Goal: Task Accomplishment & Management: Complete application form

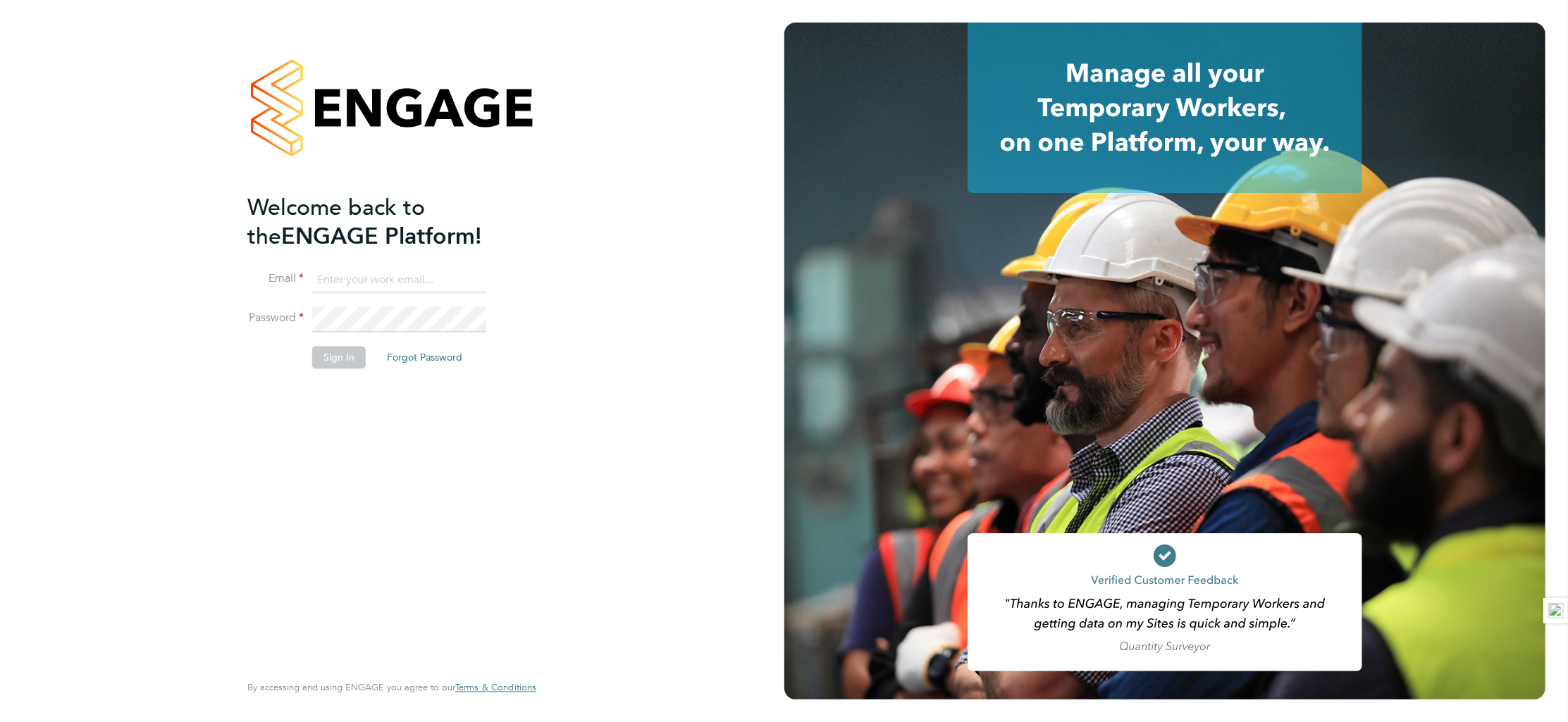
click at [351, 291] on input at bounding box center [399, 280] width 174 height 25
type input "[PERSON_NAME][EMAIL_ADDRESS][PERSON_NAME][DOMAIN_NAME]"
click at [348, 355] on button "Sign In" at bounding box center [338, 358] width 53 height 22
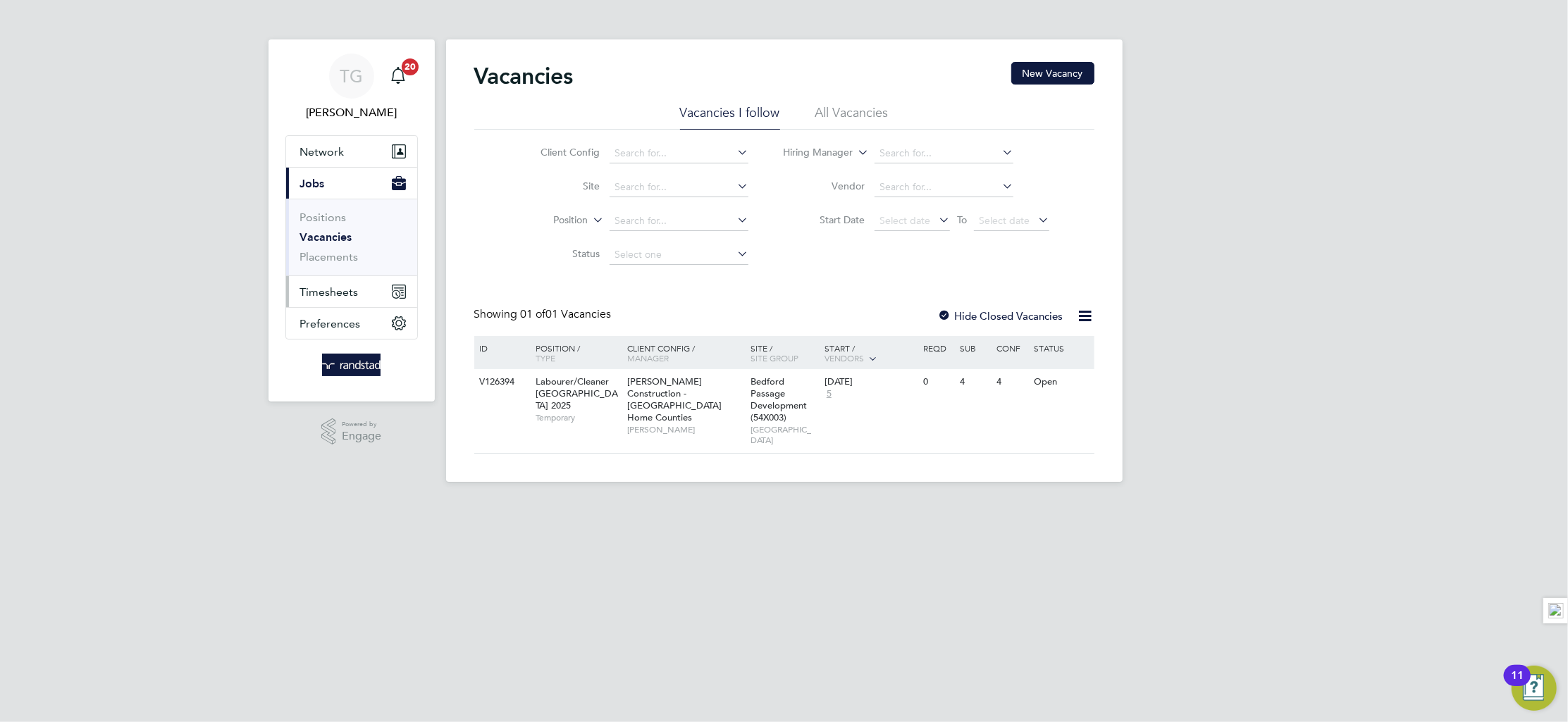
click at [341, 301] on button "Timesheets" at bounding box center [352, 291] width 131 height 31
click at [340, 244] on link "Timesheets" at bounding box center [329, 249] width 58 height 13
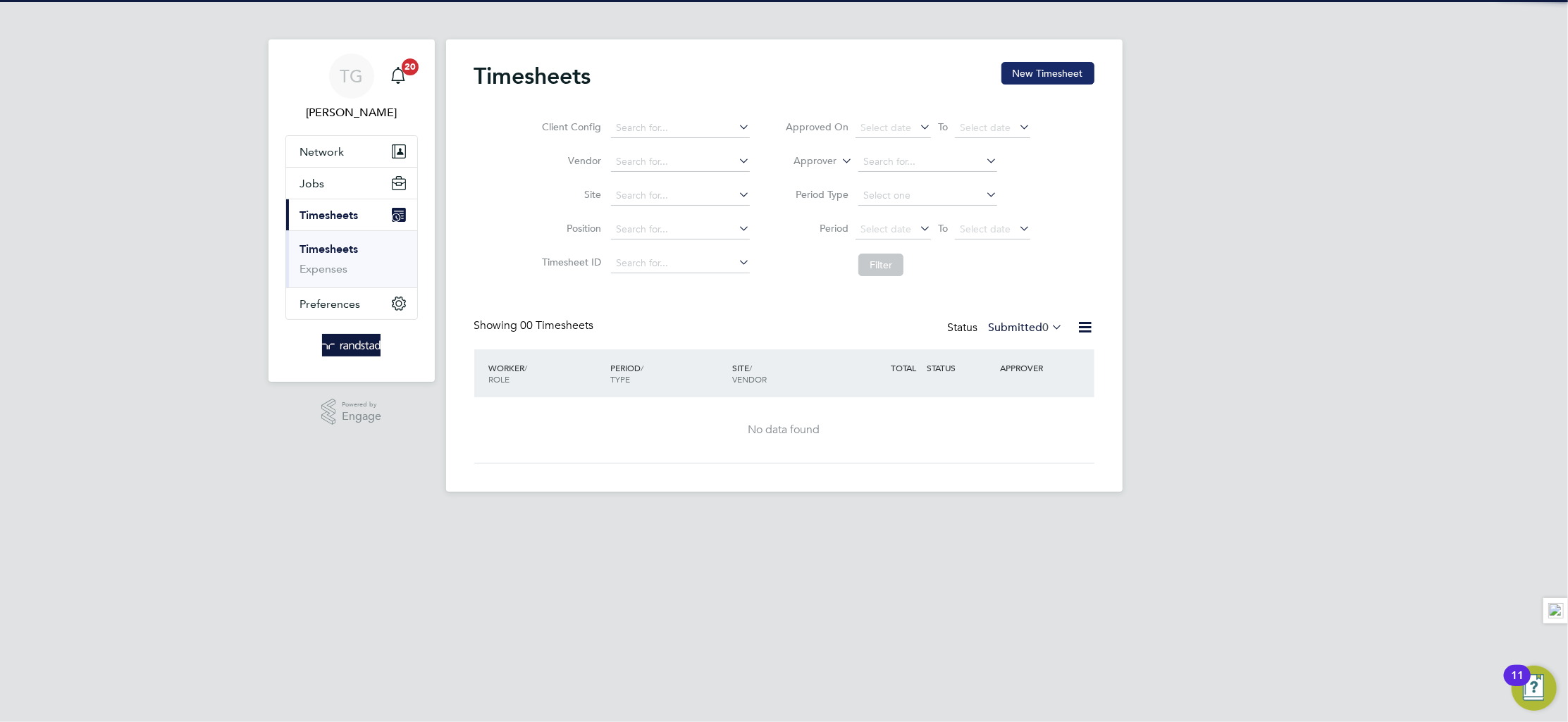
click at [1034, 70] on button "New Timesheet" at bounding box center [1048, 73] width 93 height 22
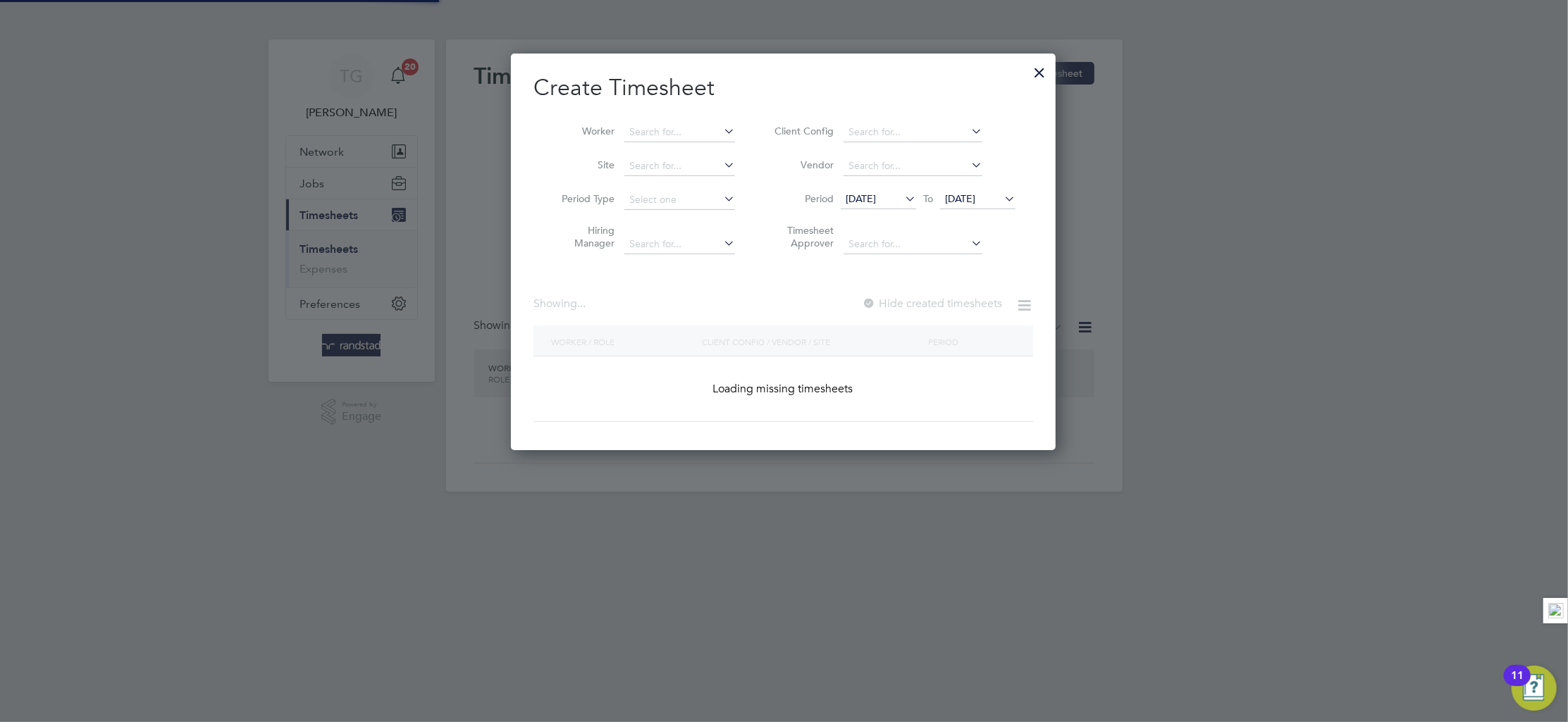
scroll to position [398, 545]
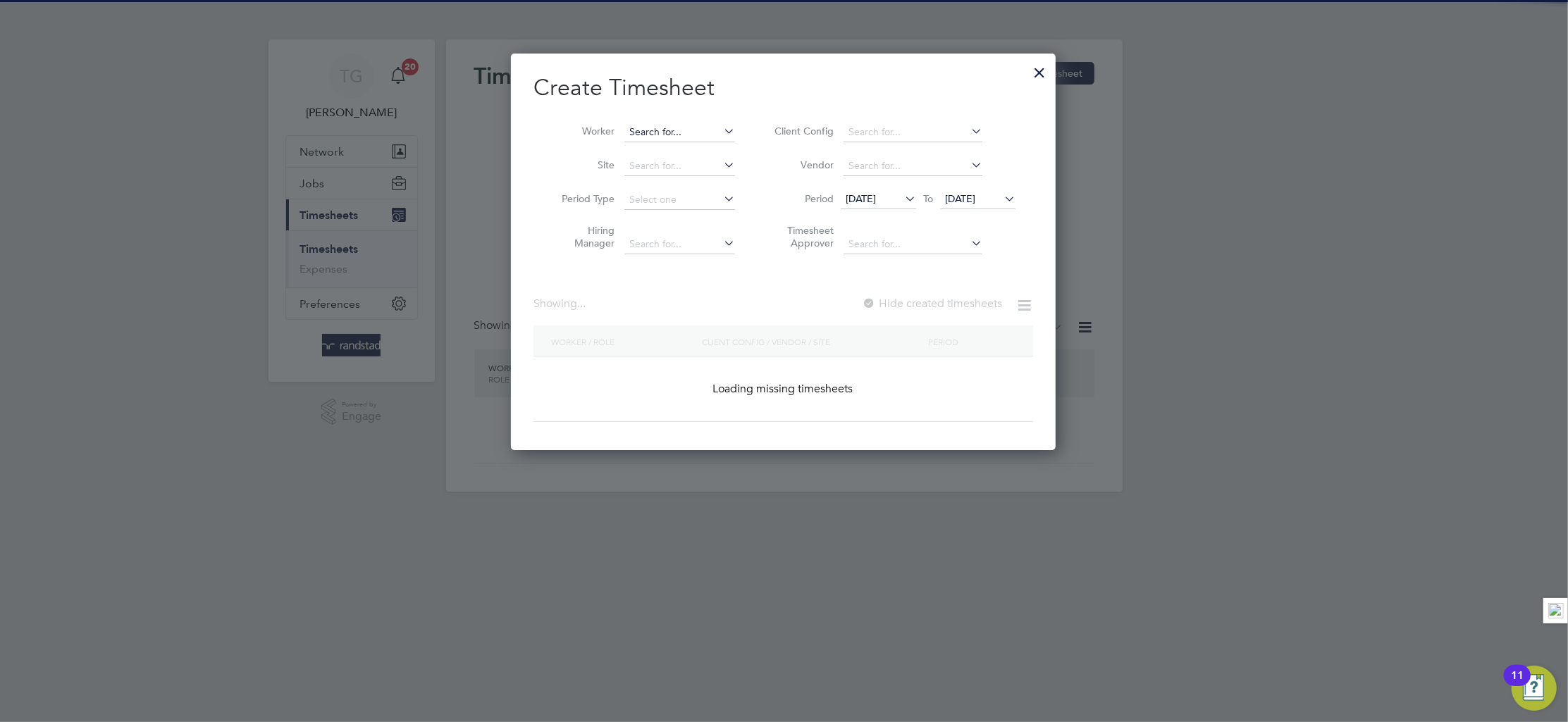
click at [641, 134] on input at bounding box center [680, 133] width 111 height 19
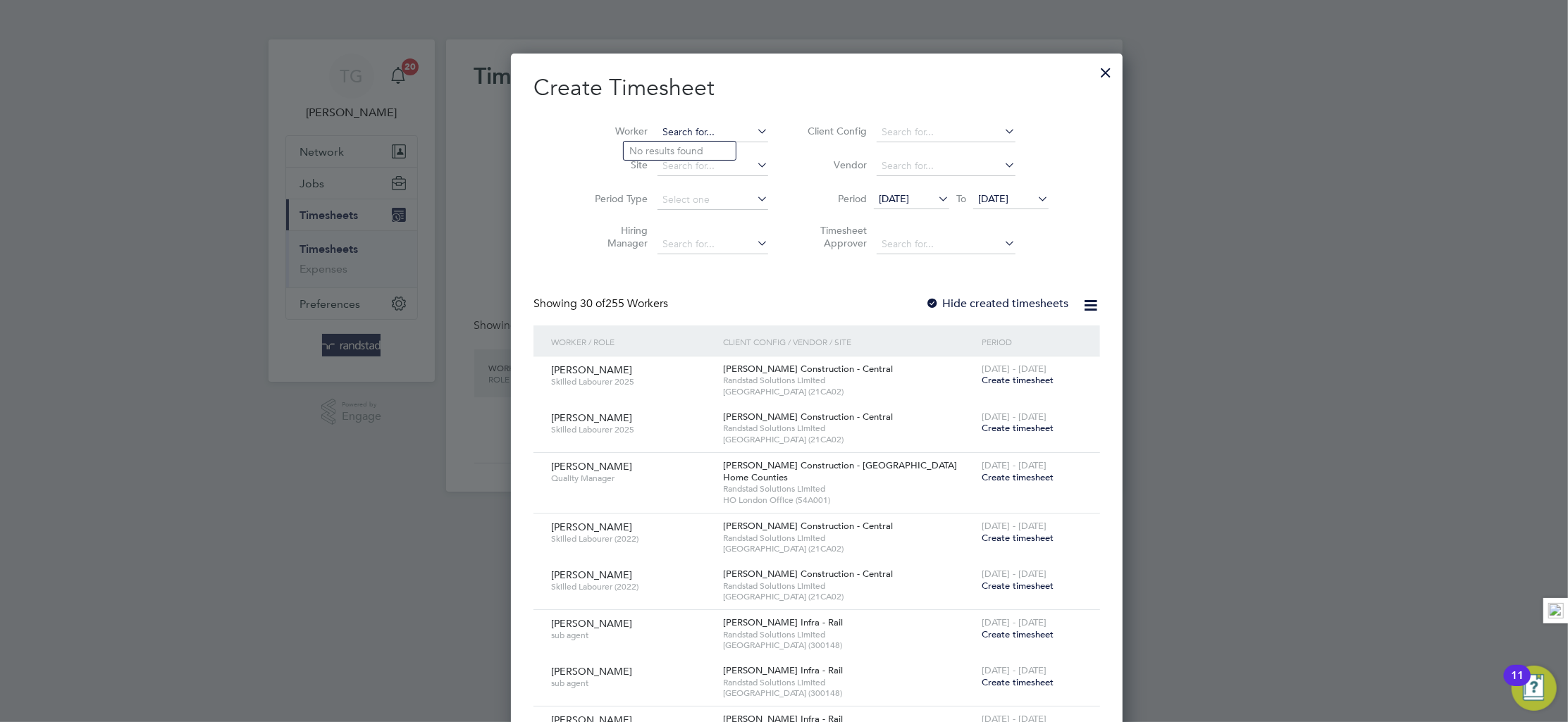
scroll to position [2377, 545]
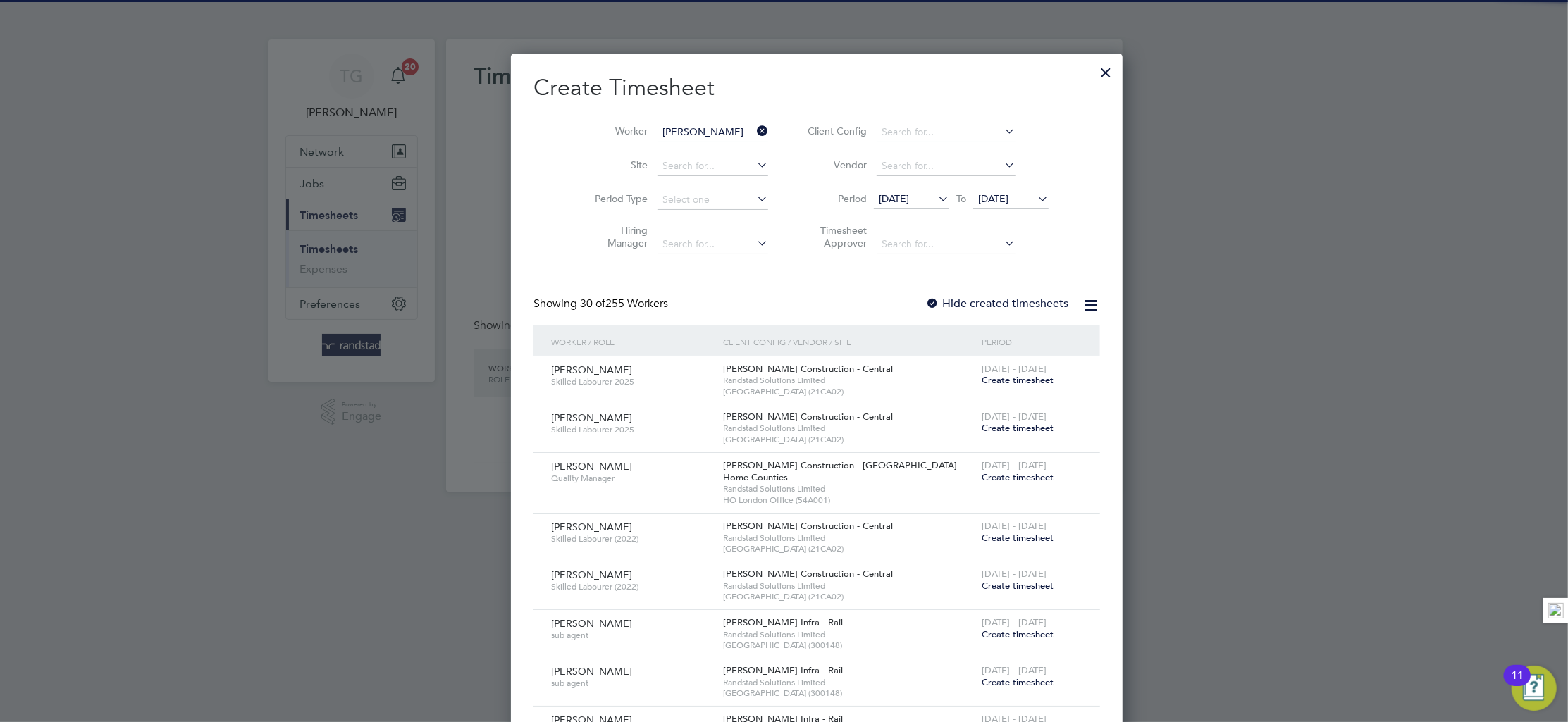
click at [697, 149] on li "[PERSON_NAME] ugeta" at bounding box center [694, 151] width 139 height 19
type input "[PERSON_NAME]"
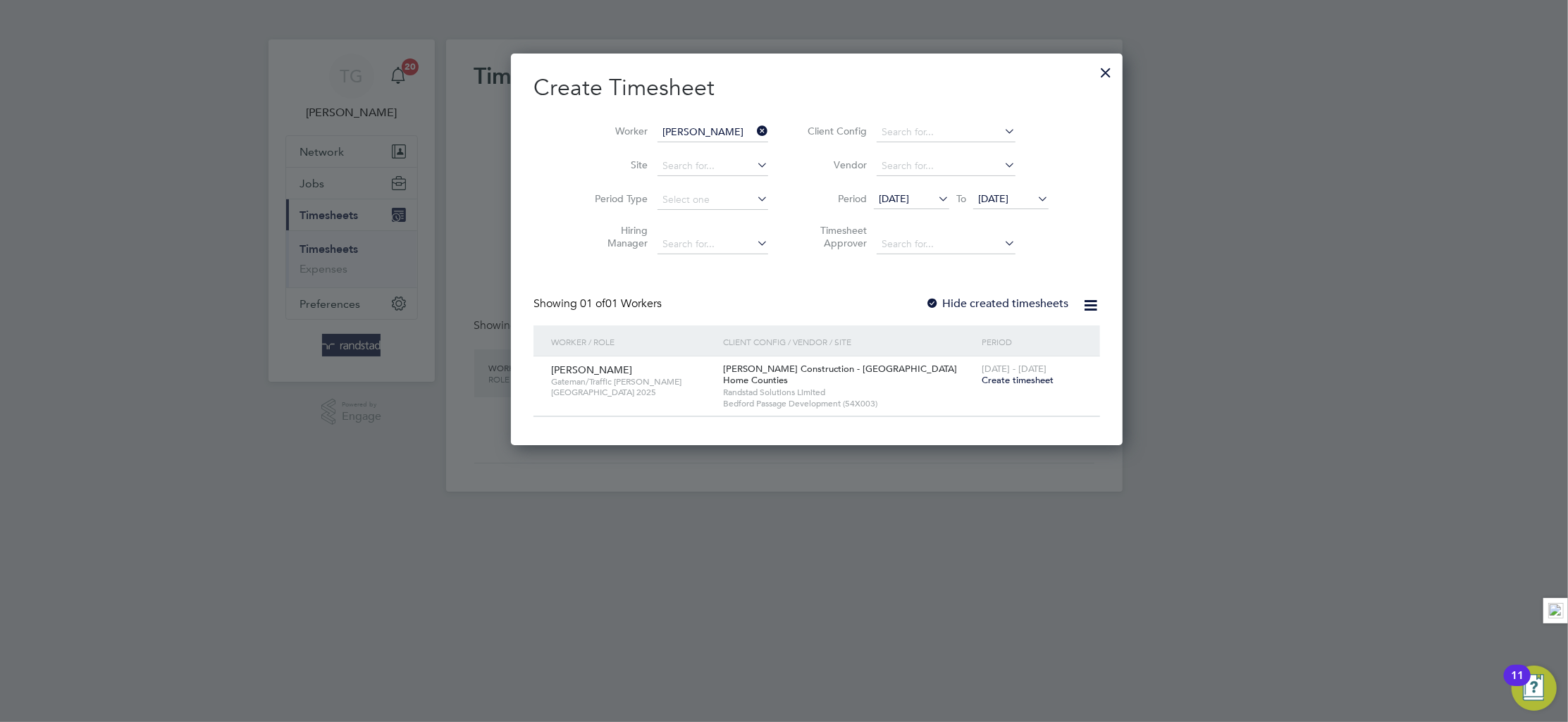
scroll to position [393, 545]
click at [982, 381] on span "Create timesheet" at bounding box center [1018, 380] width 72 height 12
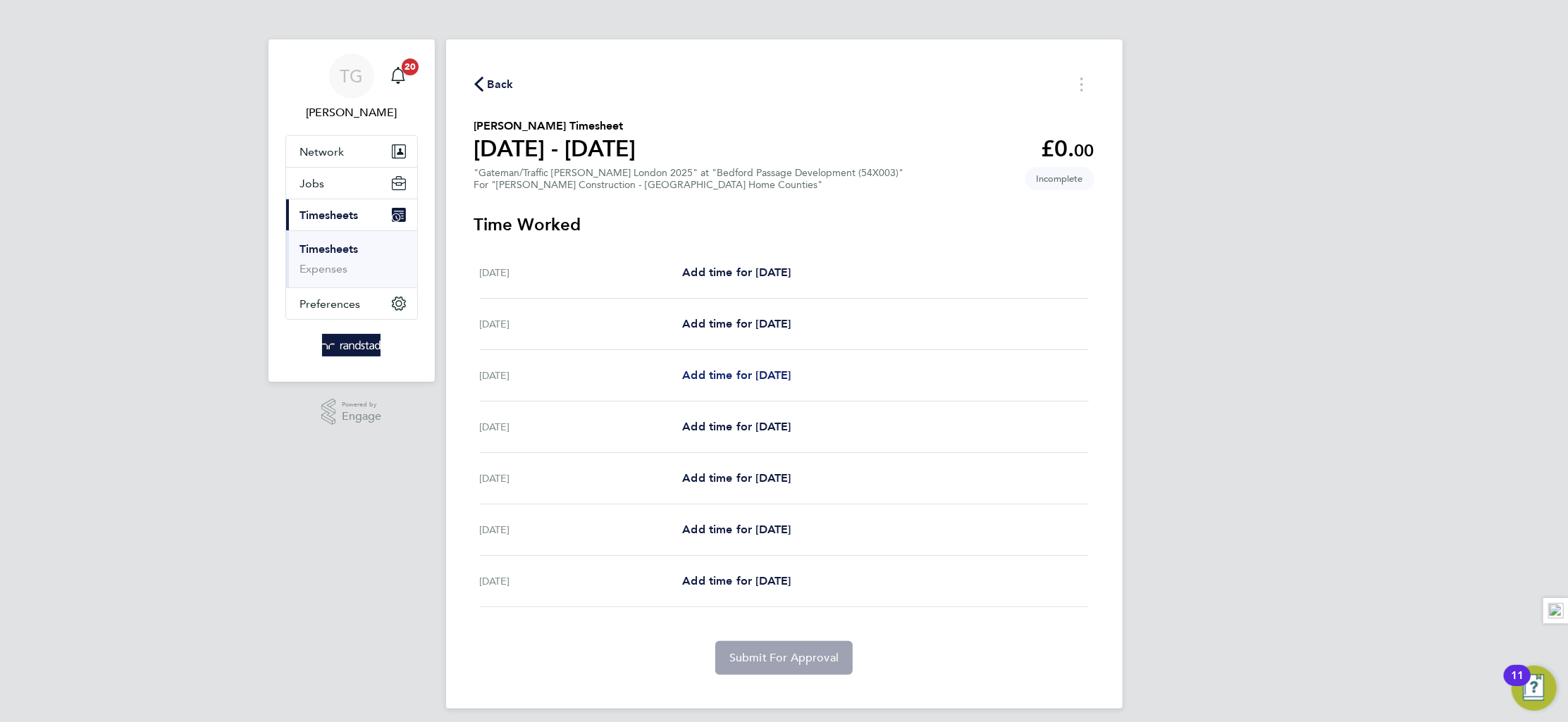
click at [742, 370] on span "Add time for [DATE]" at bounding box center [736, 376] width 109 height 13
select select "30"
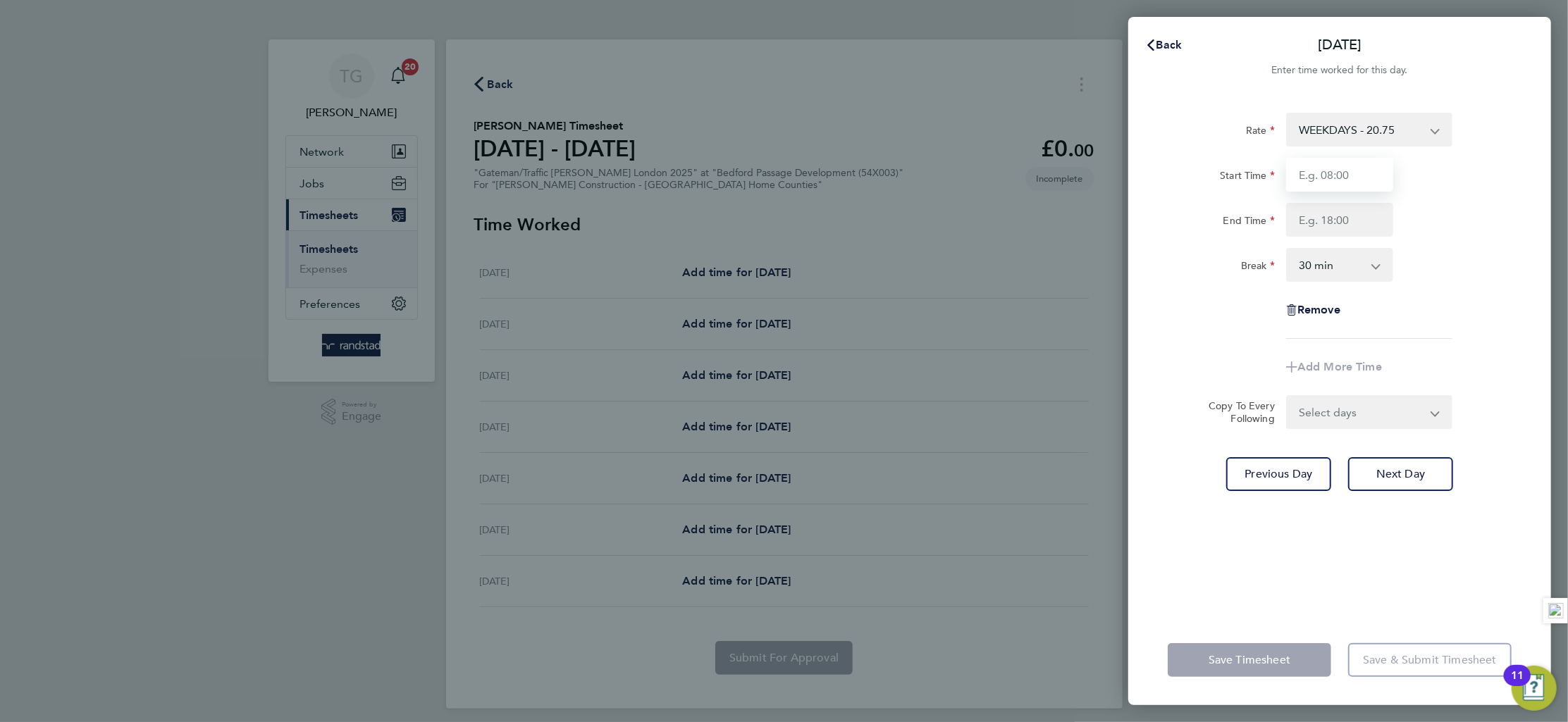
click at [1340, 175] on input "Start Time" at bounding box center [1339, 175] width 107 height 34
type input "07:00"
click at [1343, 211] on input "End Time" at bounding box center [1339, 220] width 107 height 34
type input "18:00"
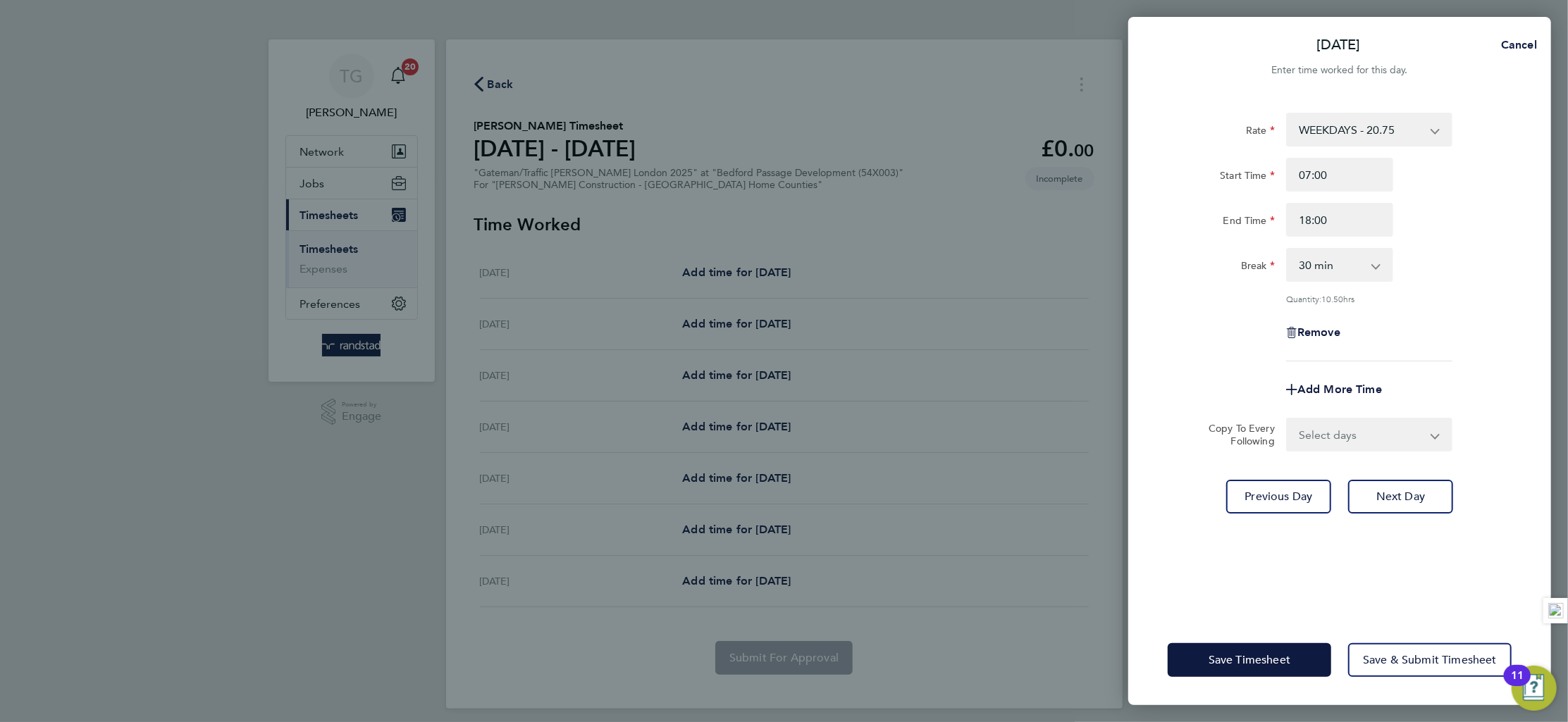
click at [1186, 321] on div "Remove" at bounding box center [1340, 332] width 355 height 34
click at [1409, 486] on button "Next Day" at bounding box center [1401, 496] width 105 height 34
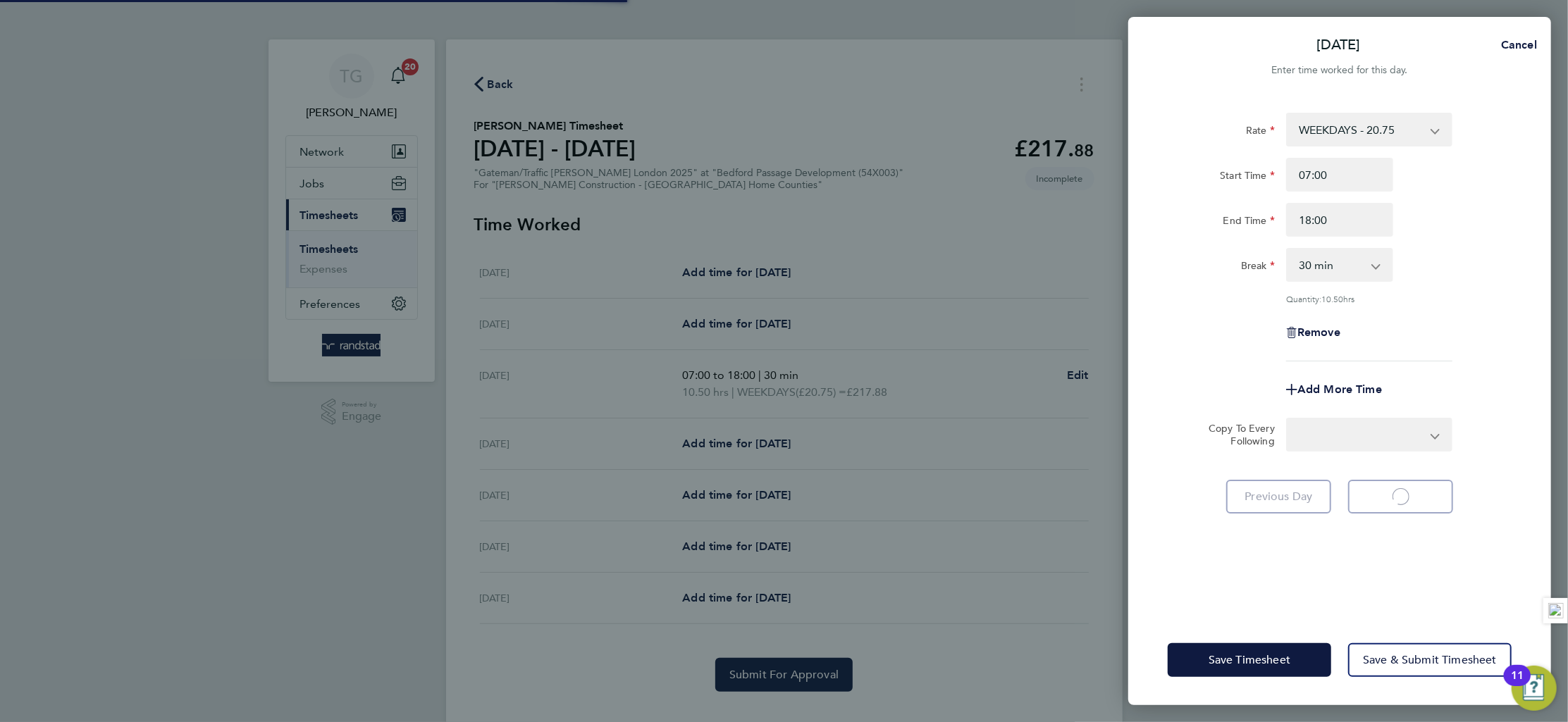
select select "30"
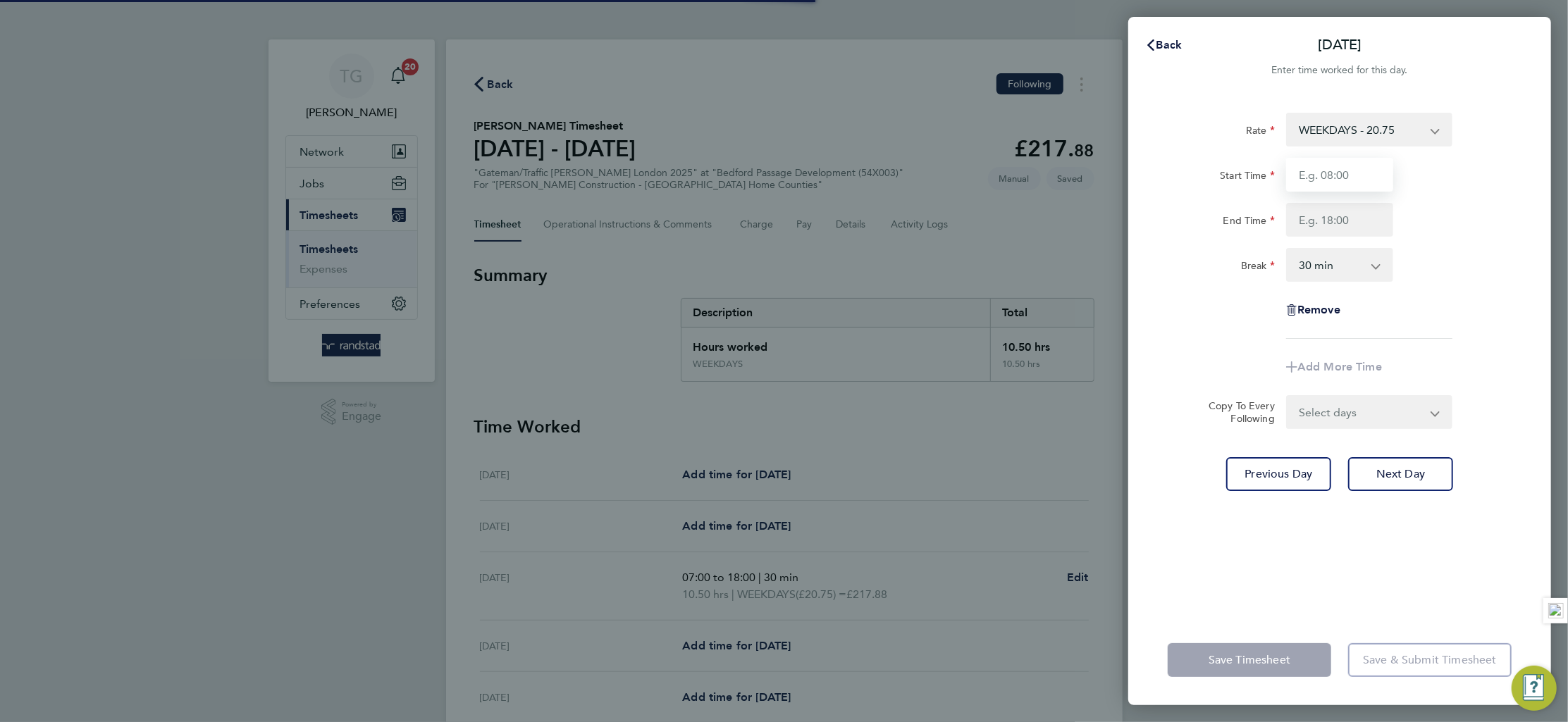
click at [1338, 173] on input "Start Time" at bounding box center [1339, 175] width 107 height 34
type input "07:00"
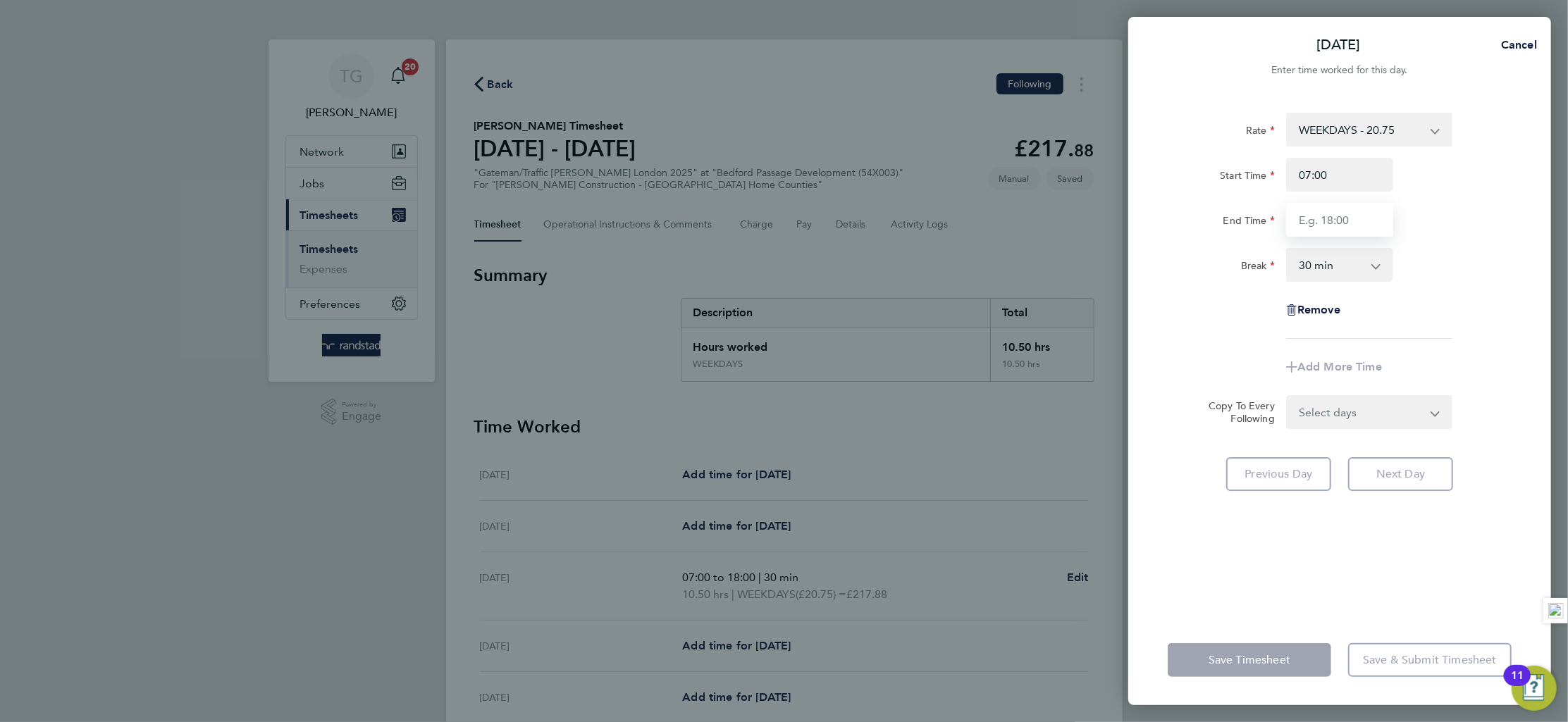
click at [1342, 217] on input "End Time" at bounding box center [1339, 220] width 107 height 34
type input "18:00"
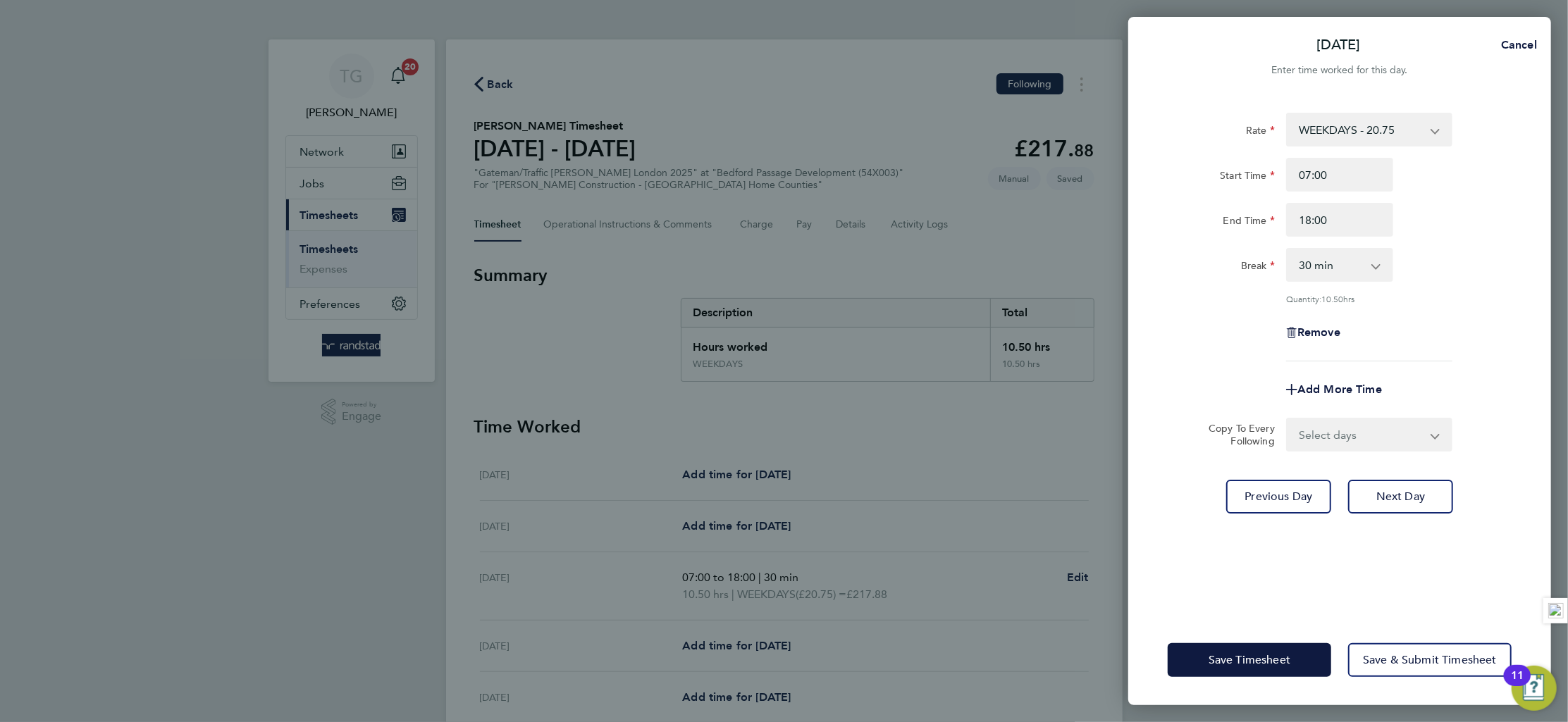
click at [1493, 266] on div "Break 0 min 15 min 30 min 45 min 60 min 75 min 90 min" at bounding box center [1340, 265] width 355 height 34
click at [1395, 487] on button "Next Day" at bounding box center [1401, 496] width 105 height 34
select select "30"
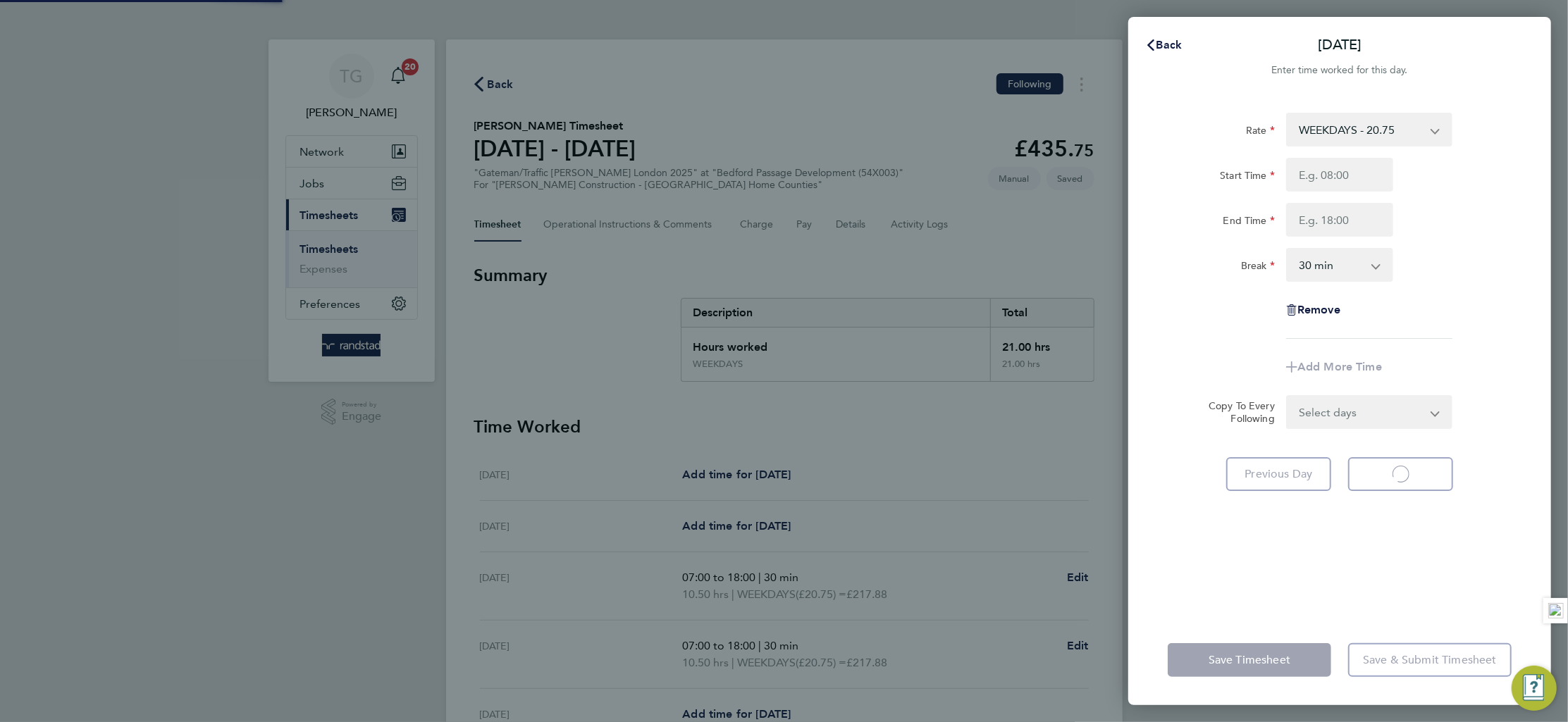
select select "30"
click at [1336, 176] on input "Start Time" at bounding box center [1339, 175] width 107 height 34
type input "07:00"
click at [1339, 219] on input "End Time" at bounding box center [1339, 220] width 107 height 34
type input "18:00"
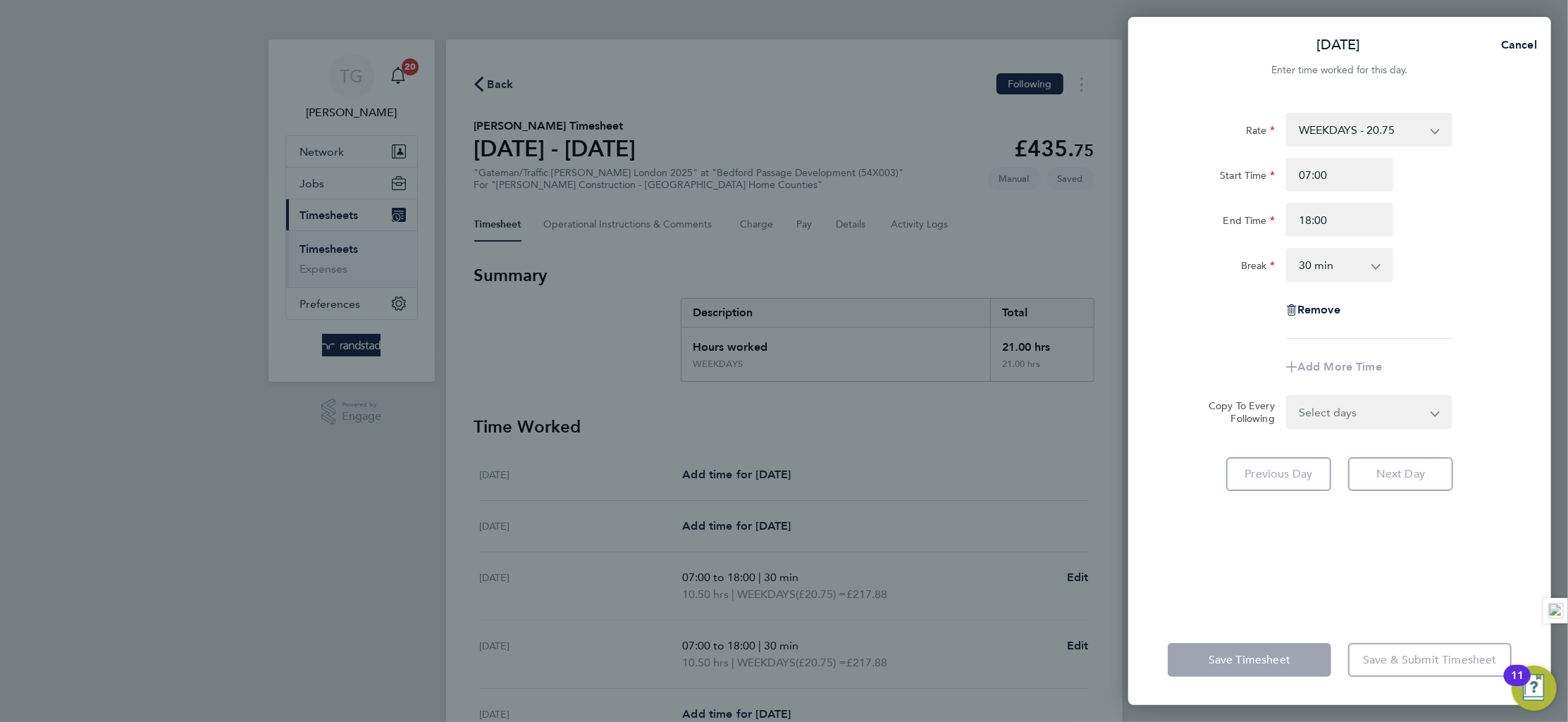
click at [1488, 275] on div "Break 0 min 15 min 30 min 45 min 60 min 75 min 90 min" at bounding box center [1340, 265] width 355 height 34
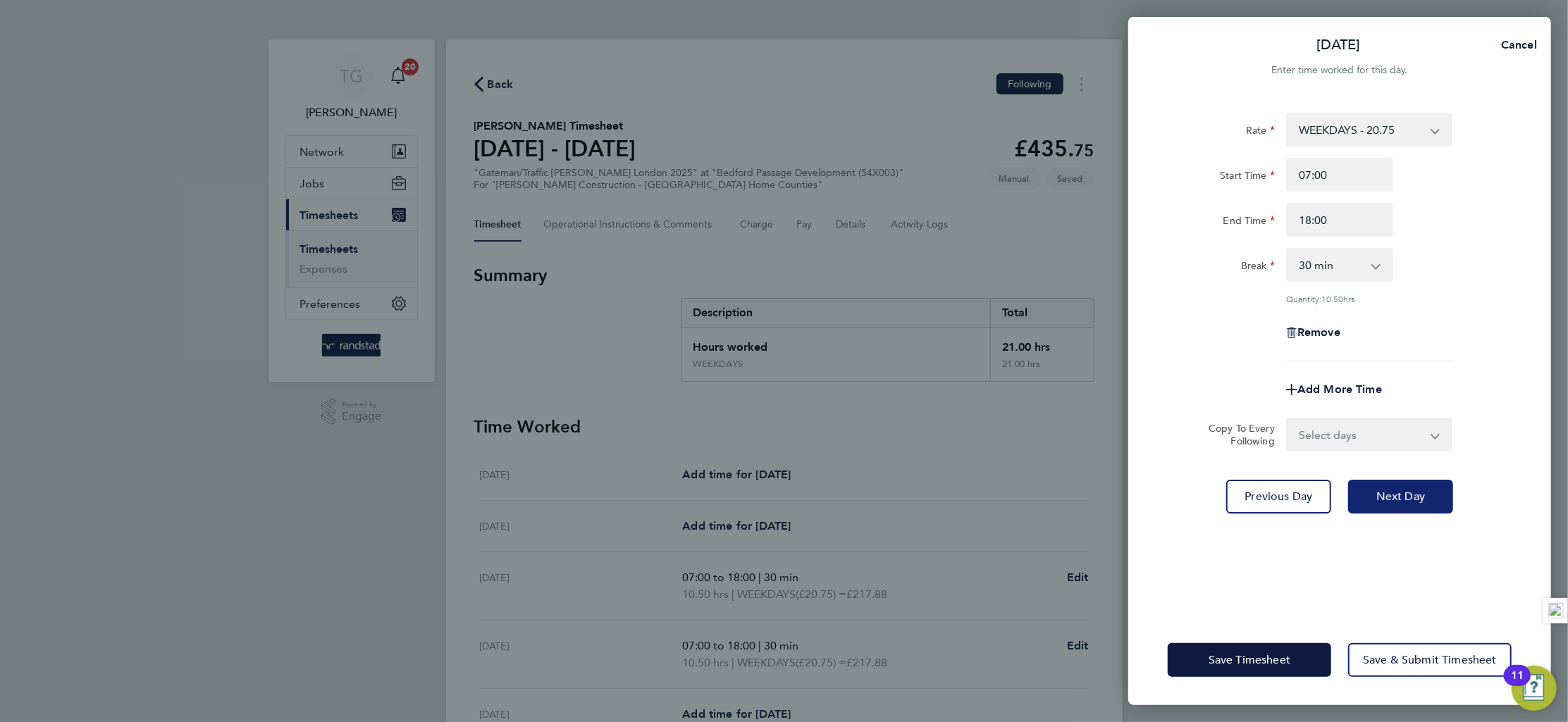
click at [1389, 501] on span "Next Day" at bounding box center [1401, 496] width 49 height 14
select select "30"
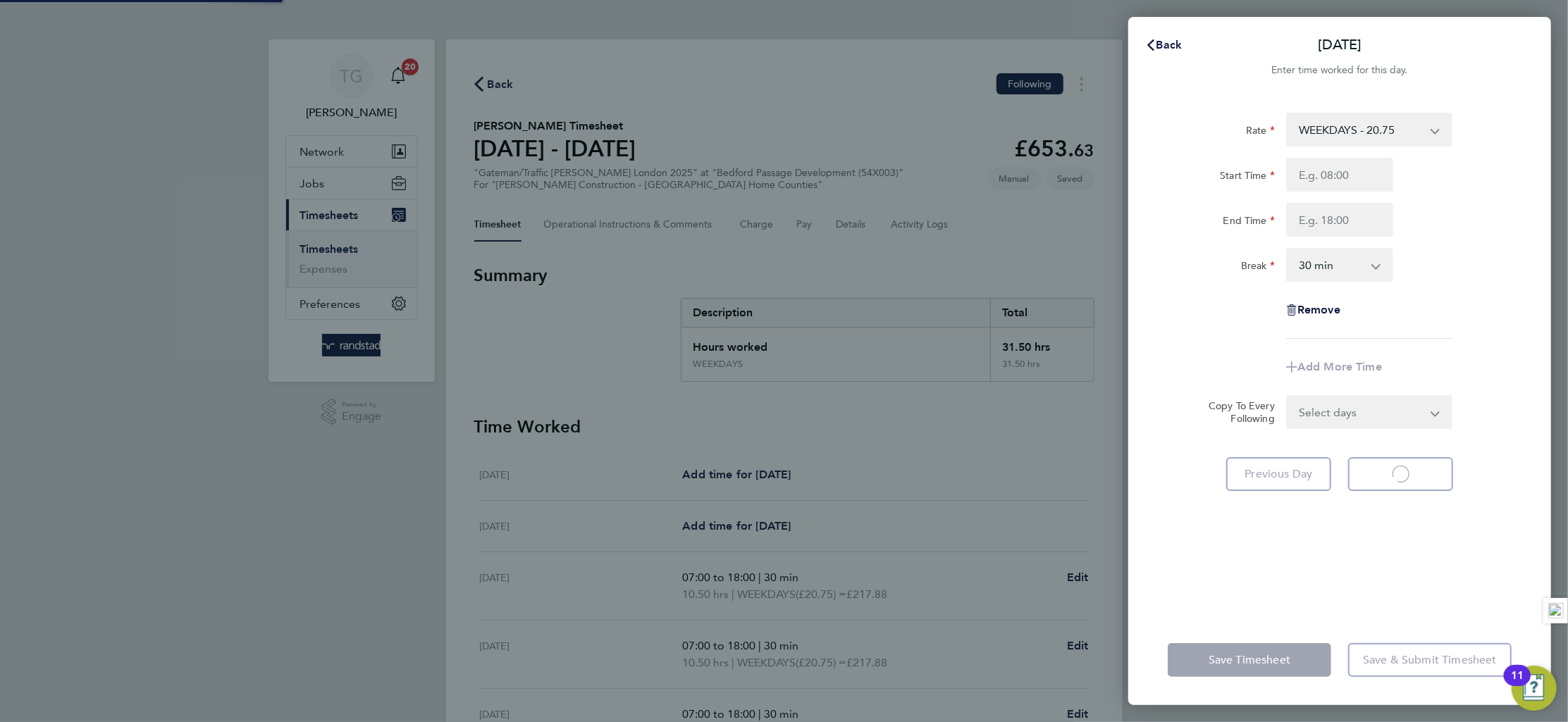
select select "30"
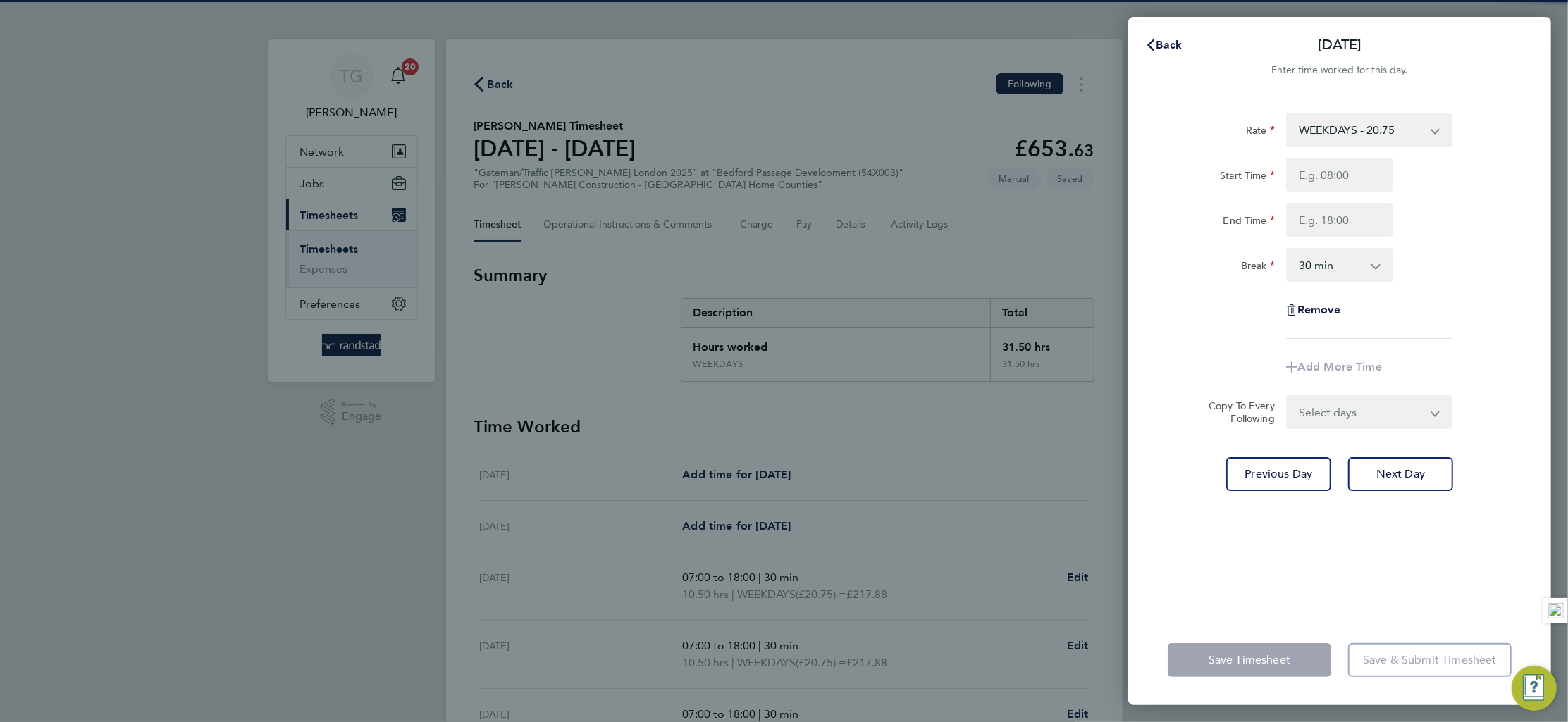
click at [1333, 174] on input "Start Time" at bounding box center [1339, 175] width 107 height 34
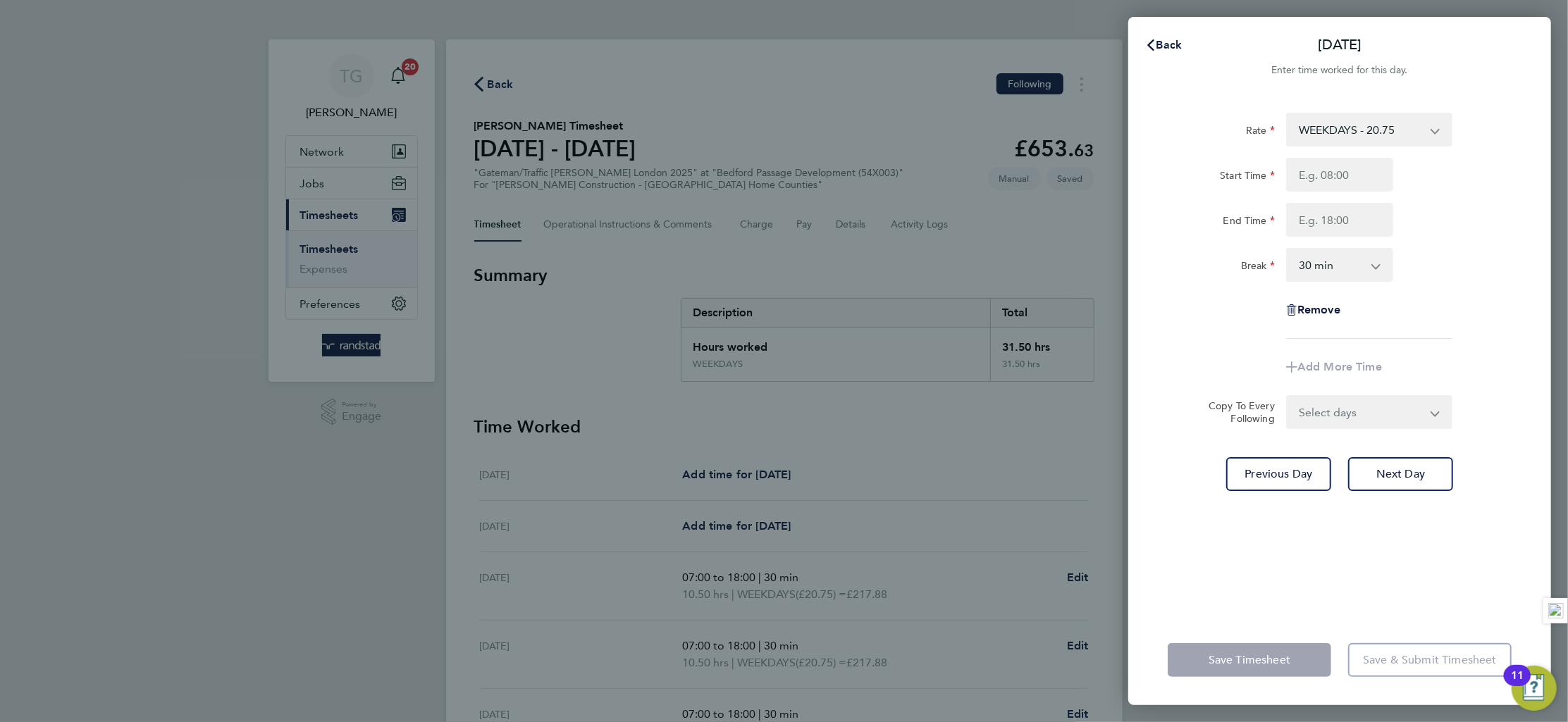
type input "07:00"
click at [1339, 221] on input "End Time" at bounding box center [1339, 220] width 107 height 34
type input "18:00"
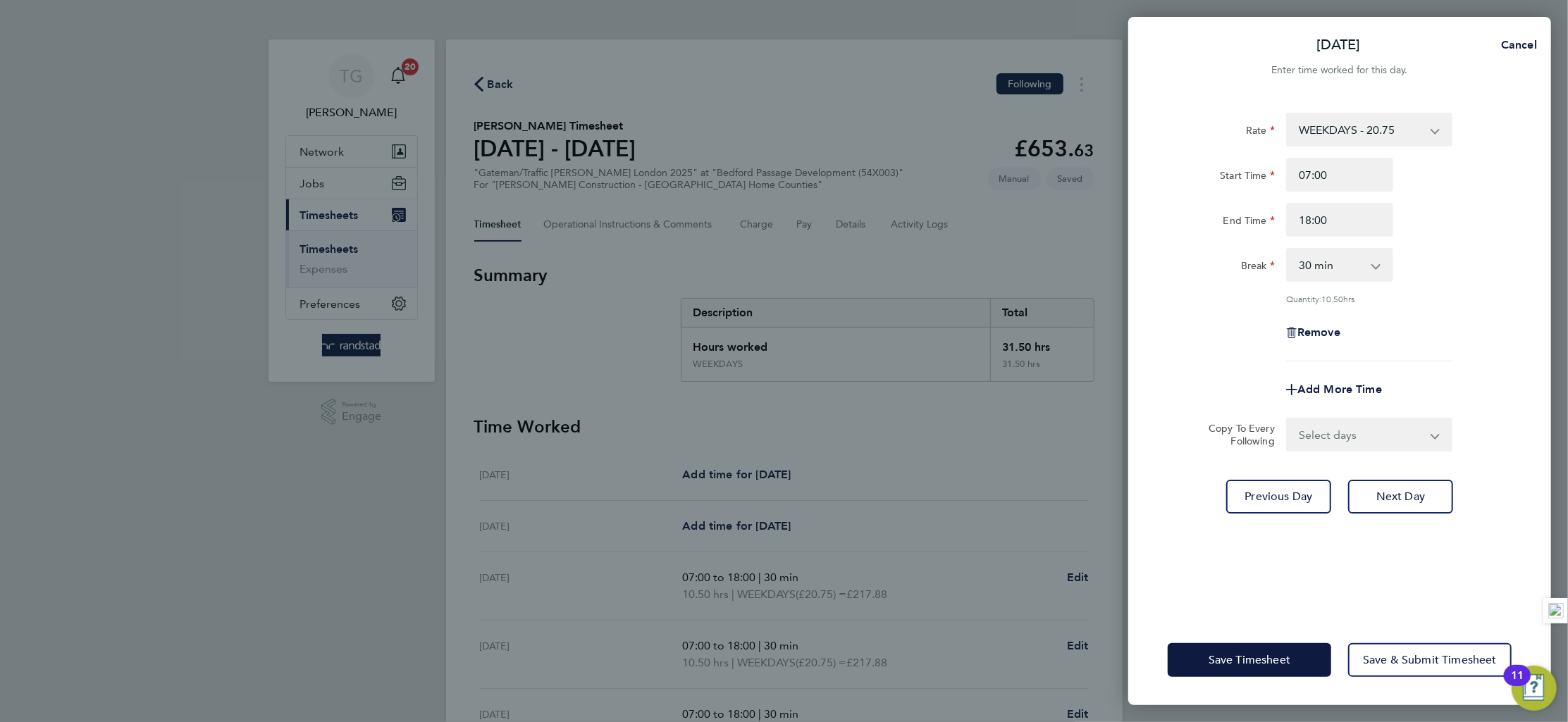
click at [1481, 254] on div "Break 0 min 15 min 30 min 45 min 60 min 75 min 90 min" at bounding box center [1340, 265] width 355 height 34
click at [1399, 487] on button "Next Day" at bounding box center [1401, 496] width 105 height 34
select select "30"
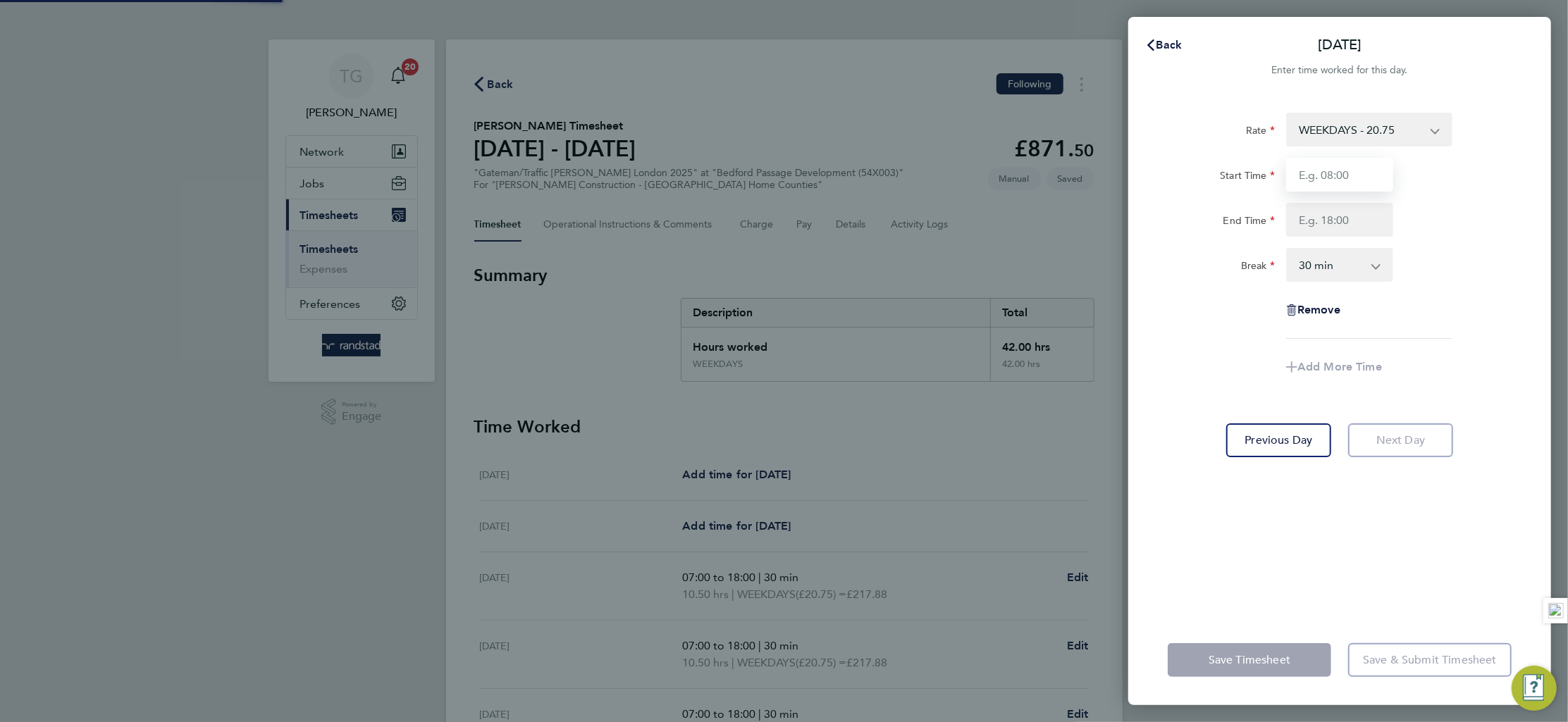
click at [1349, 161] on input "Start Time" at bounding box center [1339, 175] width 107 height 34
type input "07:00"
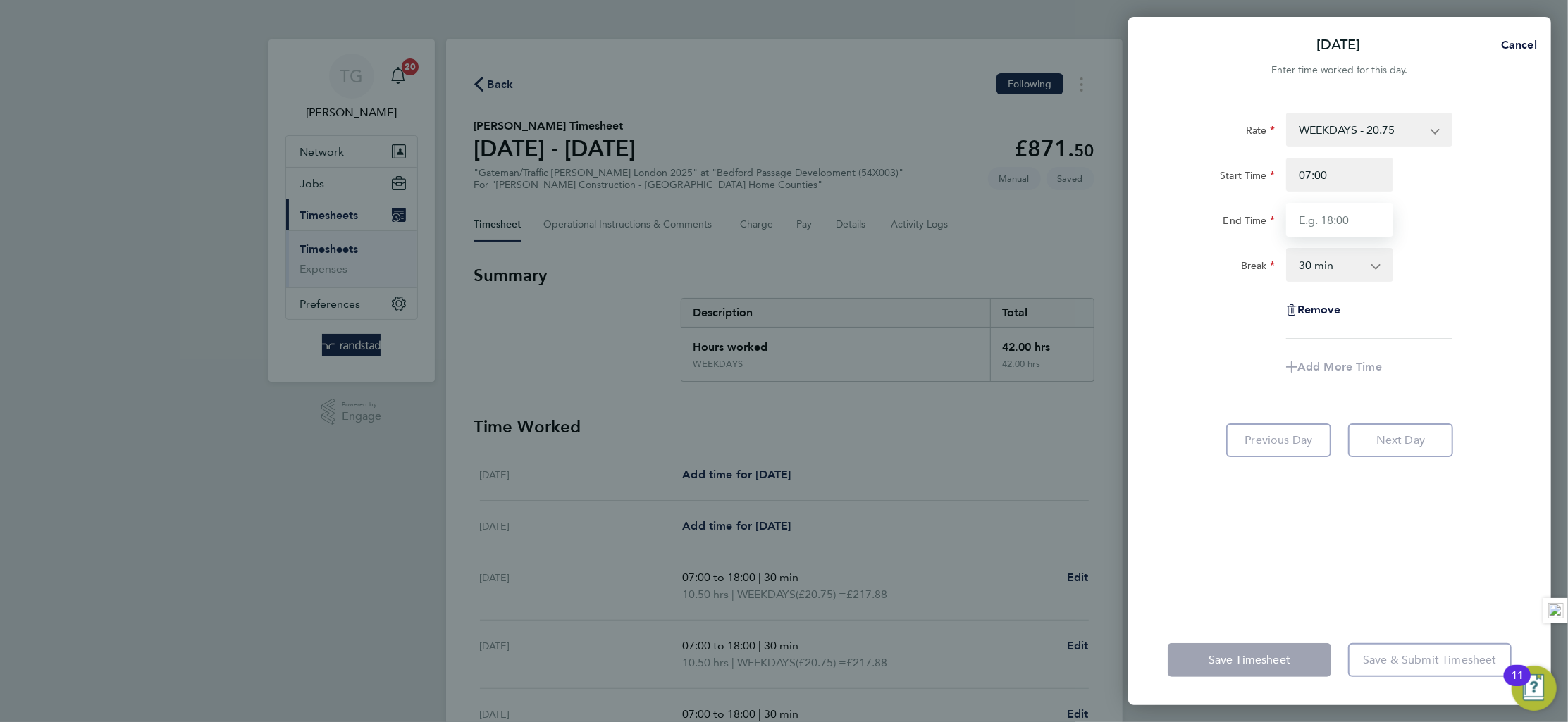
click at [1333, 227] on input "End Time" at bounding box center [1339, 220] width 107 height 34
type input "18:00"
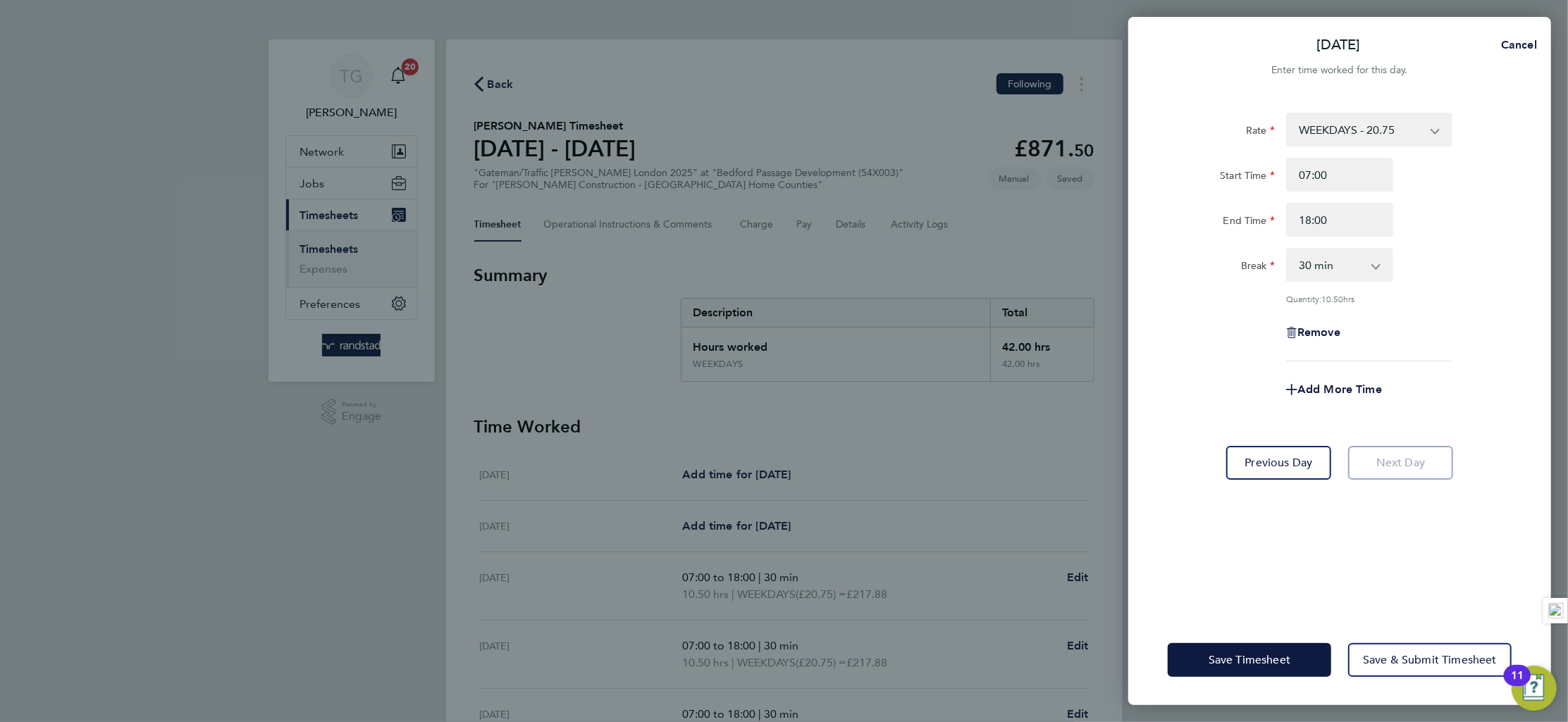
click at [1534, 269] on div "Rate WEEKDAYS - 20.75 Overtime 1 - 30.31 Overtime 2 - 39.55 Start Time 07:00 En…" at bounding box center [1340, 355] width 423 height 520
click at [1435, 664] on span "Save & Submit Timesheet" at bounding box center [1430, 660] width 134 height 14
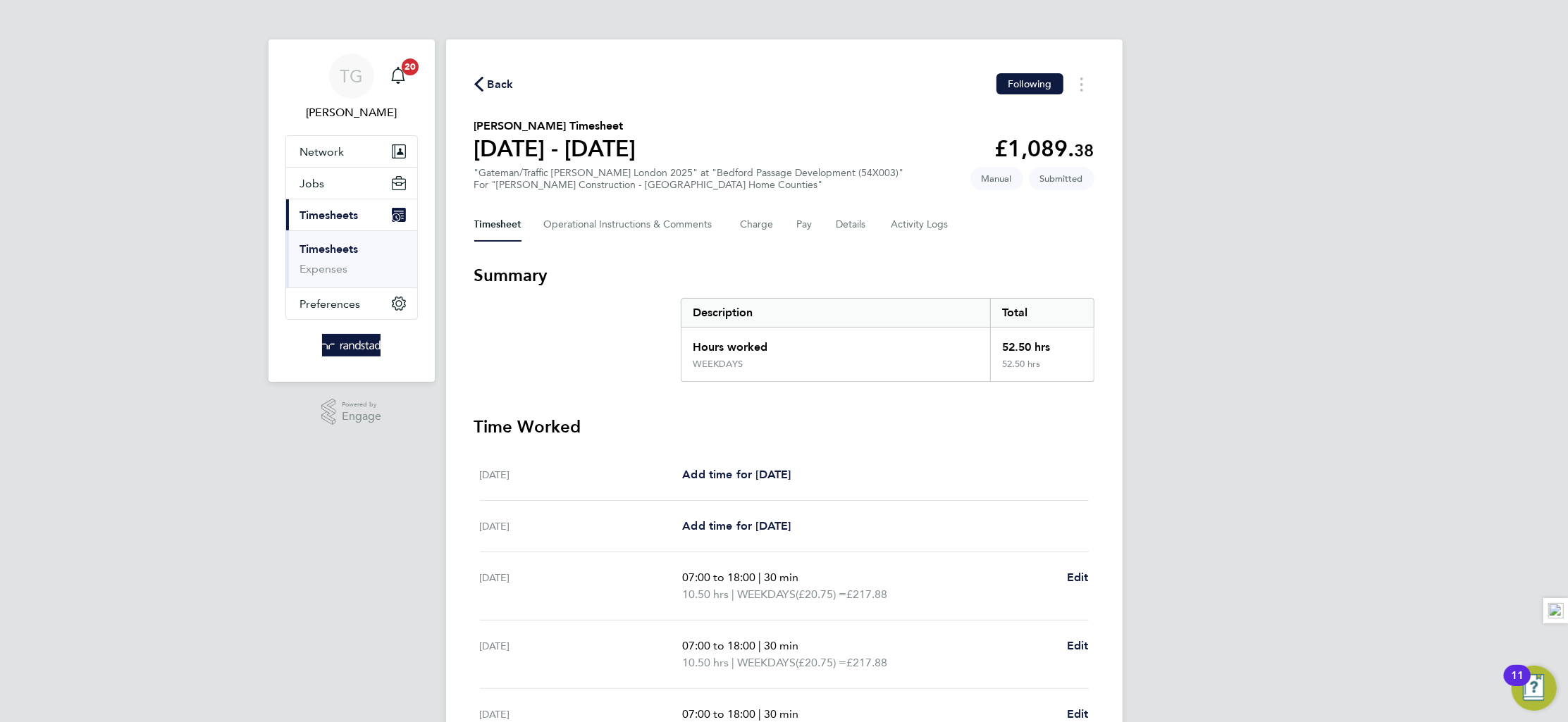
click at [341, 247] on link "Timesheets" at bounding box center [329, 249] width 58 height 13
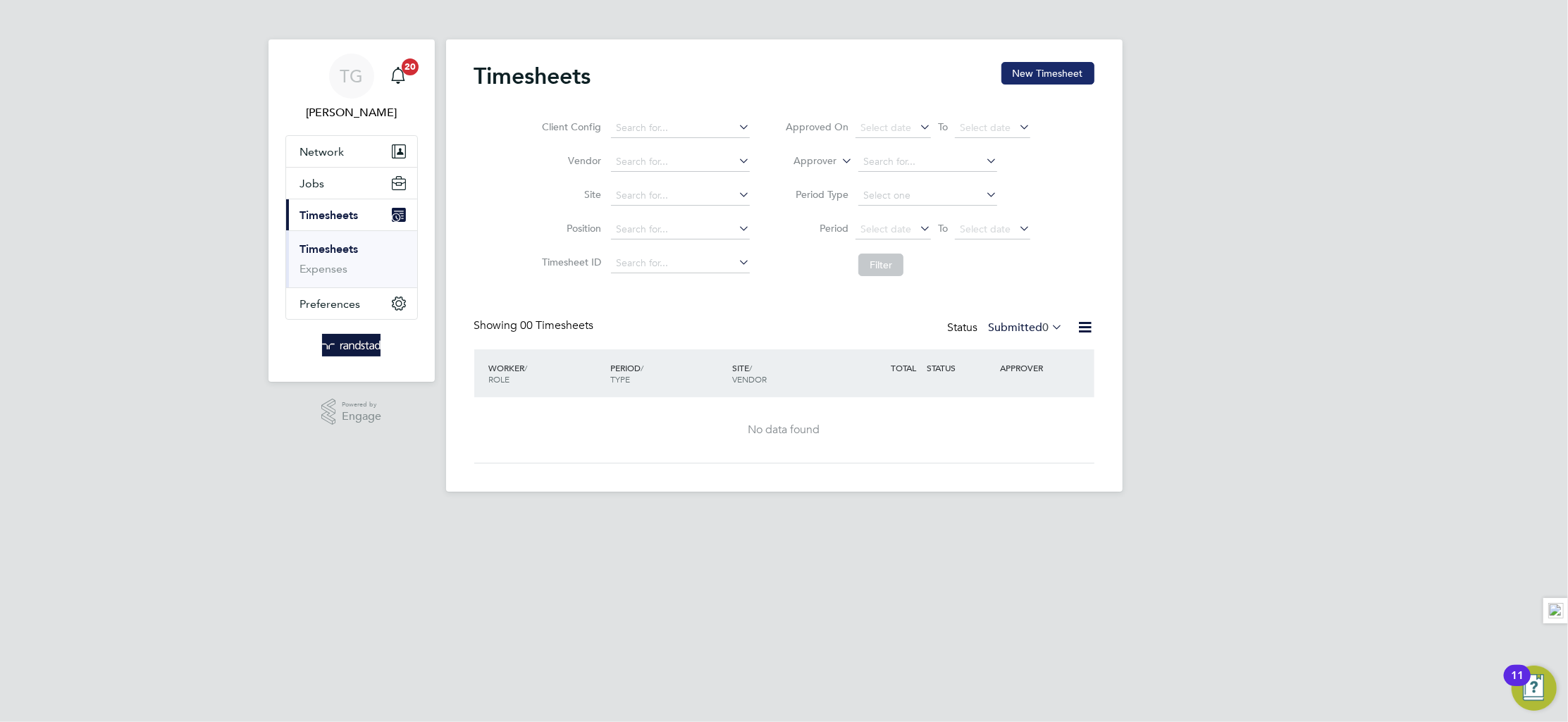
click at [1052, 70] on button "New Timesheet" at bounding box center [1048, 73] width 93 height 22
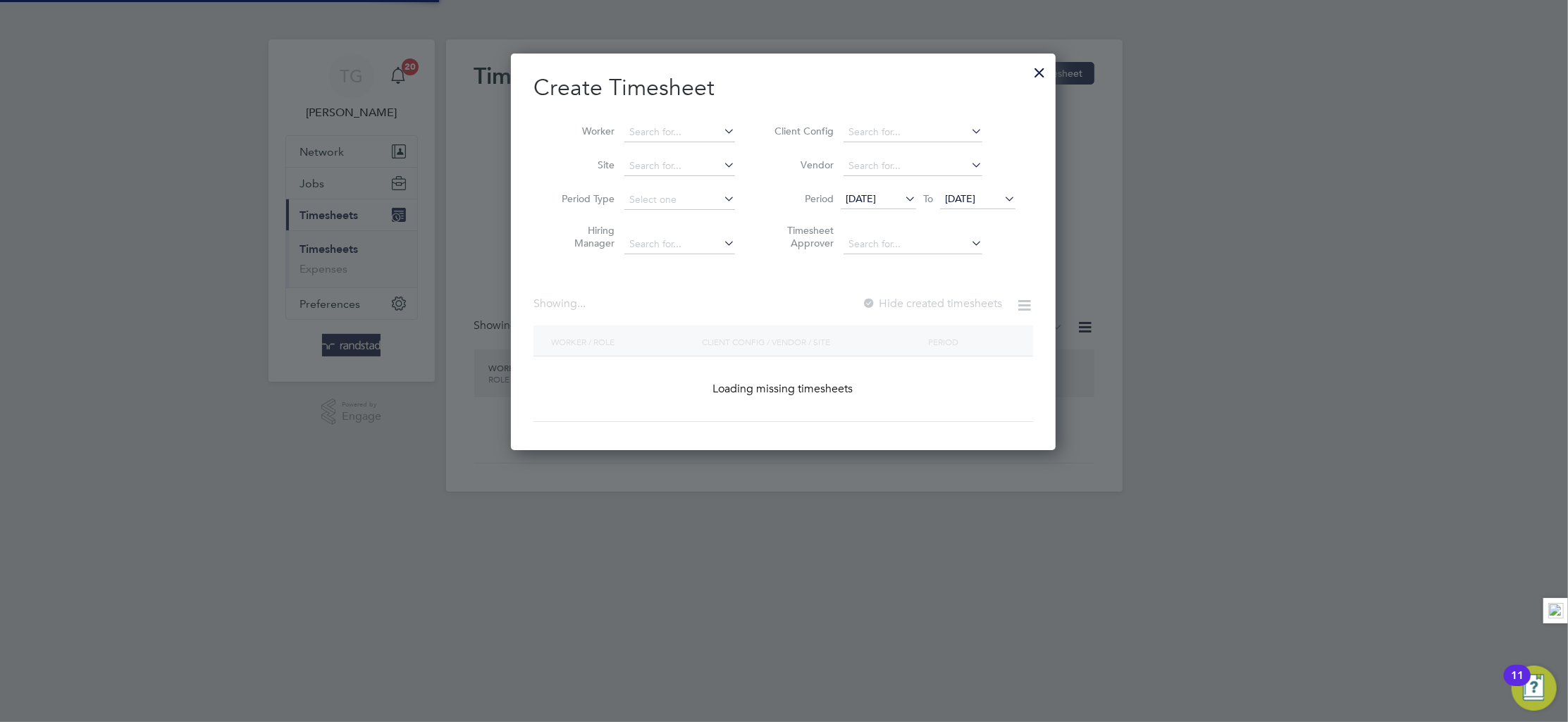
scroll to position [398, 545]
click at [666, 130] on input at bounding box center [680, 133] width 111 height 19
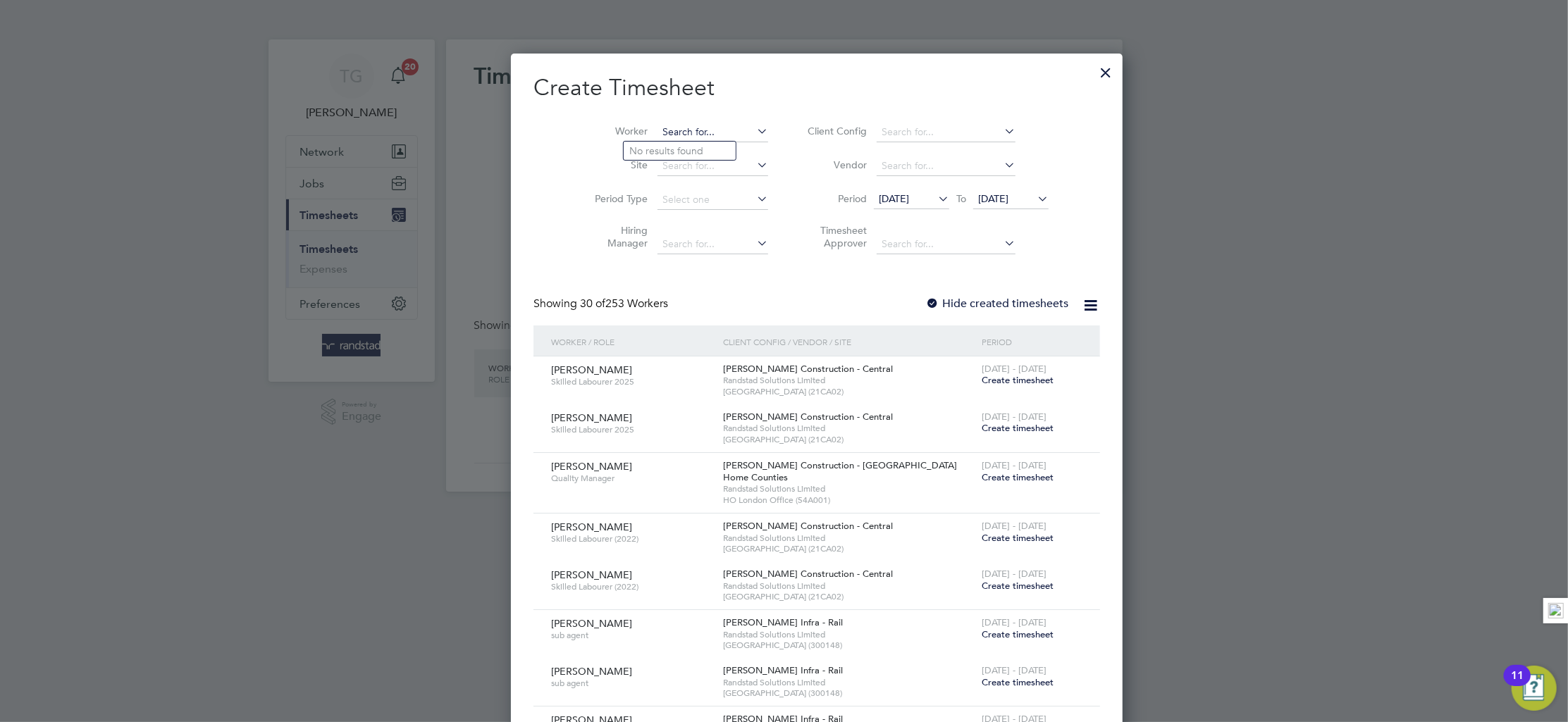
scroll to position [2377, 545]
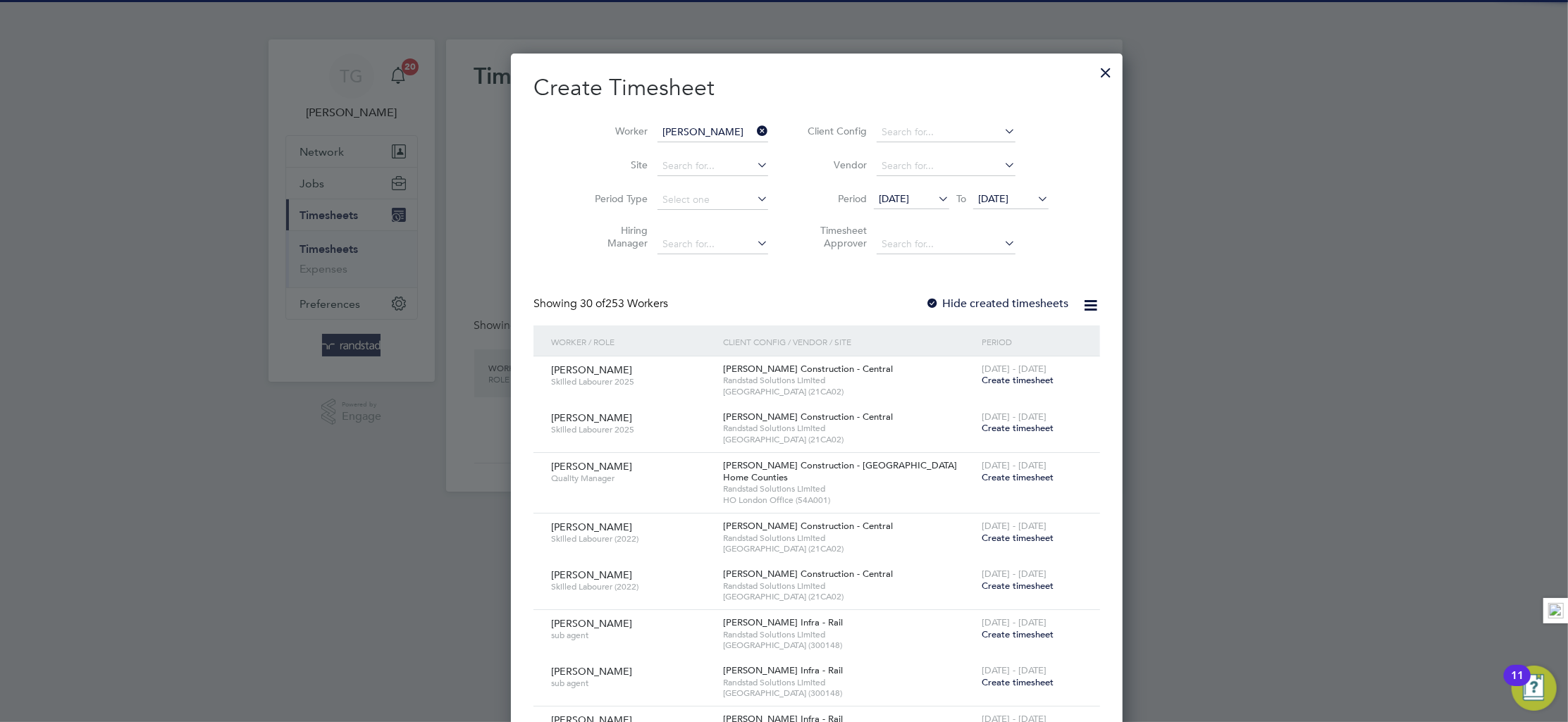
drag, startPoint x: 663, startPoint y: 148, endPoint x: 662, endPoint y: 158, distance: 10.0
click at [714, 149] on b "Odoi" at bounding box center [726, 151] width 24 height 12
type input "[PERSON_NAME]"
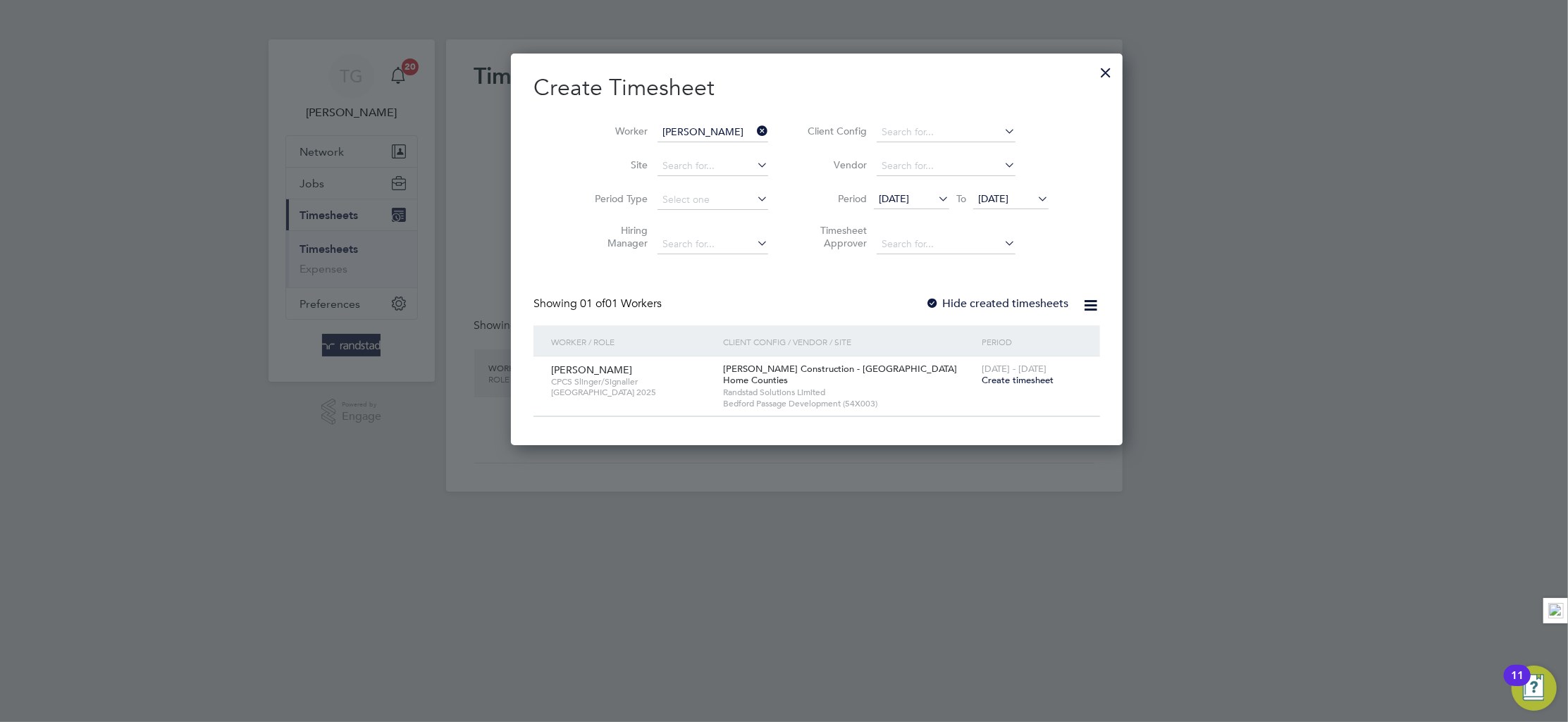
scroll to position [393, 545]
click at [982, 381] on span "Create timesheet" at bounding box center [1018, 380] width 72 height 12
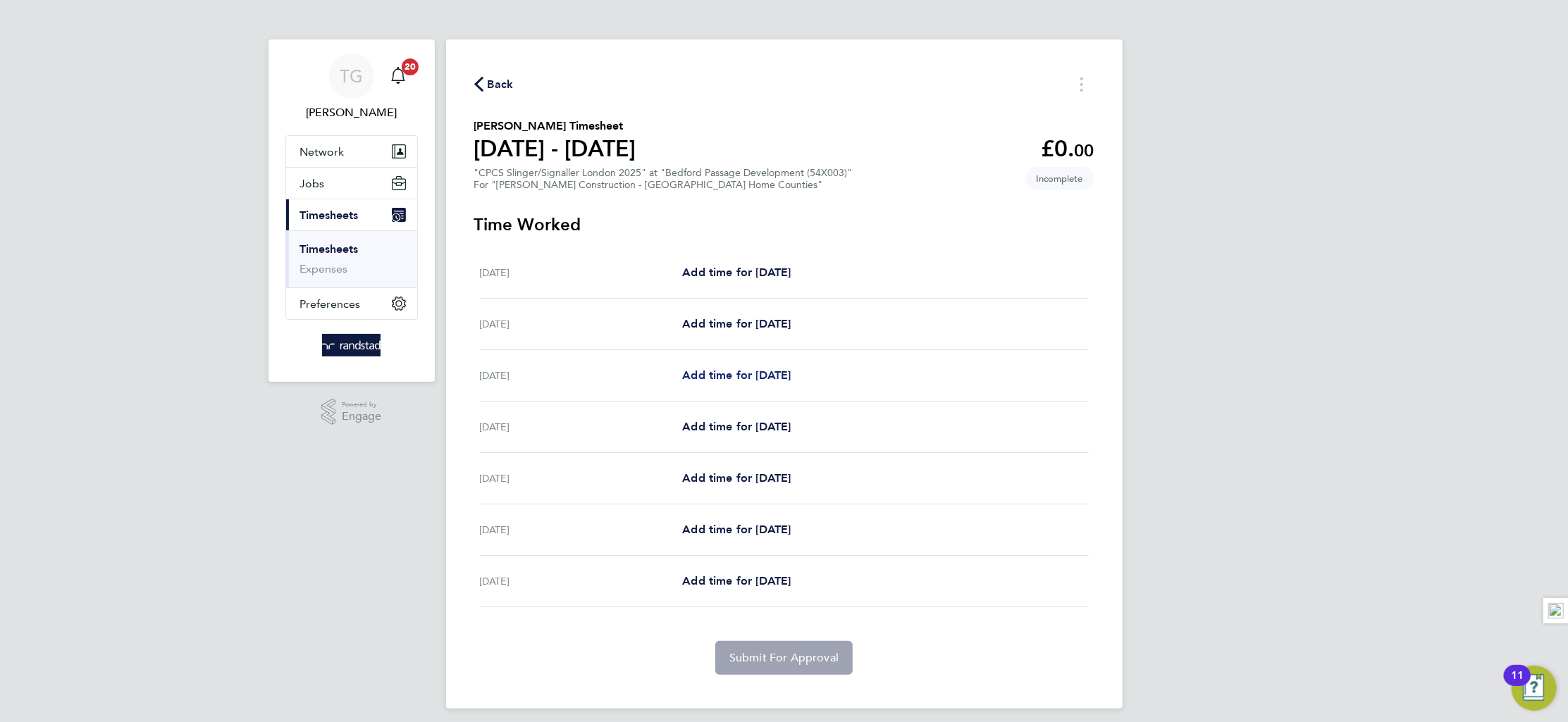
click at [730, 373] on span "Add time for [DATE]" at bounding box center [736, 376] width 109 height 13
select select "30"
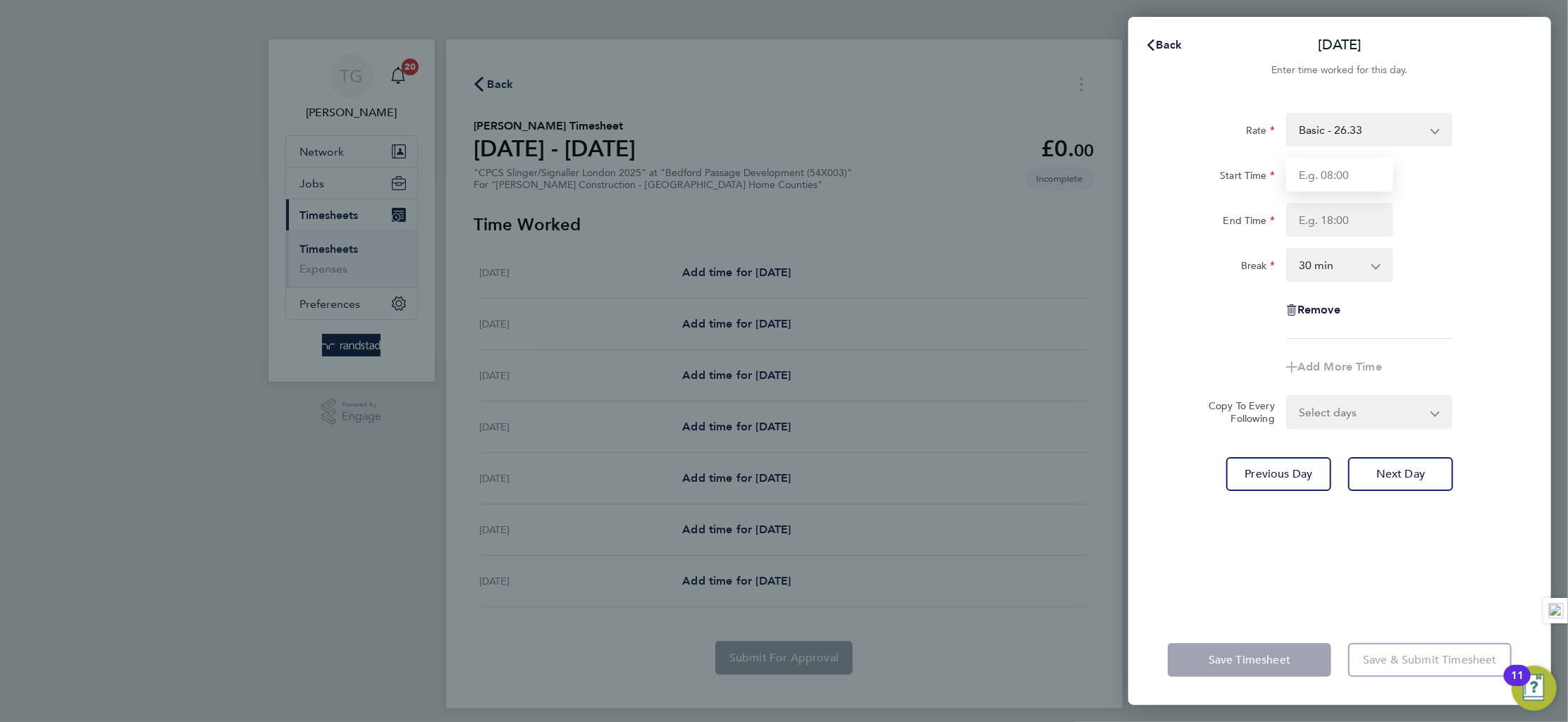
click at [1341, 170] on input "Start Time" at bounding box center [1339, 175] width 107 height 34
type input "07:00"
click at [1351, 223] on input "End Time" at bounding box center [1339, 220] width 107 height 34
type input "18:00"
click at [1513, 282] on div "Rate Basic - 26.33 Overtime - 38.20 Start Time 07:00 End Time 18:00 Break 0 min…" at bounding box center [1340, 355] width 423 height 520
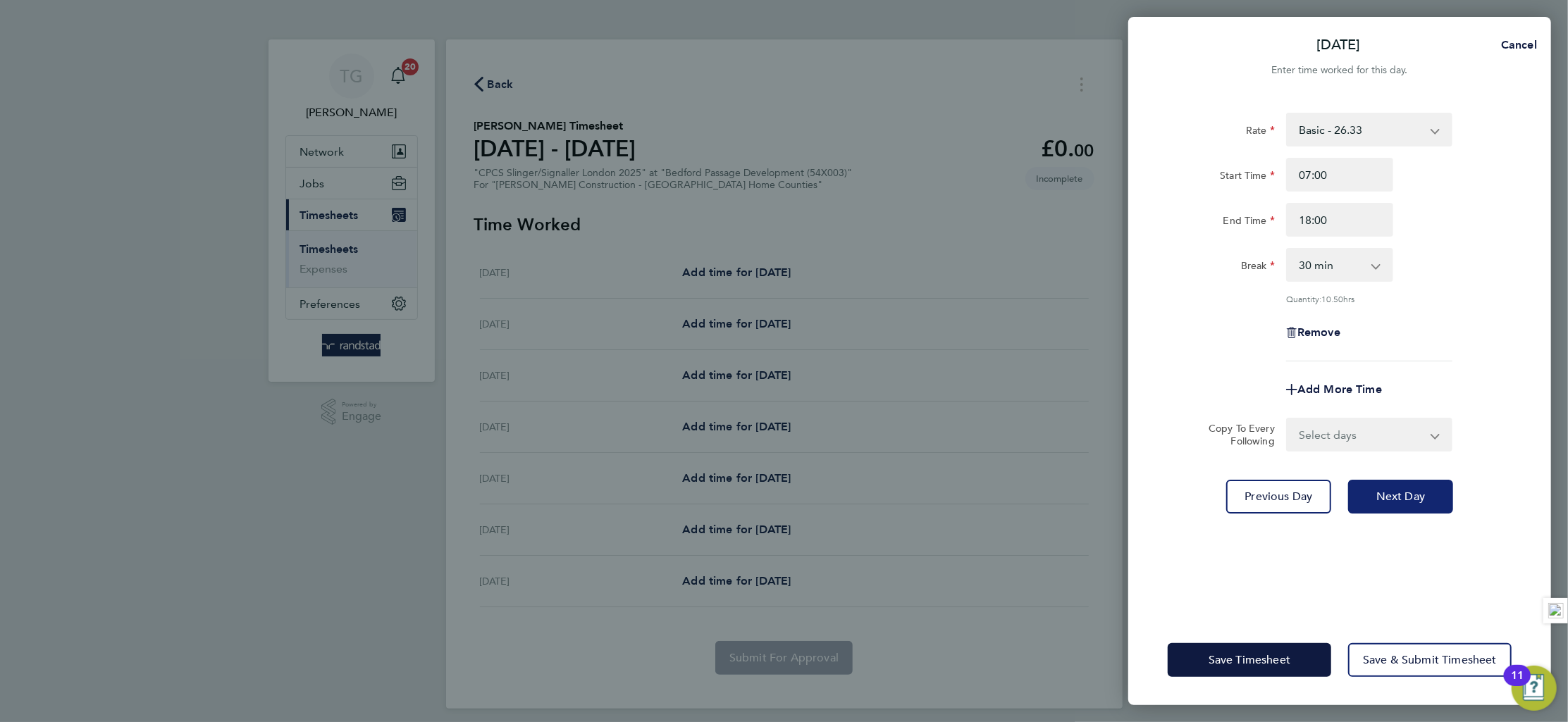
click at [1396, 500] on span "Next Day" at bounding box center [1401, 496] width 49 height 14
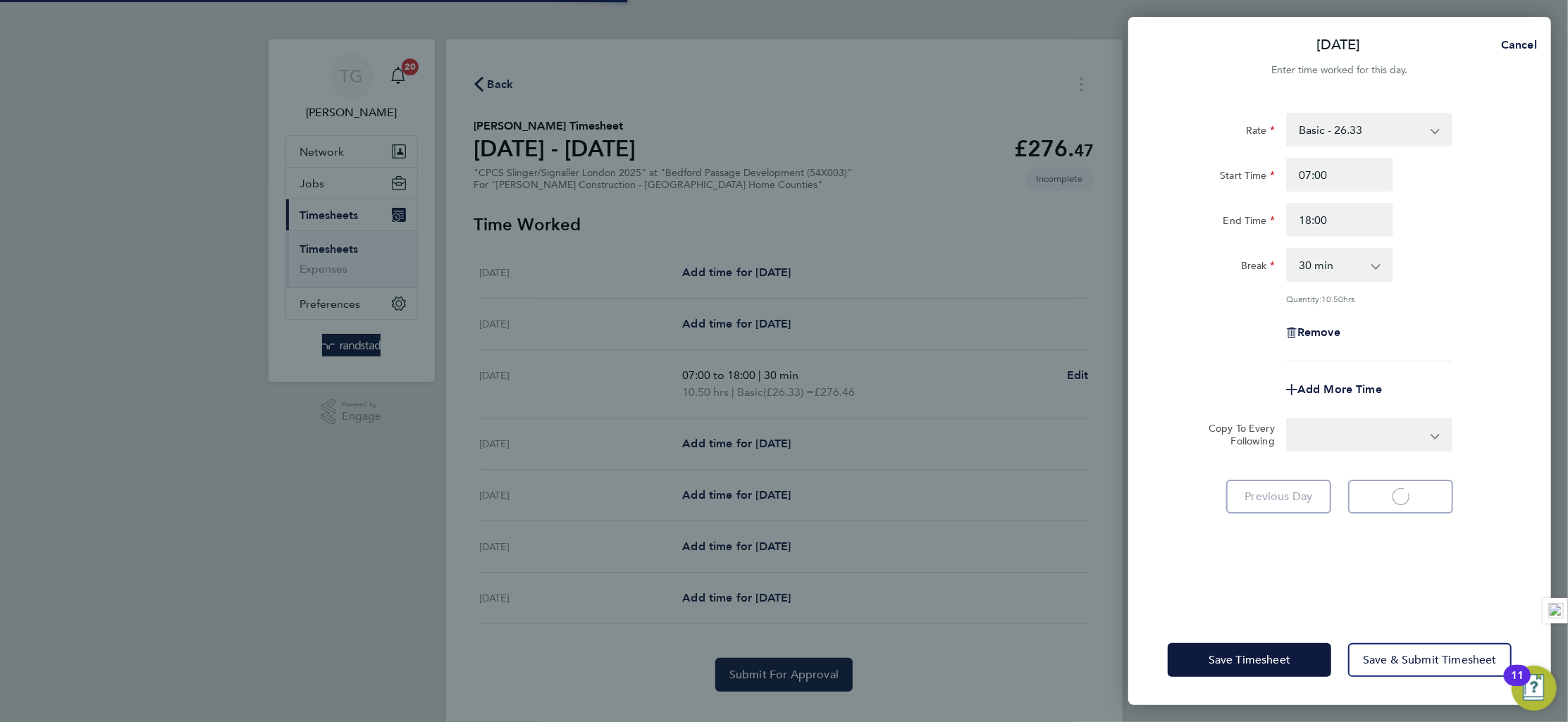
select select "30"
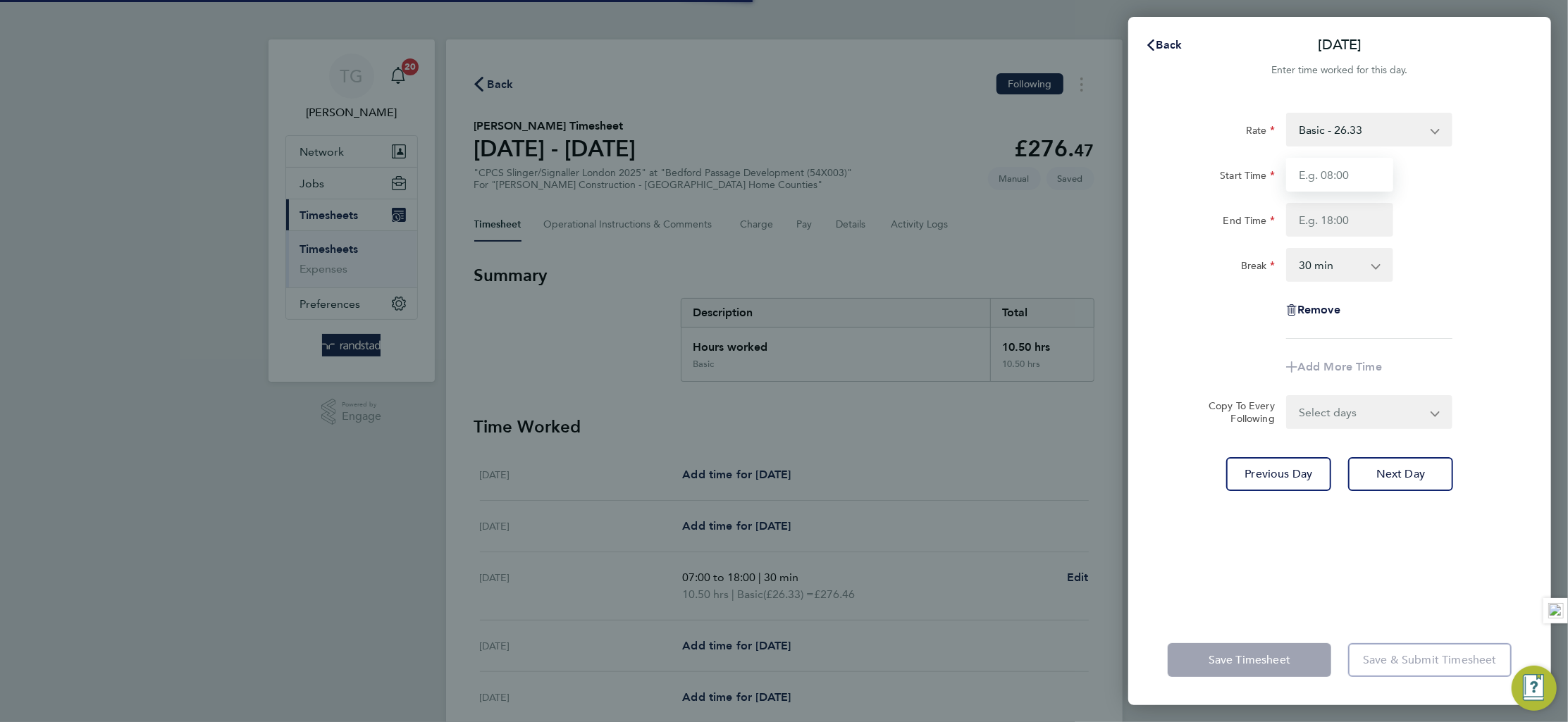
click at [1345, 172] on input "Start Time" at bounding box center [1339, 175] width 107 height 34
type input "07:00"
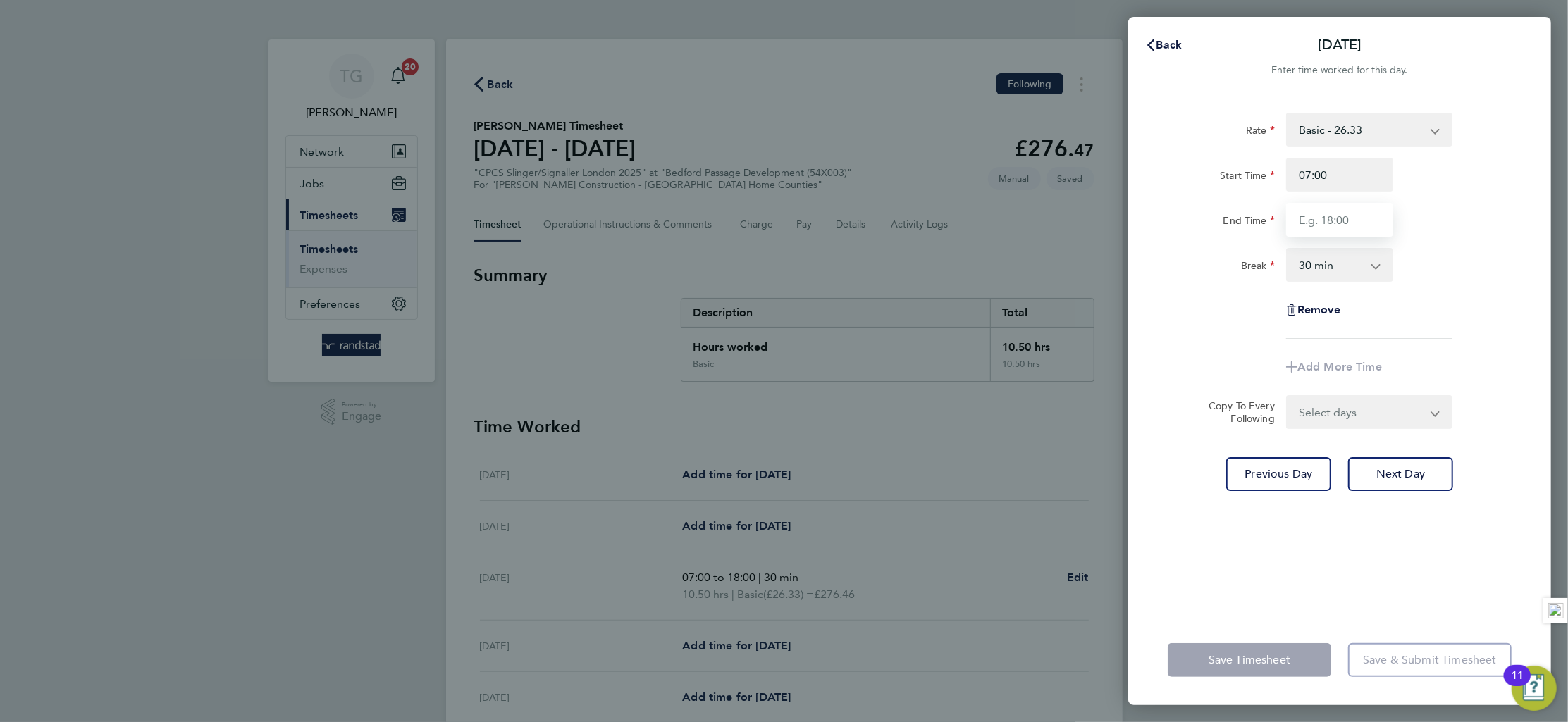
click at [1355, 218] on input "End Time" at bounding box center [1339, 220] width 107 height 34
type input "18:00"
click at [1512, 275] on div "Break 0 min 15 min 30 min 45 min 60 min 75 min 90 min" at bounding box center [1340, 265] width 355 height 34
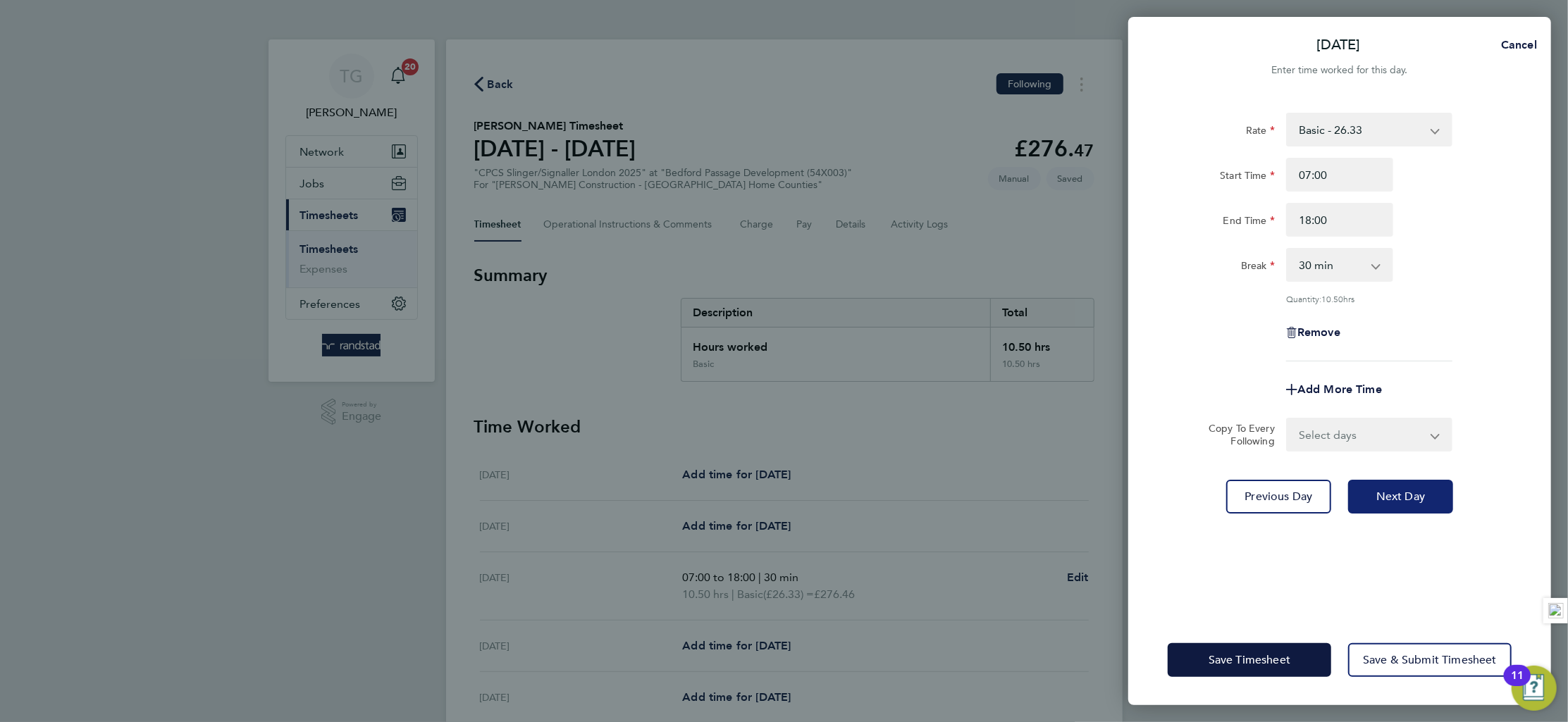
click at [1393, 486] on button "Next Day" at bounding box center [1401, 496] width 105 height 34
select select "30"
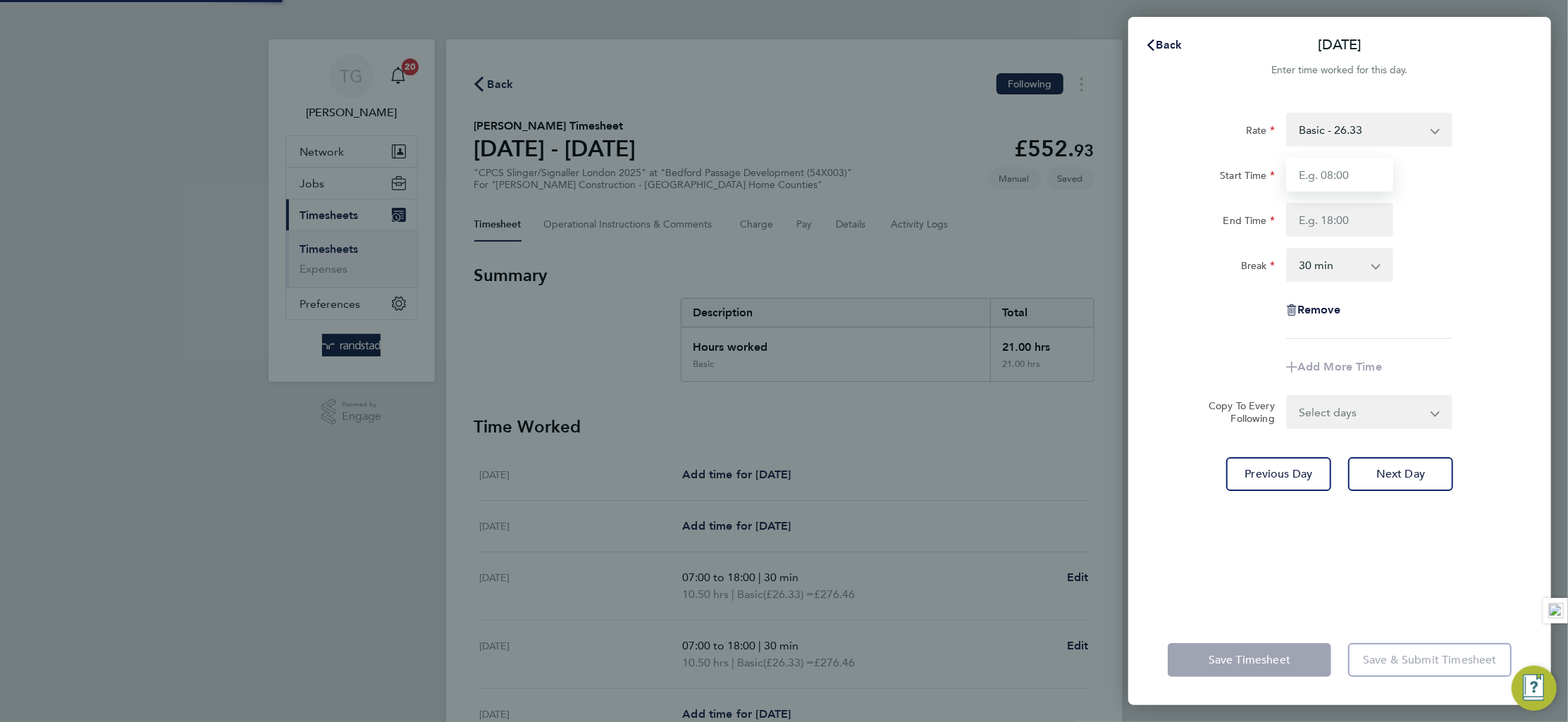
click at [1338, 174] on input "Start Time" at bounding box center [1339, 175] width 107 height 34
type input "07:00"
click at [1350, 223] on input "End Time" at bounding box center [1339, 220] width 107 height 34
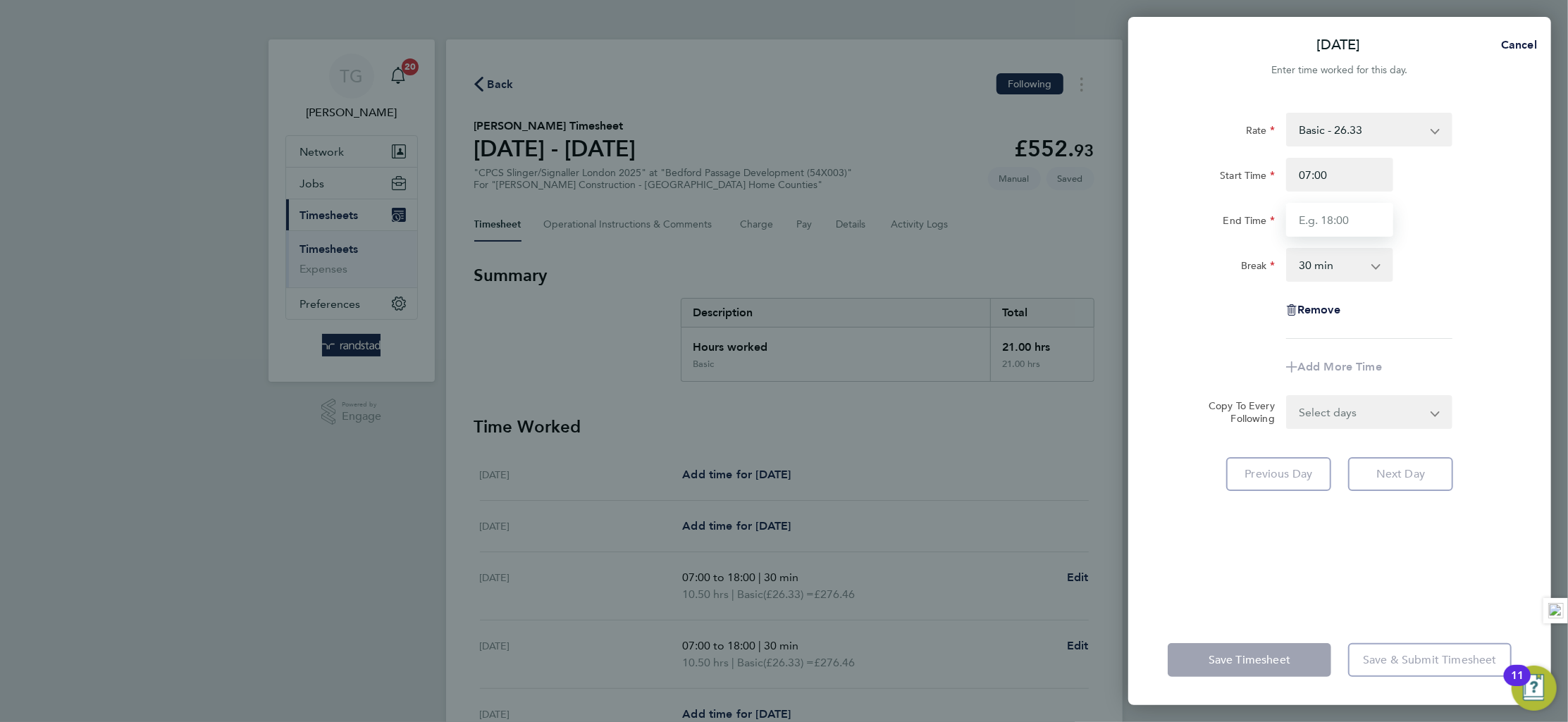
type input "18:00"
click at [1474, 258] on div "Break 0 min 15 min 30 min 45 min 60 min 75 min 90 min" at bounding box center [1340, 265] width 355 height 34
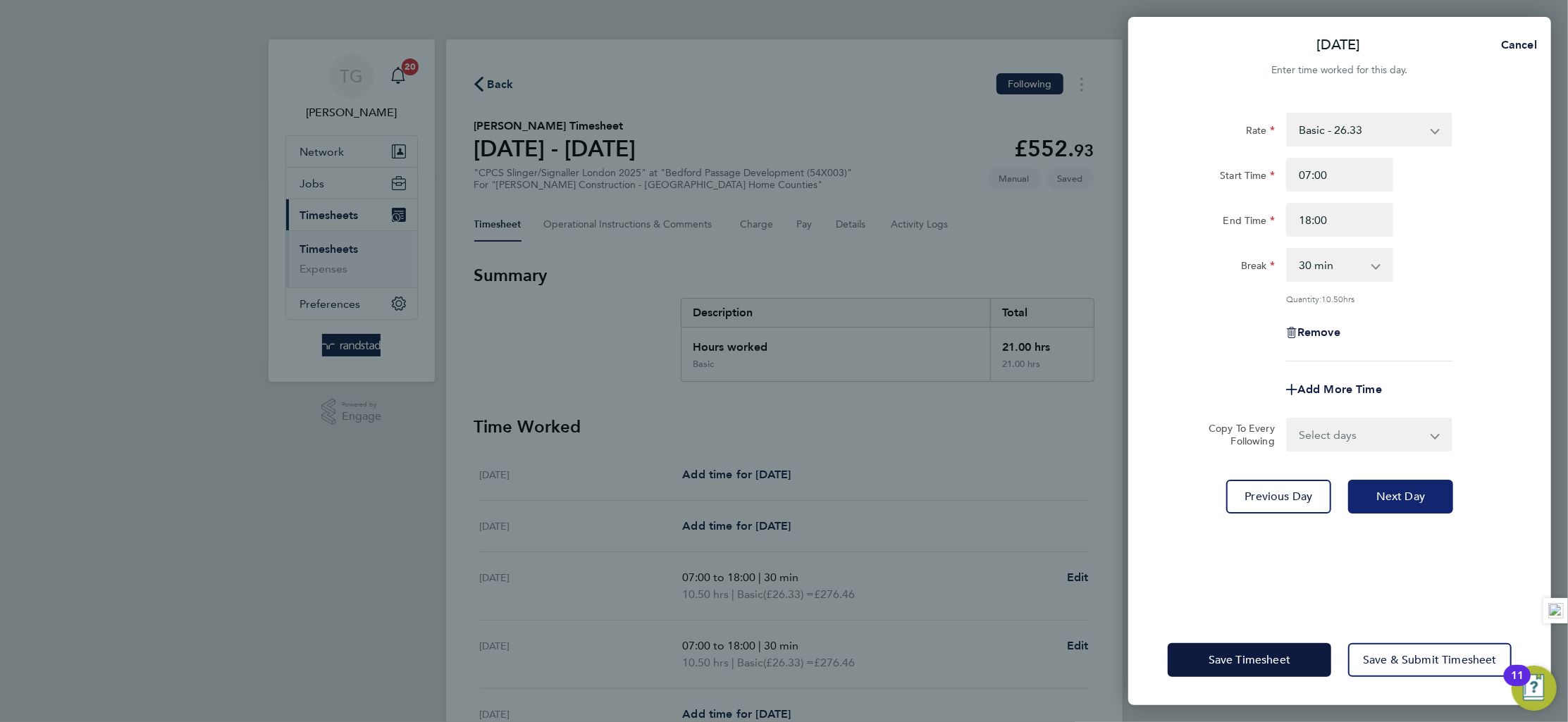
click at [1396, 492] on span "Next Day" at bounding box center [1401, 496] width 49 height 14
select select "30"
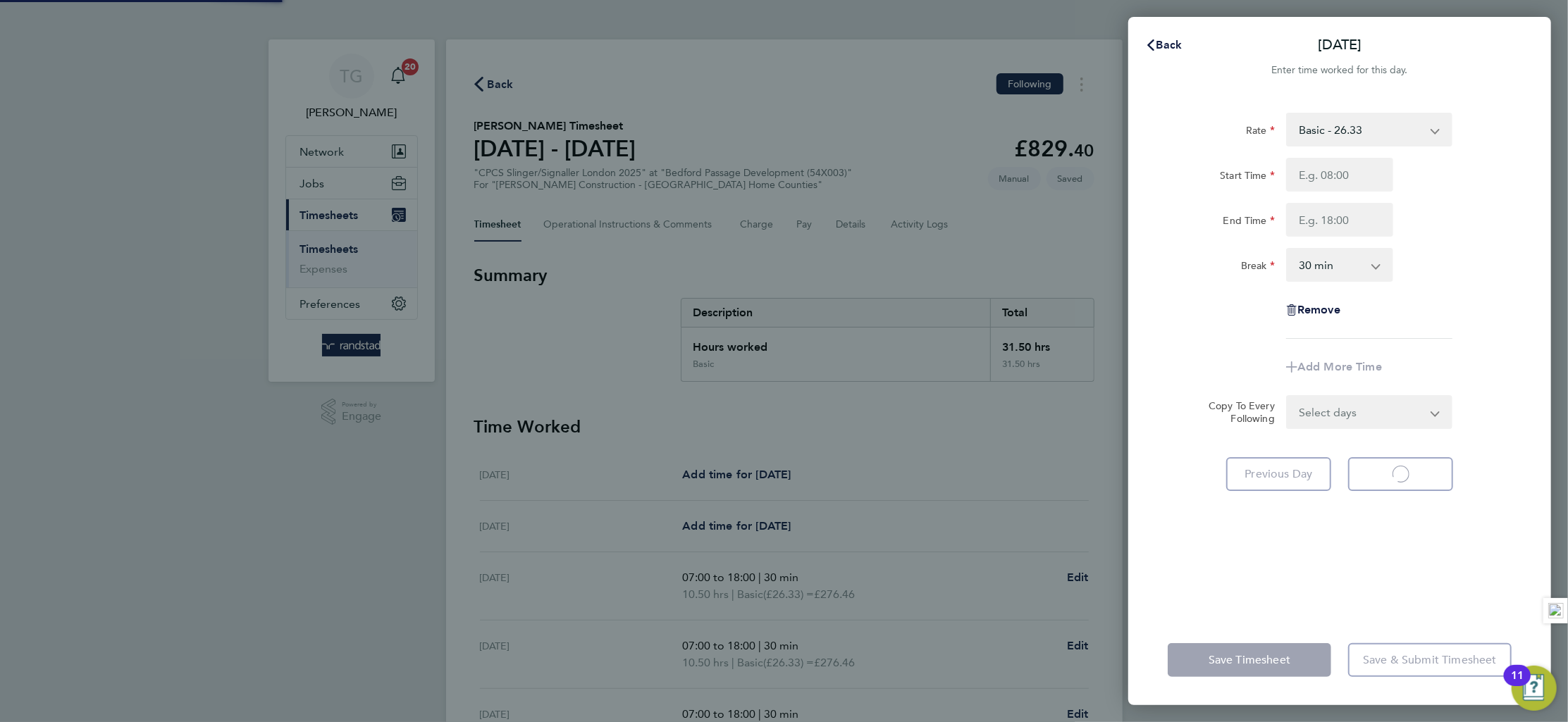
select select "30"
click at [1339, 174] on input "Start Time" at bounding box center [1339, 175] width 107 height 34
type input "07:00"
click at [1343, 221] on input "End Time" at bounding box center [1339, 220] width 107 height 34
type input "18:00"
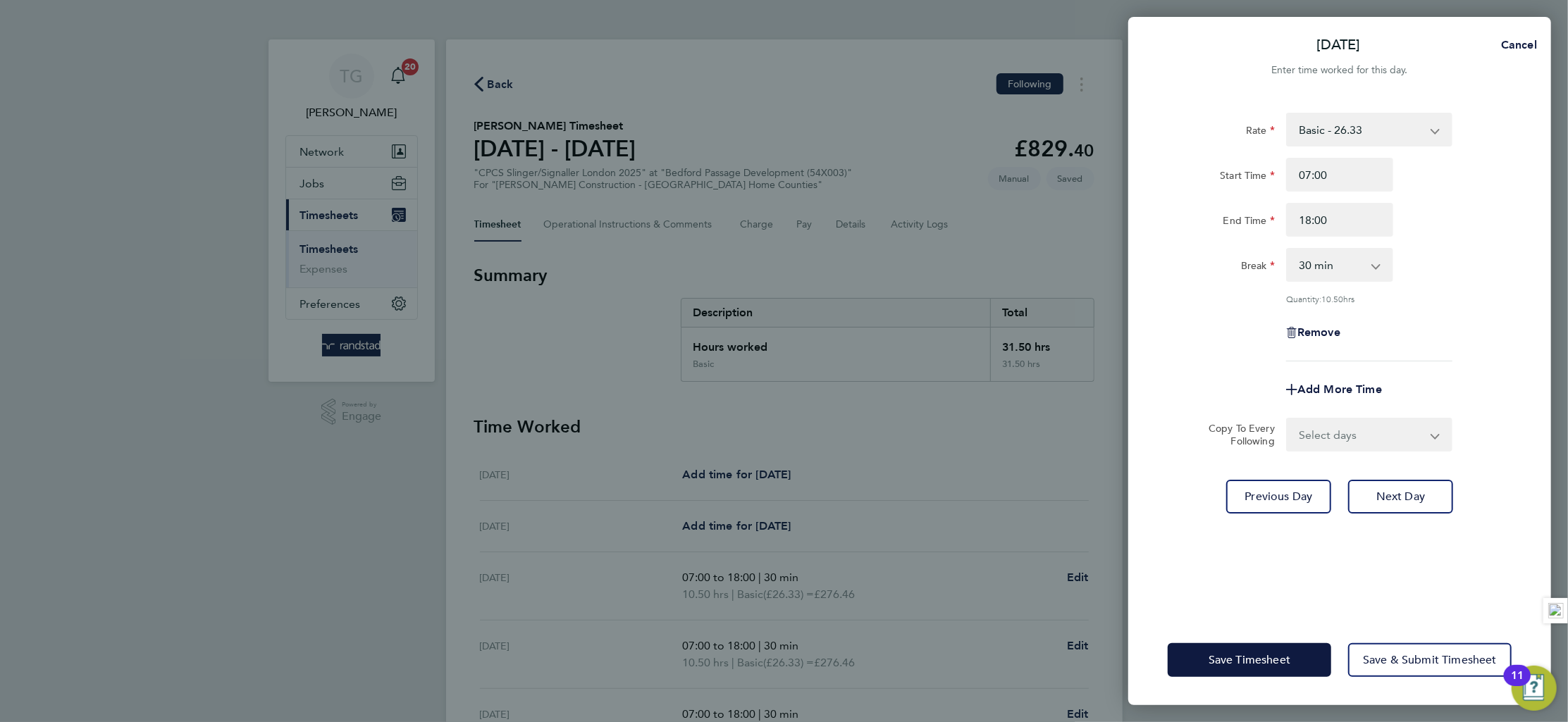
click at [1515, 260] on div "Break 0 min 15 min 30 min 45 min 60 min 75 min 90 min" at bounding box center [1340, 265] width 355 height 34
click at [1407, 484] on button "Next Day" at bounding box center [1401, 496] width 105 height 34
select select "30"
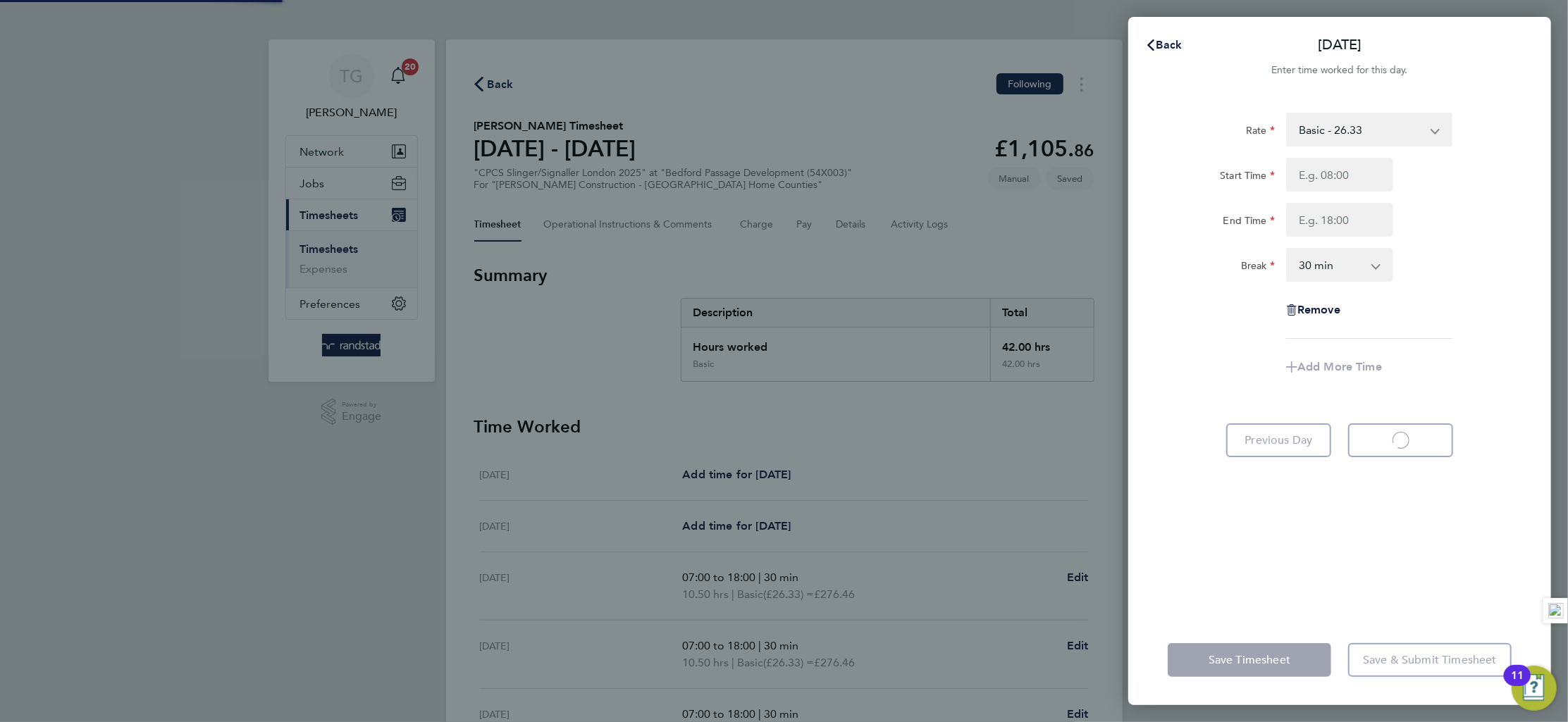
select select "30"
click at [1337, 177] on input "Start Time" at bounding box center [1339, 175] width 107 height 34
type input "07:00"
click at [1351, 220] on input "End Time" at bounding box center [1339, 220] width 107 height 34
type input "18:00"
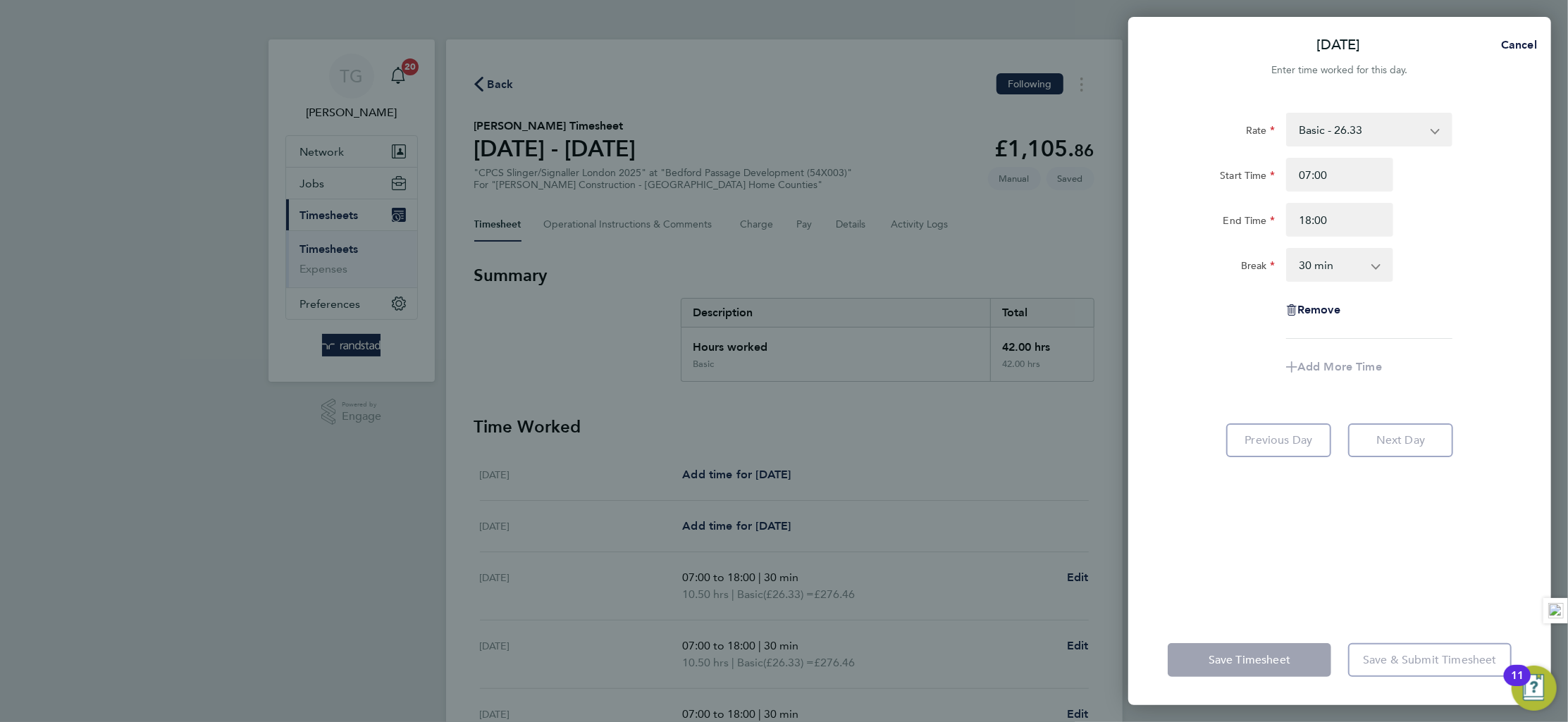
click at [1489, 258] on div "Break 0 min 15 min 30 min 45 min 60 min 75 min 90 min" at bounding box center [1340, 265] width 355 height 34
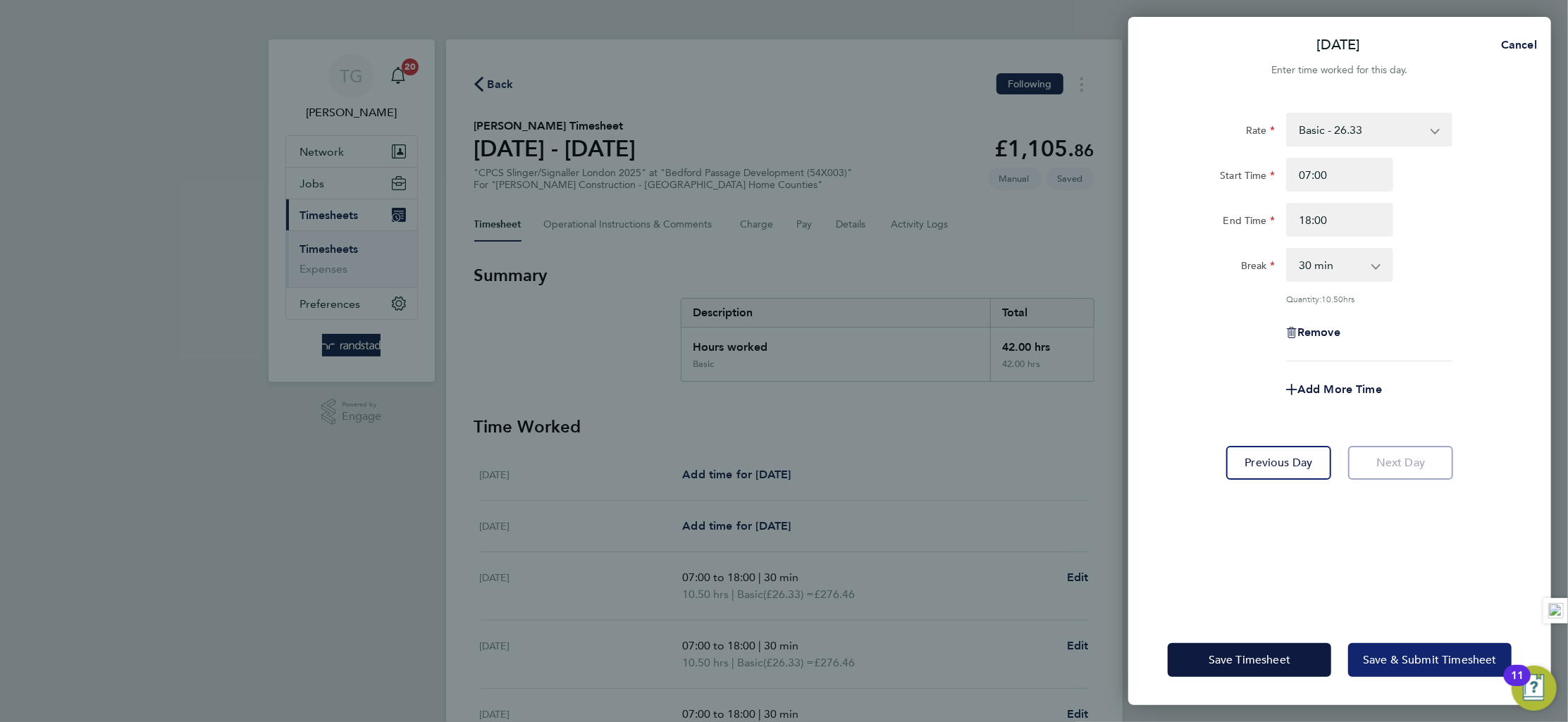
click at [1427, 655] on span "Save & Submit Timesheet" at bounding box center [1430, 660] width 134 height 14
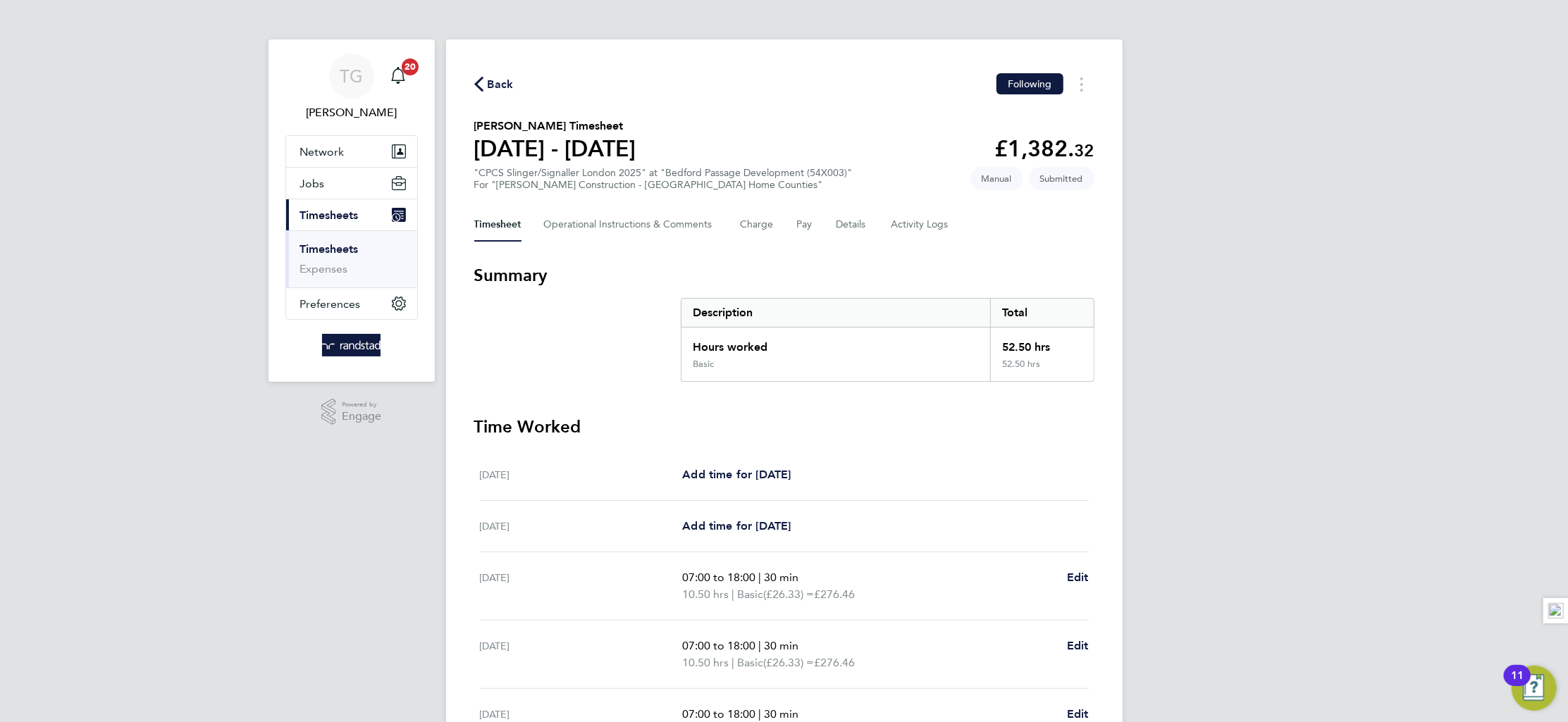
click at [352, 252] on link "Timesheets" at bounding box center [329, 249] width 58 height 13
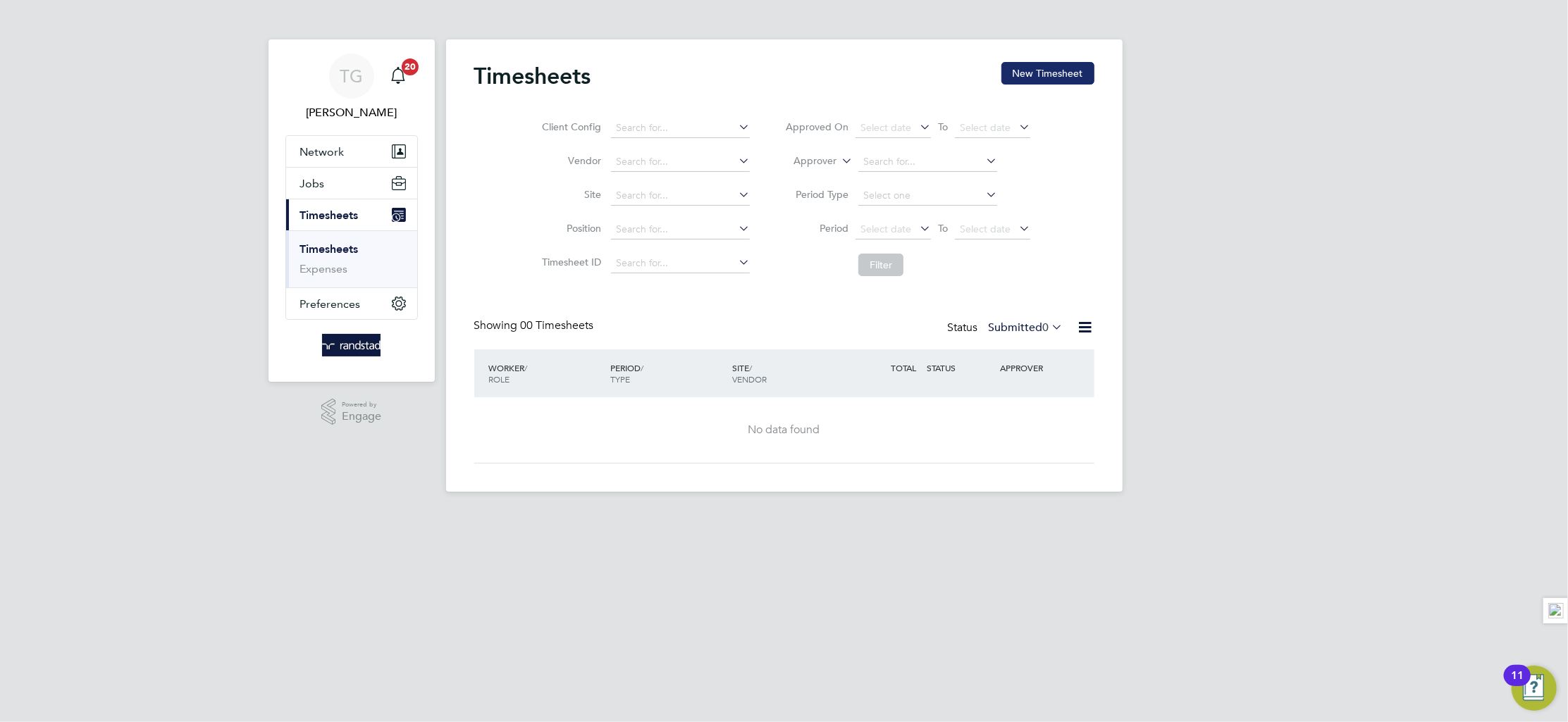
click at [1047, 70] on button "New Timesheet" at bounding box center [1048, 73] width 93 height 22
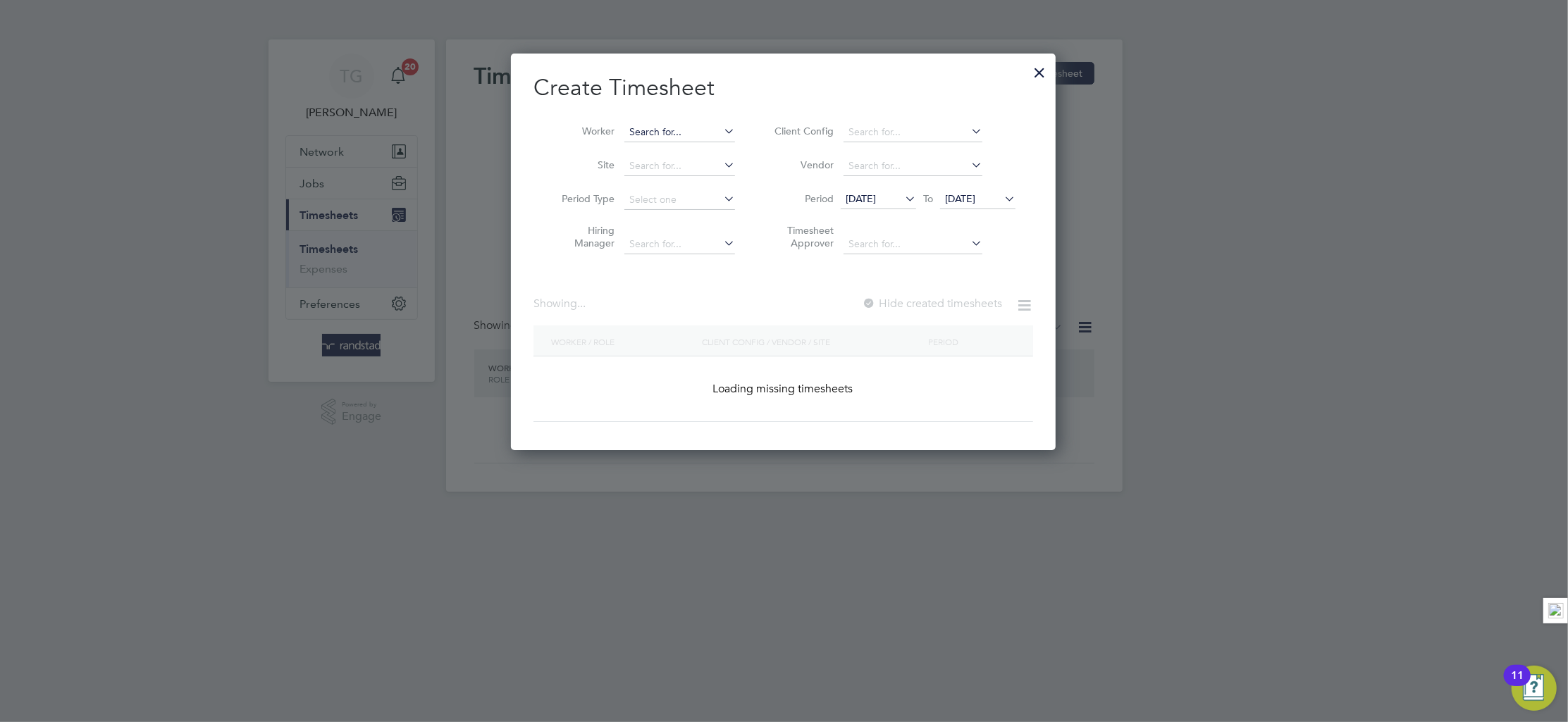
scroll to position [2365, 545]
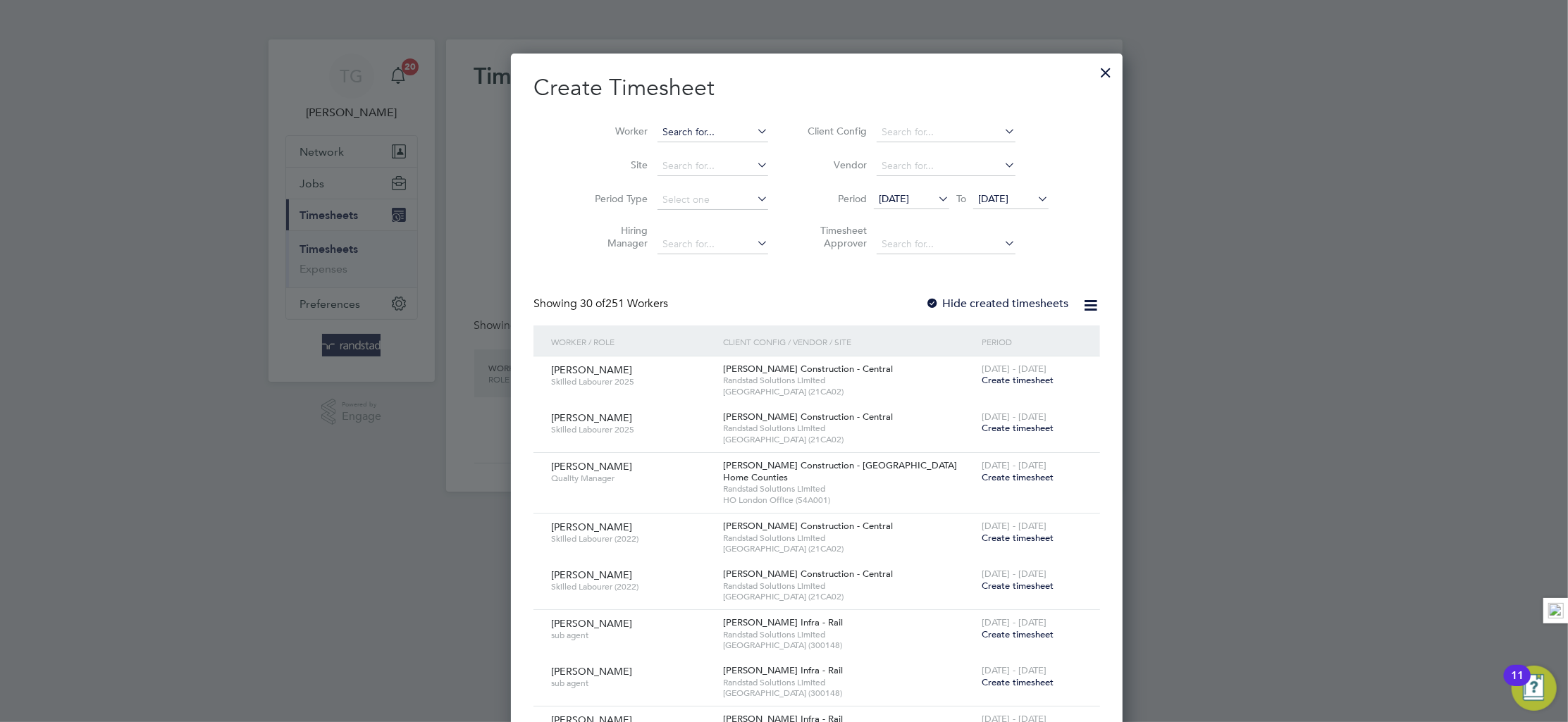
click at [678, 133] on input at bounding box center [713, 133] width 111 height 19
click at [682, 127] on input at bounding box center [713, 133] width 111 height 19
click at [666, 132] on input at bounding box center [713, 133] width 111 height 19
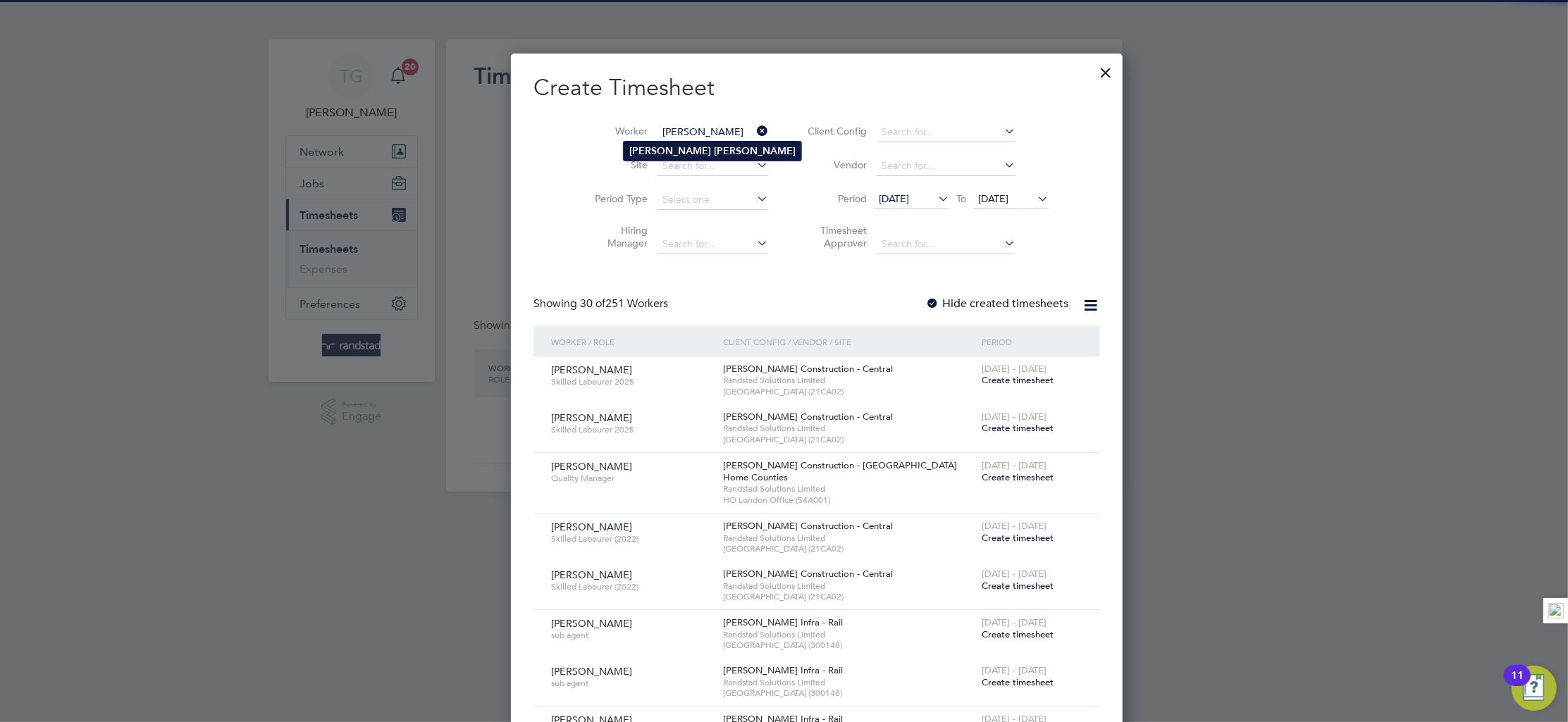
click at [656, 156] on li "[PERSON_NAME]" at bounding box center [712, 151] width 178 height 19
type input "[PERSON_NAME]"
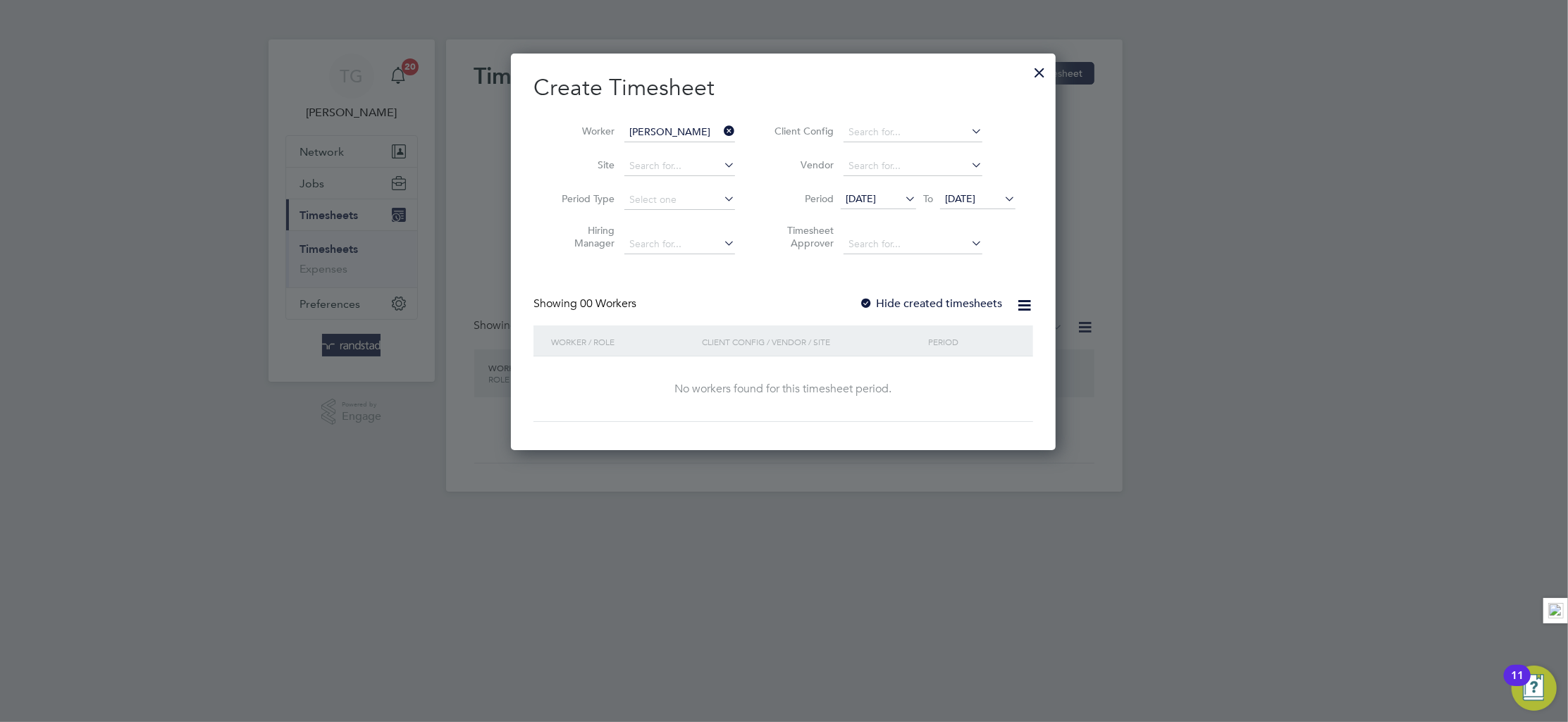
scroll to position [398, 545]
click at [999, 190] on div "[DATE] To [DATE]" at bounding box center [928, 200] width 175 height 19
click at [976, 197] on span "[DATE]" at bounding box center [960, 199] width 30 height 13
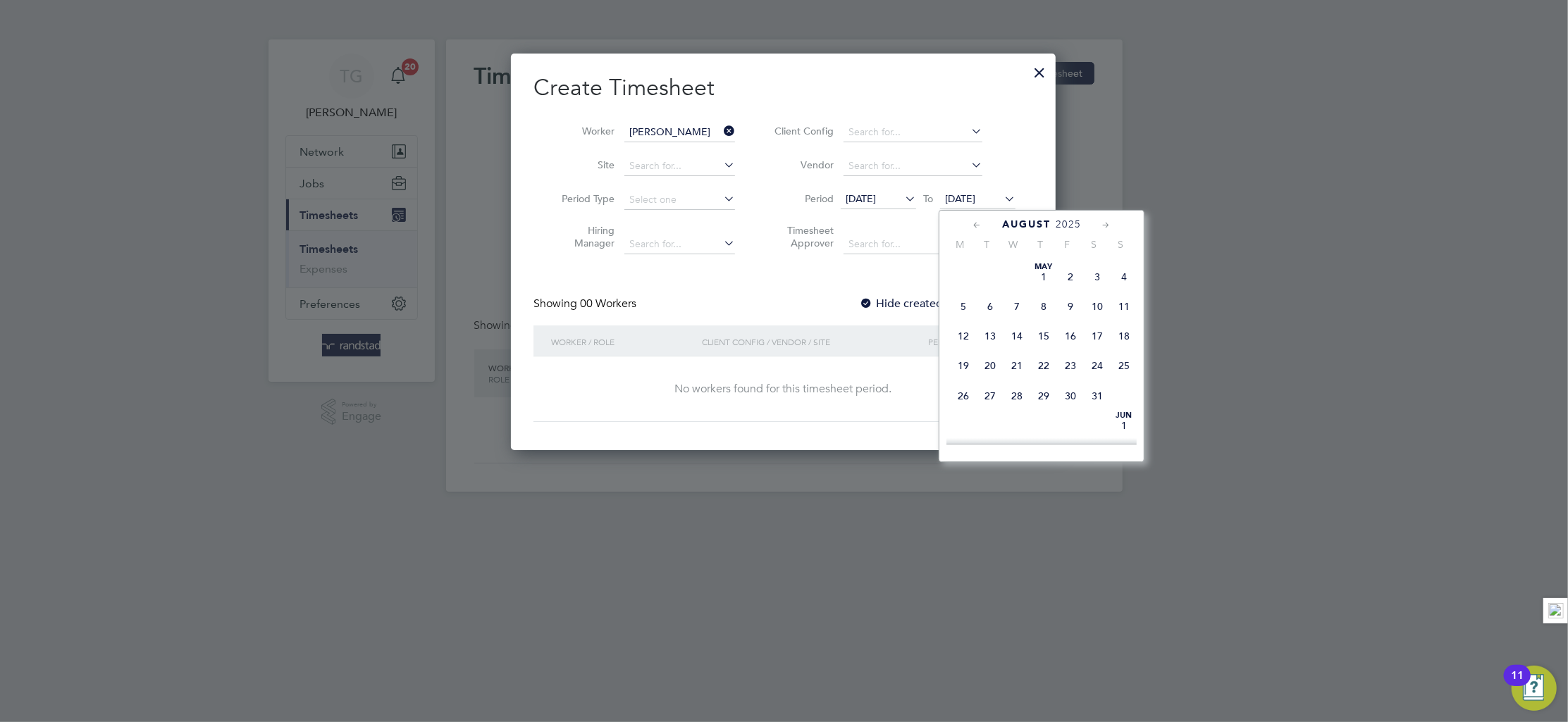
scroll to position [568, 0]
click at [1120, 317] on span "31" at bounding box center [1124, 304] width 27 height 27
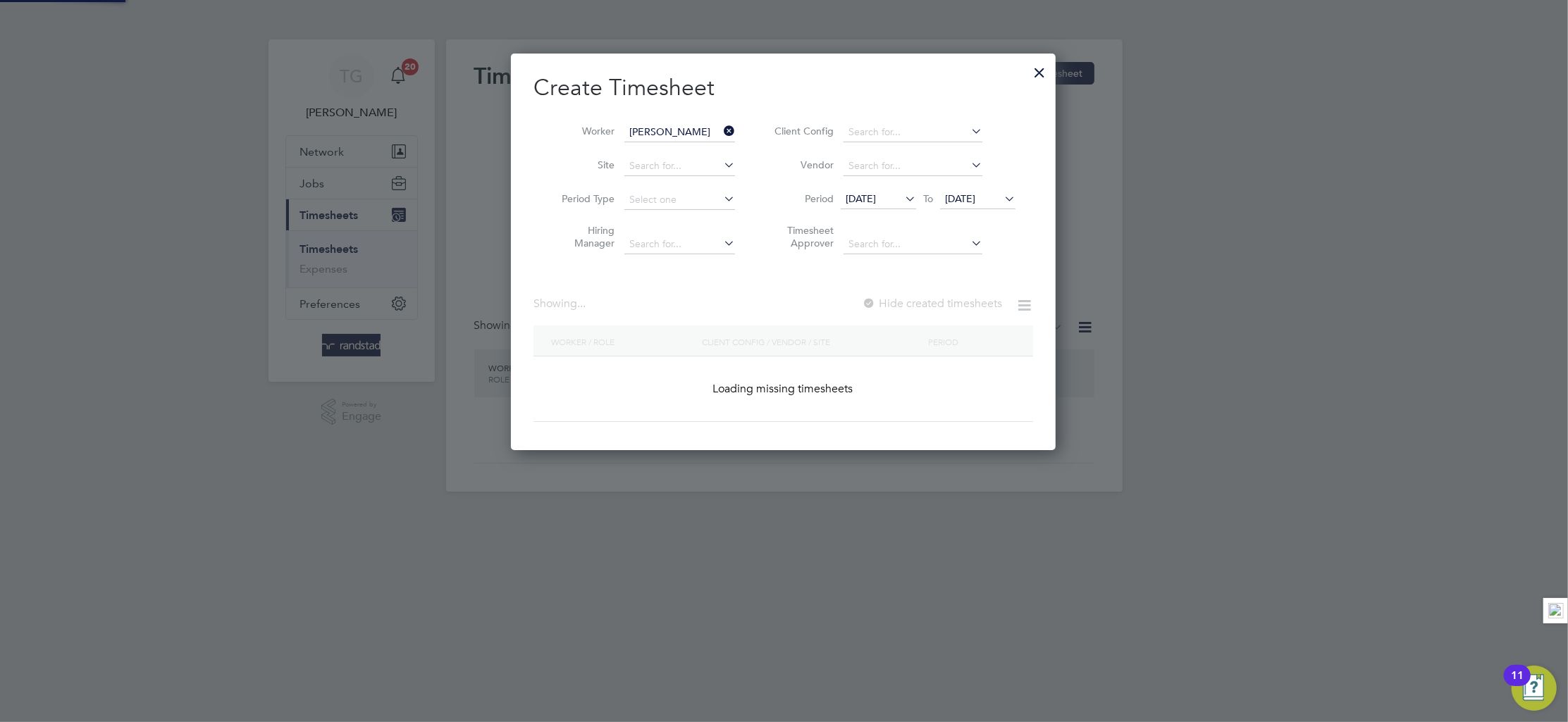
scroll to position [393, 545]
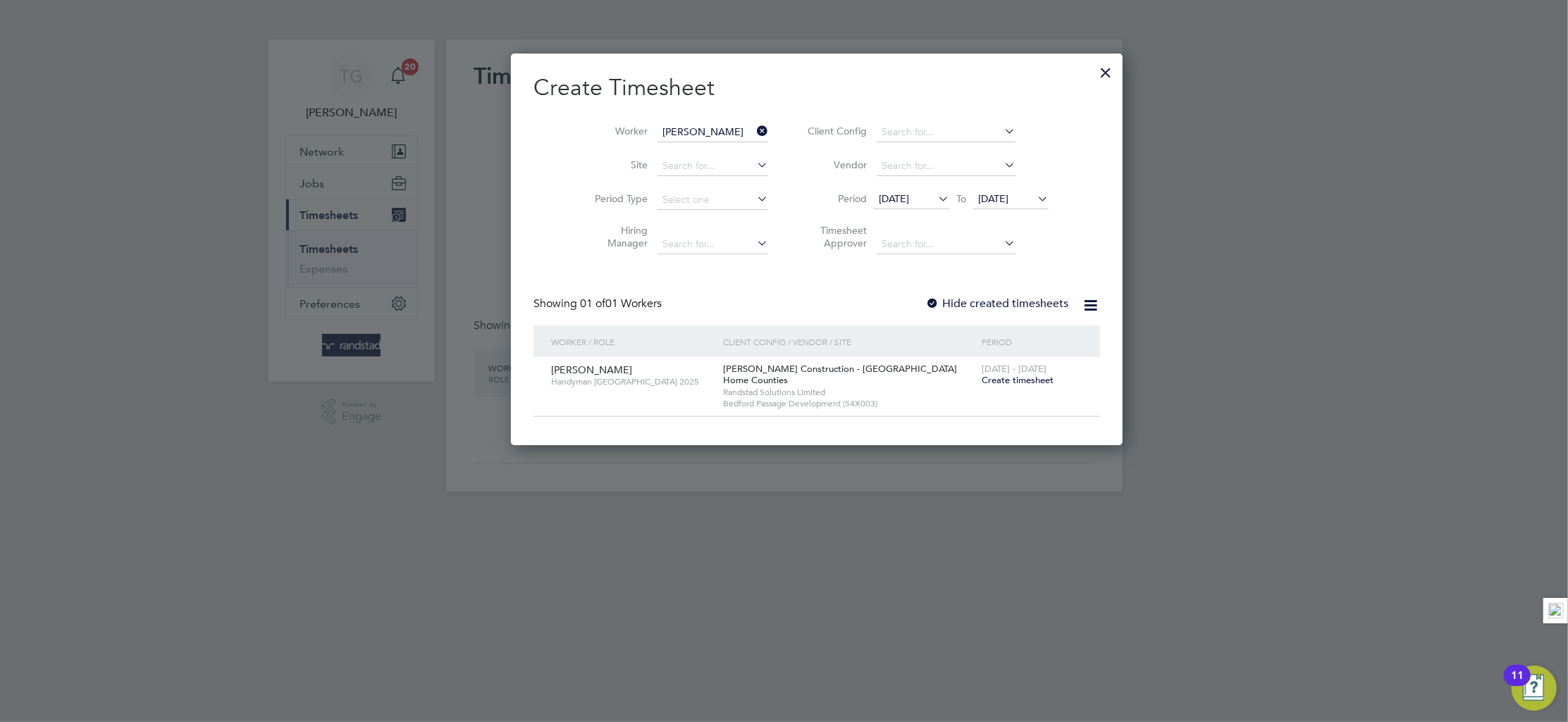
click at [926, 301] on div at bounding box center [933, 304] width 14 height 14
click at [926, 298] on div at bounding box center [933, 304] width 14 height 14
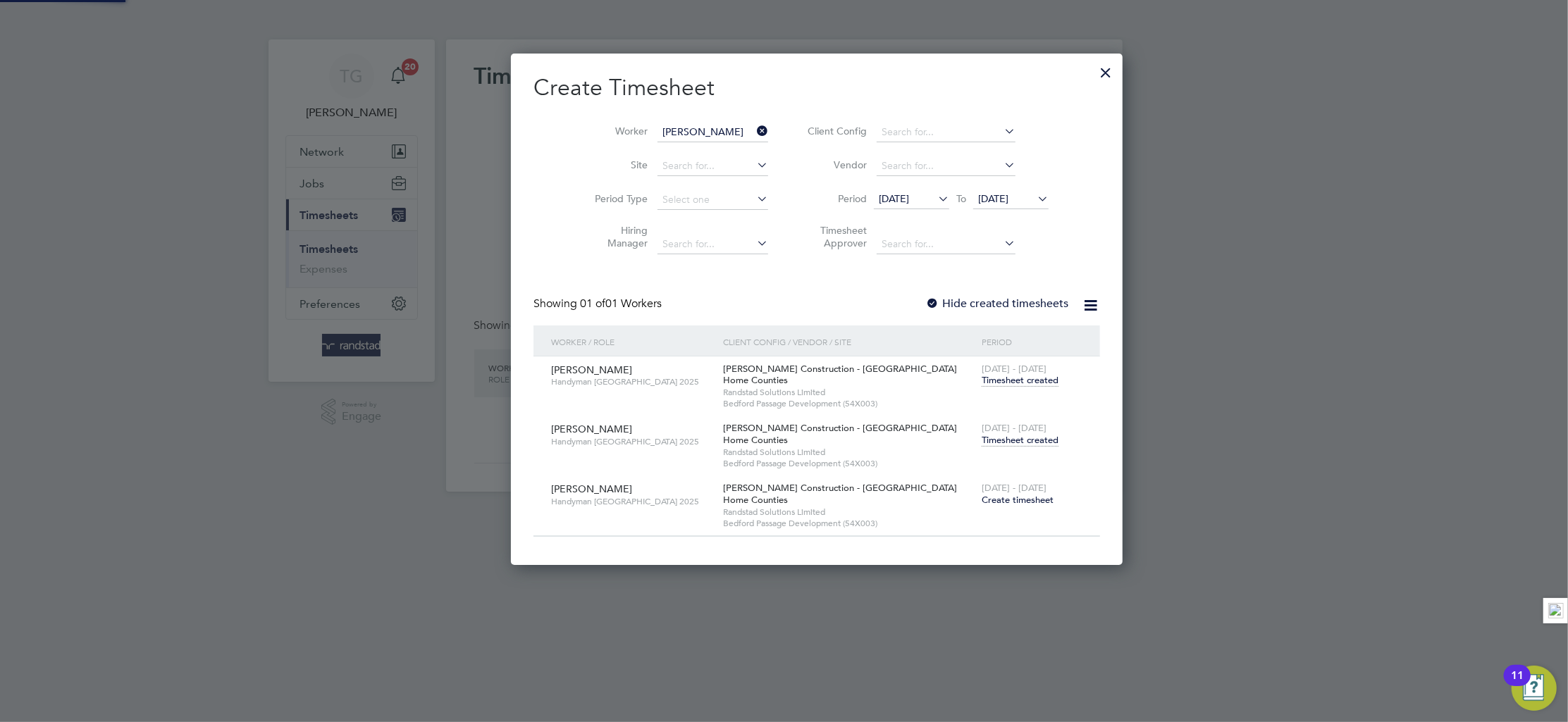
scroll to position [514, 545]
click at [754, 135] on icon at bounding box center [754, 131] width 0 height 19
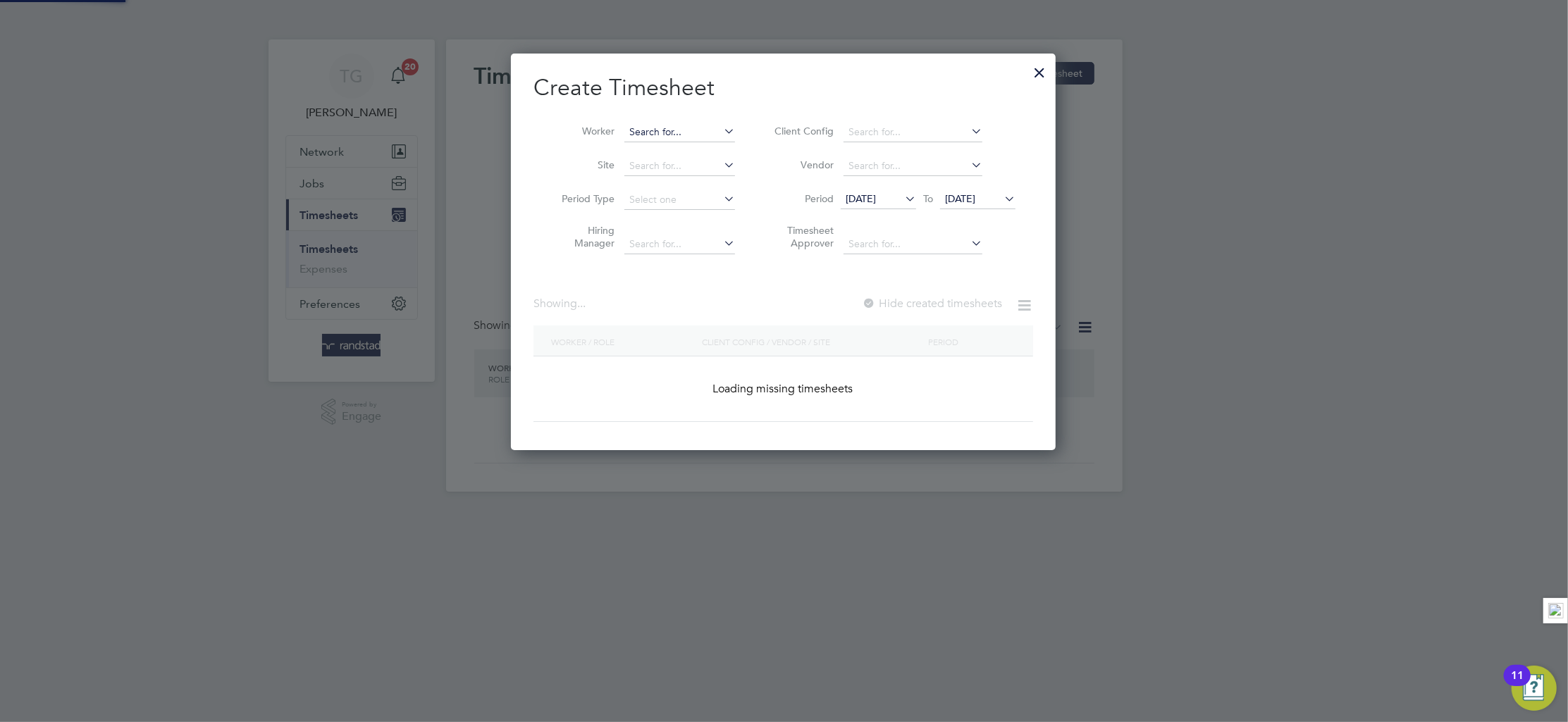
scroll to position [398, 545]
click at [662, 131] on input at bounding box center [680, 133] width 111 height 19
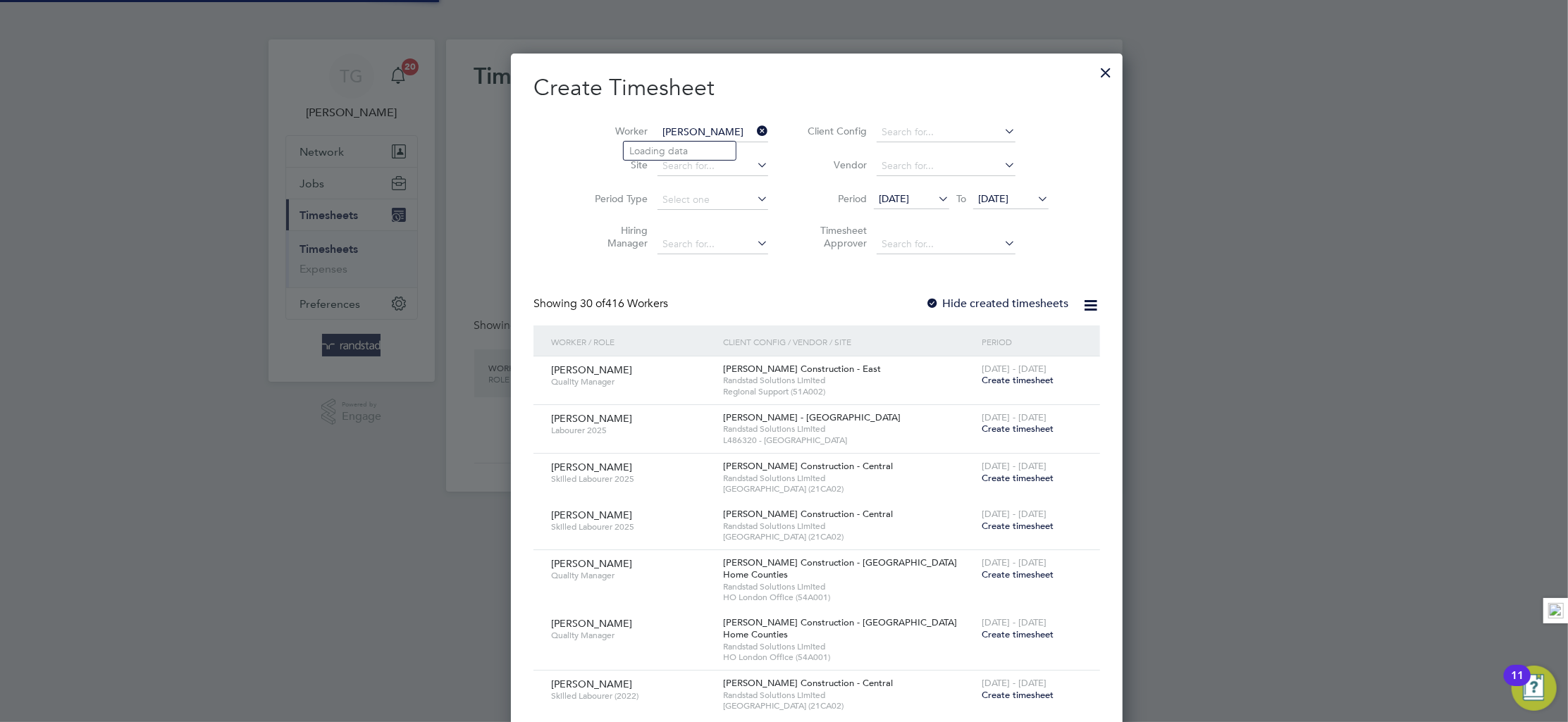
scroll to position [2642, 556]
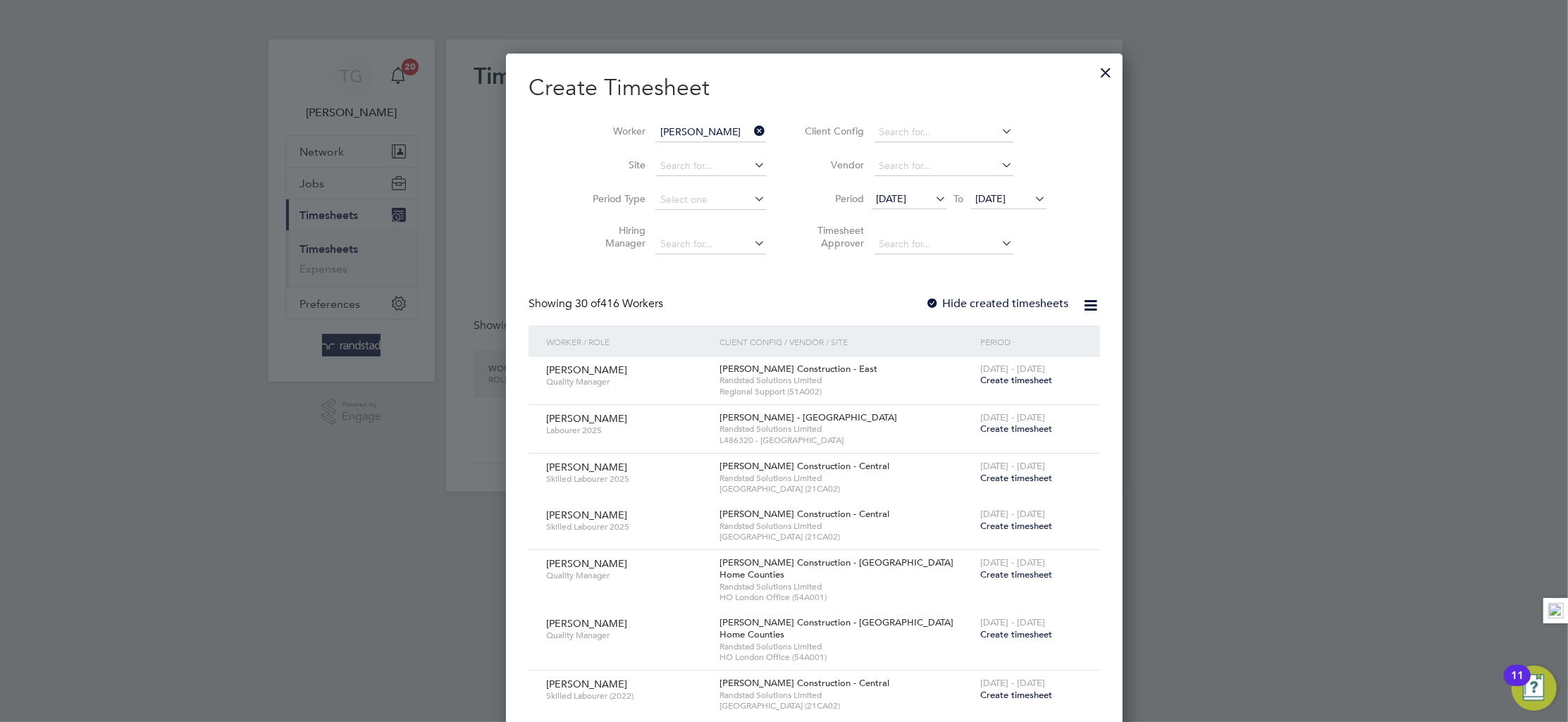
click at [694, 204] on li "[PERSON_NAME]" at bounding box center [711, 208] width 174 height 19
type input "[PERSON_NAME]"
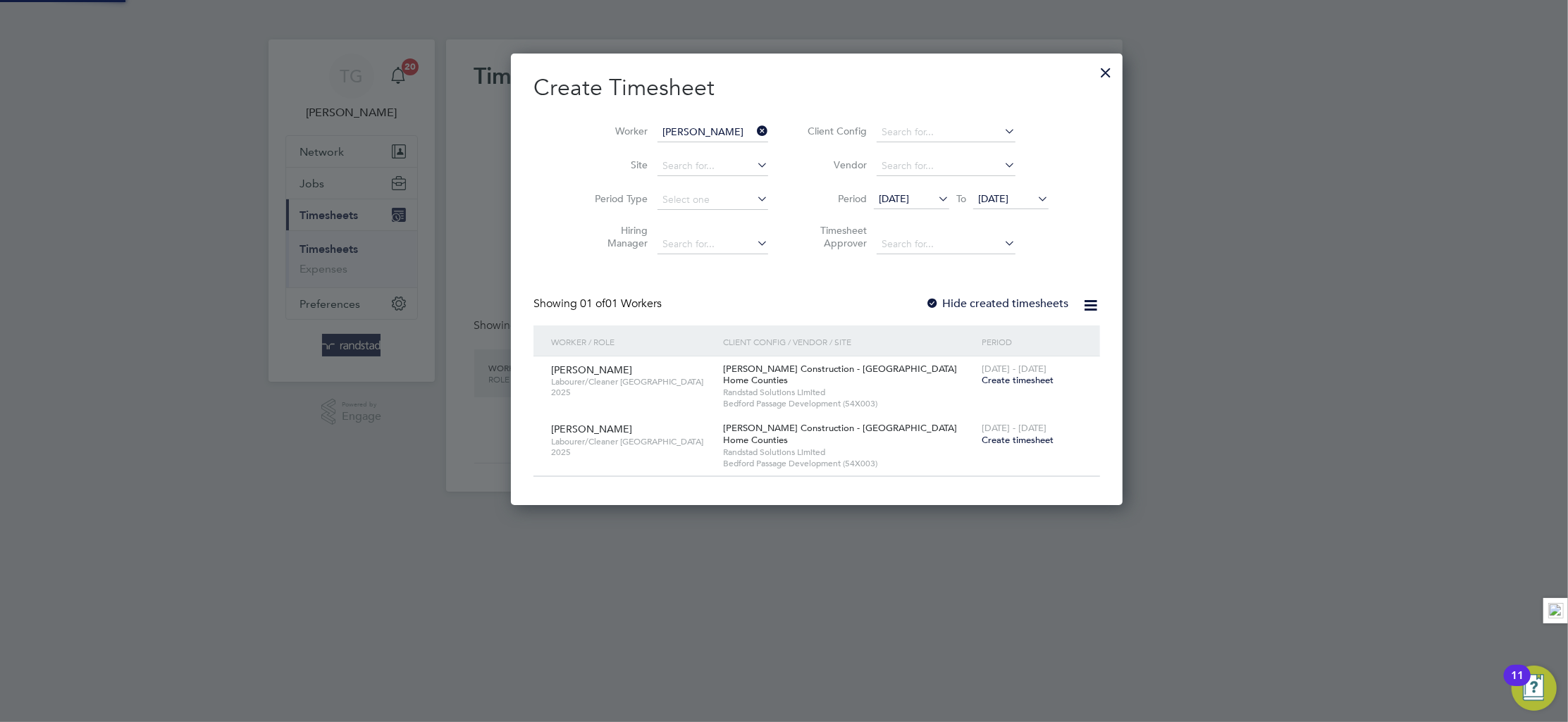
scroll to position [453, 545]
click at [979, 387] on div "[DATE] - [DATE] Create timesheet" at bounding box center [1033, 376] width 108 height 38
click at [982, 381] on span "Create timesheet" at bounding box center [1018, 380] width 72 height 12
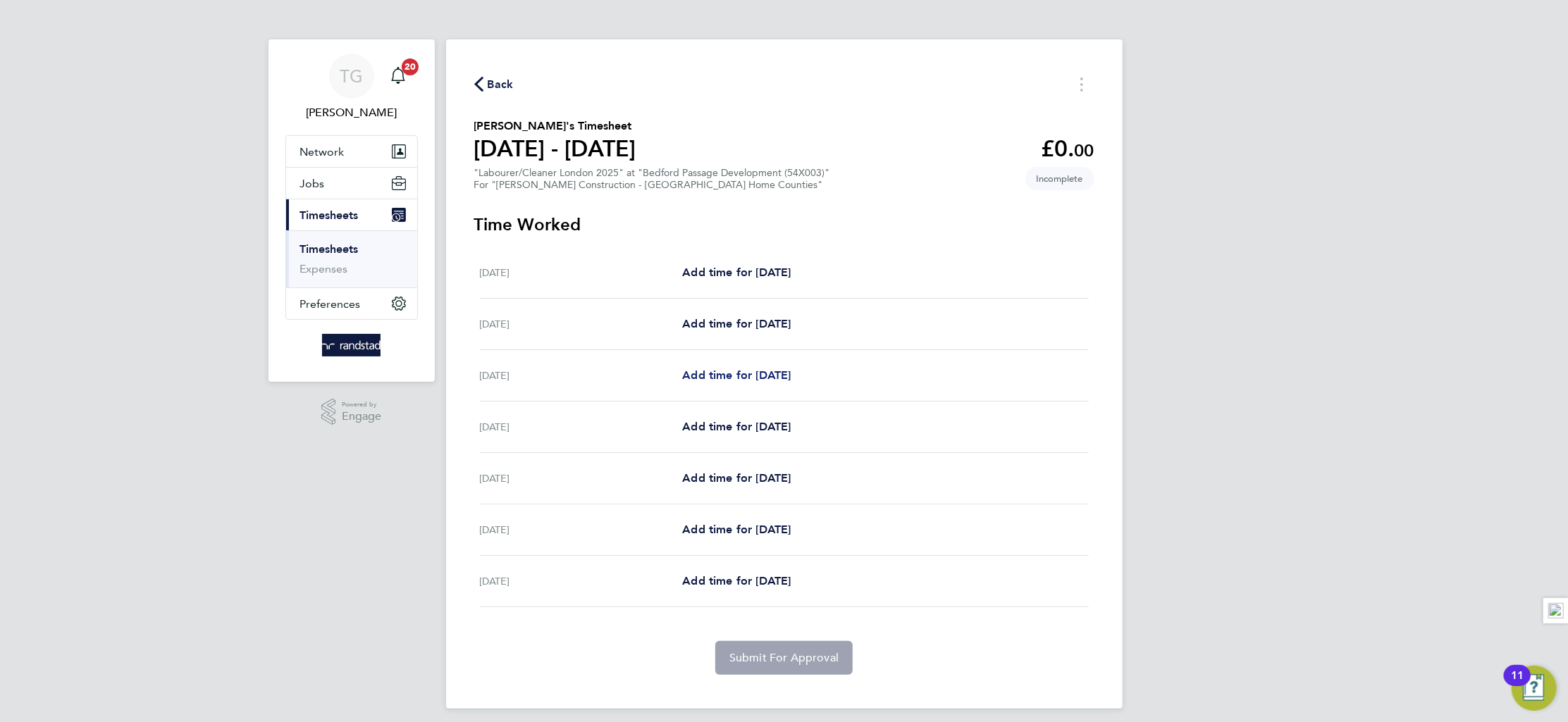
click at [729, 372] on span "Add time for [DATE]" at bounding box center [736, 376] width 109 height 13
select select "30"
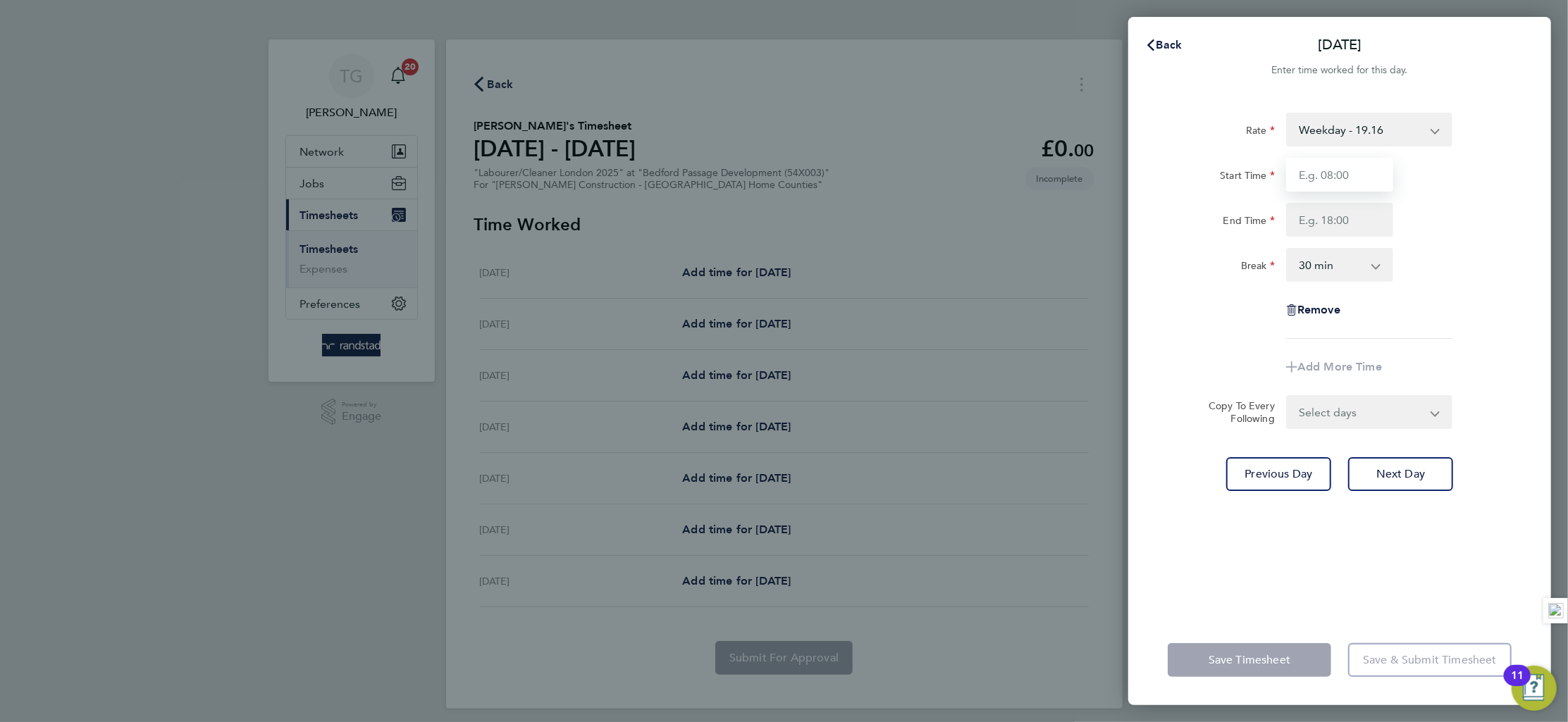
click at [1330, 172] on input "Start Time" at bounding box center [1339, 175] width 107 height 34
type input "07:00"
click at [1342, 222] on input "End Time" at bounding box center [1339, 220] width 107 height 34
type input "18:00"
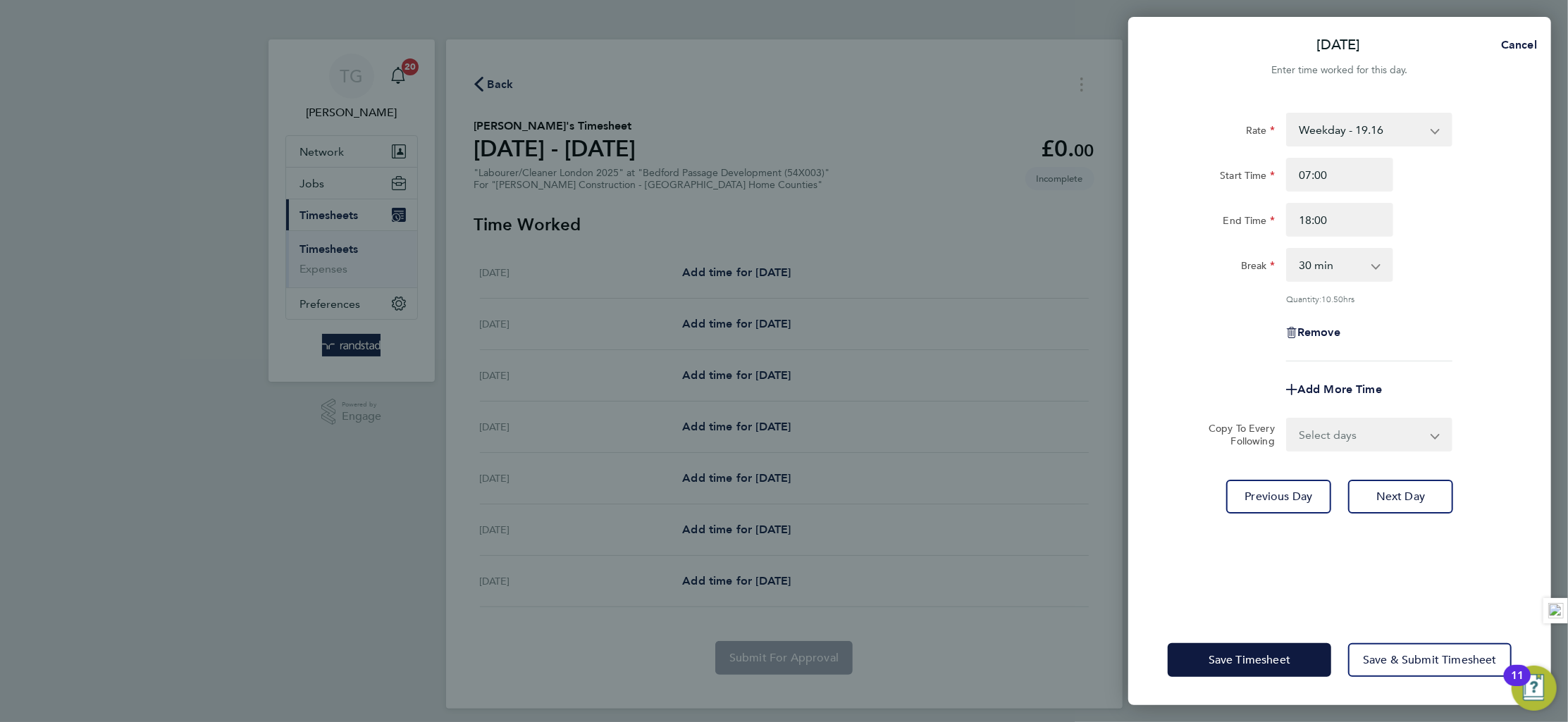
click at [1506, 258] on div "Break 0 min 15 min 30 min 45 min 60 min 75 min 90 min" at bounding box center [1340, 265] width 355 height 34
click at [1397, 490] on span "Next Day" at bounding box center [1401, 496] width 49 height 14
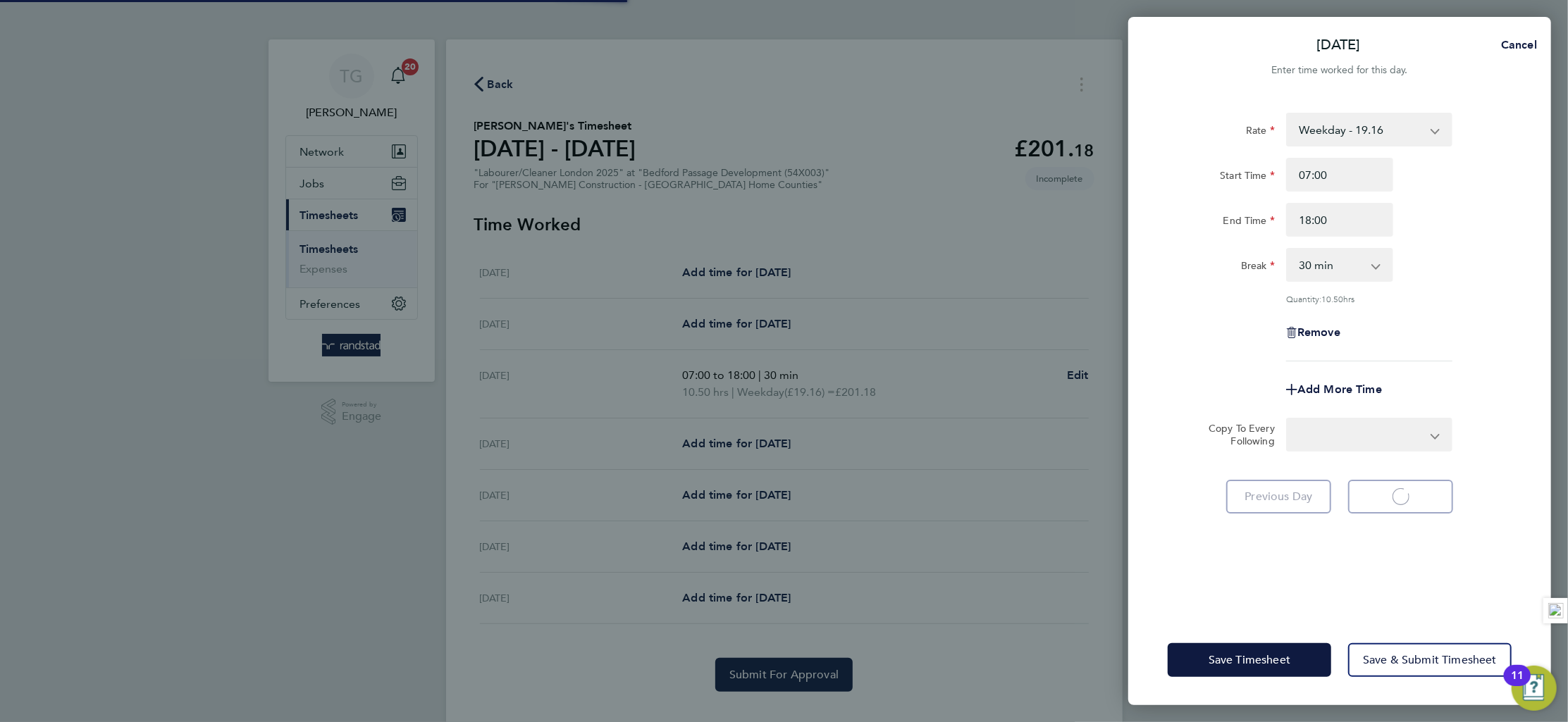
select select "30"
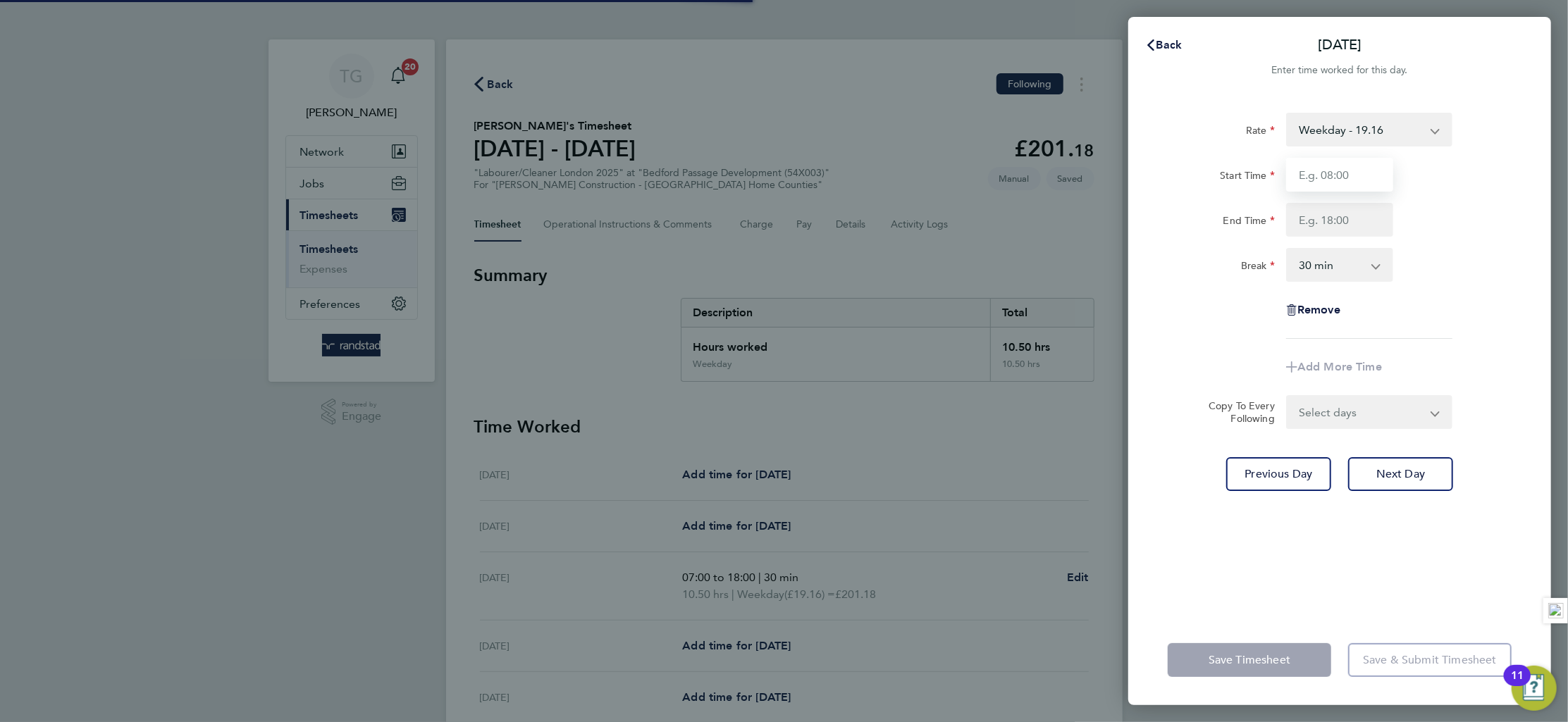
click at [1342, 175] on input "Start Time" at bounding box center [1339, 175] width 107 height 34
type input "07:00"
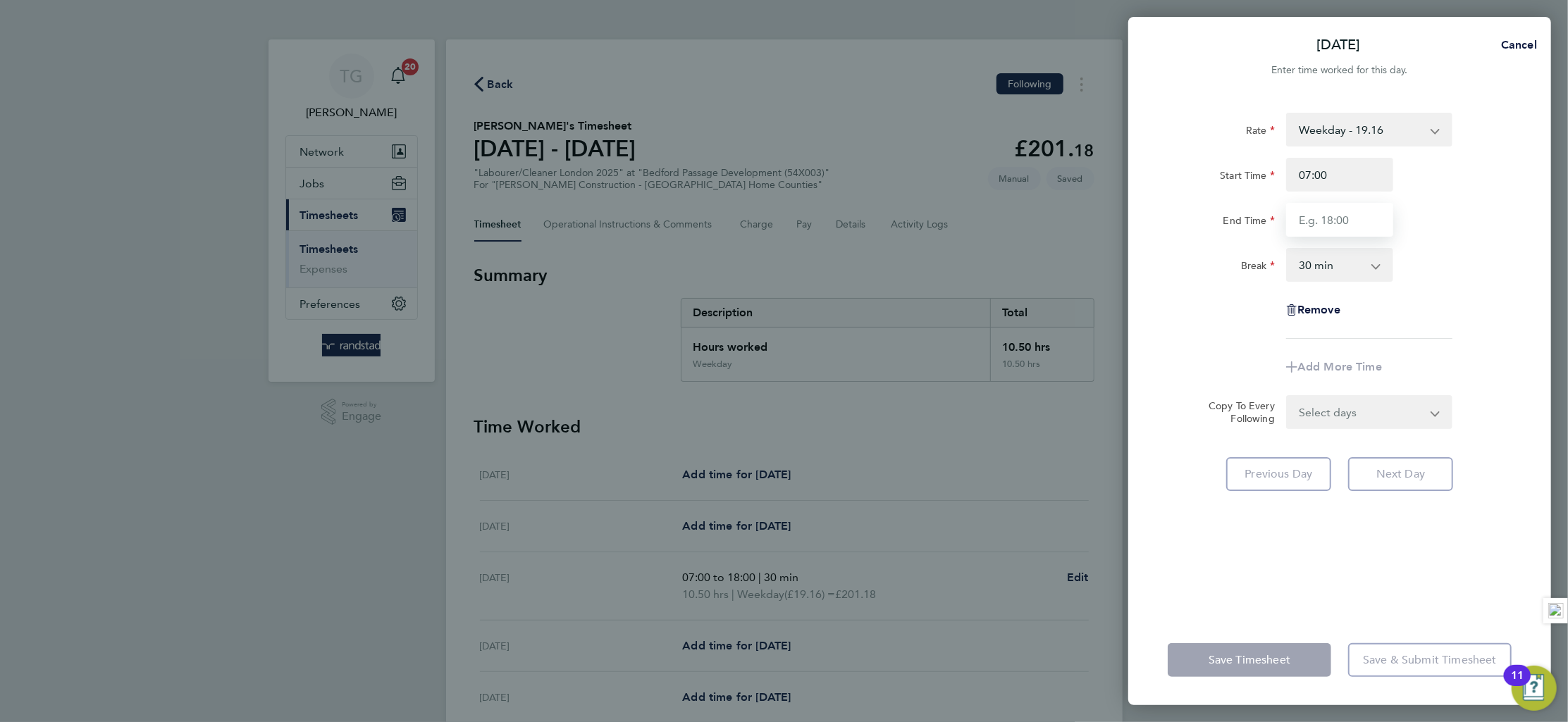
click at [1348, 223] on input "End Time" at bounding box center [1339, 220] width 107 height 34
type input "18:00"
click at [1537, 287] on div "Rate Weekday - 19.16 Overtime - 27.85 Start Time 07:00 End Time 18:00 Break 0 m…" at bounding box center [1340, 355] width 423 height 520
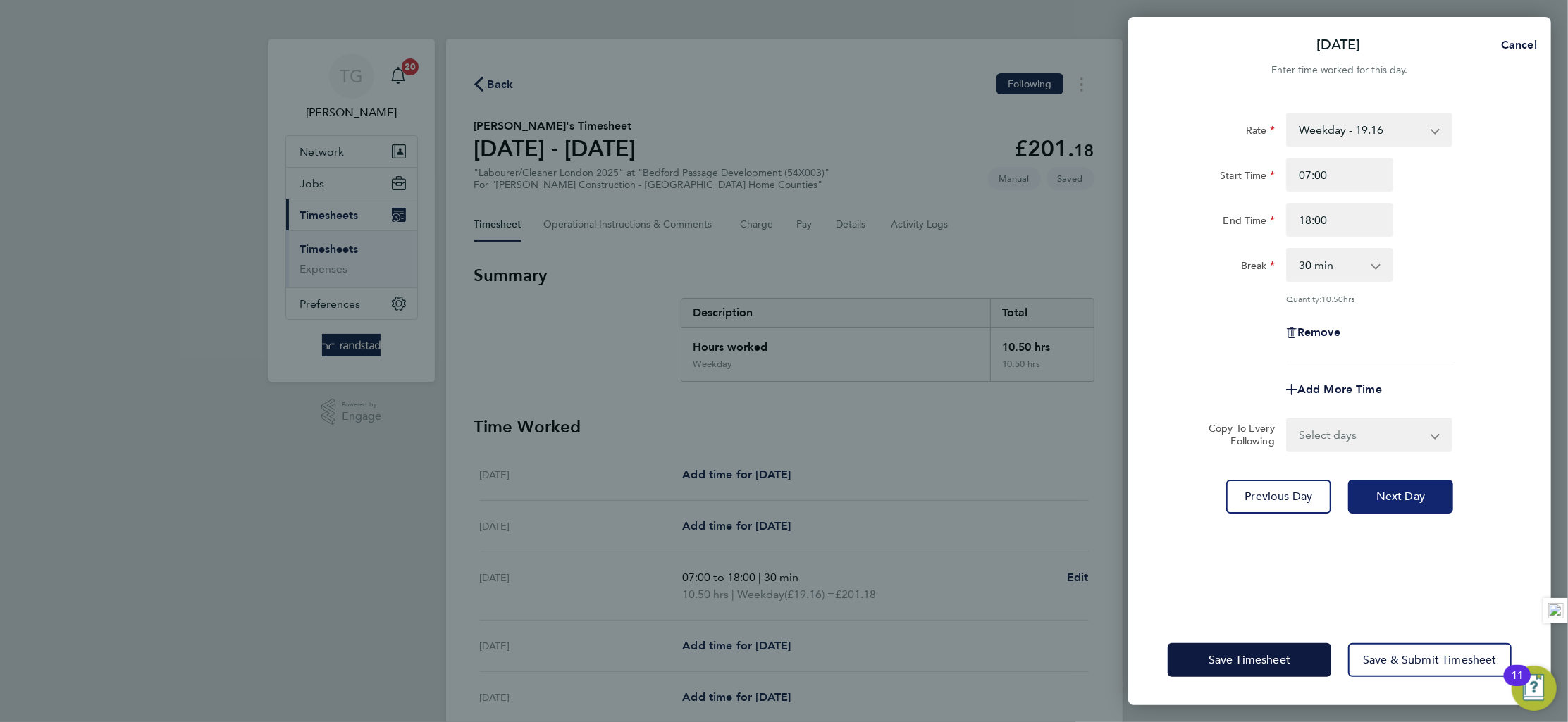
click at [1402, 493] on span "Next Day" at bounding box center [1401, 496] width 49 height 14
select select "30"
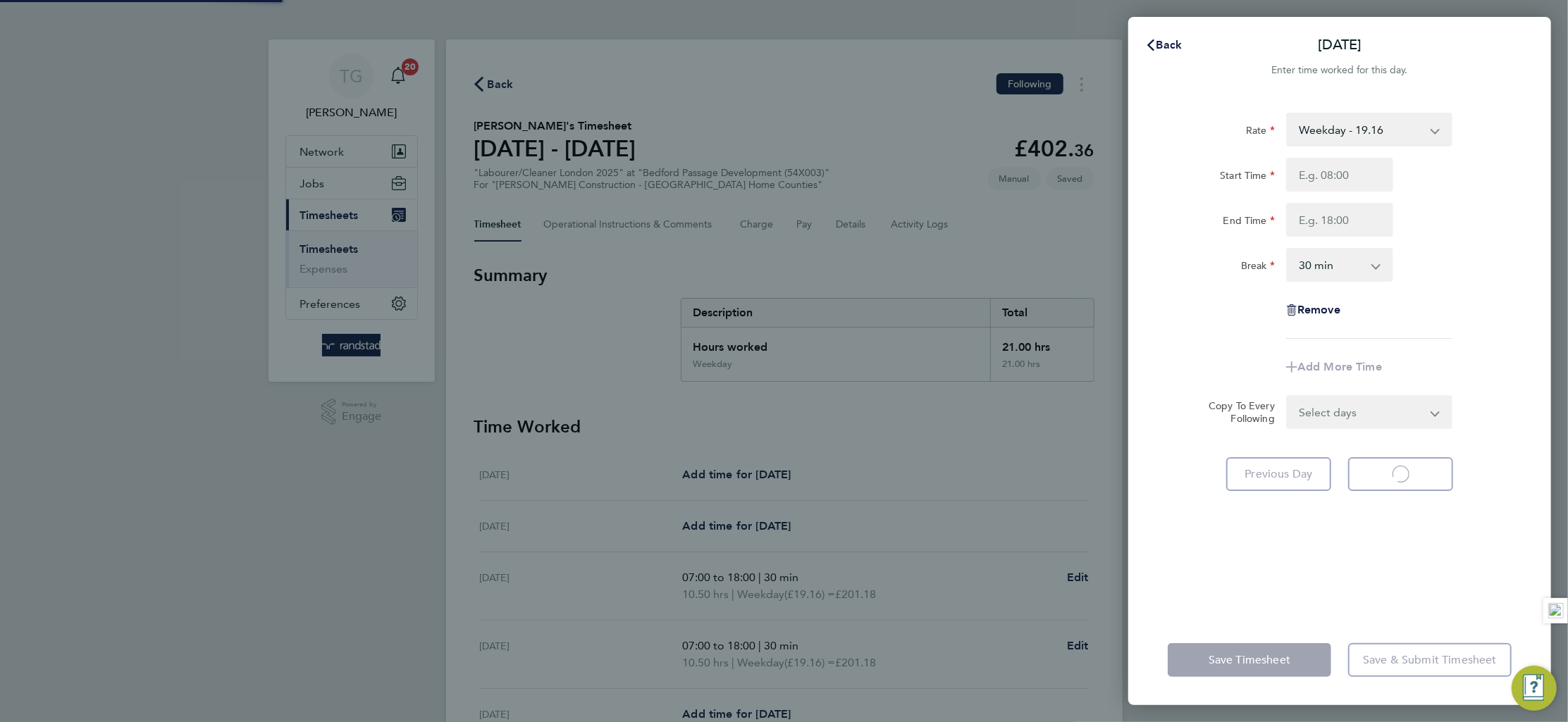
select select "30"
click at [1336, 167] on input "Start Time" at bounding box center [1339, 175] width 107 height 34
type input "07:00"
click at [1340, 225] on input "End Time" at bounding box center [1339, 220] width 107 height 34
type input "18:00"
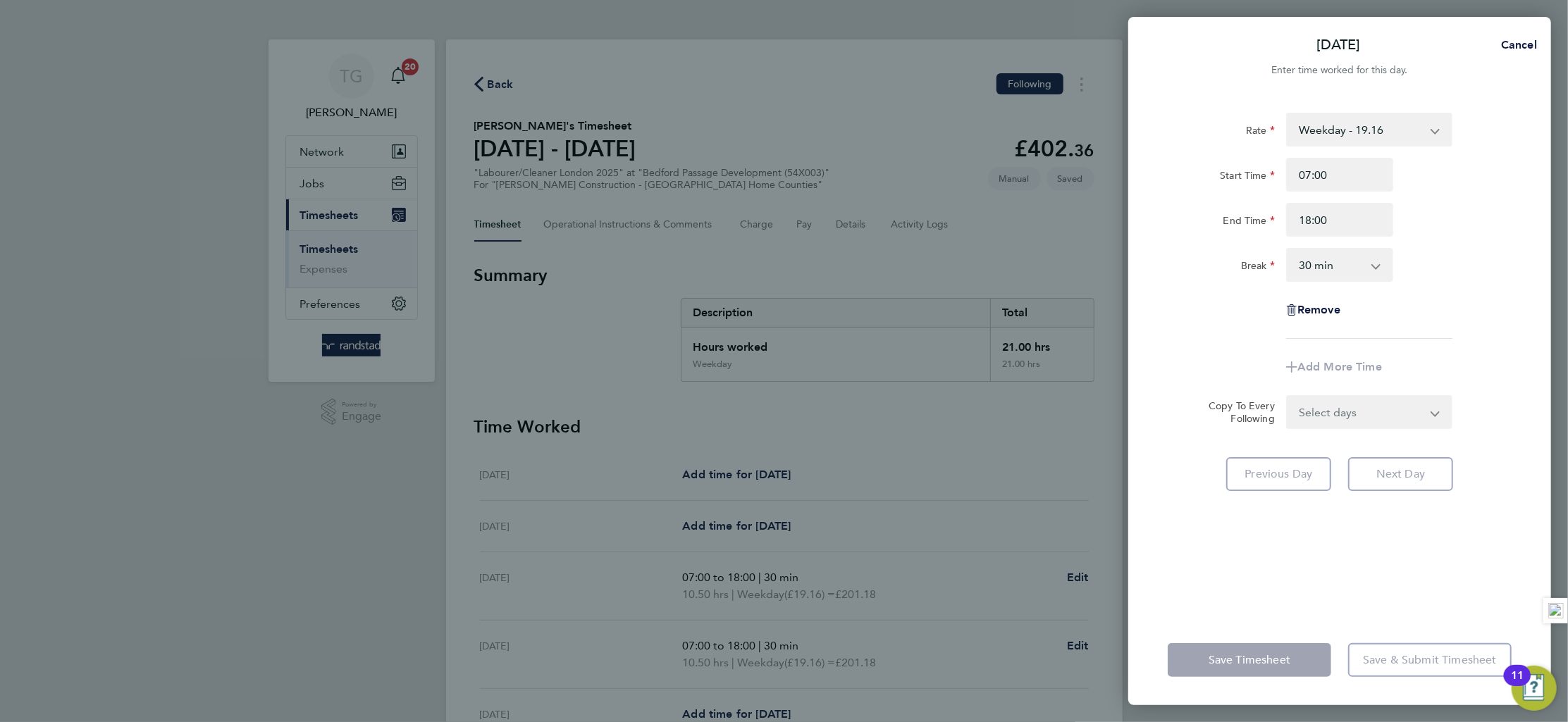
click at [1470, 254] on div "Break 0 min 15 min 30 min 45 min 60 min 75 min 90 min" at bounding box center [1340, 265] width 355 height 34
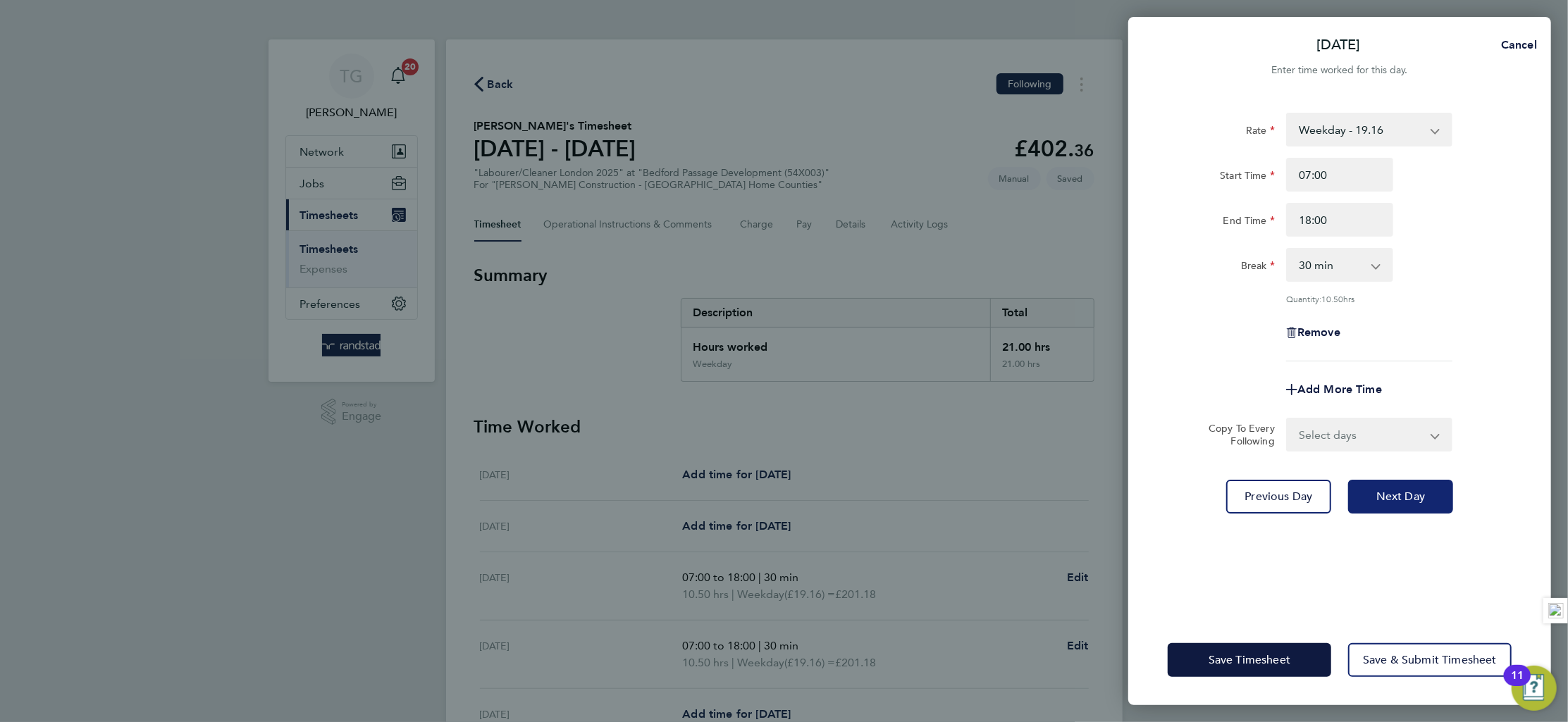
click at [1402, 504] on button "Next Day" at bounding box center [1401, 496] width 105 height 34
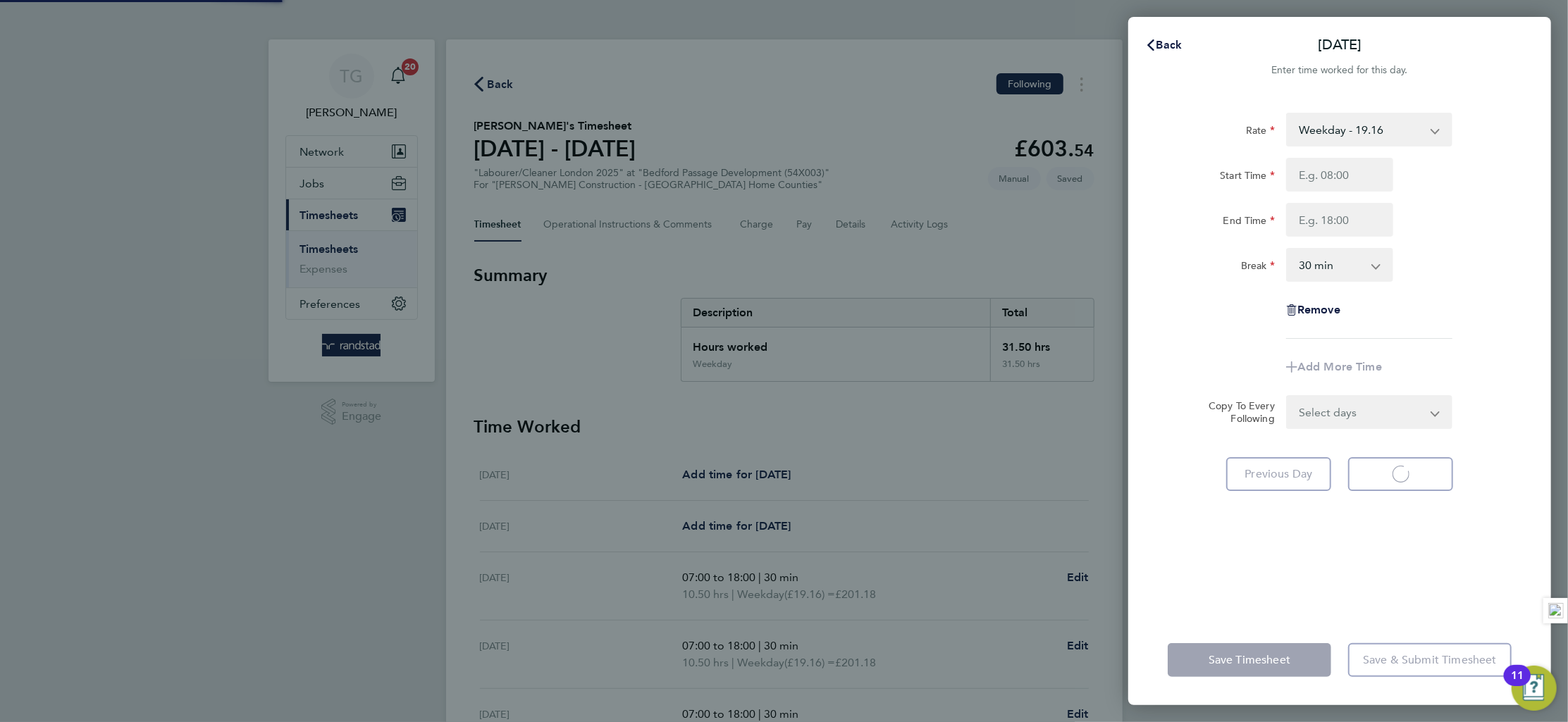
select select "30"
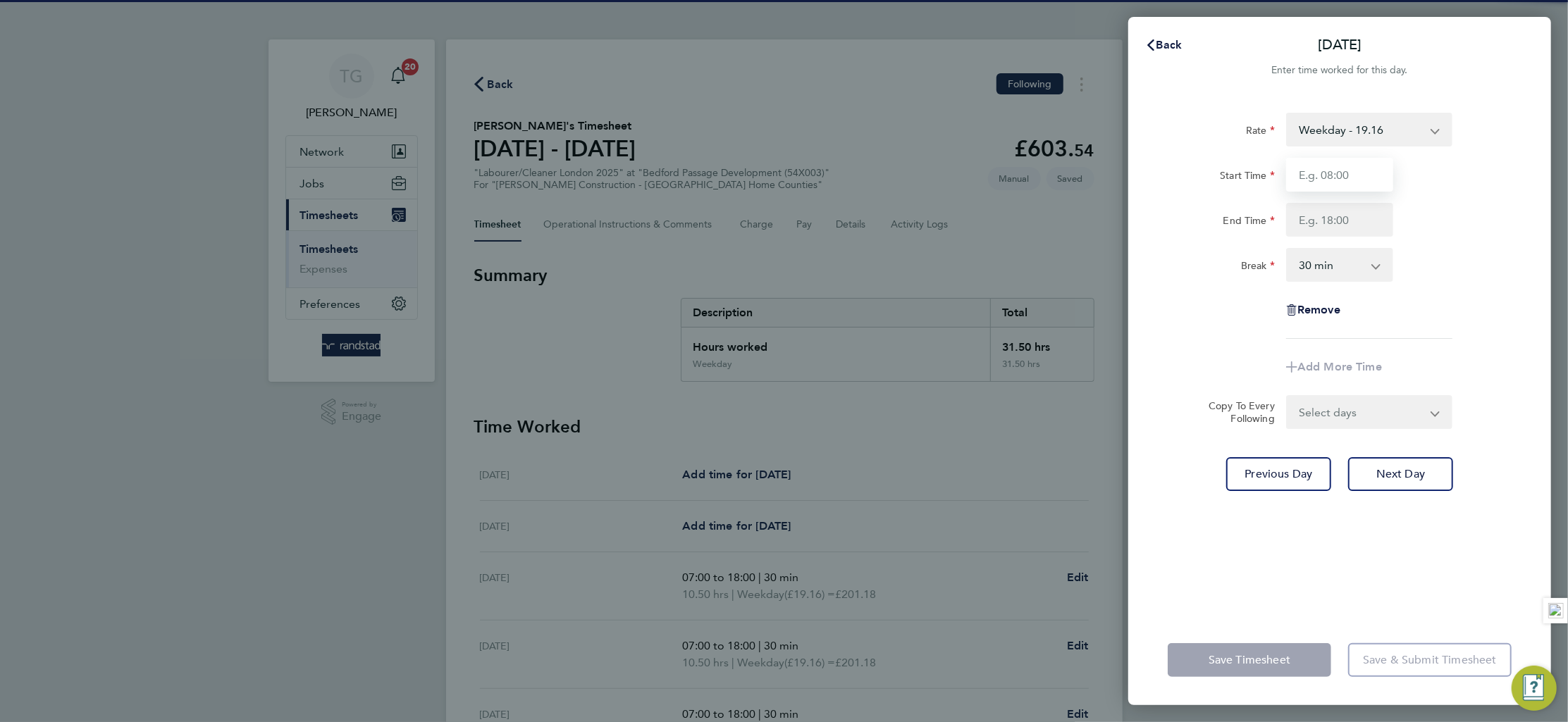
click at [1345, 171] on input "Start Time" at bounding box center [1339, 175] width 107 height 34
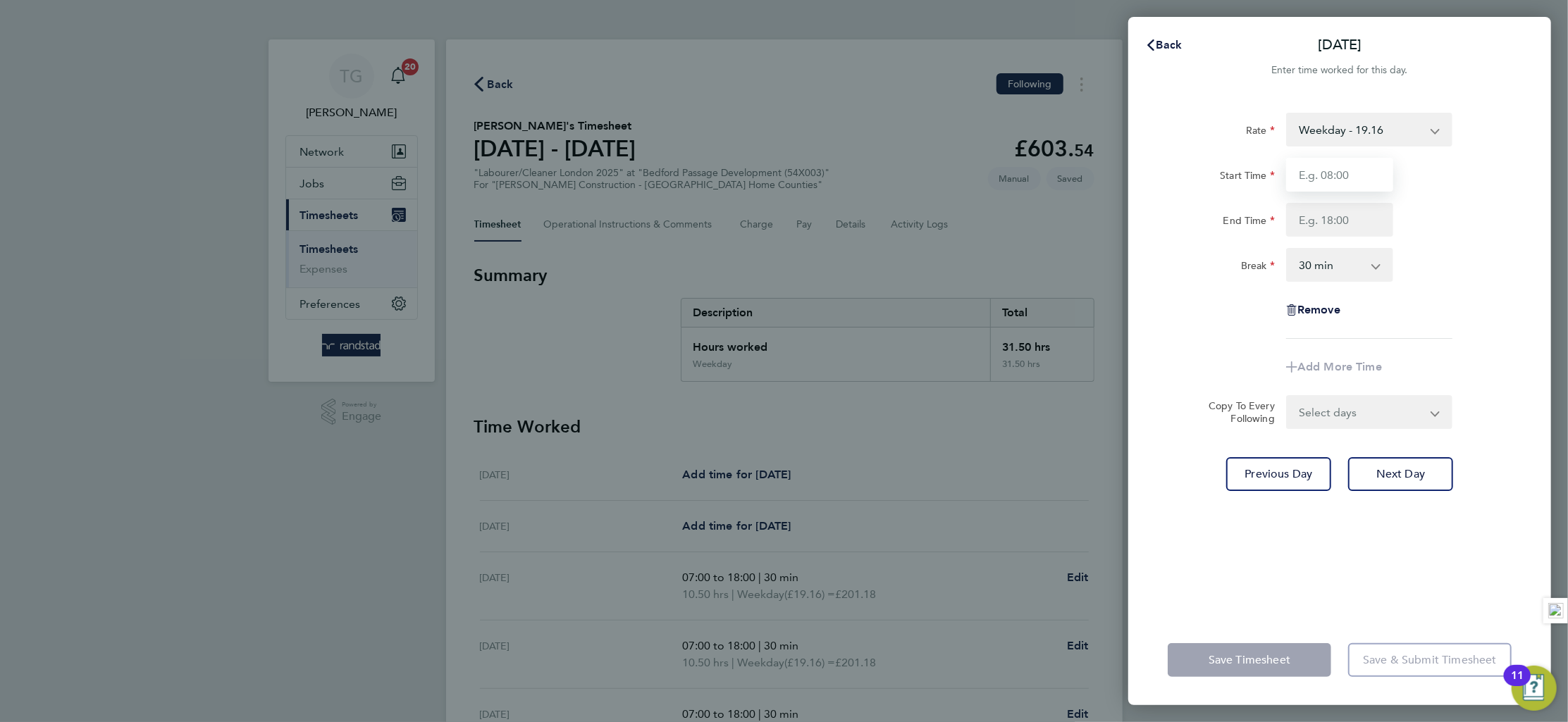
type input "07:00"
click at [1348, 226] on input "End Time" at bounding box center [1339, 220] width 107 height 34
type input "18:00"
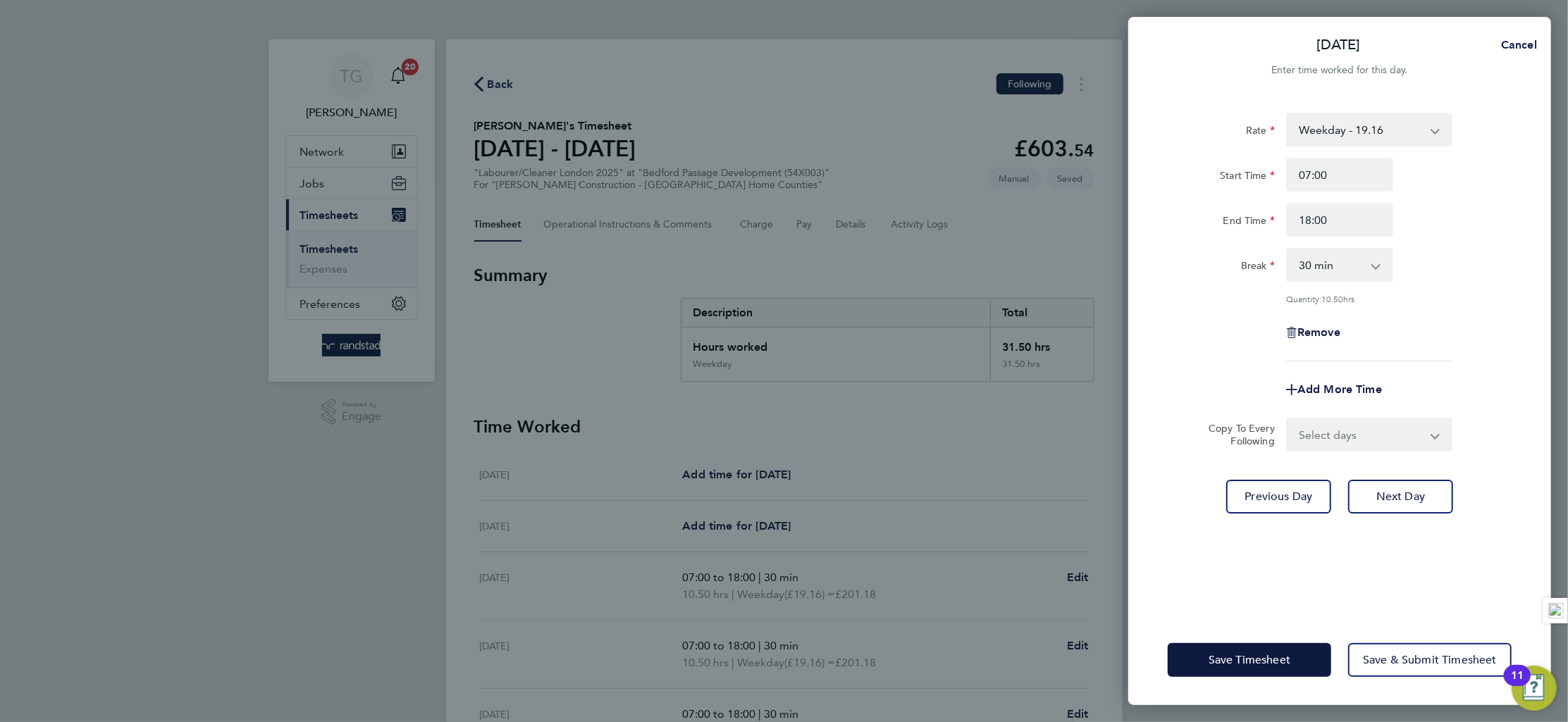
click at [1513, 260] on div "Break 0 min 15 min 30 min 45 min 60 min 75 min 90 min" at bounding box center [1340, 265] width 355 height 34
click at [1427, 491] on button "Next Day" at bounding box center [1401, 496] width 105 height 34
select select "30"
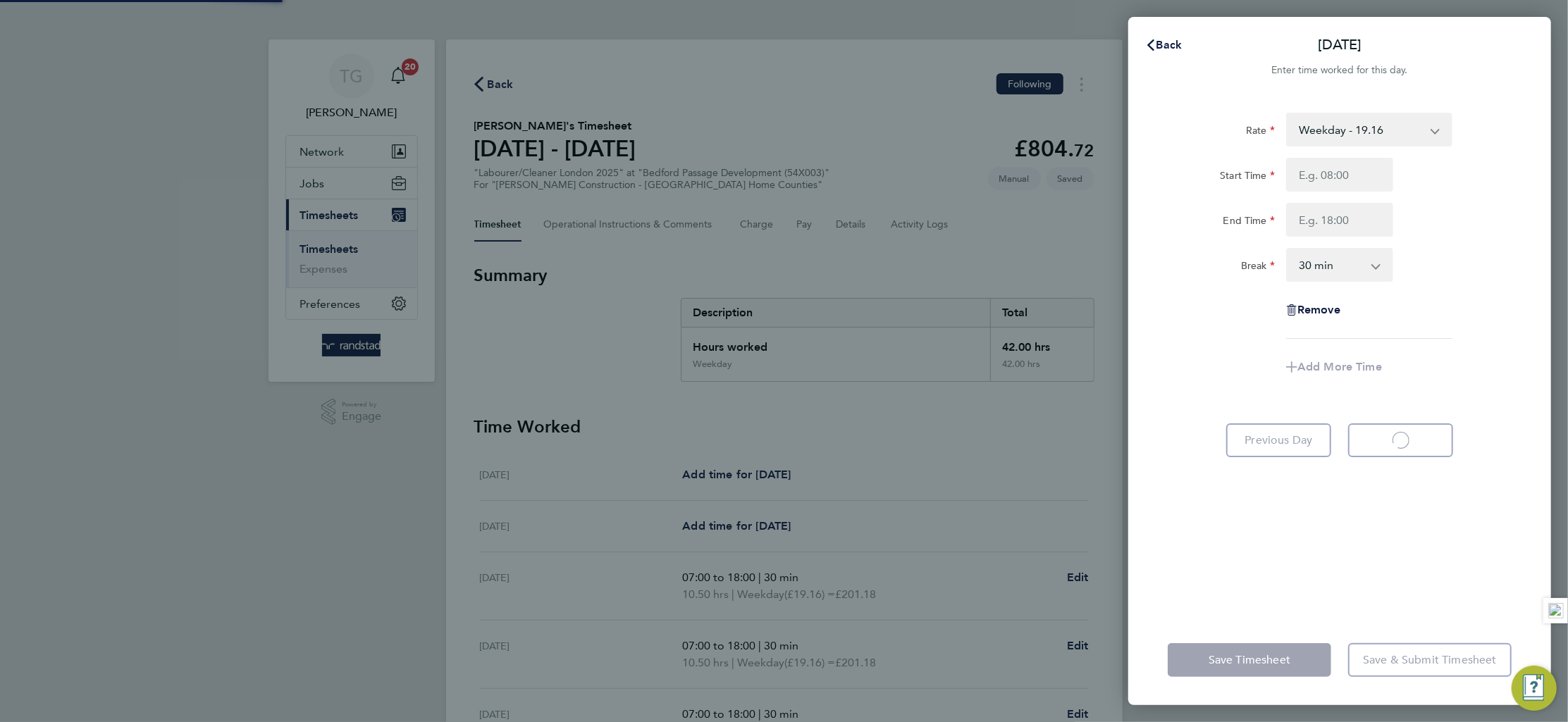
select select "30"
click at [1343, 175] on input "Start Time" at bounding box center [1339, 175] width 107 height 34
type input "07:00"
click at [1336, 223] on input "End Time" at bounding box center [1339, 220] width 107 height 34
type input "18:00"
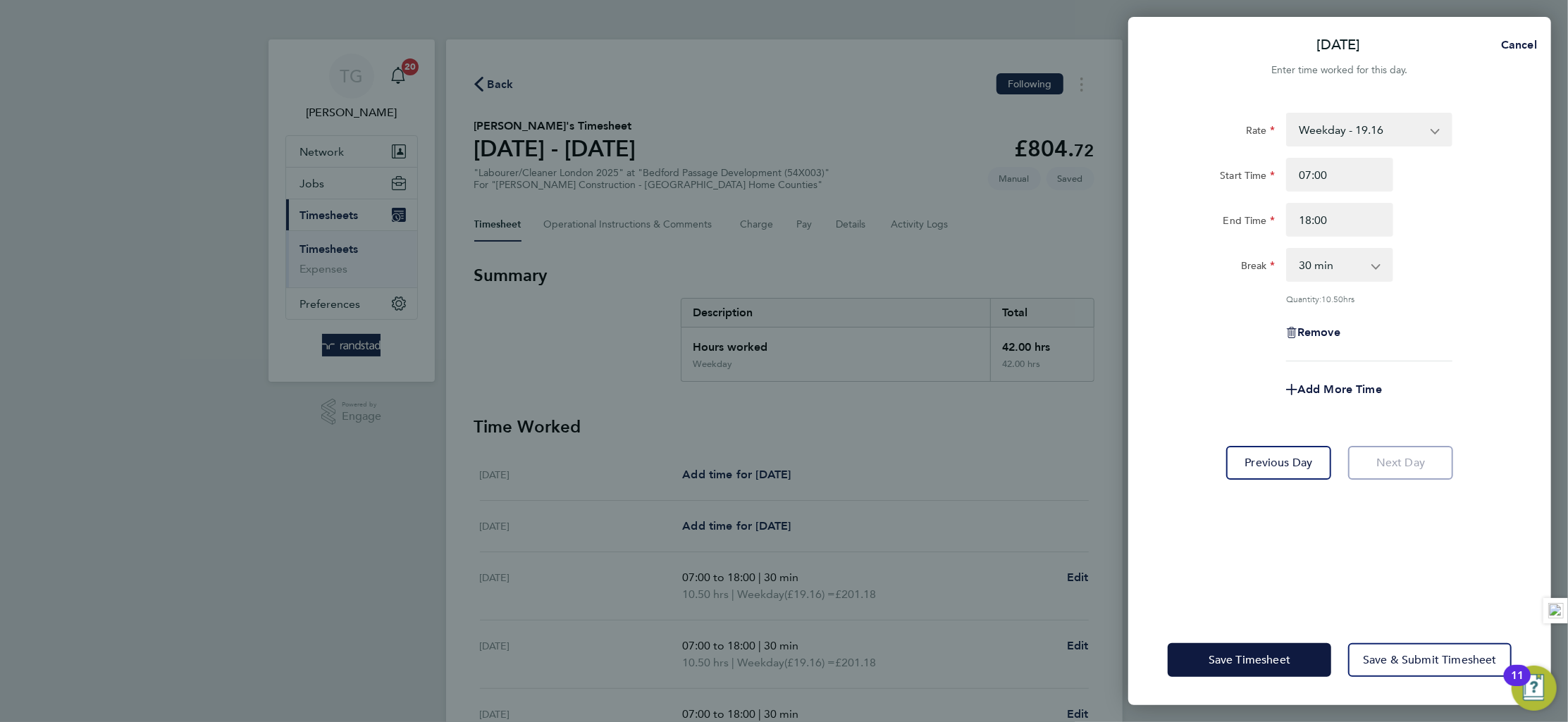
click at [1503, 265] on div "Break 0 min 15 min 30 min 45 min 60 min 75 min 90 min" at bounding box center [1340, 265] width 355 height 34
click at [1431, 668] on button "Save & Submit Timesheet" at bounding box center [1430, 660] width 163 height 34
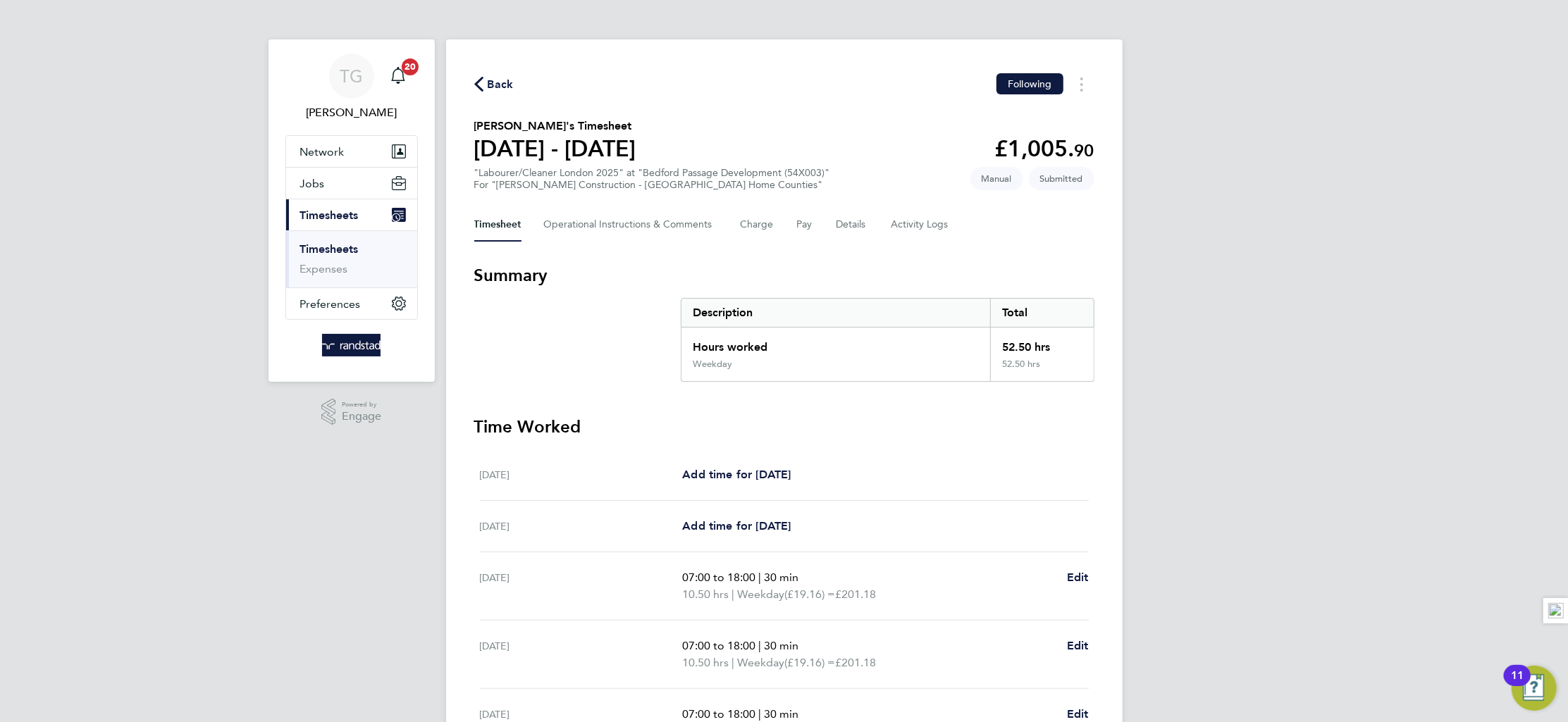
click at [341, 253] on link "Timesheets" at bounding box center [329, 249] width 58 height 13
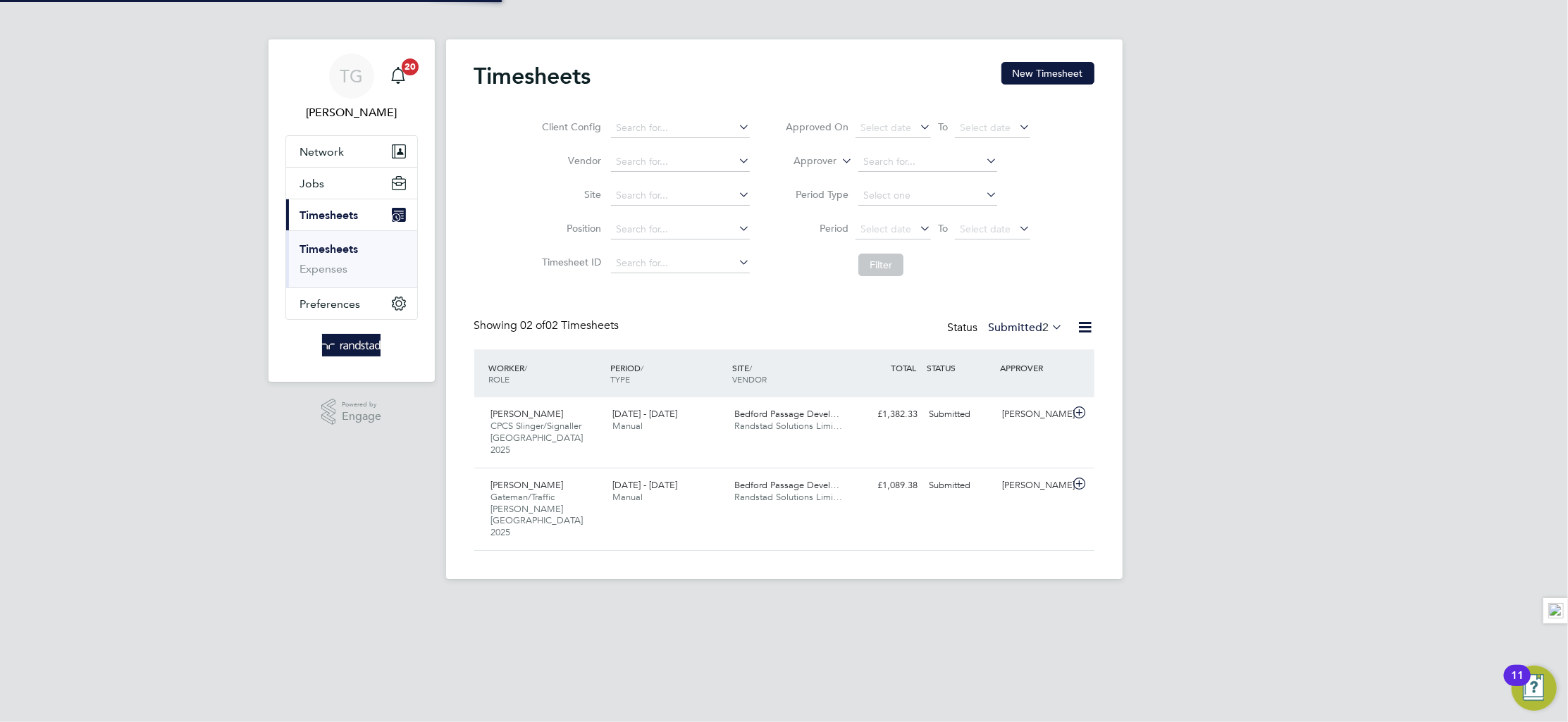
scroll to position [35, 122]
click at [1041, 69] on button "New Timesheet" at bounding box center [1048, 73] width 93 height 22
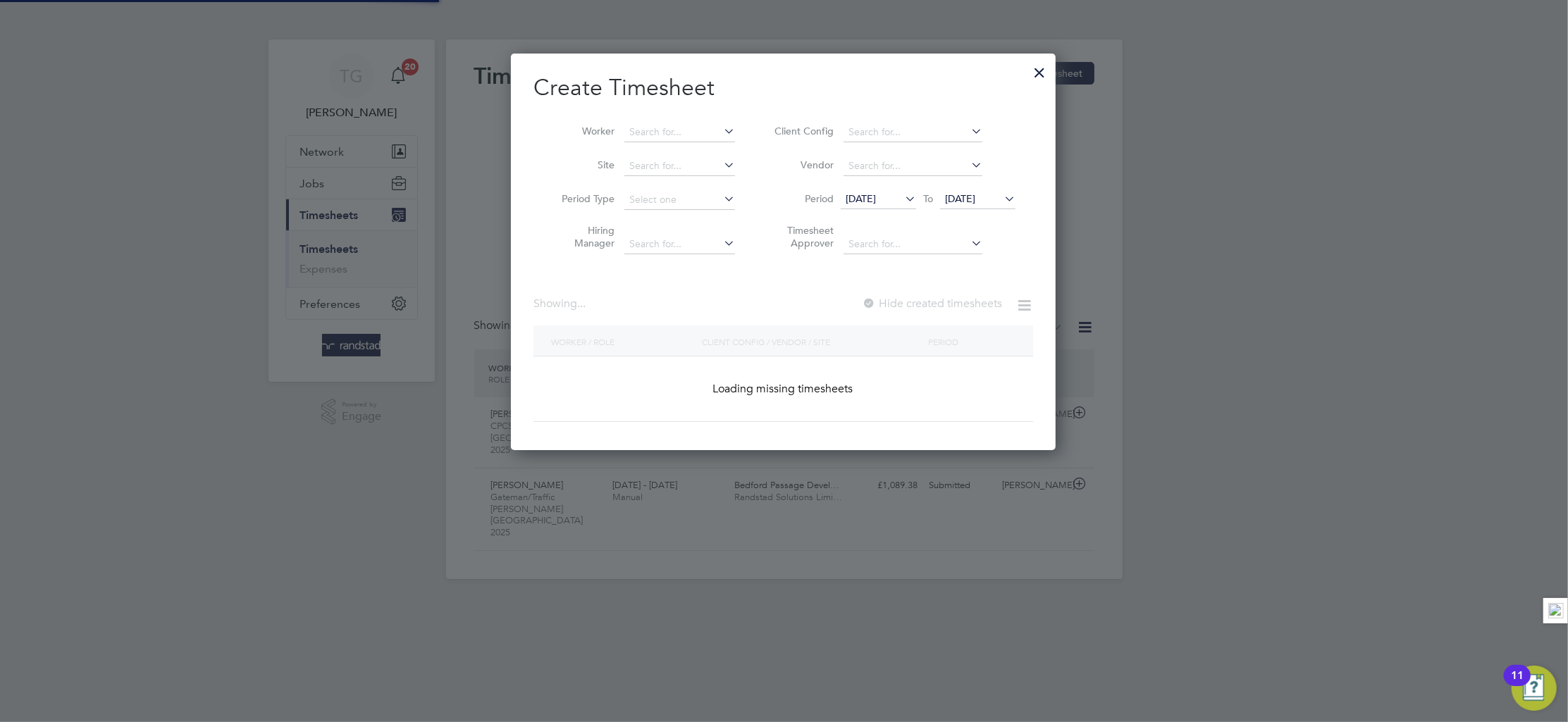
scroll to position [398, 545]
click at [652, 132] on input at bounding box center [680, 133] width 111 height 19
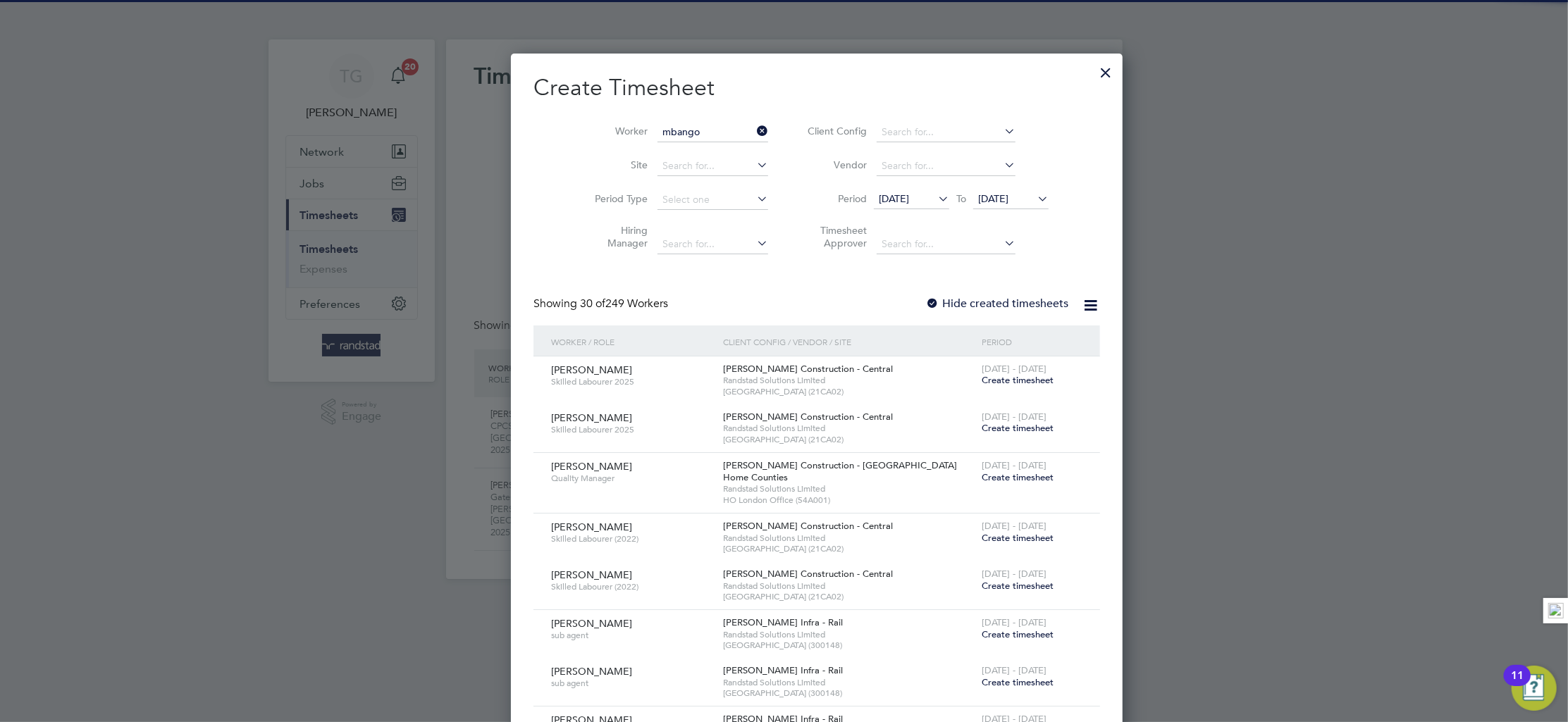
click at [658, 149] on b "Mbango" at bounding box center [668, 151] width 40 height 12
type input "[PERSON_NAME]"
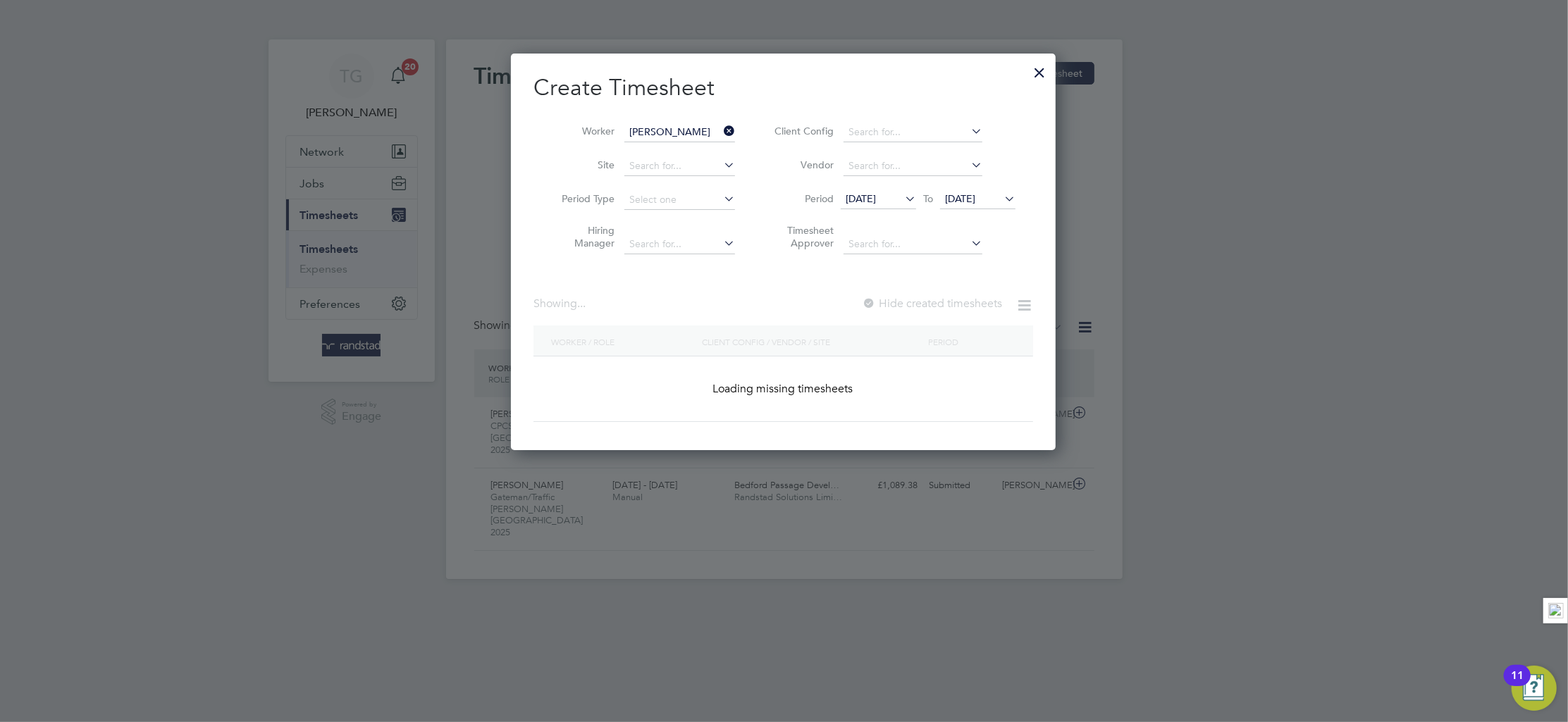
scroll to position [398, 545]
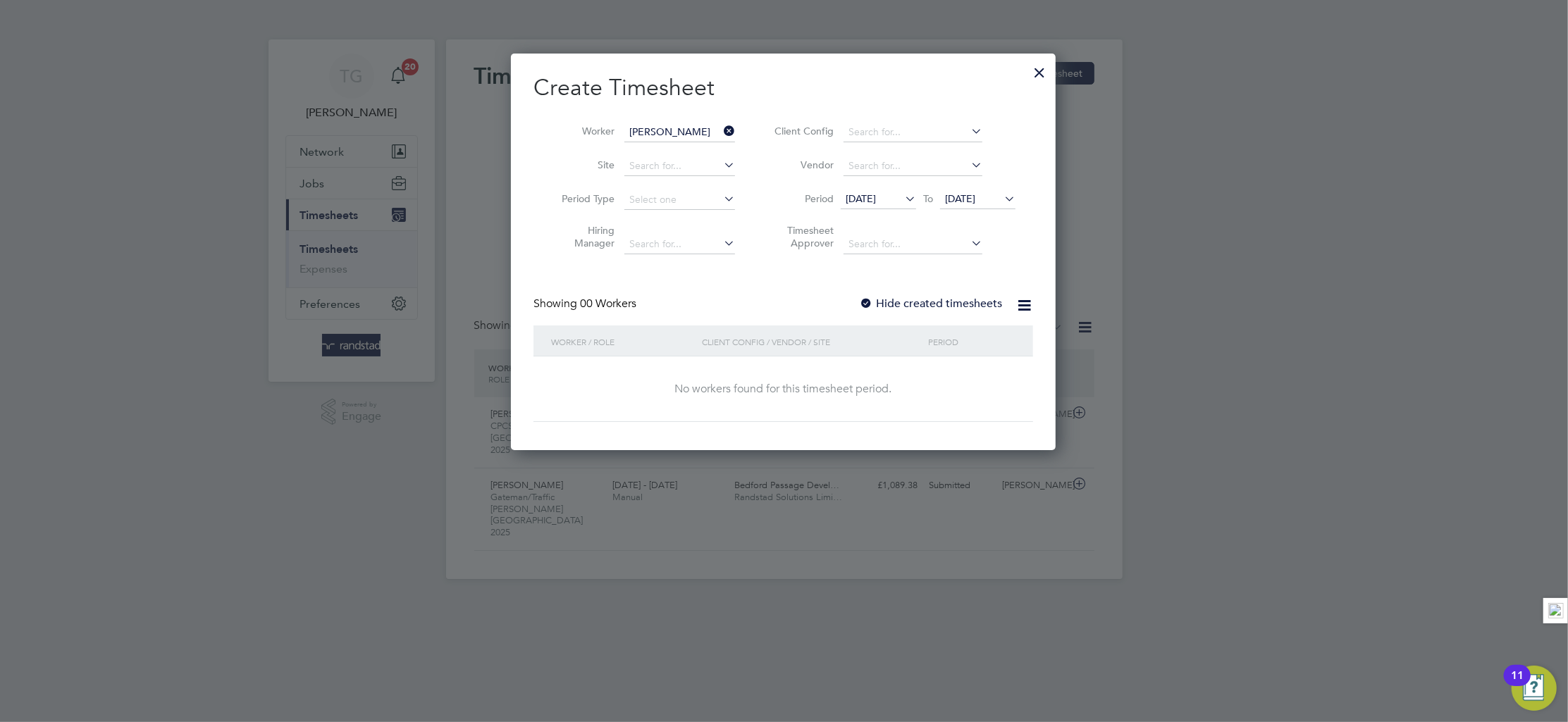
click at [869, 298] on div at bounding box center [866, 304] width 14 height 14
click at [1002, 200] on icon at bounding box center [1002, 199] width 0 height 19
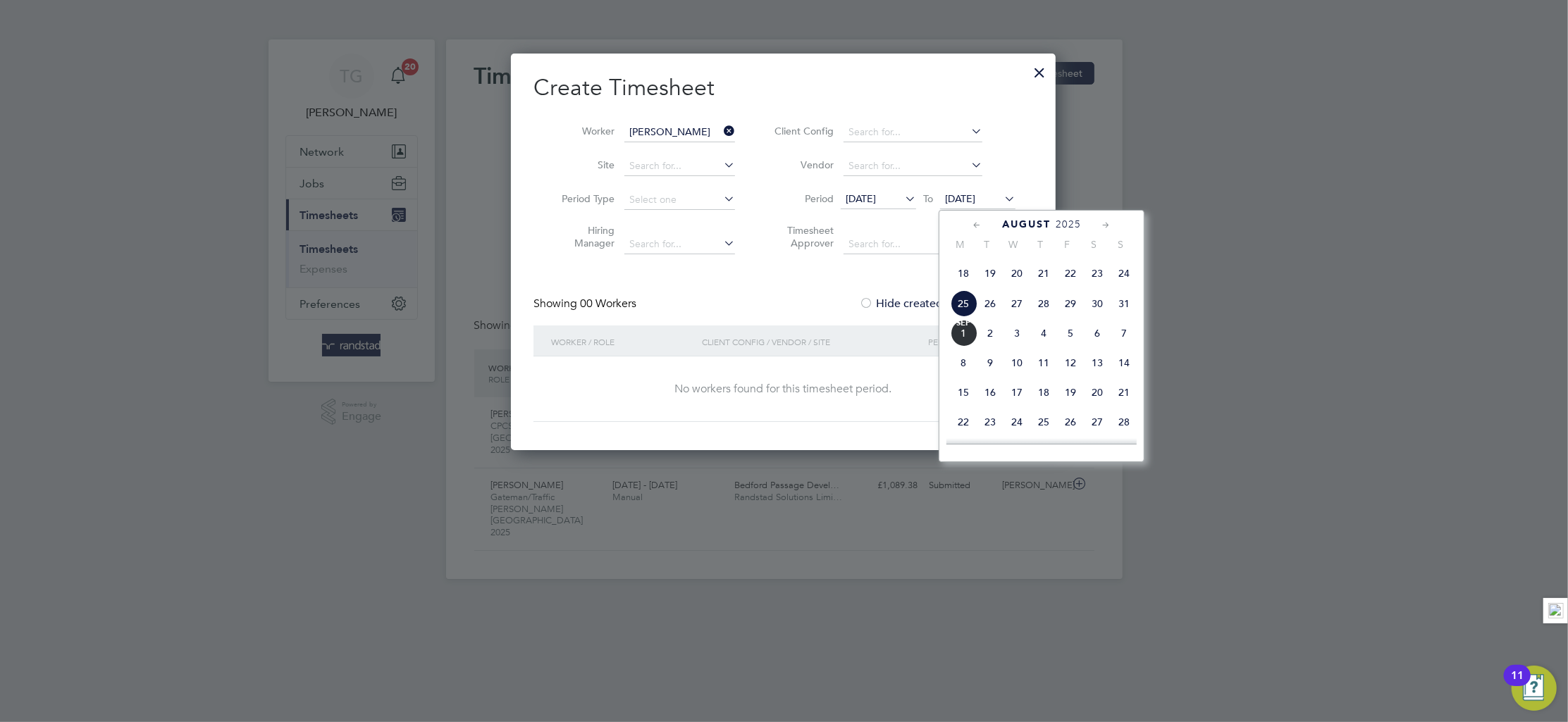
click at [1129, 317] on span "31" at bounding box center [1124, 304] width 27 height 27
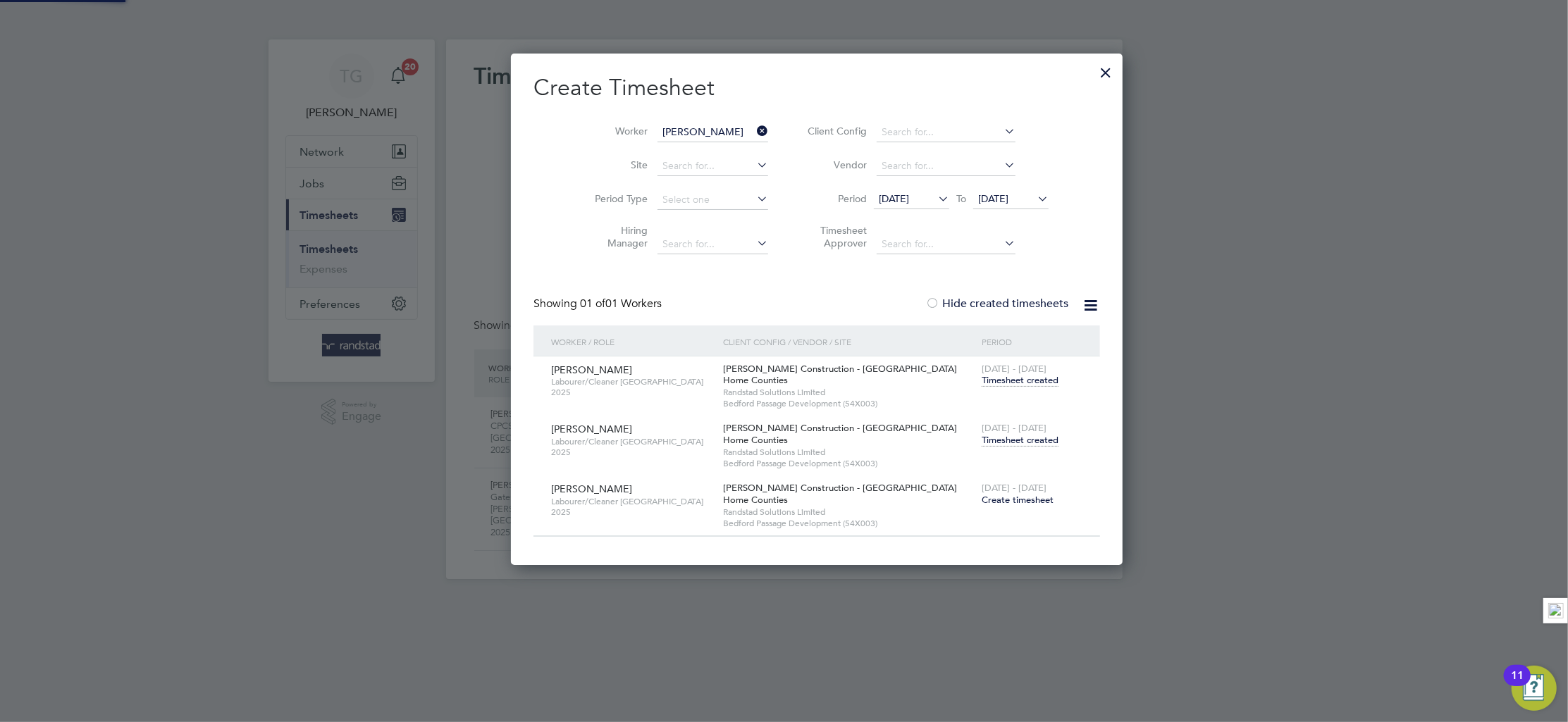
scroll to position [514, 545]
click at [754, 130] on icon at bounding box center [754, 131] width 0 height 19
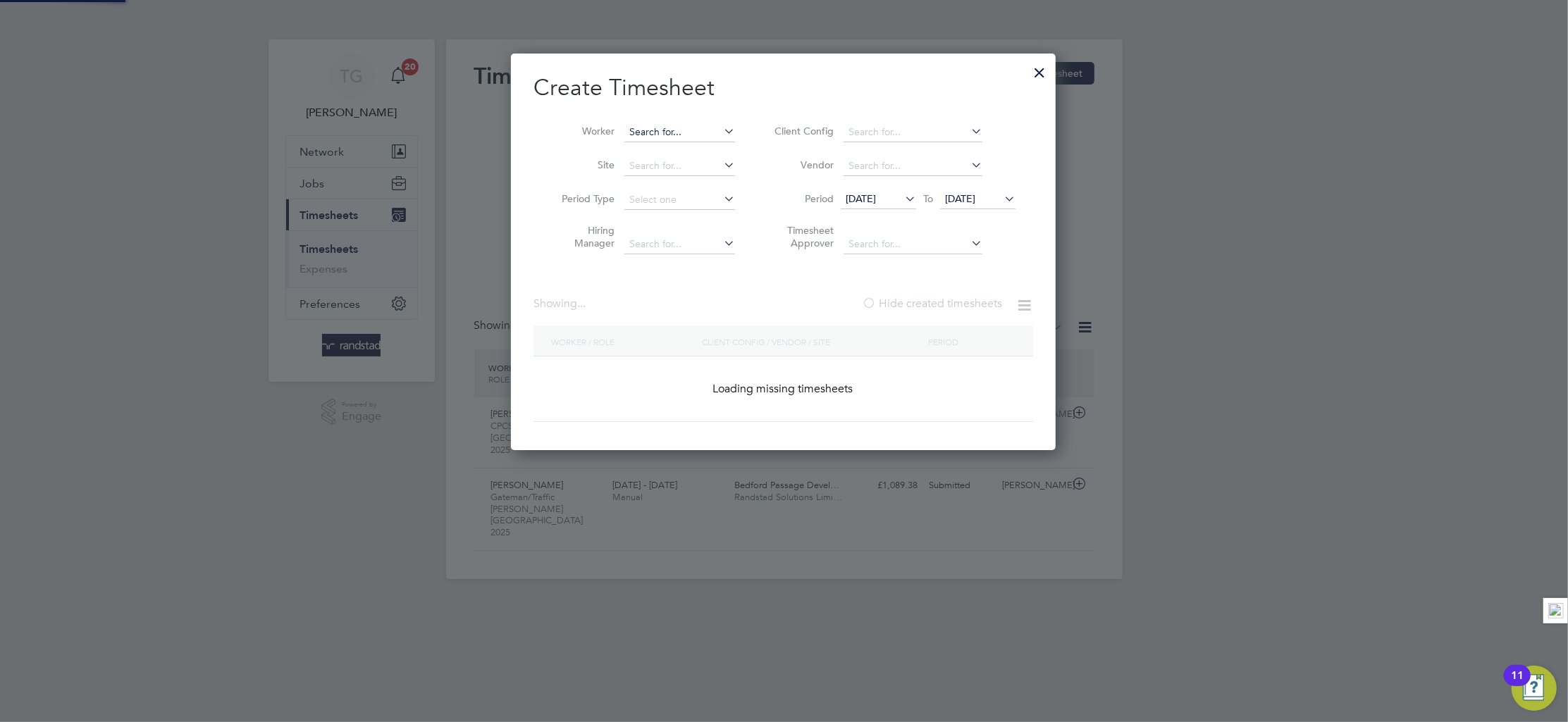
click at [698, 129] on input at bounding box center [680, 133] width 111 height 19
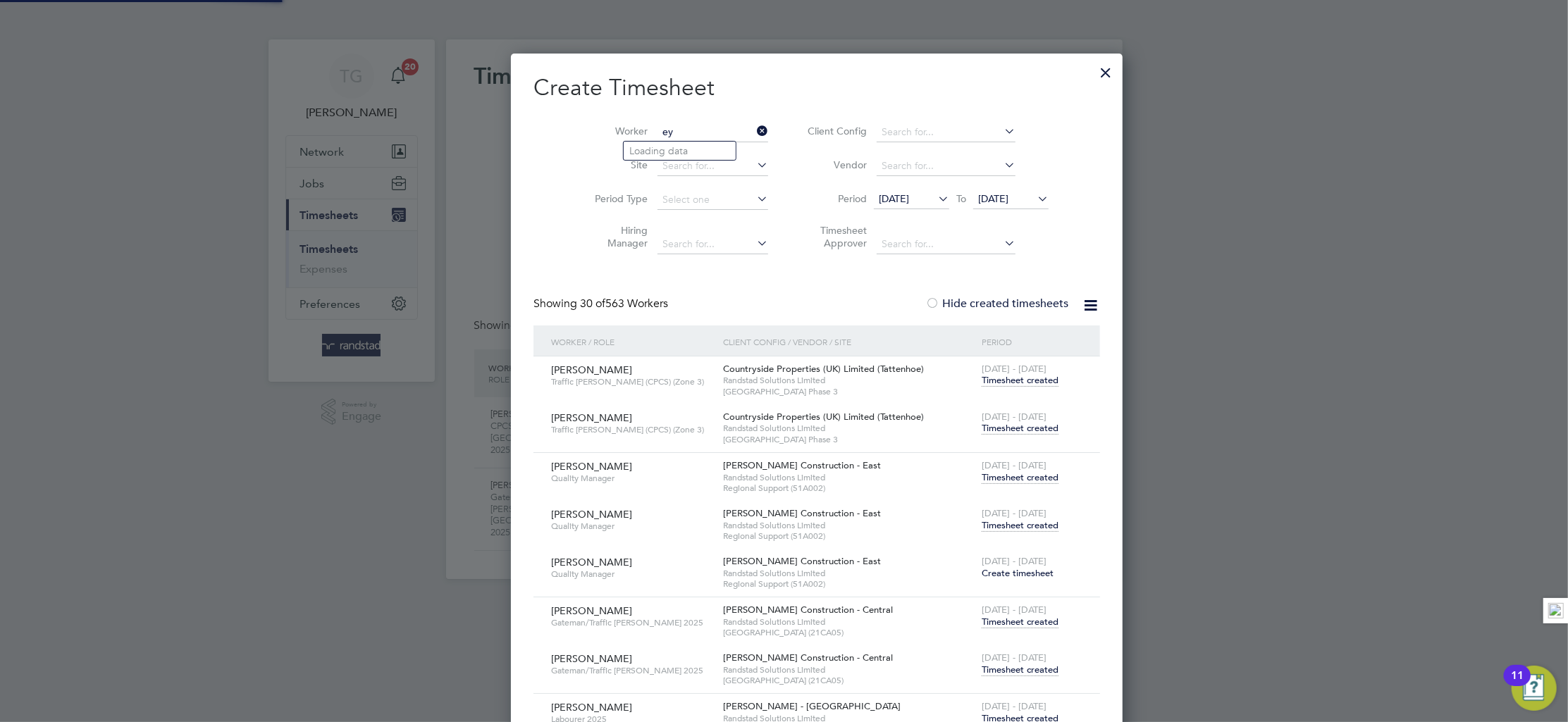
scroll to position [4559, 556]
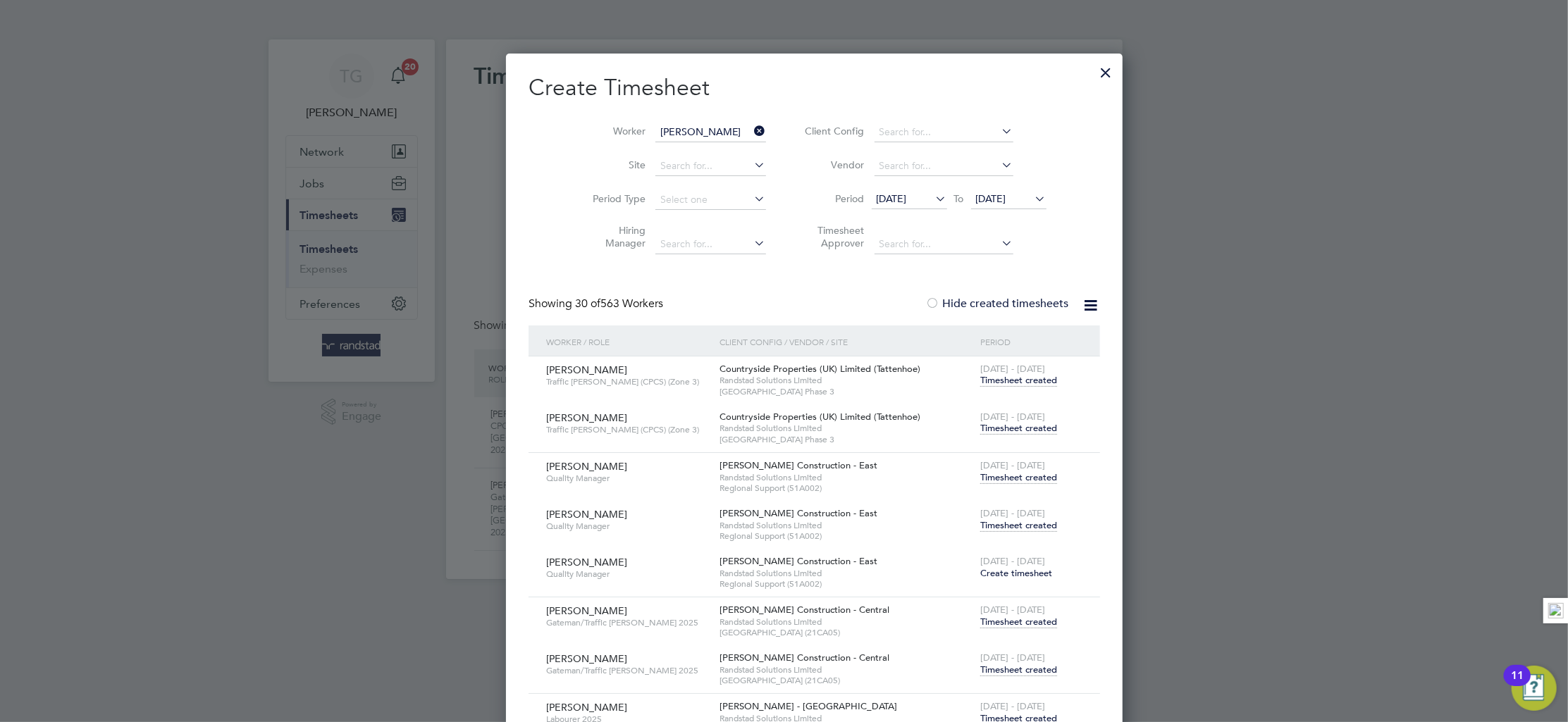
click at [676, 184] on li "[PERSON_NAME]" at bounding box center [711, 189] width 174 height 19
type input "[PERSON_NAME]"
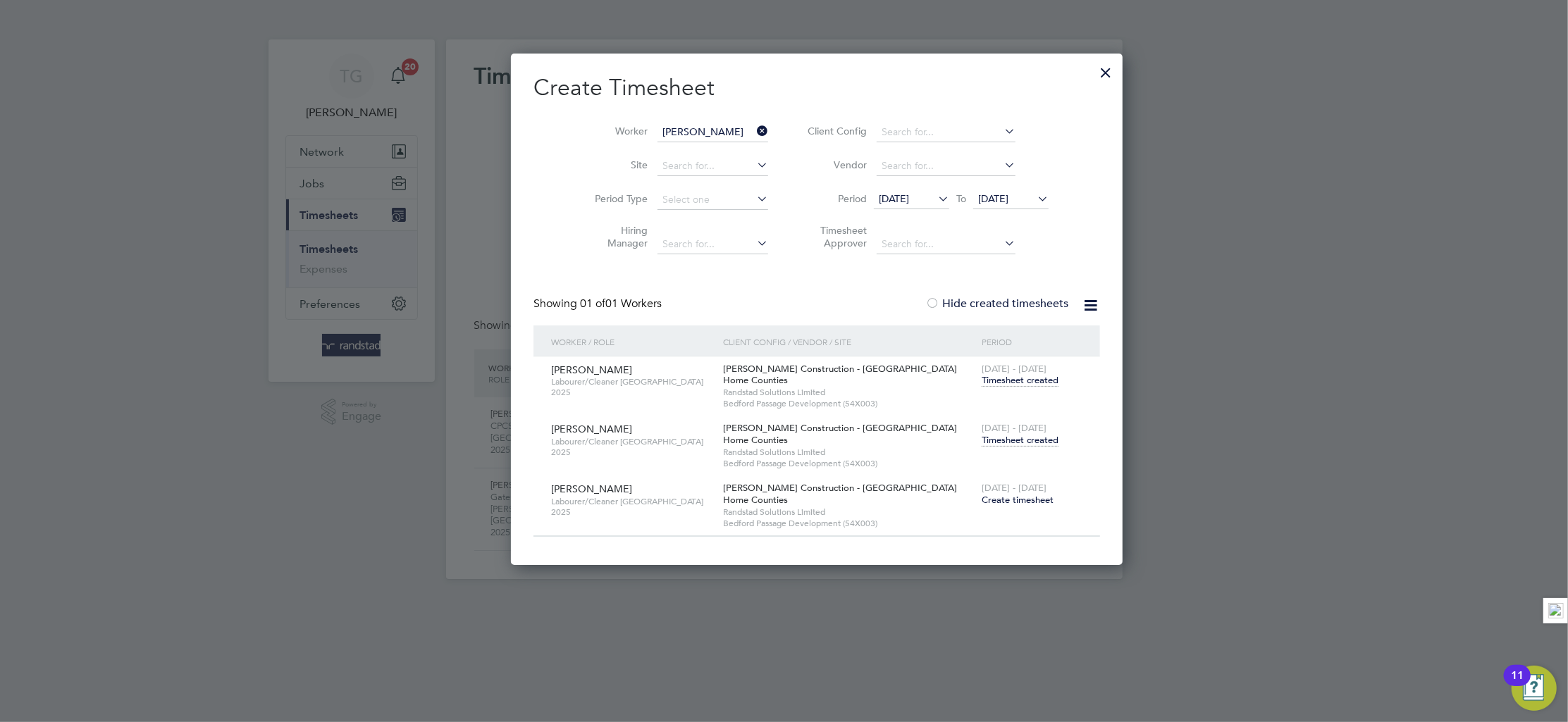
click at [982, 442] on span "Timesheet created" at bounding box center [1020, 440] width 76 height 13
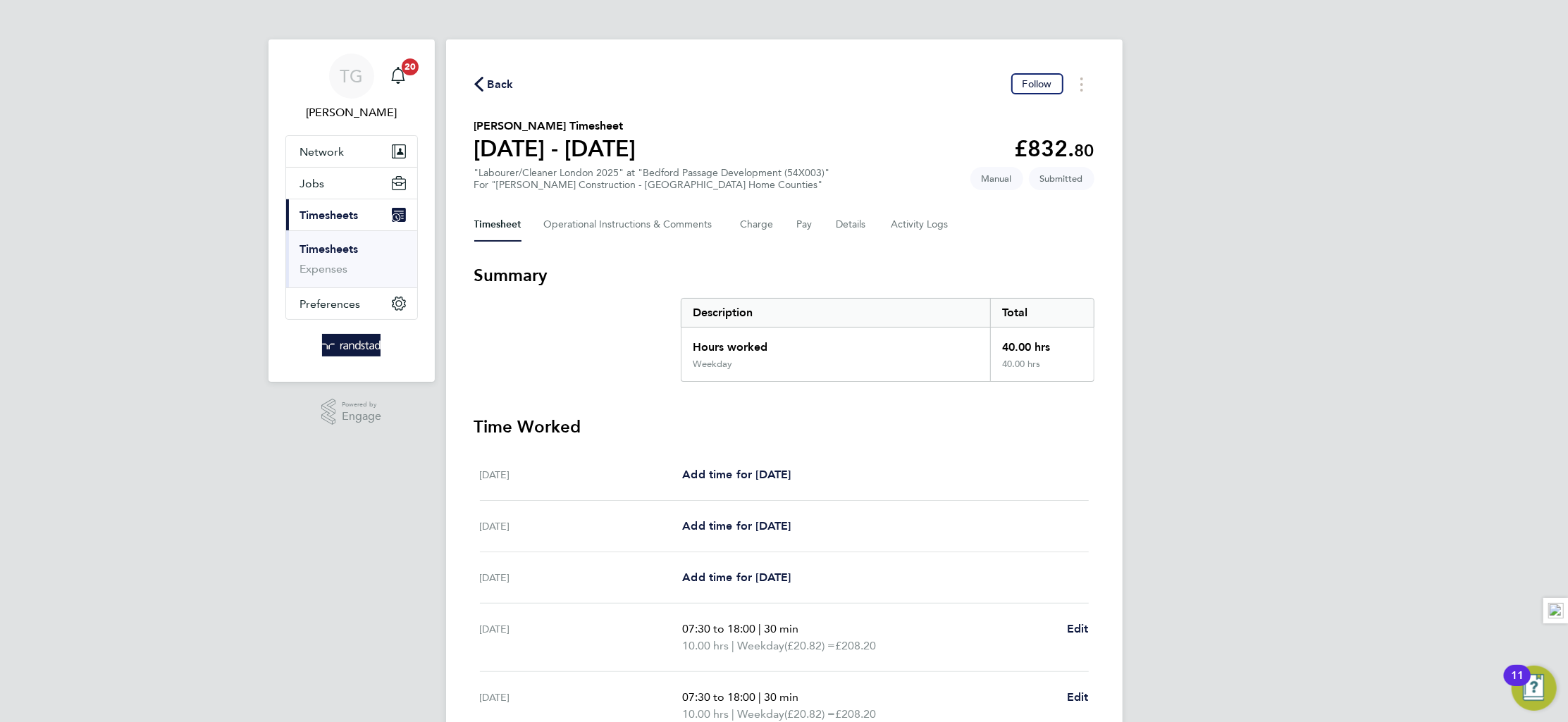
click at [340, 244] on link "Timesheets" at bounding box center [329, 249] width 58 height 13
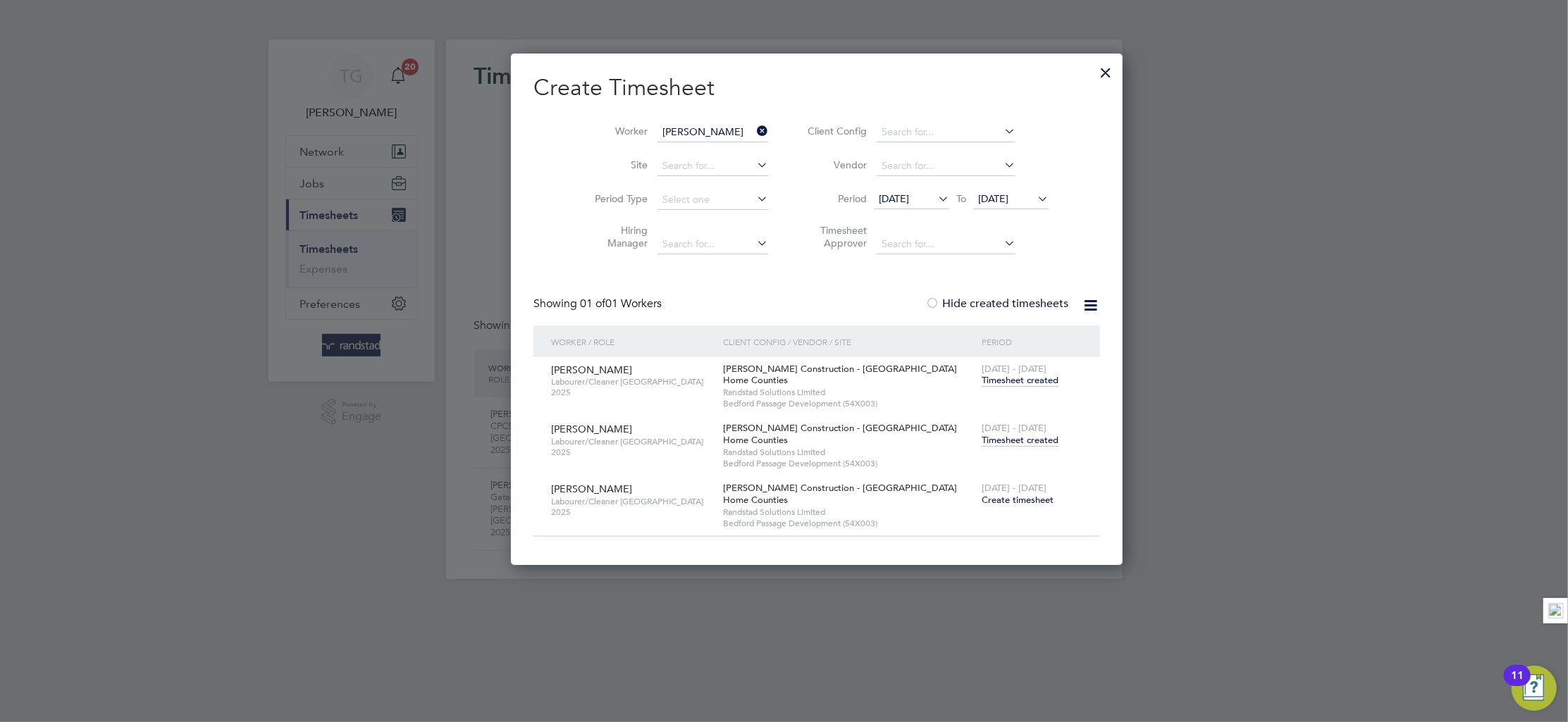
click at [754, 129] on icon at bounding box center [754, 131] width 0 height 19
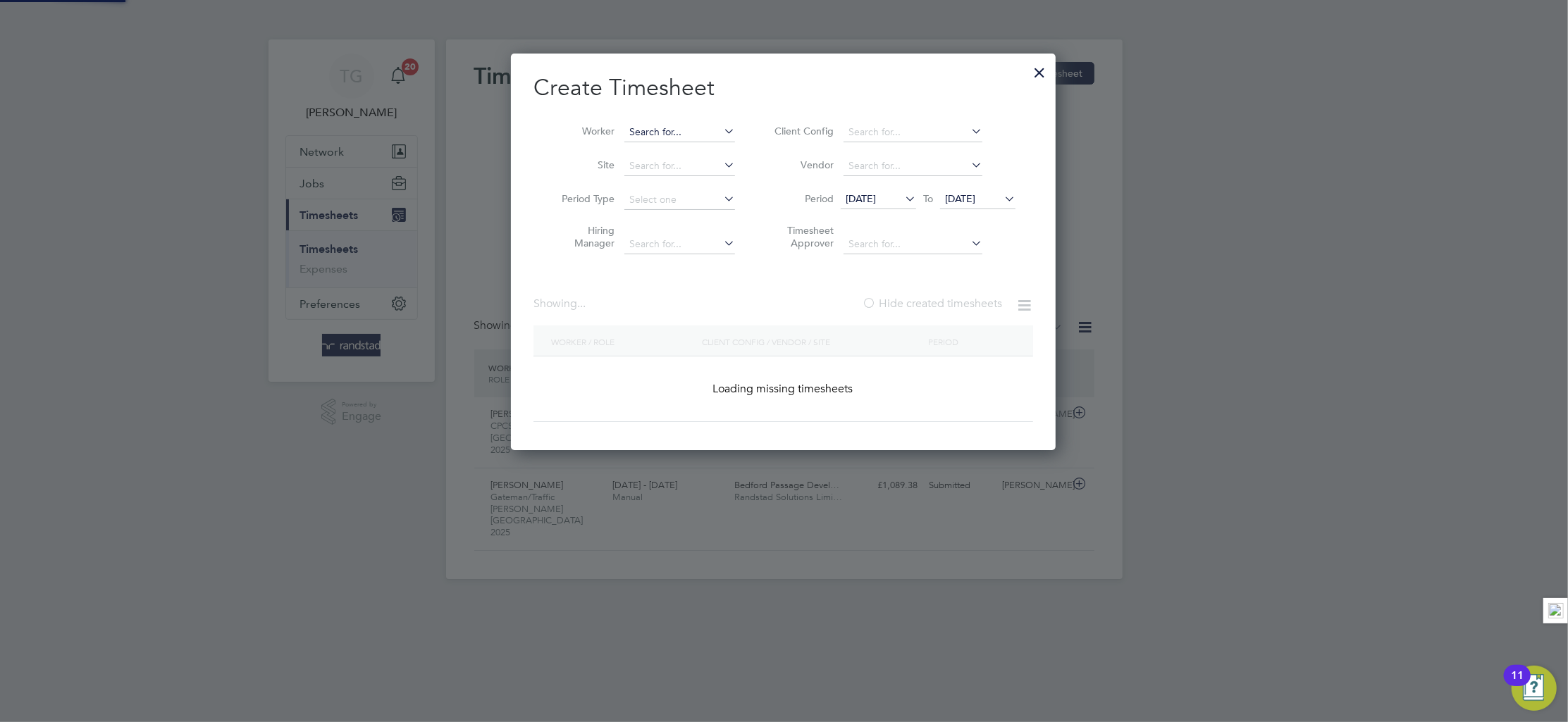
click at [666, 134] on input at bounding box center [680, 133] width 111 height 19
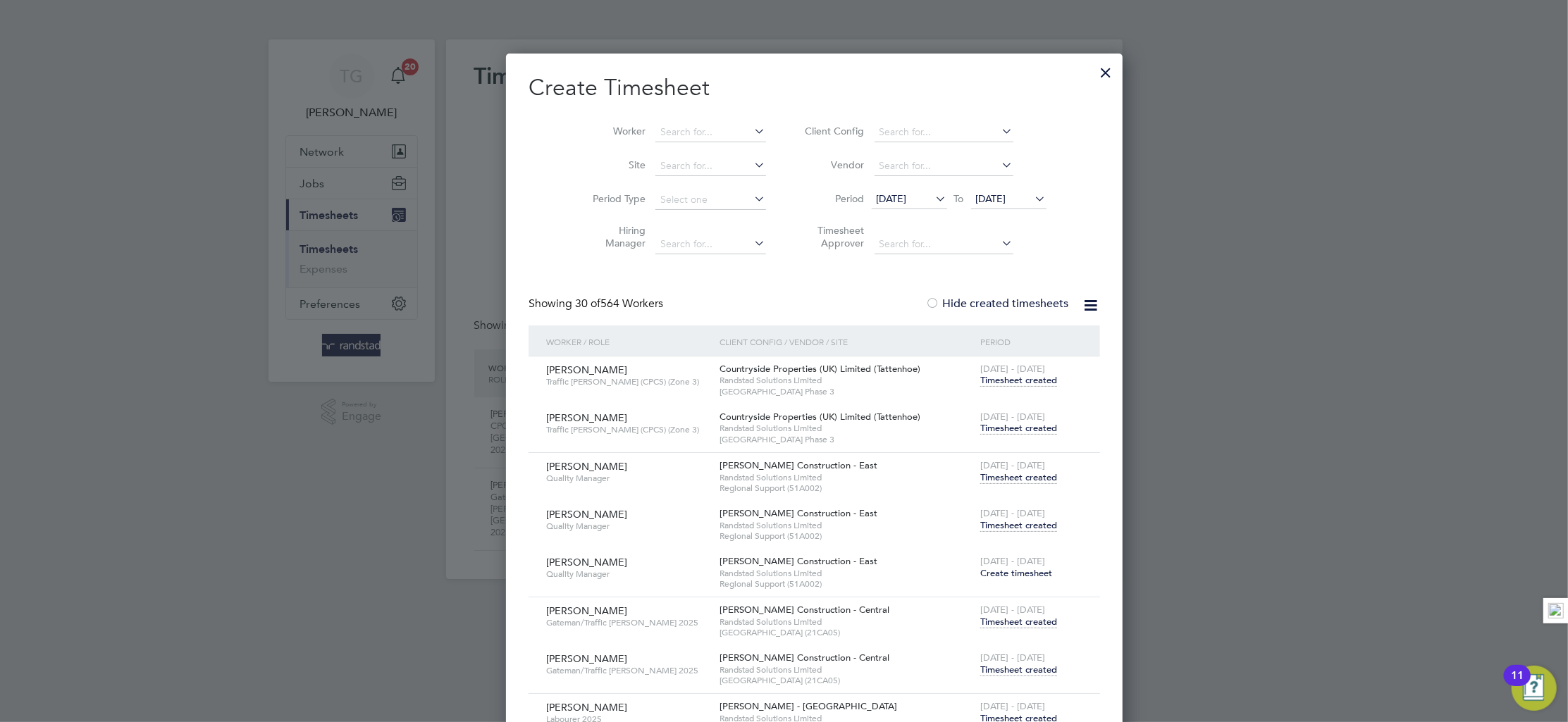
click at [655, 121] on li "Worker" at bounding box center [674, 132] width 219 height 34
click at [655, 124] on input at bounding box center [711, 133] width 111 height 19
click at [684, 188] on li "[PERSON_NAME]" at bounding box center [687, 189] width 127 height 19
type input "[PERSON_NAME]"
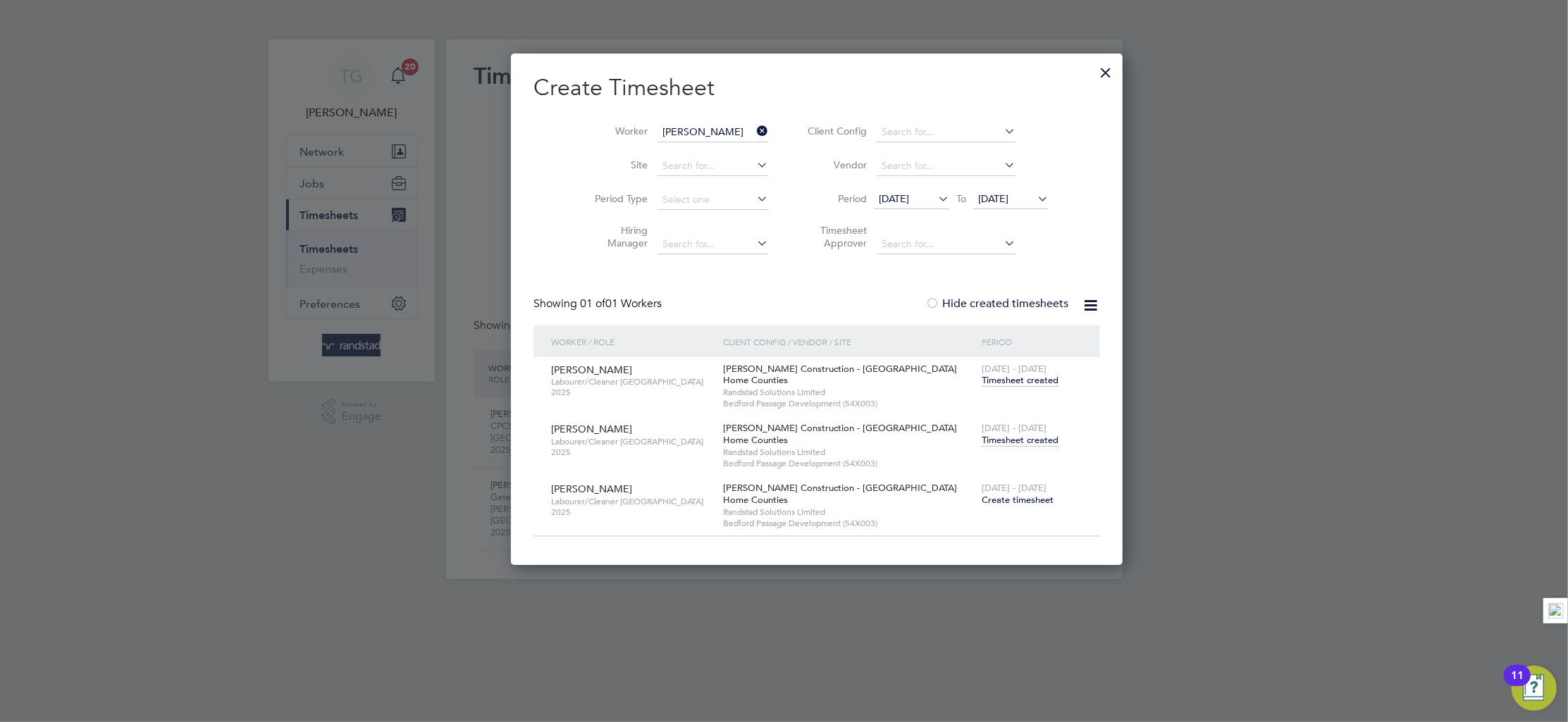
click at [754, 124] on icon at bounding box center [754, 131] width 0 height 19
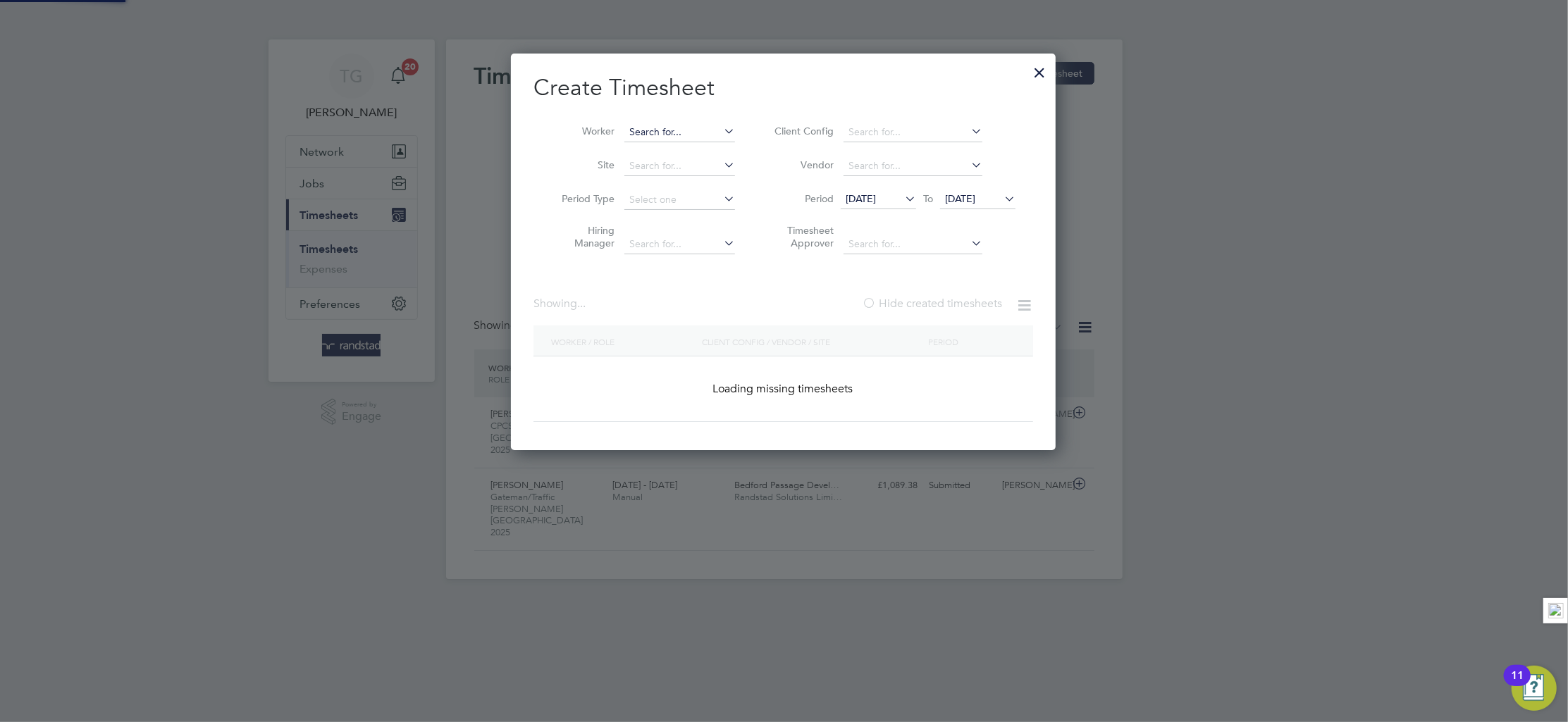
click at [674, 131] on input at bounding box center [680, 133] width 111 height 19
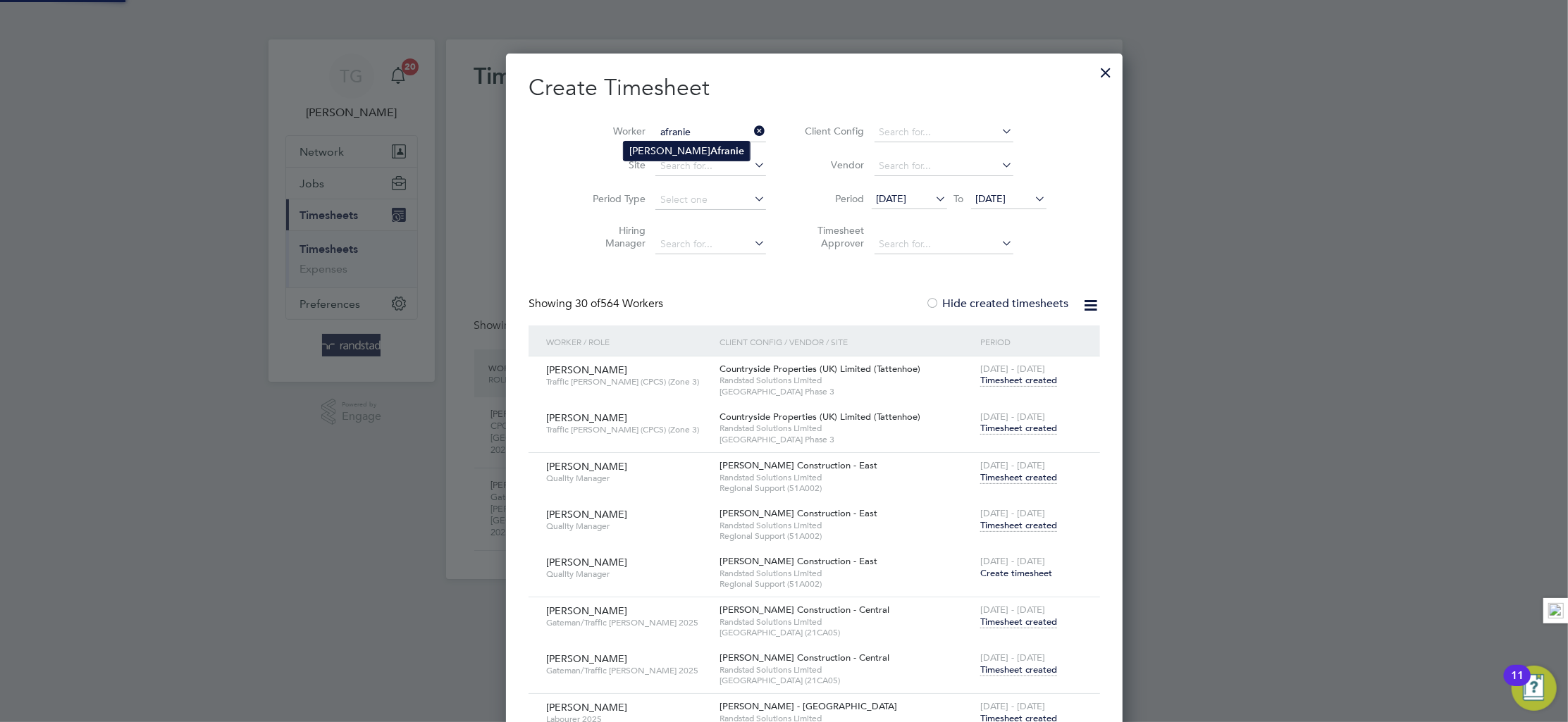
click at [710, 147] on b "Afranie" at bounding box center [727, 151] width 34 height 12
type input "[PERSON_NAME]"
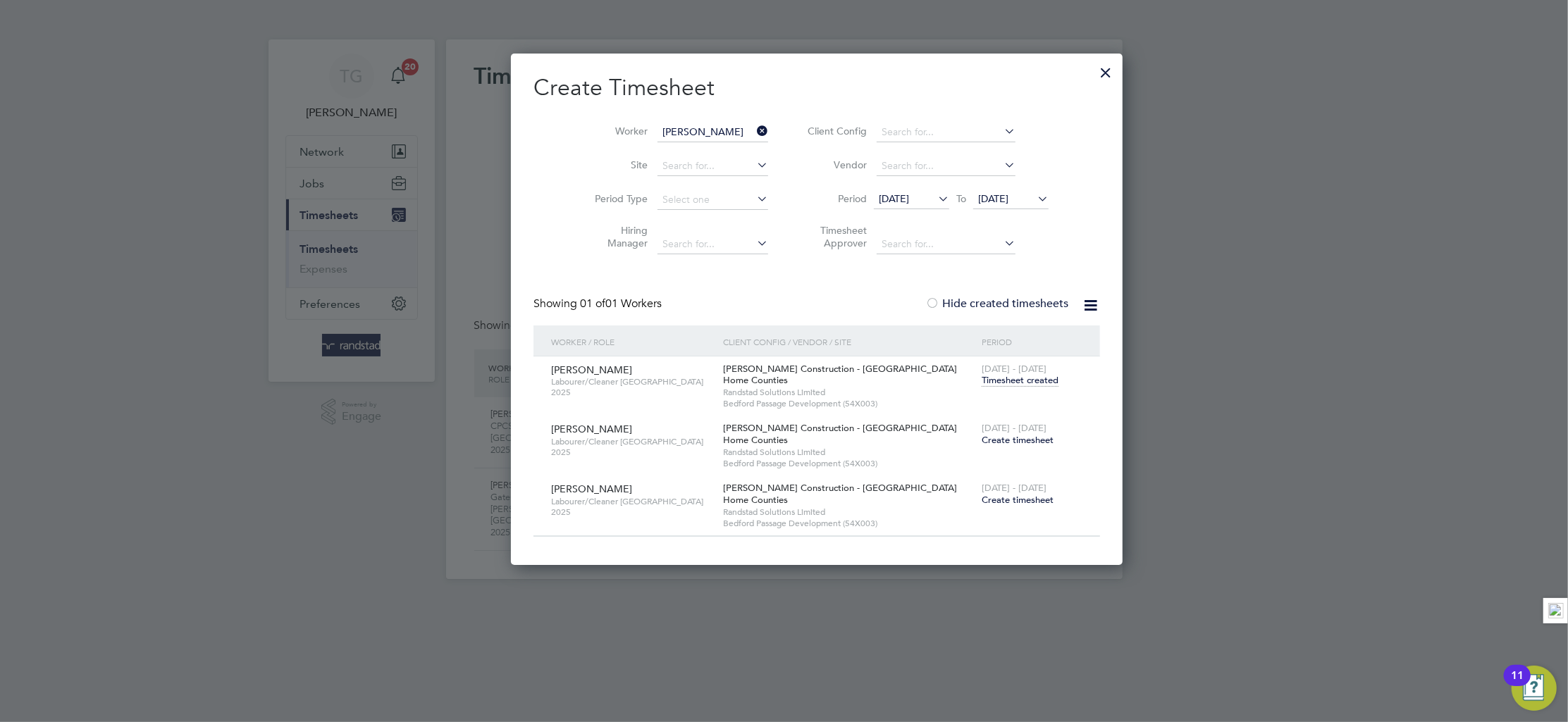
click at [982, 438] on span "Create timesheet" at bounding box center [1018, 440] width 72 height 12
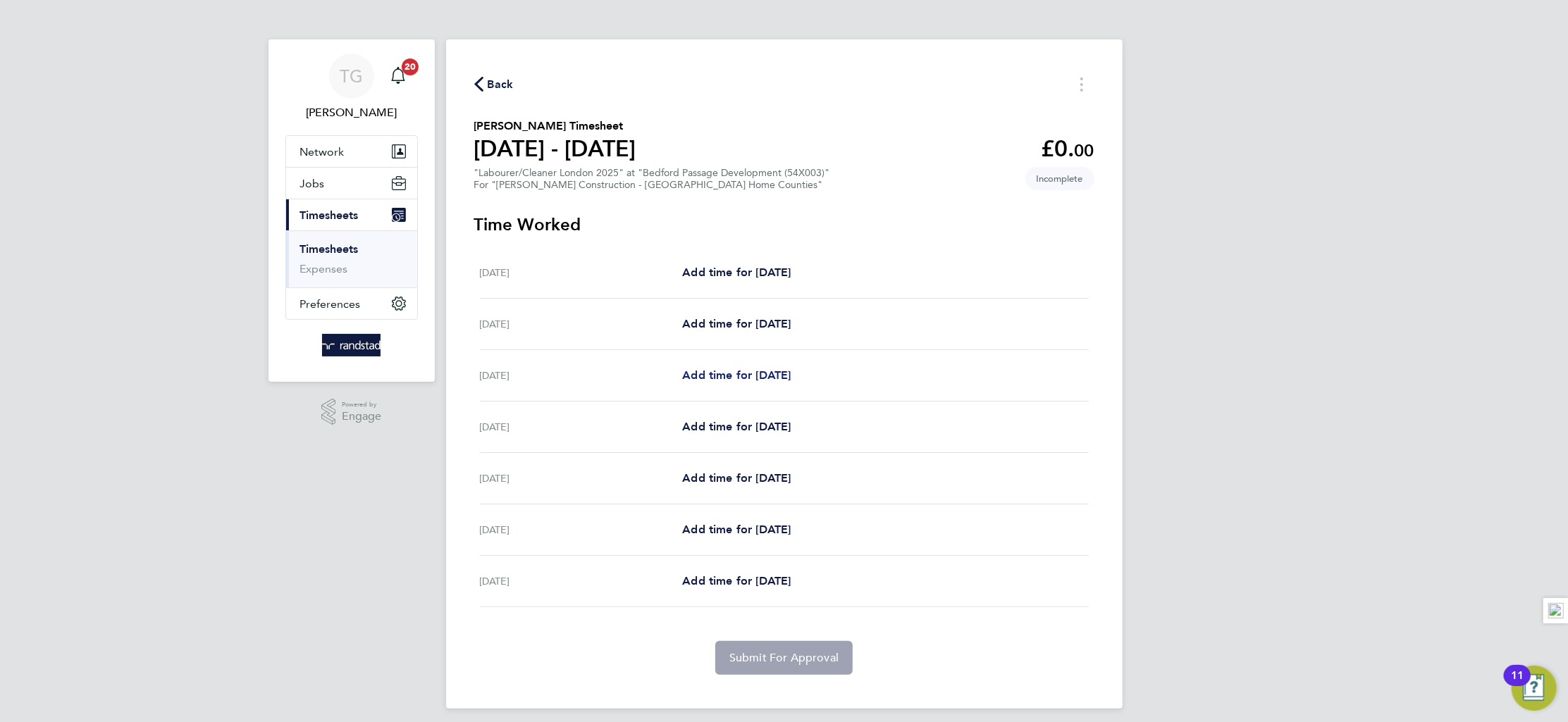
click at [748, 373] on span "Add time for [DATE]" at bounding box center [736, 376] width 109 height 13
select select "30"
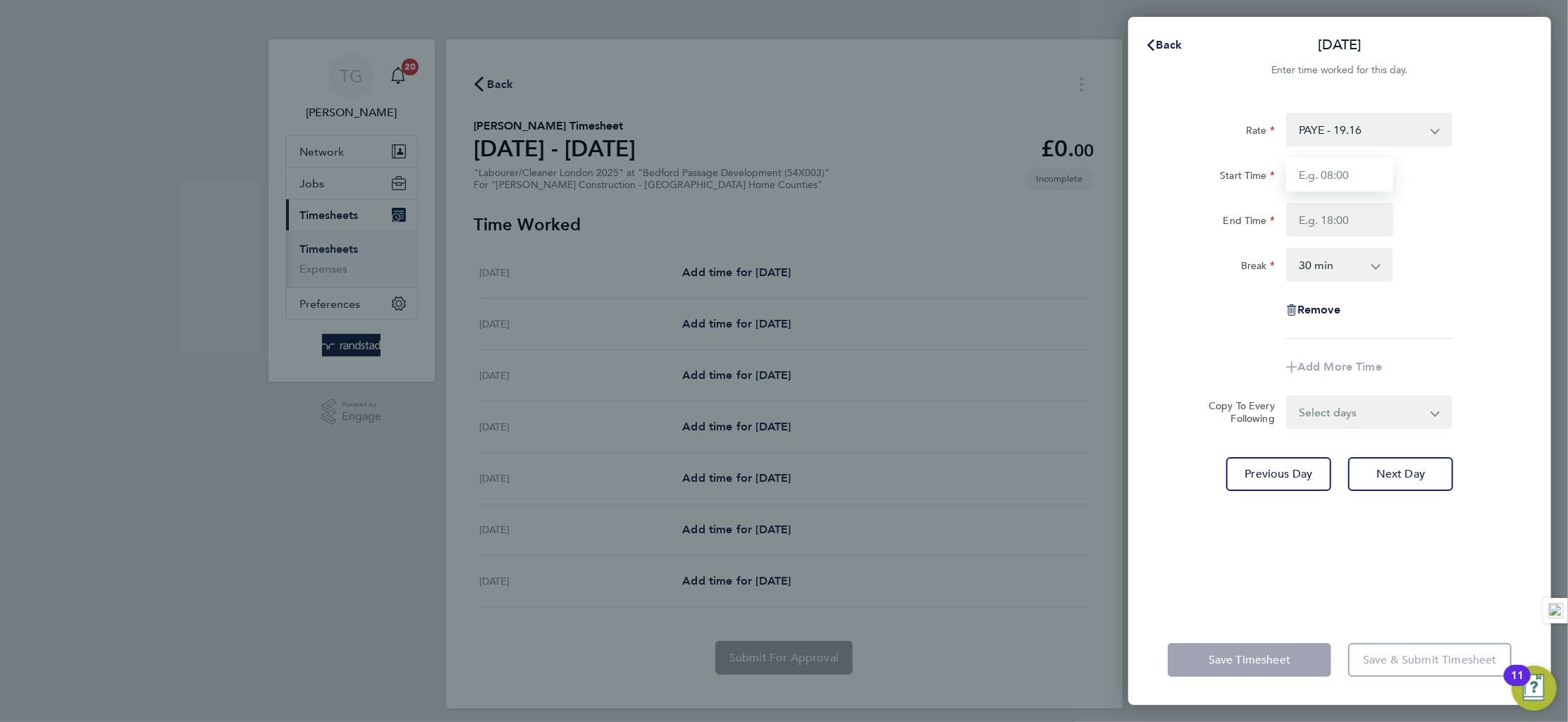
click at [1334, 163] on input "Start Time" at bounding box center [1339, 175] width 107 height 34
type input "07:00"
click at [1348, 223] on input "End Time" at bounding box center [1339, 220] width 107 height 34
type input "18:00"
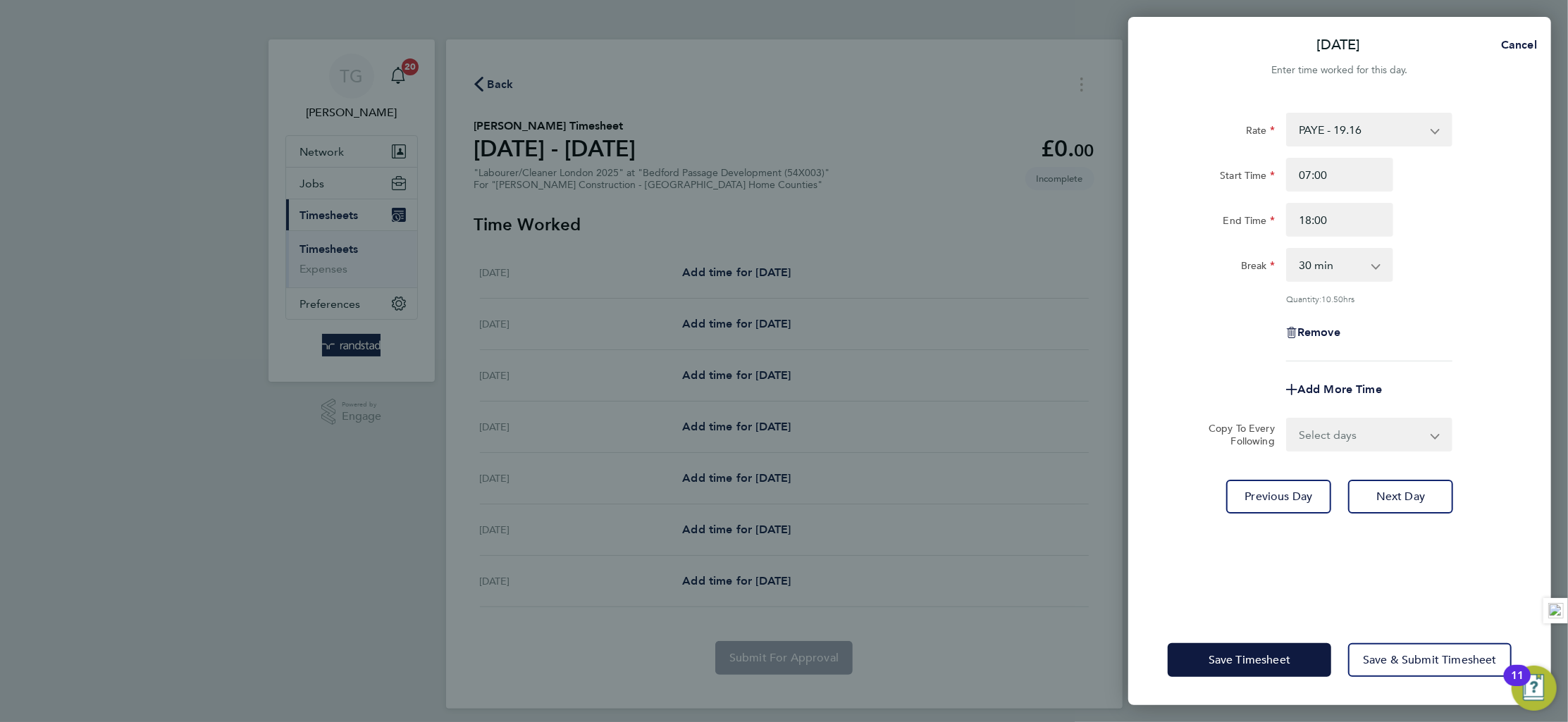
click at [1513, 250] on div "Break 0 min 15 min 30 min 45 min 60 min 75 min 90 min" at bounding box center [1340, 265] width 355 height 34
click at [1396, 492] on span "Next Day" at bounding box center [1401, 496] width 49 height 14
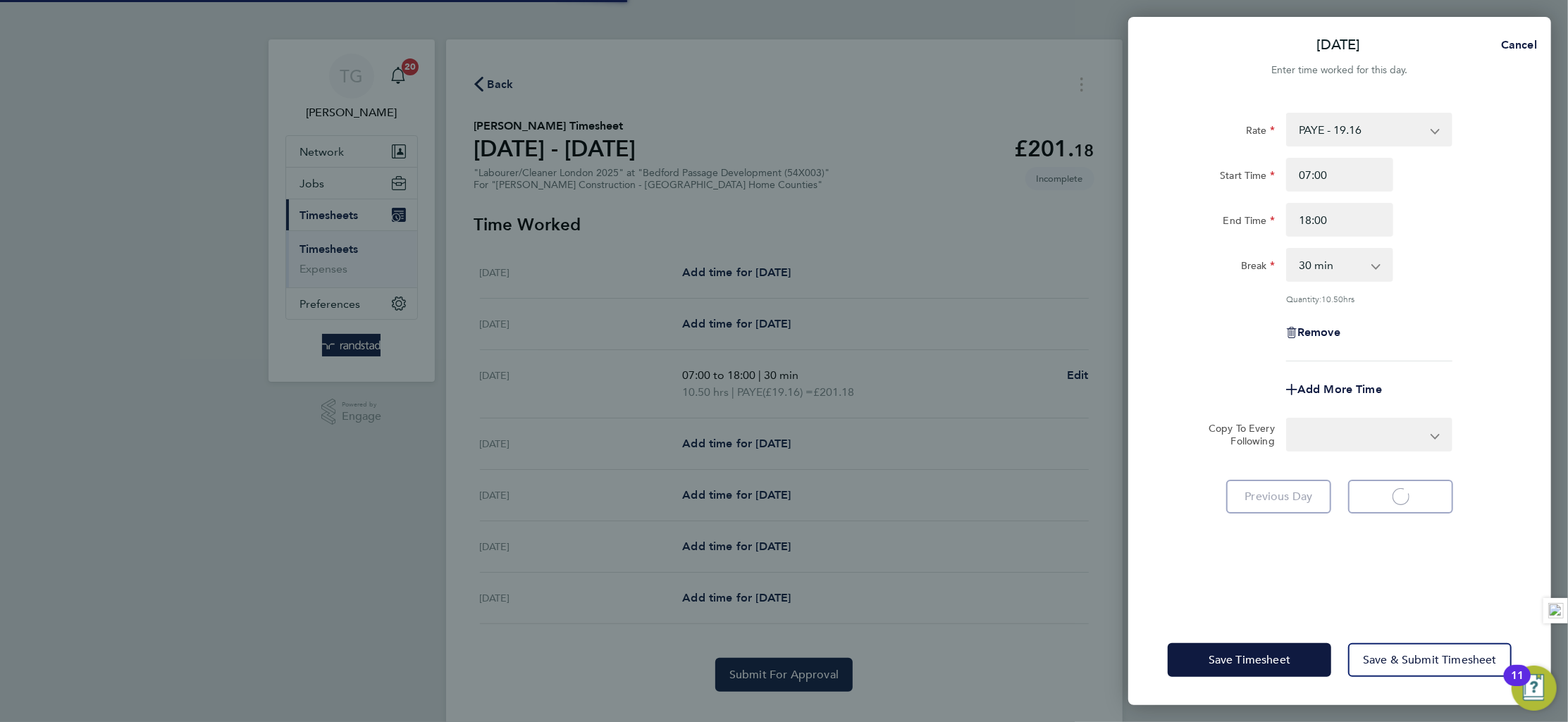
select select "30"
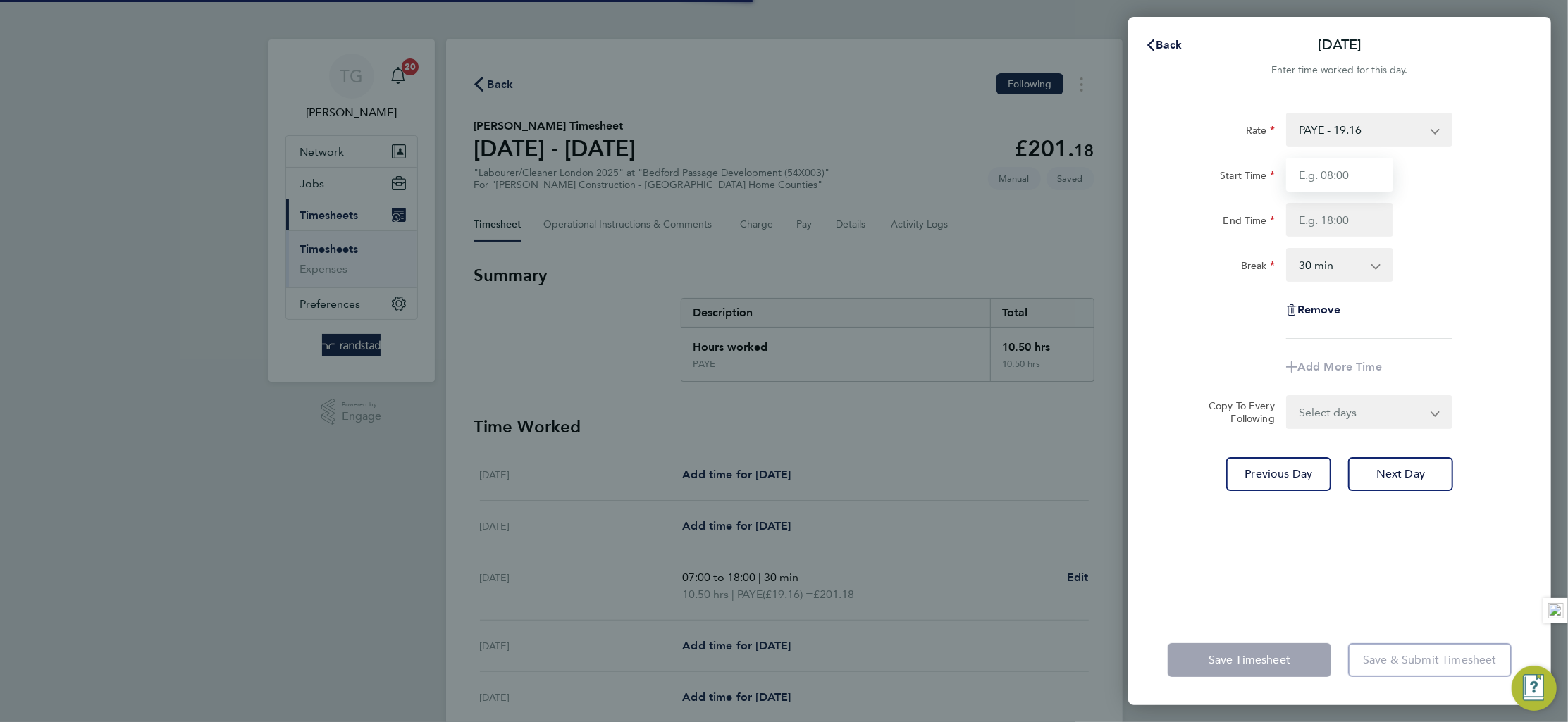
click at [1339, 175] on input "Start Time" at bounding box center [1339, 175] width 107 height 34
type input "07:00"
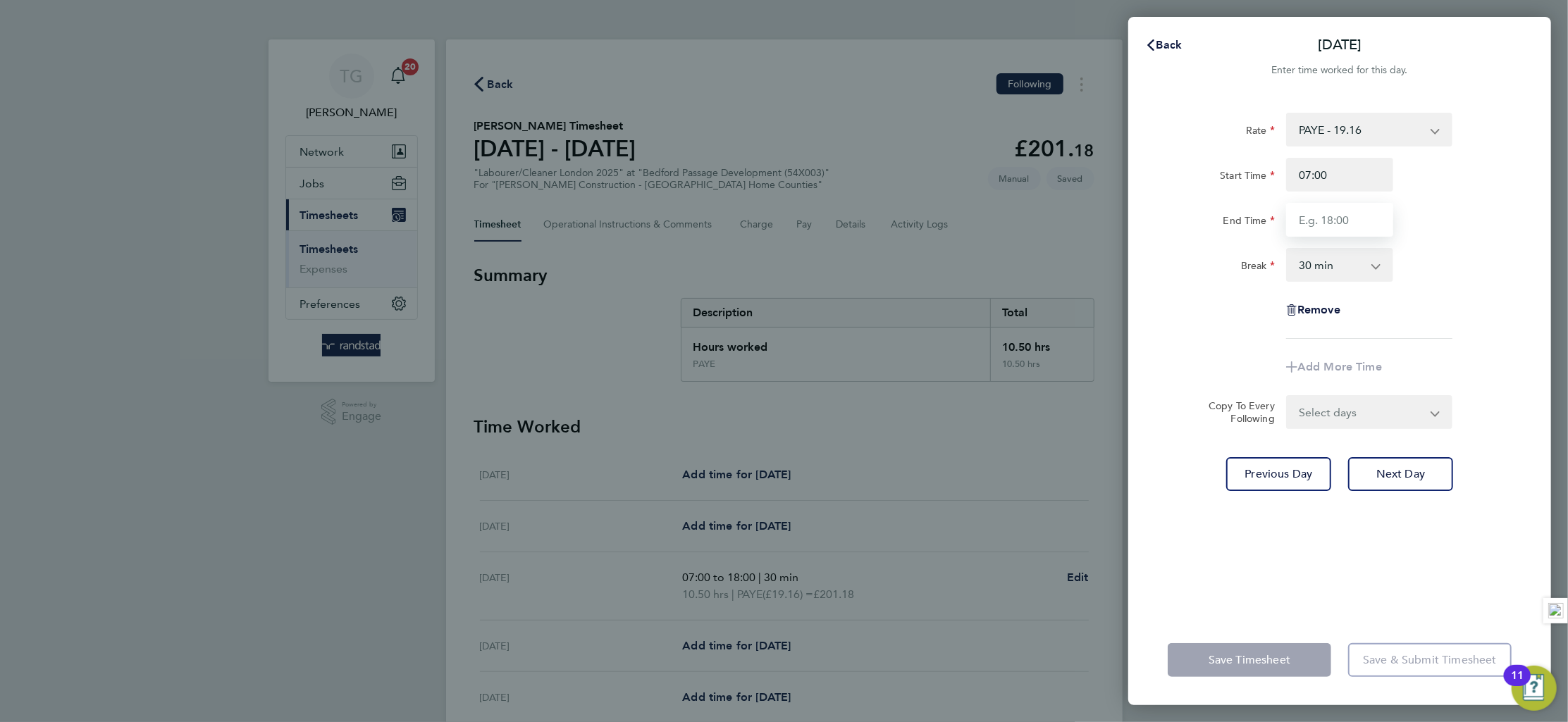
click at [1357, 228] on input "End Time" at bounding box center [1339, 220] width 107 height 34
type input "18:00"
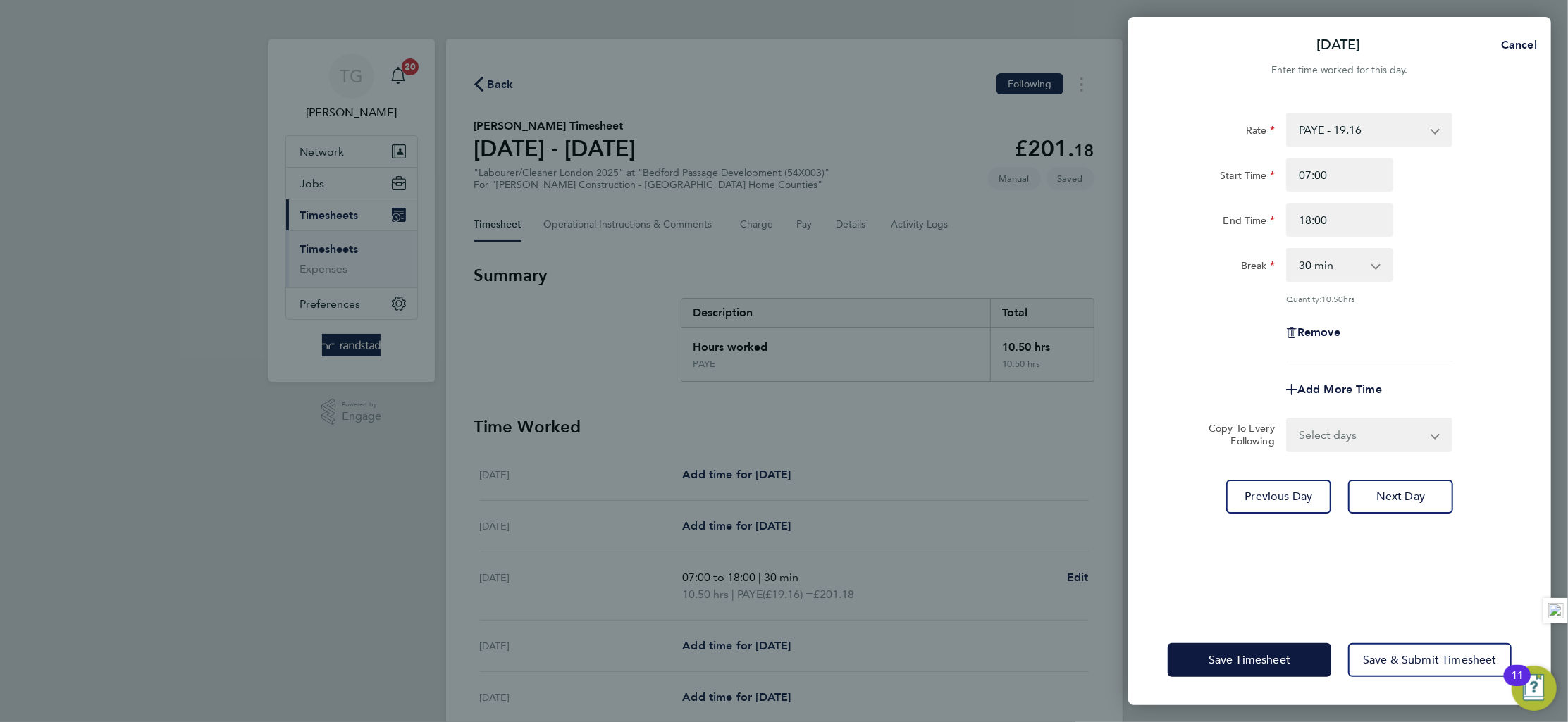
click at [1448, 229] on div "End Time 18:00" at bounding box center [1340, 220] width 355 height 34
click at [1396, 505] on button "Next Day" at bounding box center [1401, 496] width 105 height 34
select select "30"
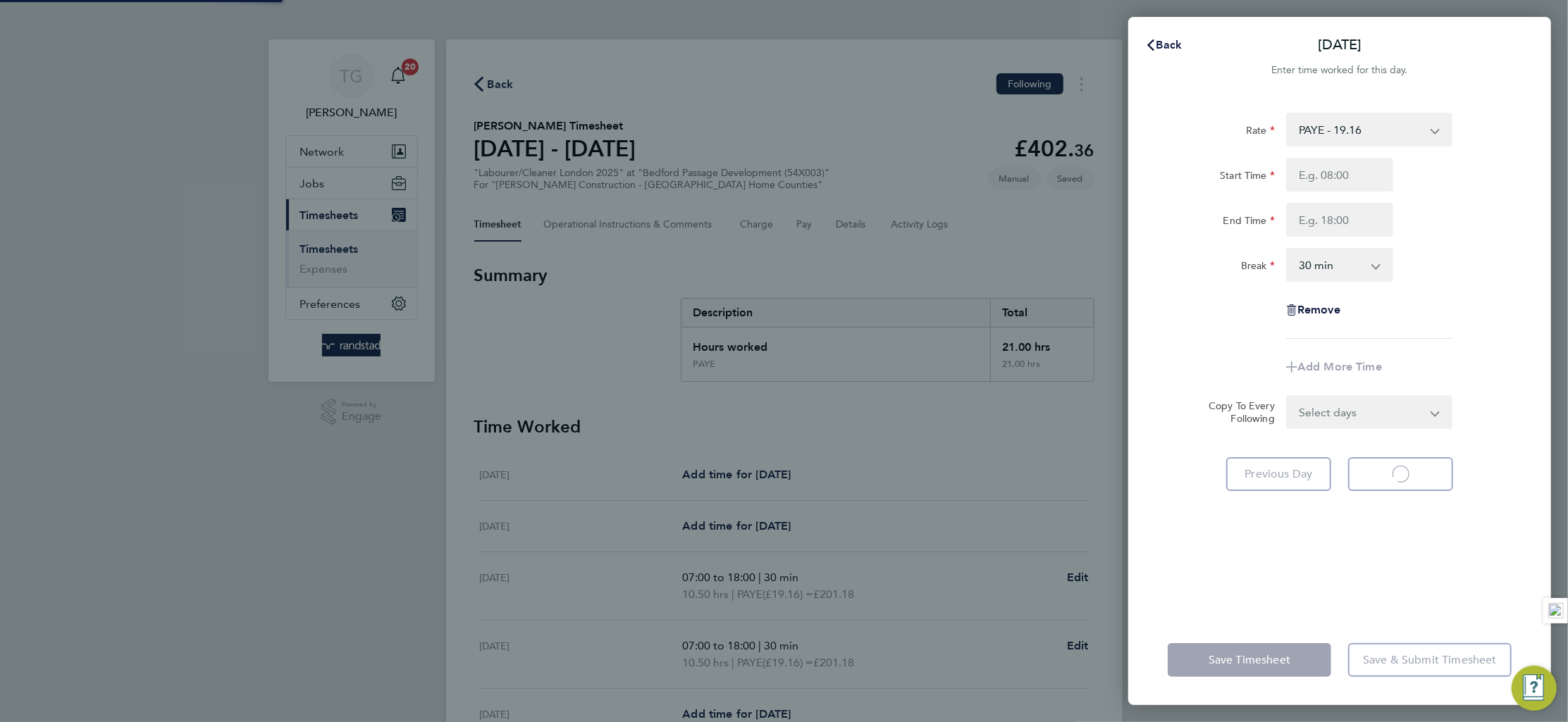
select select "30"
type input "07:00"
click at [1351, 217] on input "End Time" at bounding box center [1339, 220] width 107 height 34
type input "18:00"
click at [1501, 254] on div "Break 0 min 15 min 30 min 45 min 60 min 75 min 90 min" at bounding box center [1340, 265] width 355 height 34
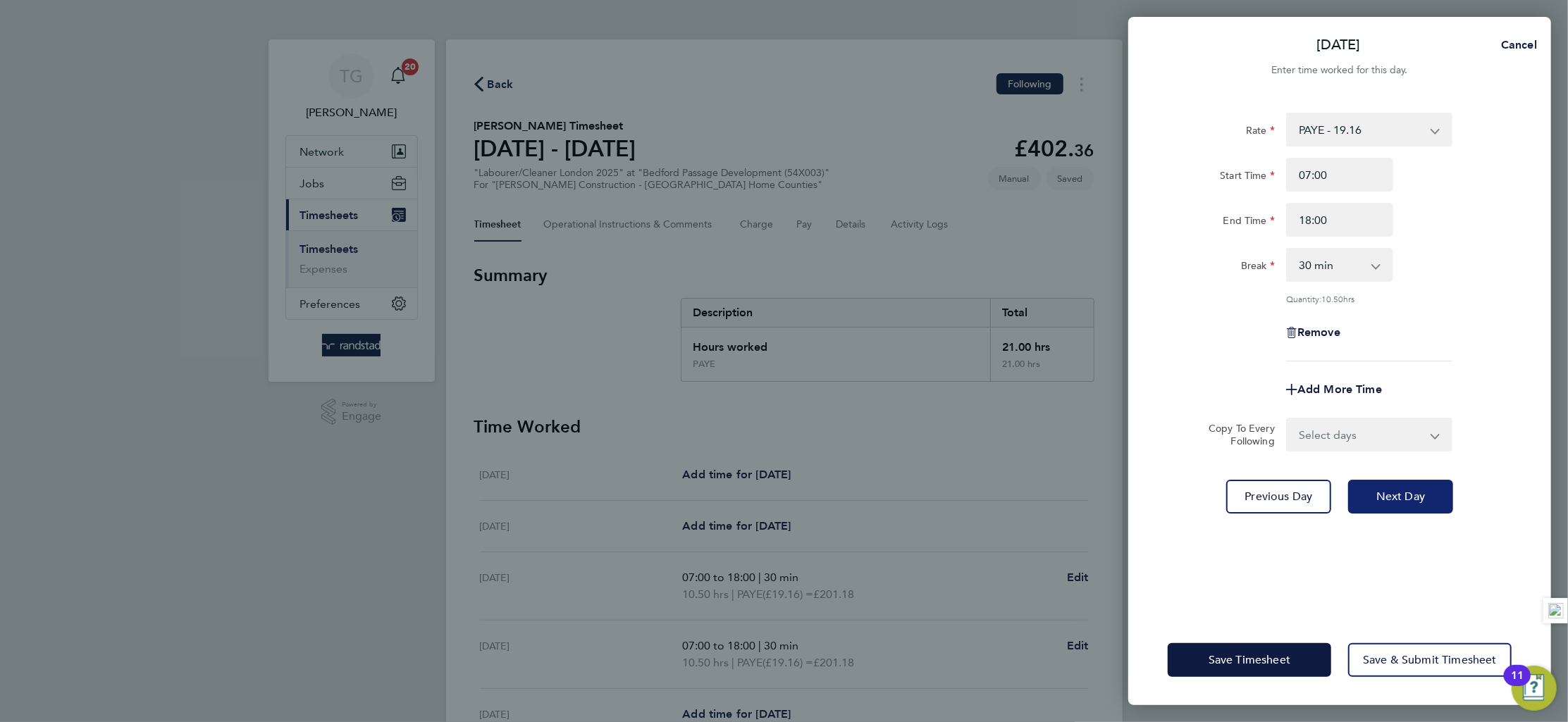
click at [1412, 504] on button "Next Day" at bounding box center [1401, 496] width 105 height 34
select select "30"
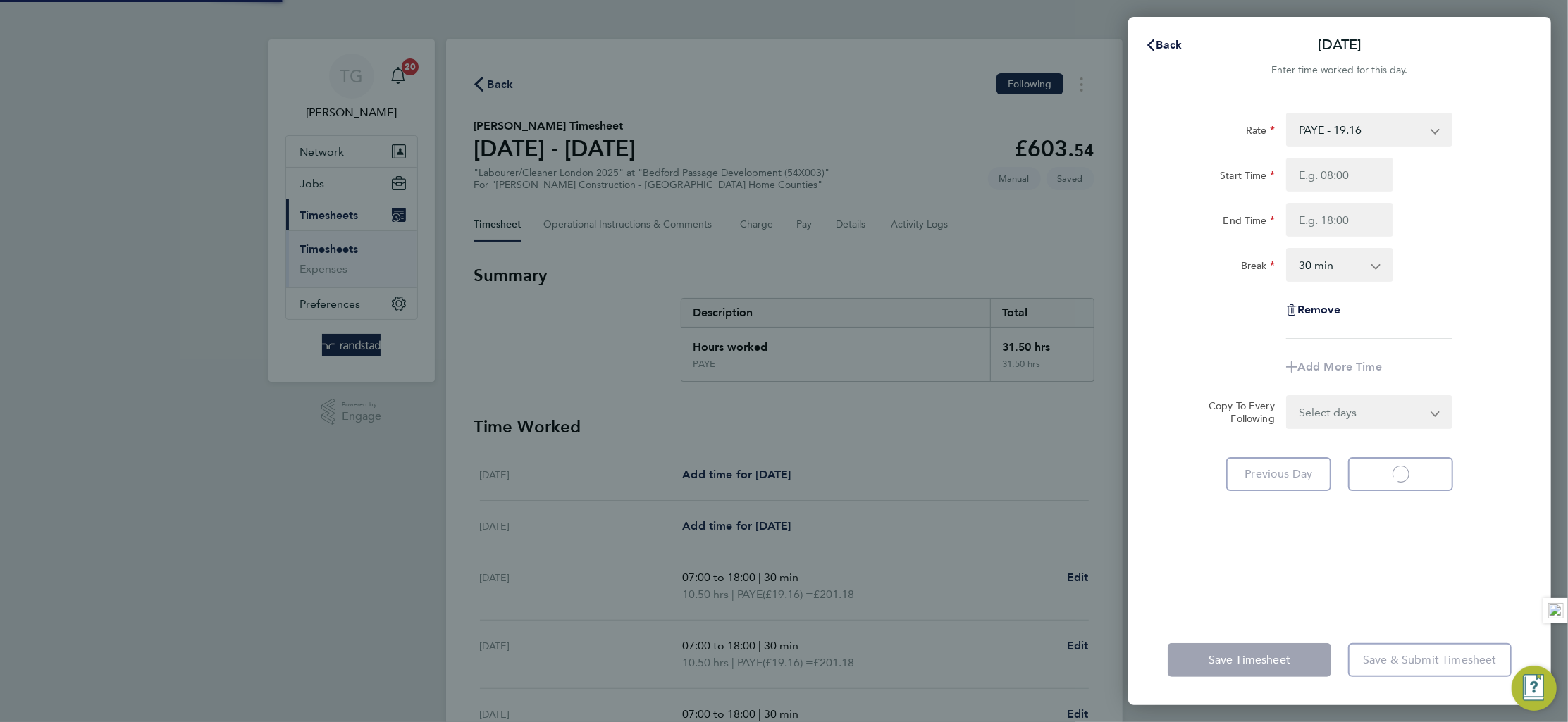
select select "30"
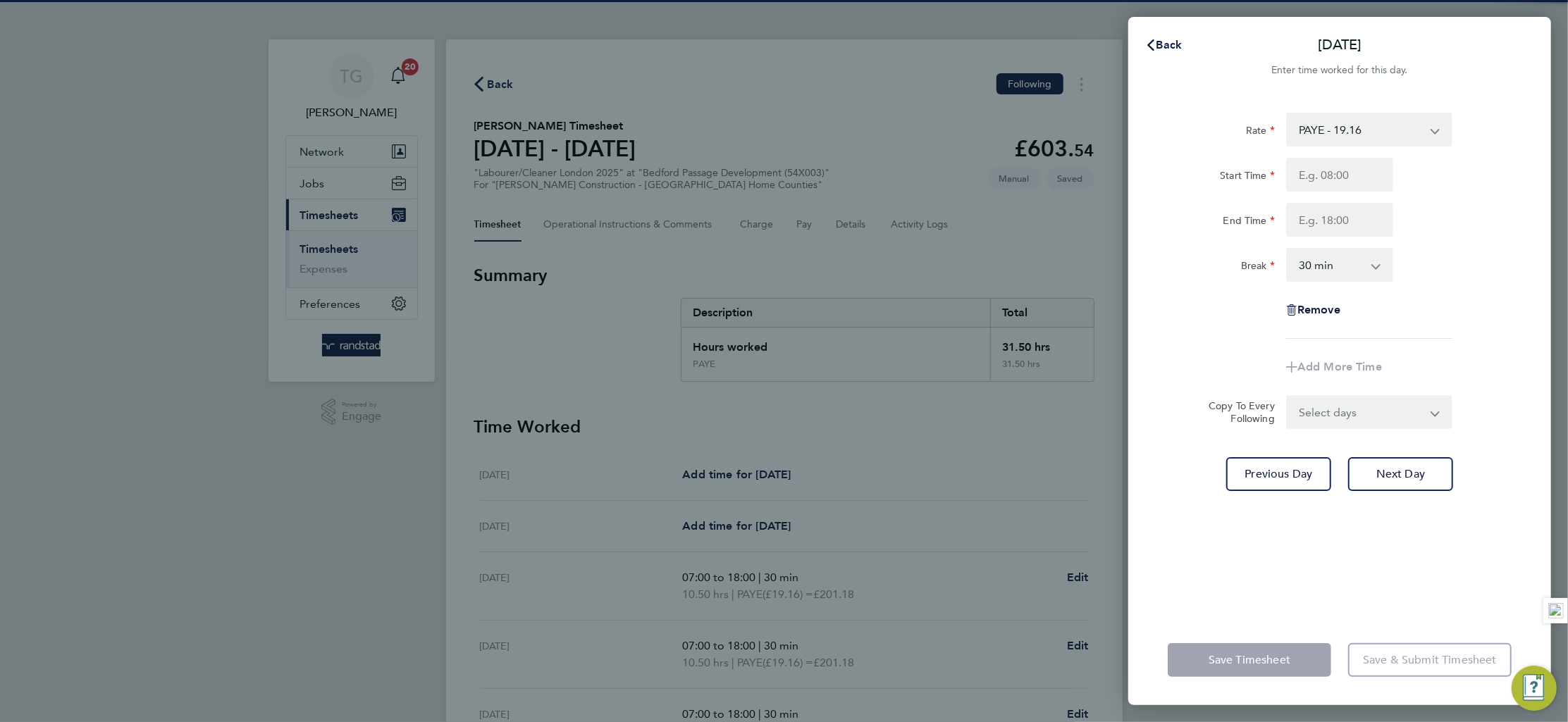
click at [1348, 170] on input "Start Time" at bounding box center [1339, 175] width 107 height 34
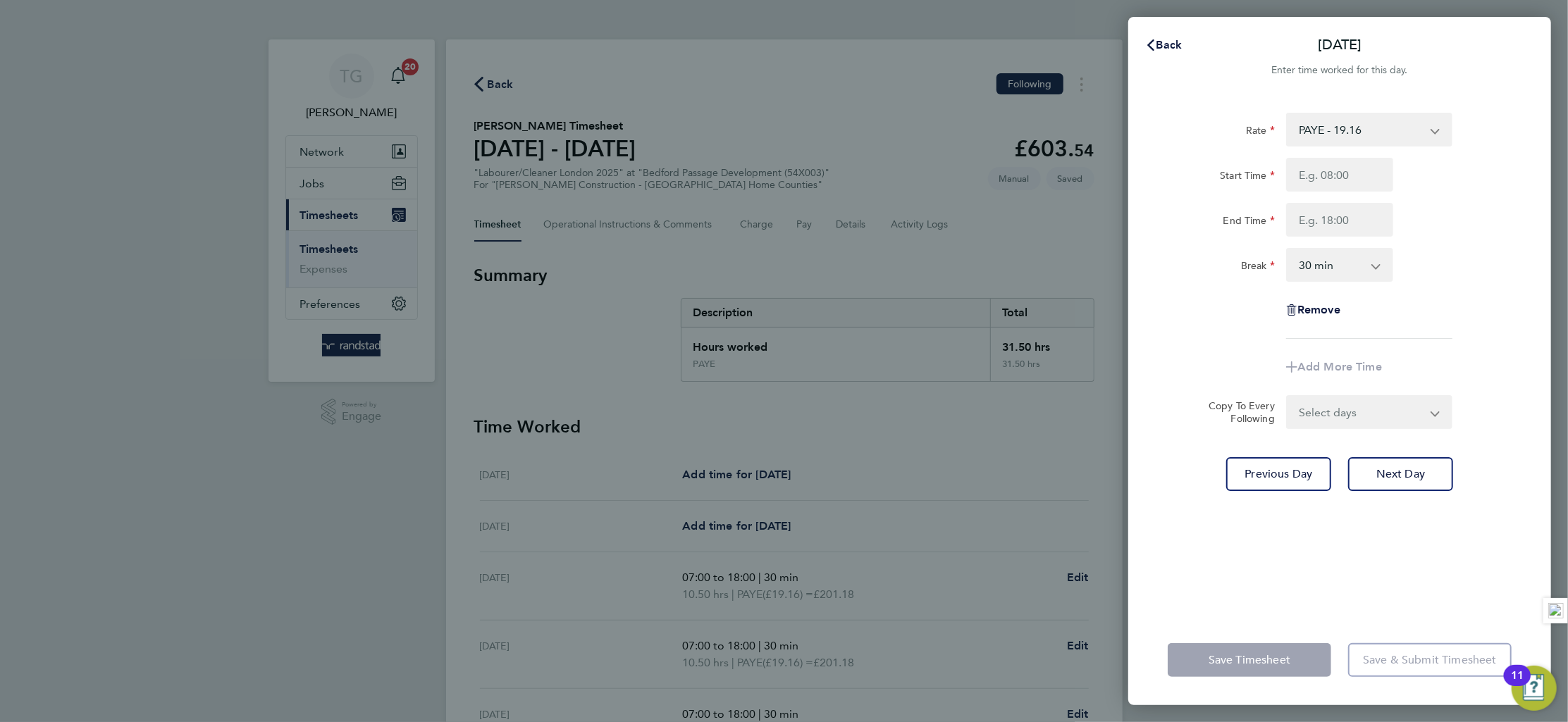
type input "07:00"
click at [1348, 225] on input "End Time" at bounding box center [1339, 220] width 107 height 34
type input "18:00"
drag, startPoint x: 1492, startPoint y: 271, endPoint x: 1489, endPoint y: 286, distance: 15.3
click at [1492, 270] on div "Break 0 min 15 min 30 min 45 min 60 min 75 min 90 min" at bounding box center [1340, 265] width 355 height 34
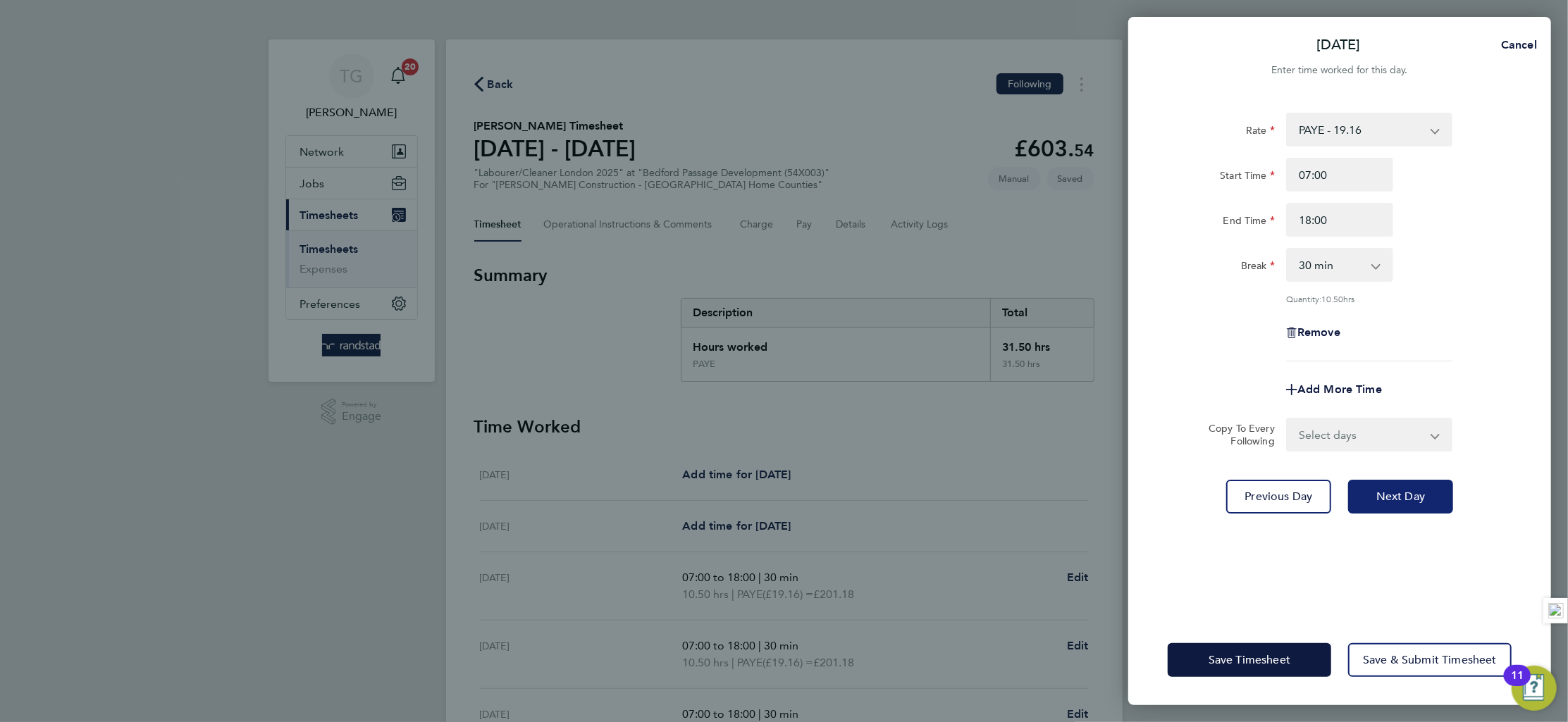
click at [1419, 511] on div "Rate PAYE - 19.16 Start Time 07:00 End Time 18:00 Break 0 min 15 min 30 min 45 …" at bounding box center [1340, 355] width 423 height 520
click at [1423, 490] on span "Next Day" at bounding box center [1401, 496] width 49 height 14
select select "30"
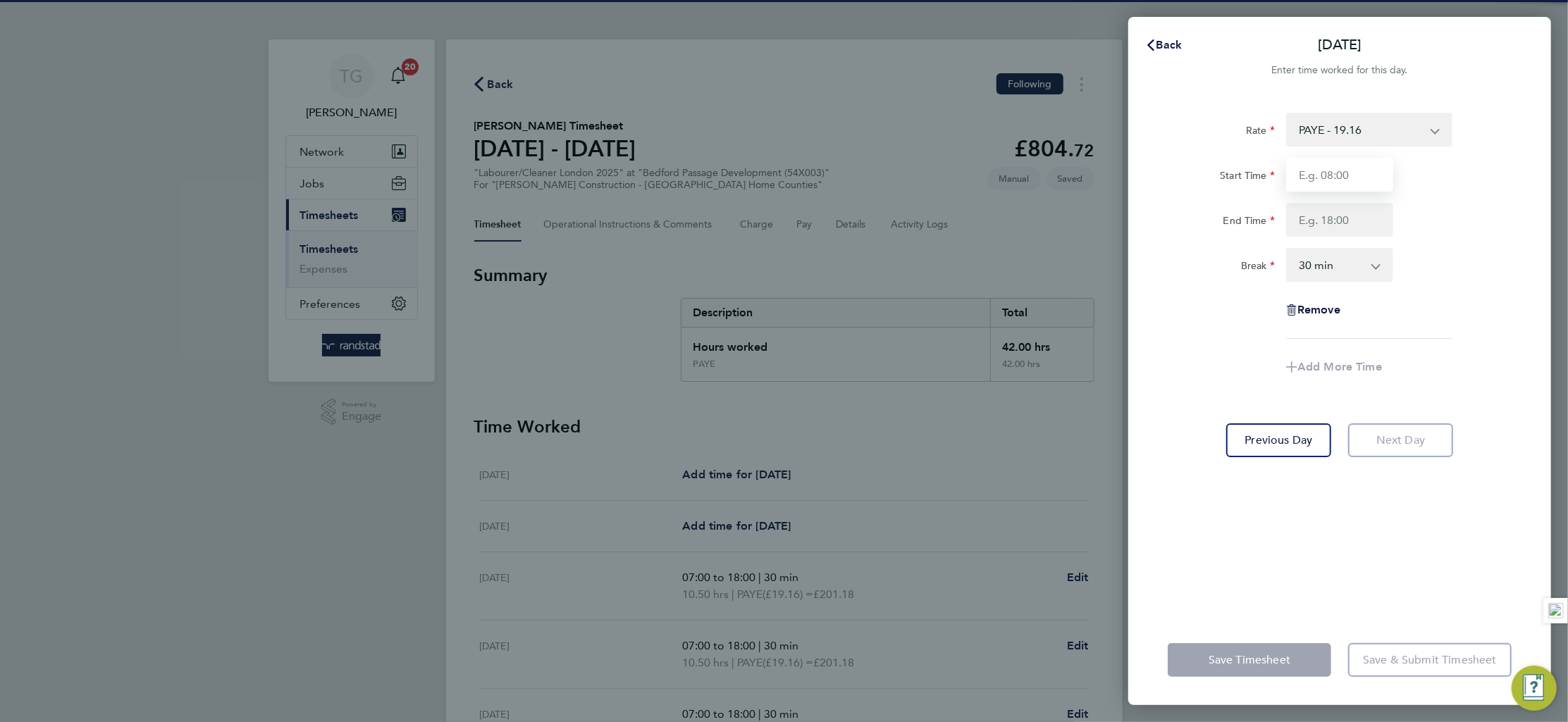
click at [1347, 171] on input "Start Time" at bounding box center [1339, 175] width 107 height 34
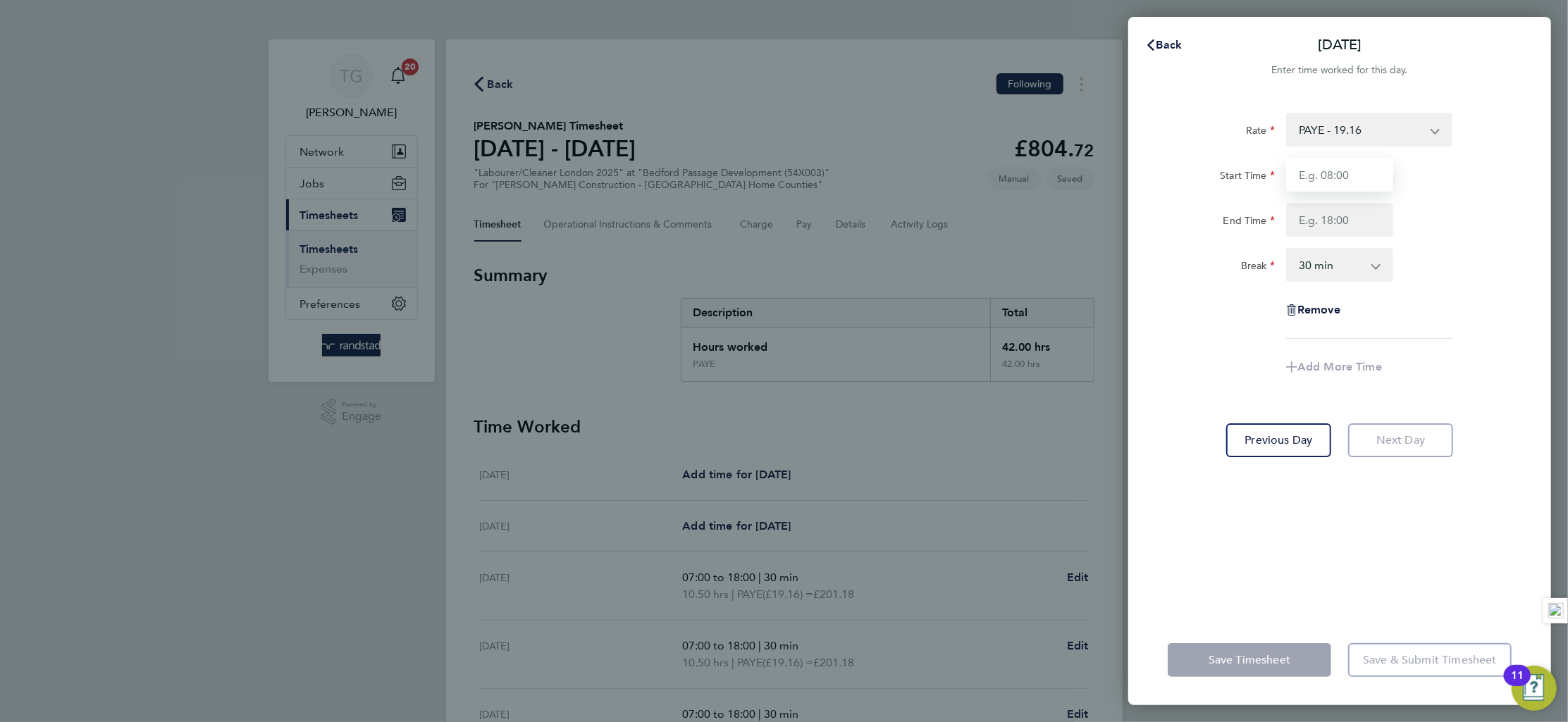
type input "07:00"
click at [1345, 225] on input "End Time" at bounding box center [1339, 220] width 107 height 34
type input "18:00"
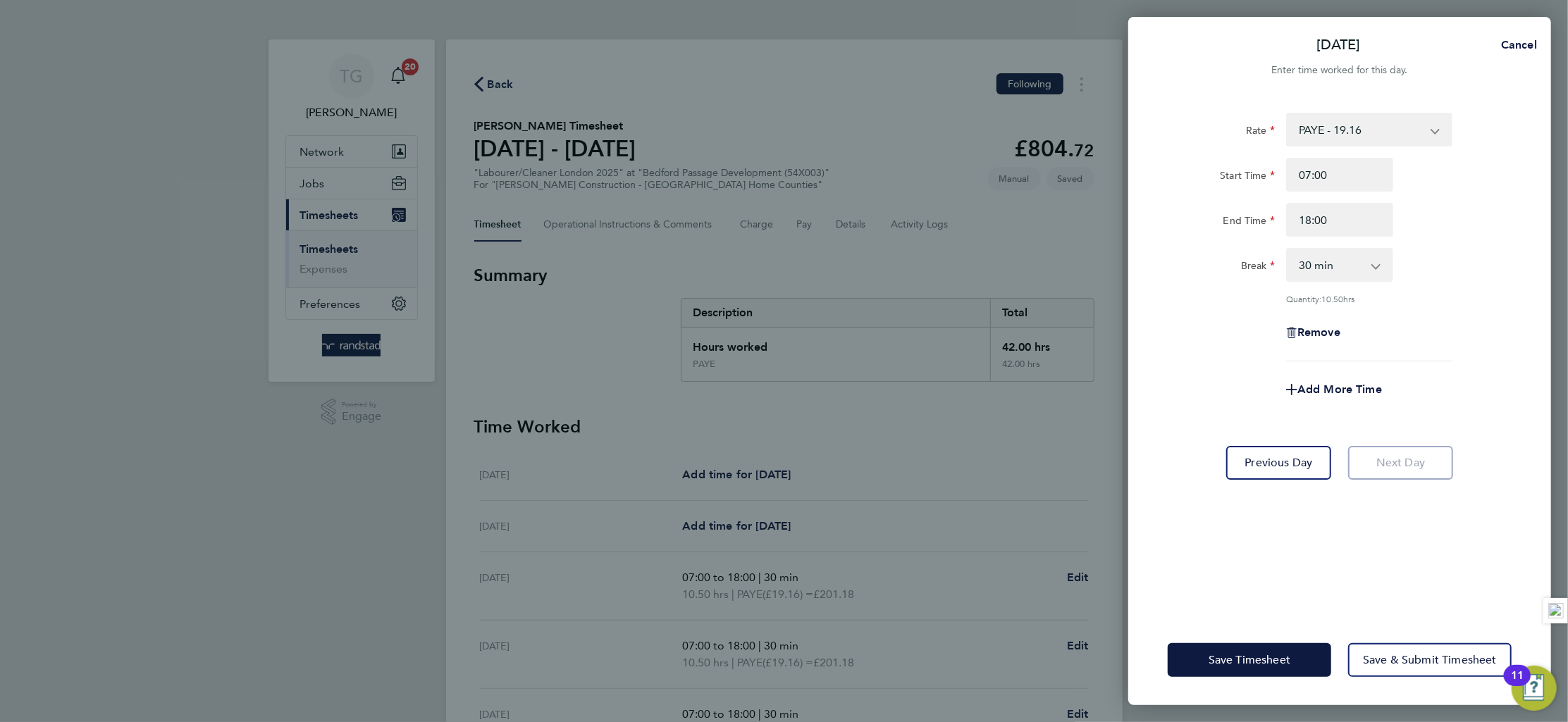
click at [1508, 345] on app-timesheet-line-form-group "Rate PAYE - 19.16 Start Time 07:00 End Time 18:00 Break 0 min 15 min 30 min 45 …" at bounding box center [1339, 259] width 344 height 294
click at [1424, 661] on span "Save & Submit Timesheet" at bounding box center [1430, 660] width 134 height 14
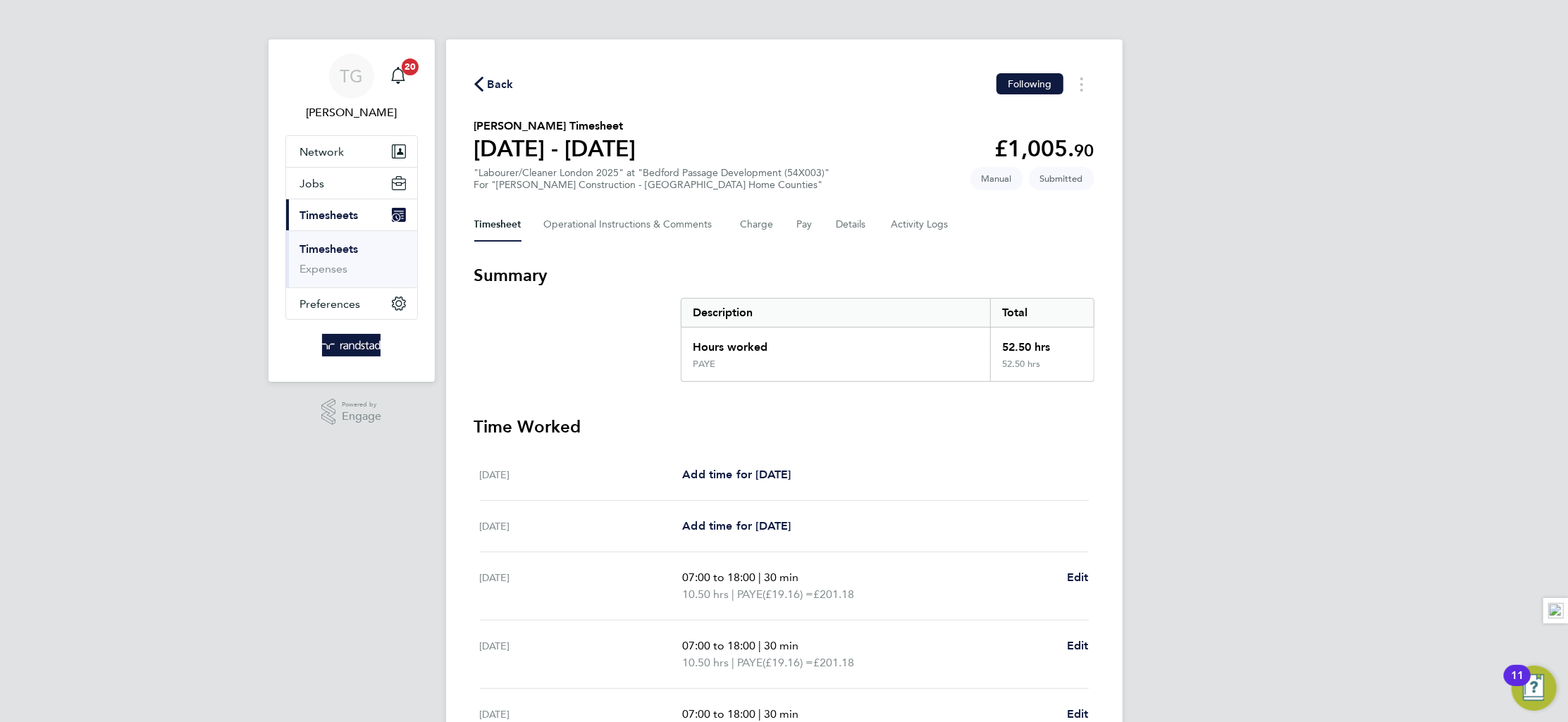
click at [328, 211] on span "Timesheets" at bounding box center [329, 215] width 58 height 13
click at [346, 210] on span "Timesheets" at bounding box center [329, 215] width 58 height 13
click at [336, 252] on link "Timesheets" at bounding box center [329, 249] width 58 height 13
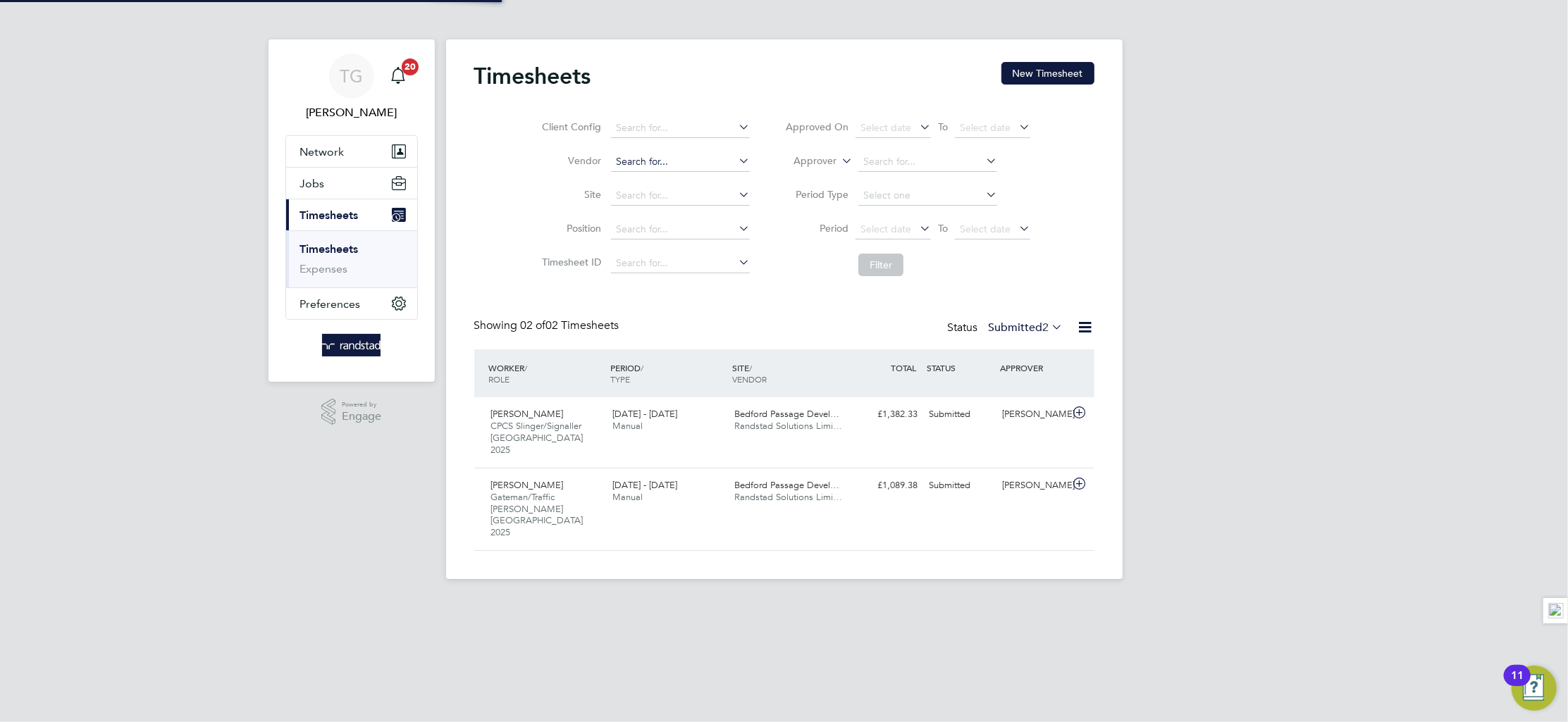
scroll to position [35, 122]
click at [1029, 76] on button "New Timesheet" at bounding box center [1048, 73] width 93 height 22
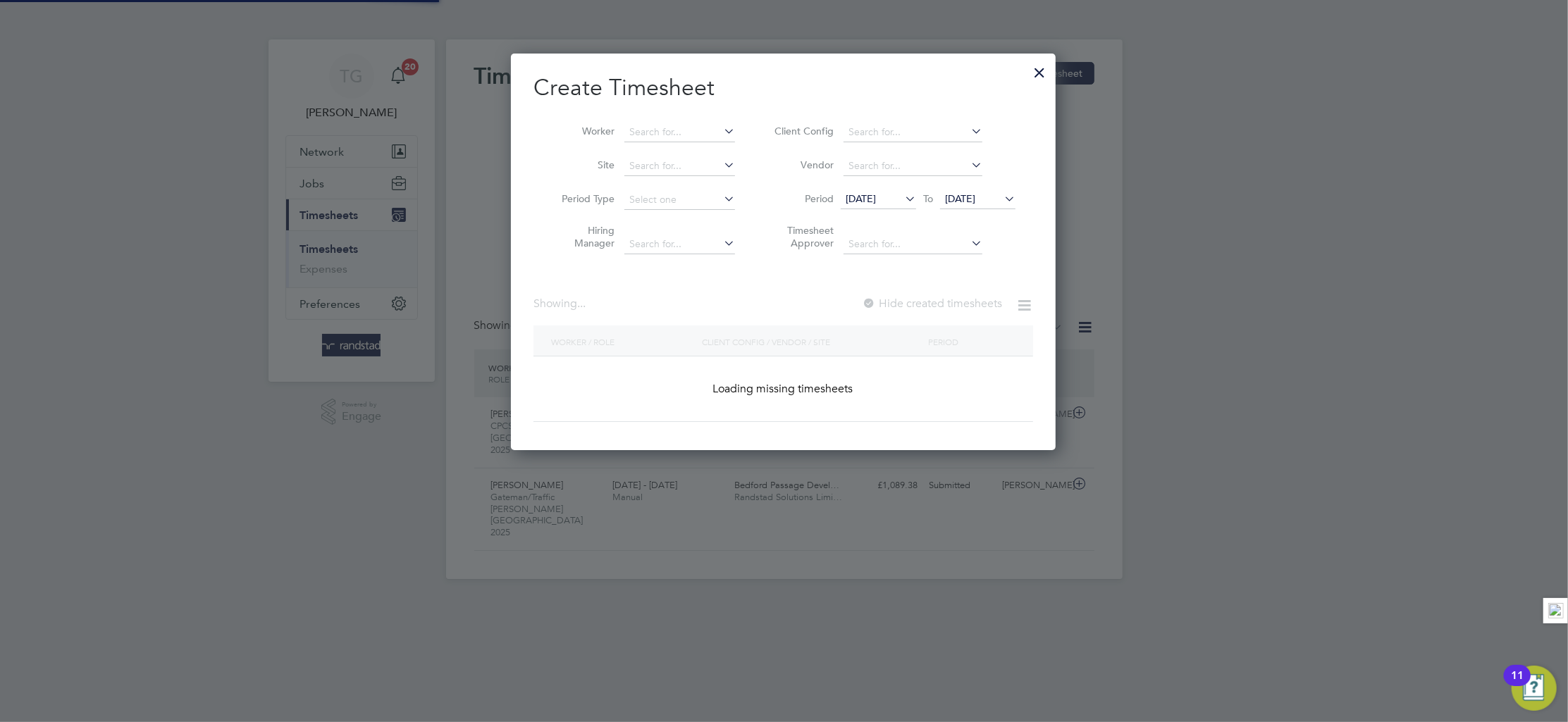
scroll to position [398, 545]
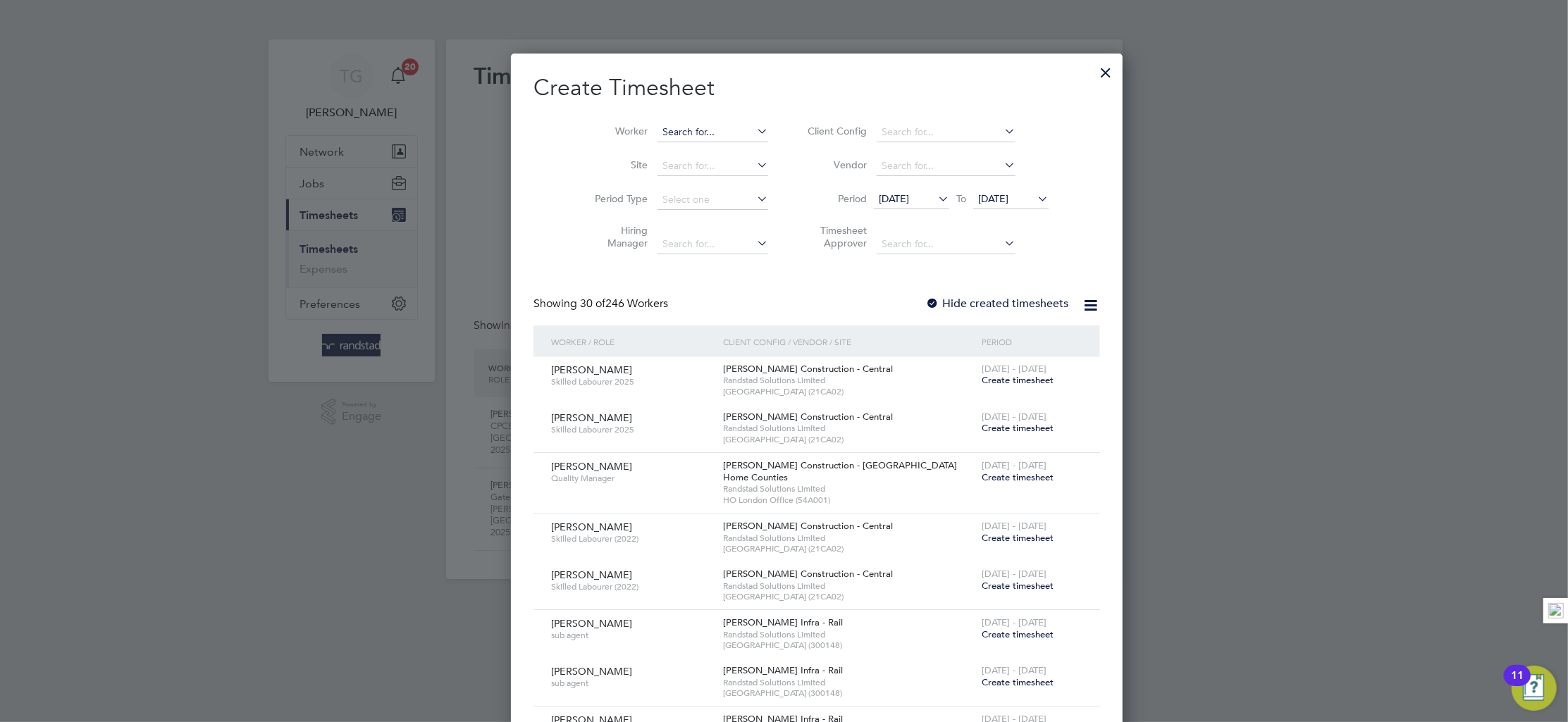
click at [658, 133] on input at bounding box center [713, 133] width 111 height 19
drag, startPoint x: 677, startPoint y: 124, endPoint x: 616, endPoint y: 124, distance: 61.0
click at [616, 124] on li "Worker merci" at bounding box center [676, 132] width 219 height 34
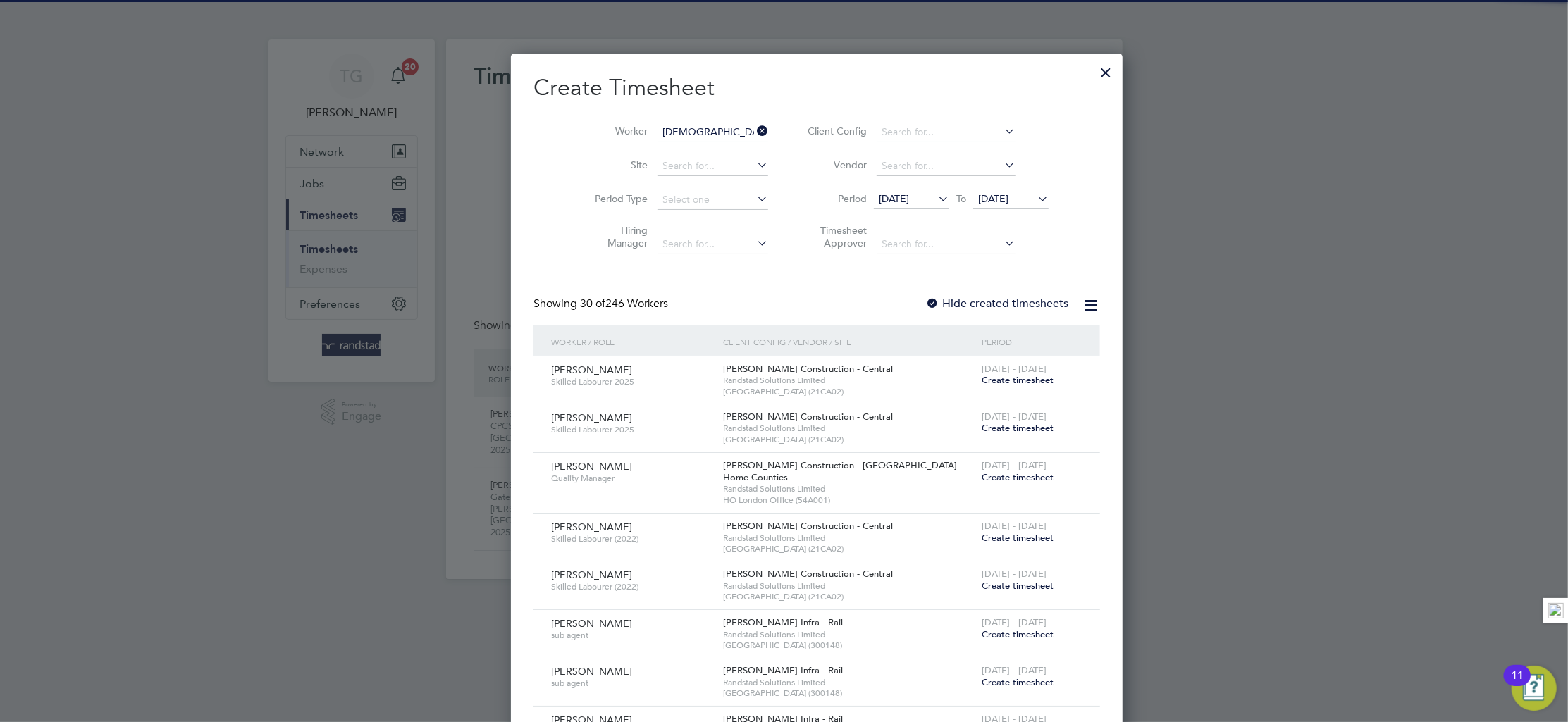
click at [670, 142] on li "[DEMOGRAPHIC_DATA] [PERSON_NAME]" at bounding box center [726, 151] width 205 height 19
type input "[DEMOGRAPHIC_DATA] [PERSON_NAME]"
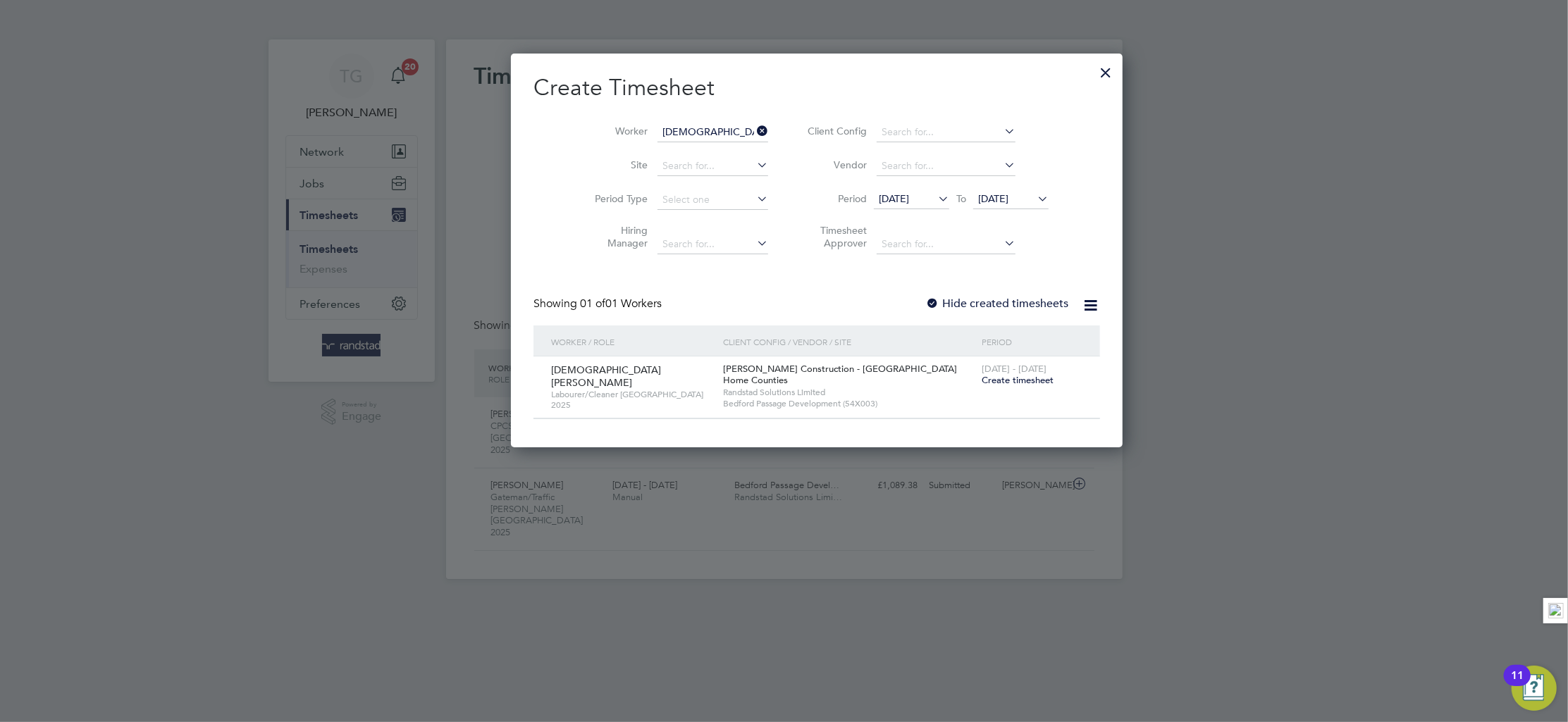
scroll to position [393, 545]
click at [982, 378] on span "Create timesheet" at bounding box center [1018, 380] width 72 height 12
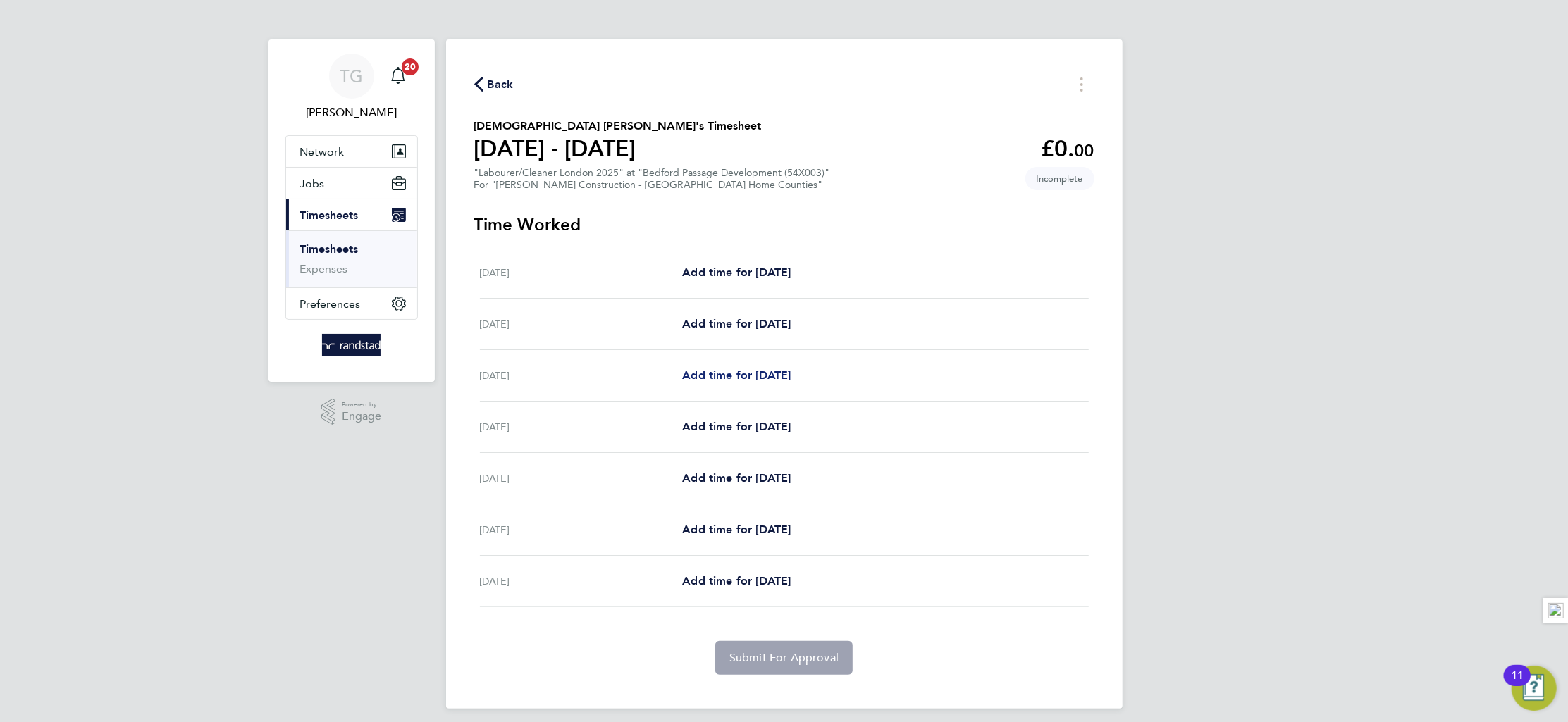
click at [710, 373] on span "Add time for [DATE]" at bounding box center [736, 376] width 109 height 13
select select "30"
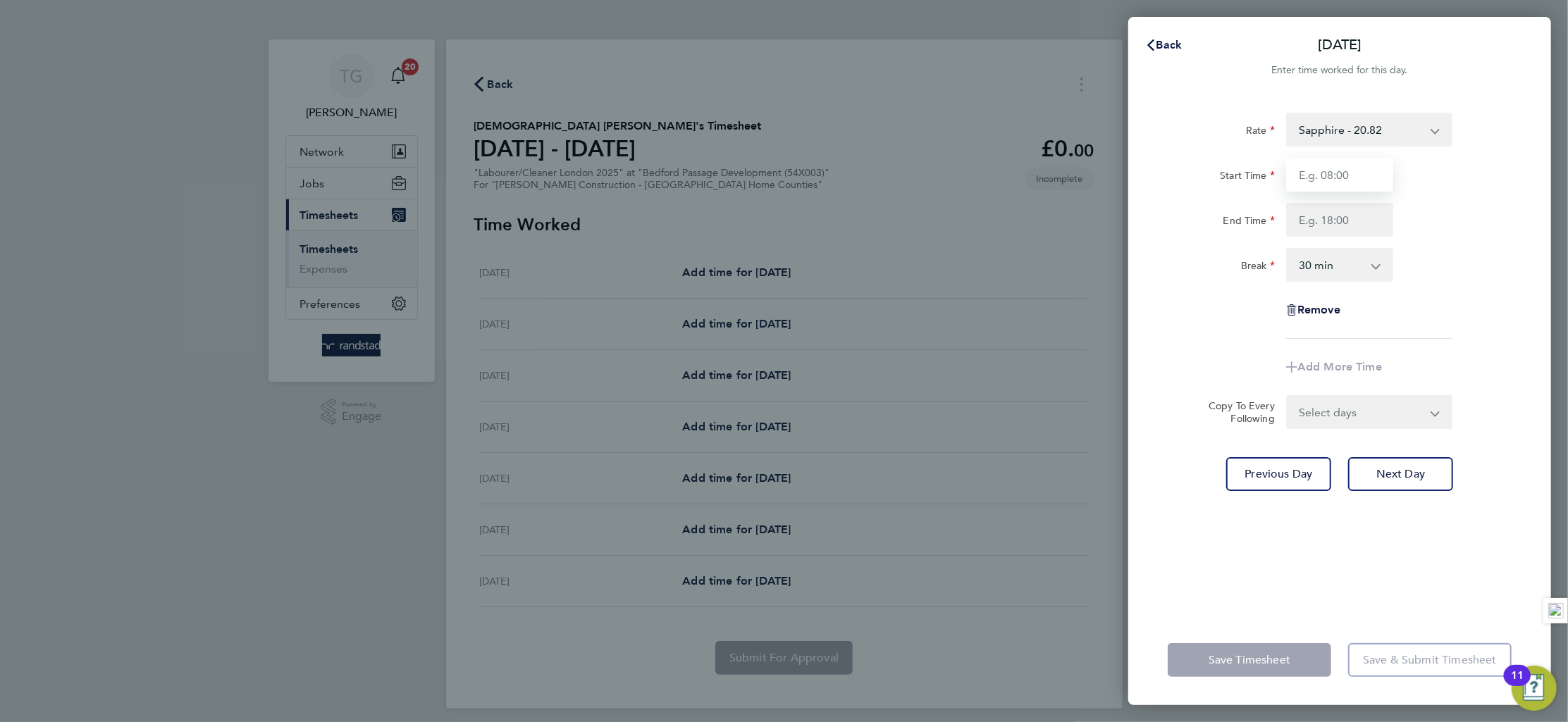
click at [1369, 168] on input "Start Time" at bounding box center [1339, 175] width 107 height 34
type input "07:00"
click at [1351, 225] on input "End Time" at bounding box center [1339, 220] width 107 height 34
type input "18:00"
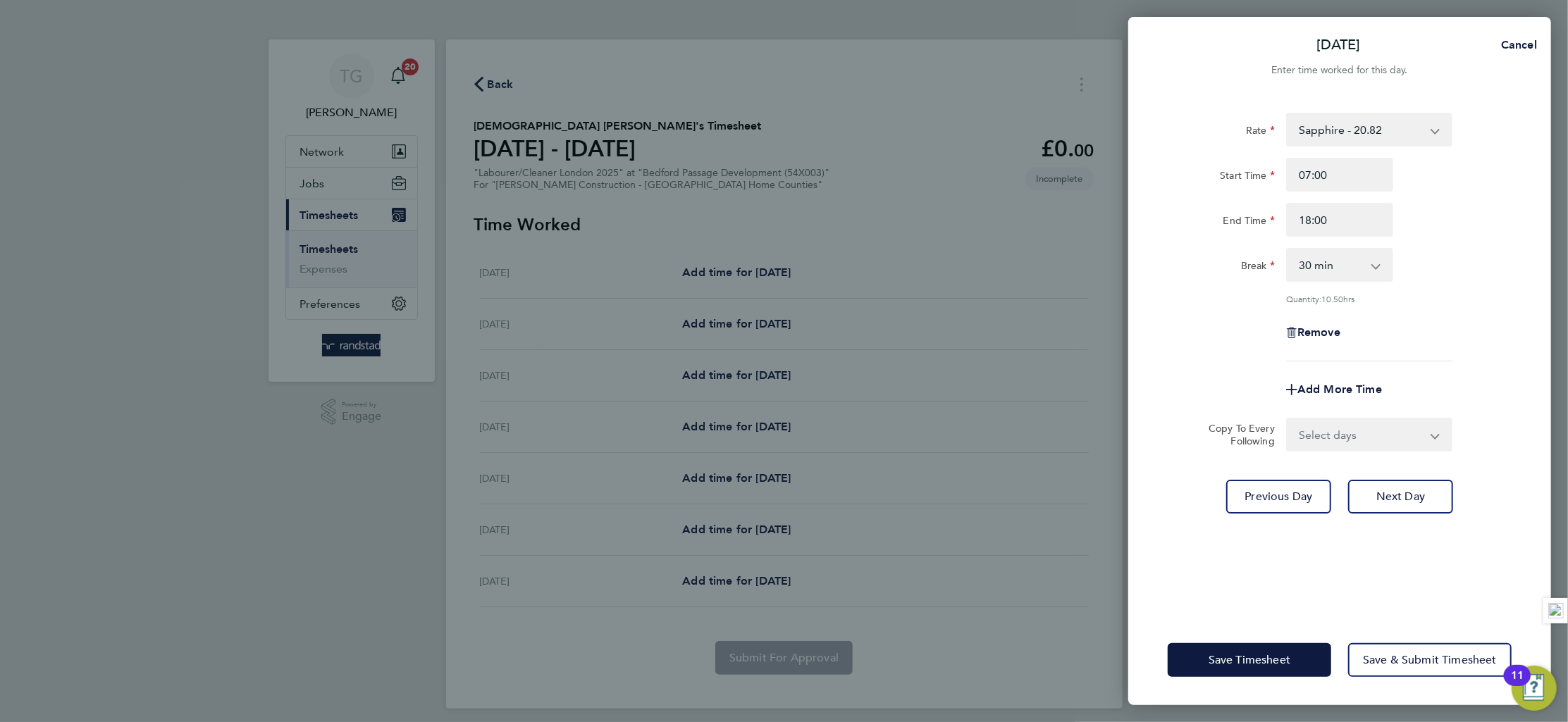
click at [1522, 274] on div "Rate Sapphire - 20.82 Start Time 07:00 End Time 18:00 Break 0 min 15 min 30 min…" at bounding box center [1340, 355] width 423 height 520
click at [1402, 477] on div "Rate Sapphire - 20.82 Start Time 07:00 End Time 18:00 Break 0 min 15 min 30 min…" at bounding box center [1340, 355] width 423 height 520
click at [1404, 508] on button "Next Day" at bounding box center [1401, 496] width 105 height 34
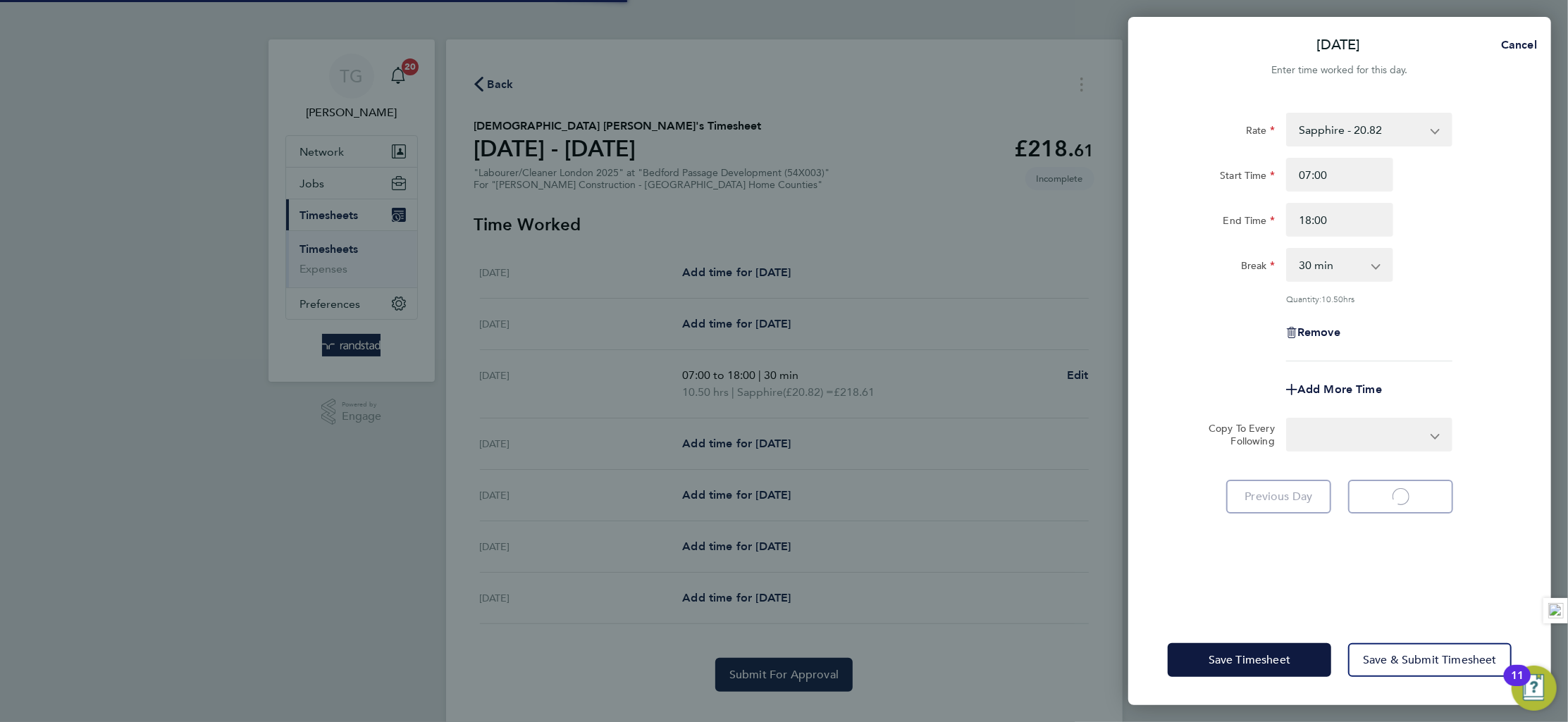
select select "30"
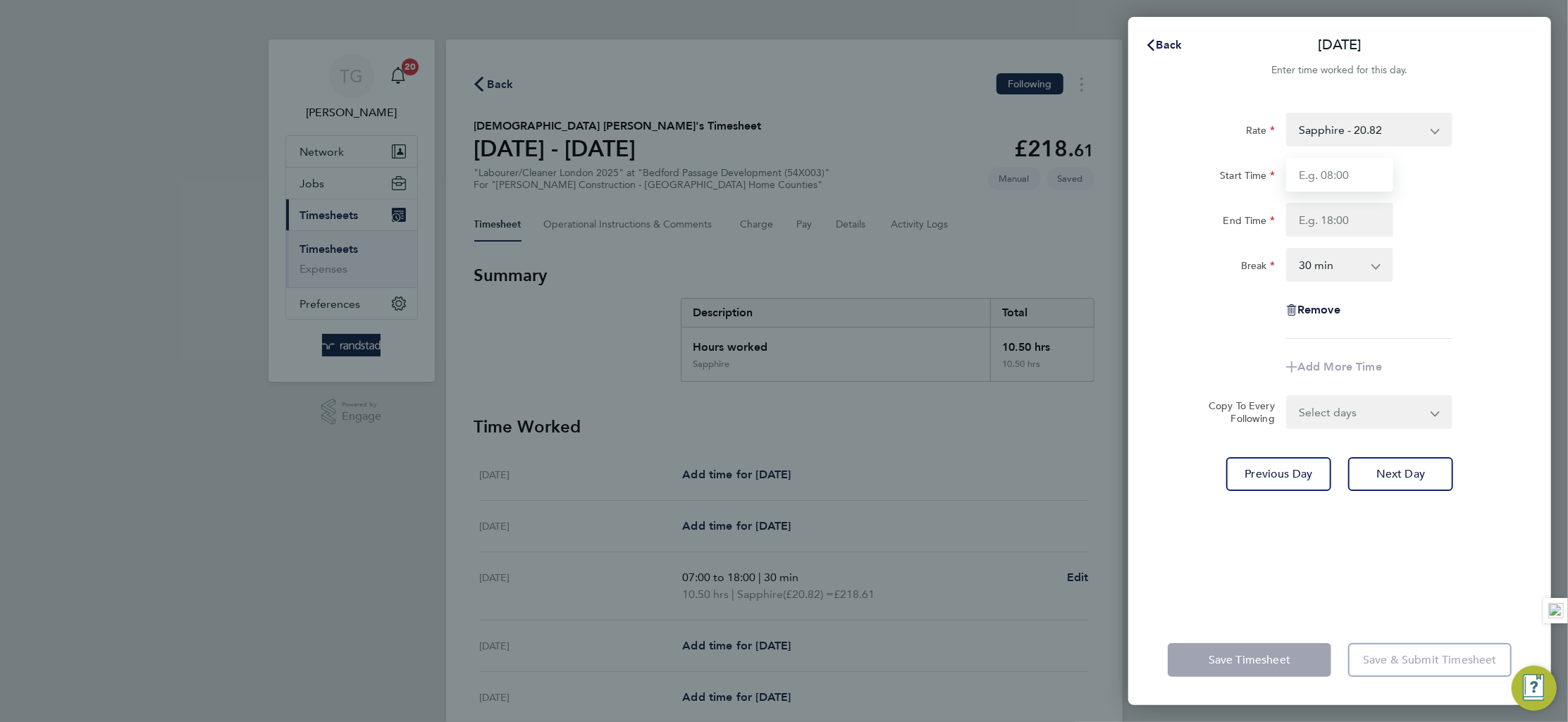
click at [1351, 174] on input "Start Time" at bounding box center [1339, 175] width 107 height 34
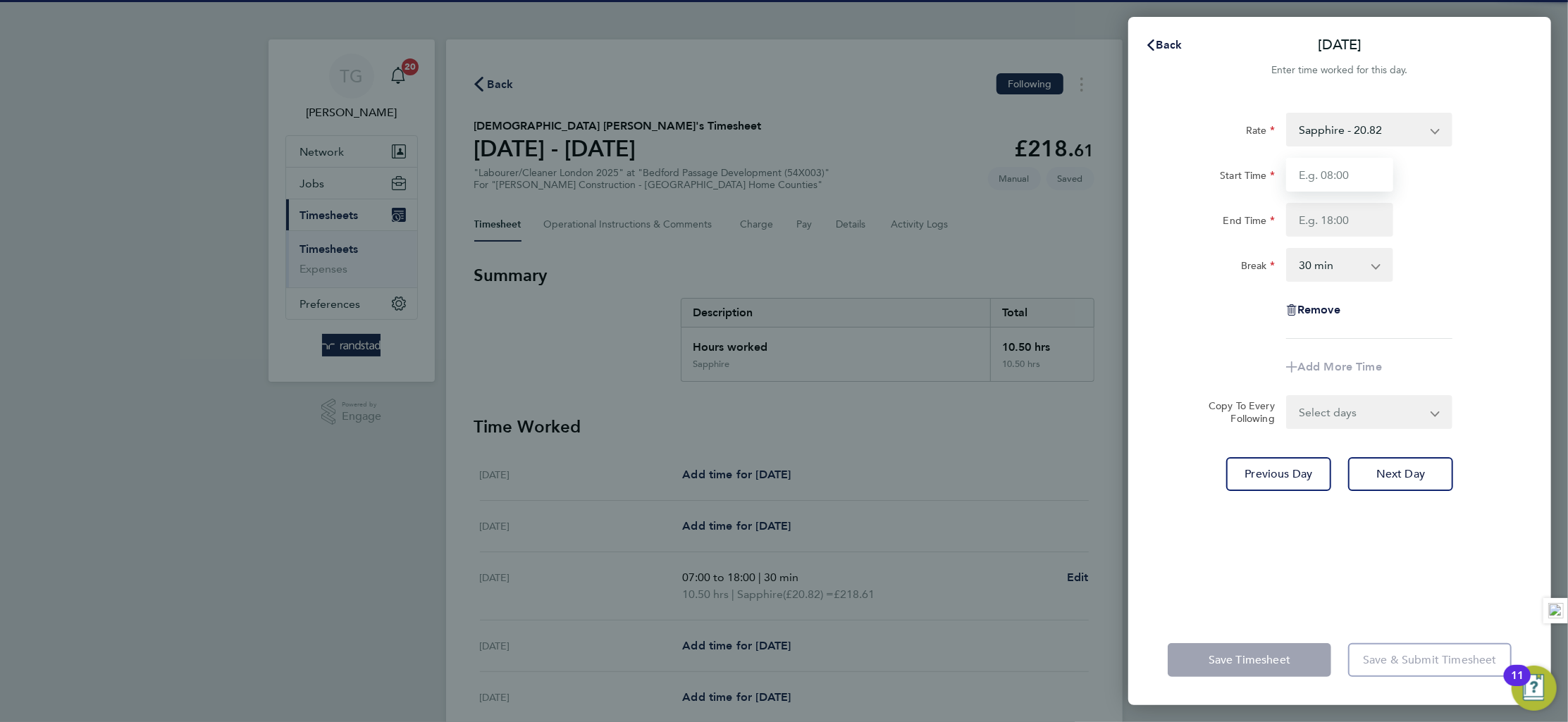
type input "07:00"
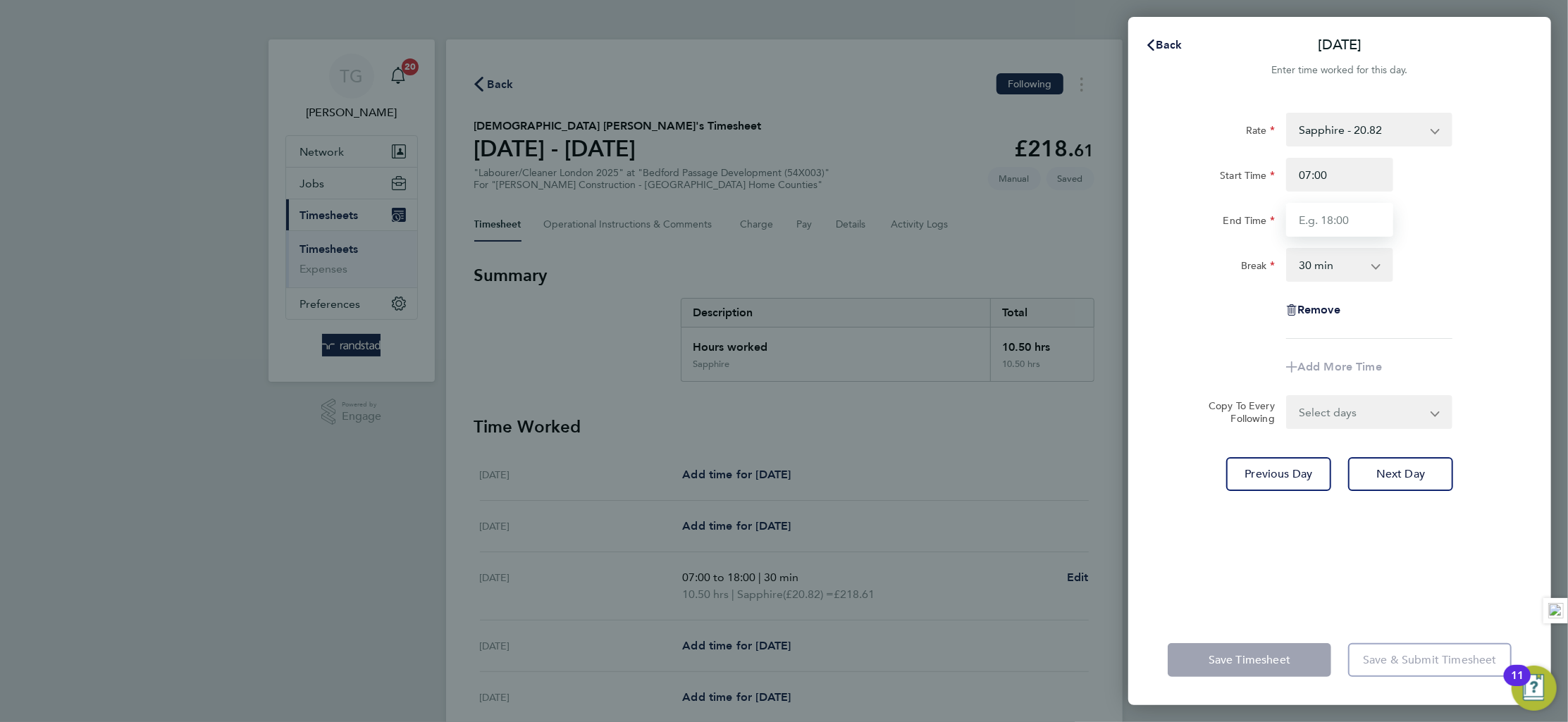
click at [1345, 217] on input "End Time" at bounding box center [1339, 220] width 107 height 34
type input "18:00"
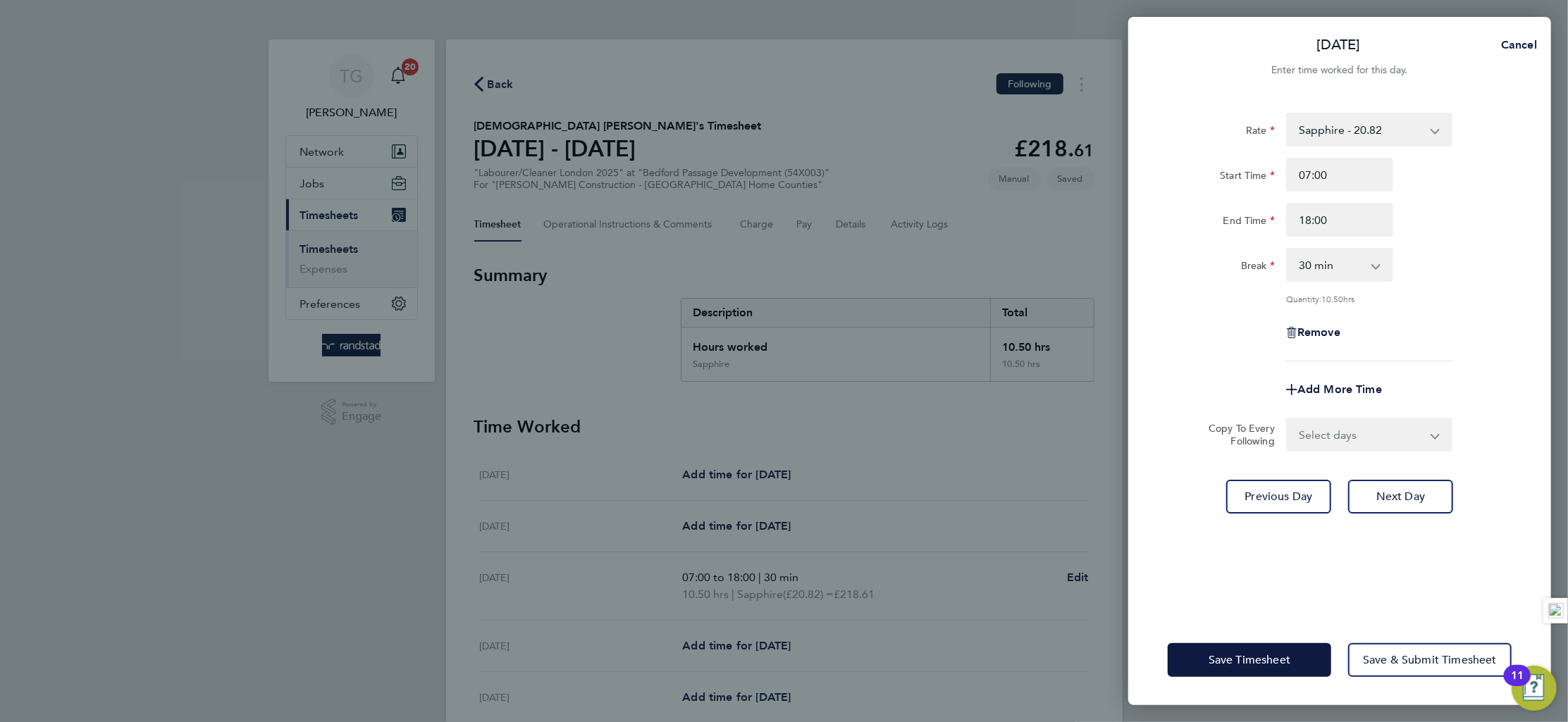
click at [1522, 287] on div "Rate Sapphire - 20.82 Start Time 07:00 End Time 18:00 Break 0 min 15 min 30 min…" at bounding box center [1340, 355] width 423 height 520
click at [1384, 490] on span "Next Day" at bounding box center [1401, 496] width 49 height 14
select select "30"
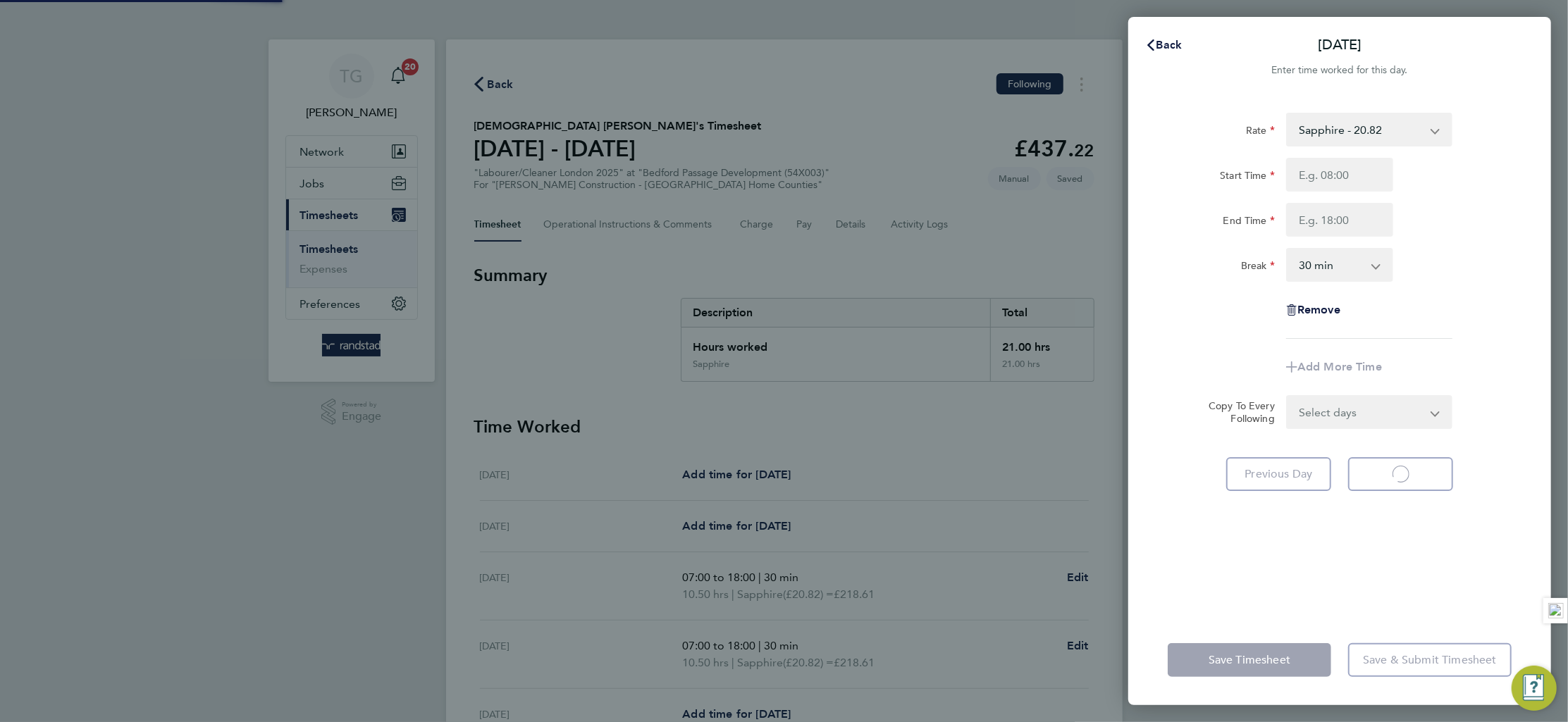
select select "30"
type input "07:00"
click at [1343, 227] on input "End Time" at bounding box center [1339, 220] width 107 height 34
type input "18:00"
drag, startPoint x: 1522, startPoint y: 259, endPoint x: 1477, endPoint y: 401, distance: 149.0
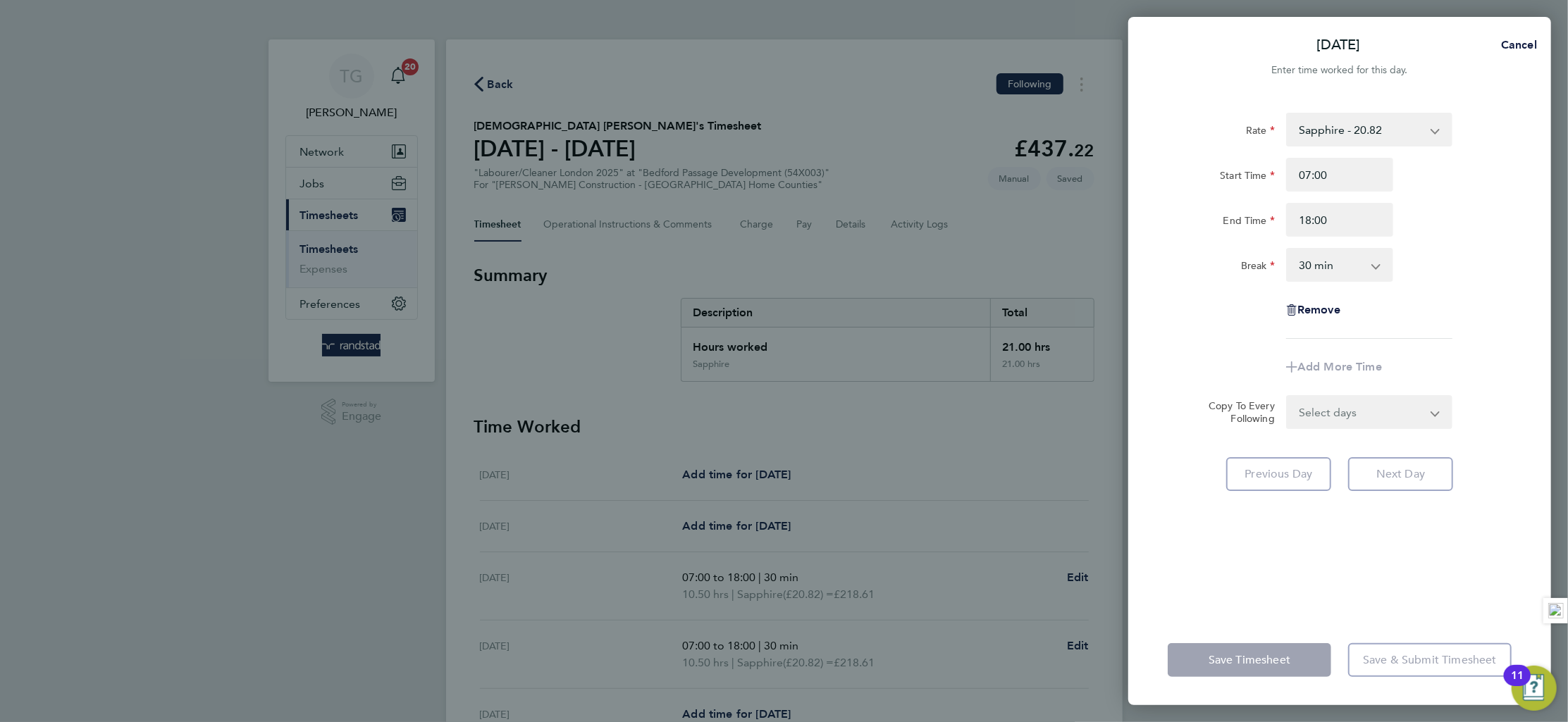
click at [1519, 259] on div "Rate Sapphire - 20.82 Start Time 07:00 End Time 18:00 Break 0 min 15 min 30 min…" at bounding box center [1340, 355] width 423 height 520
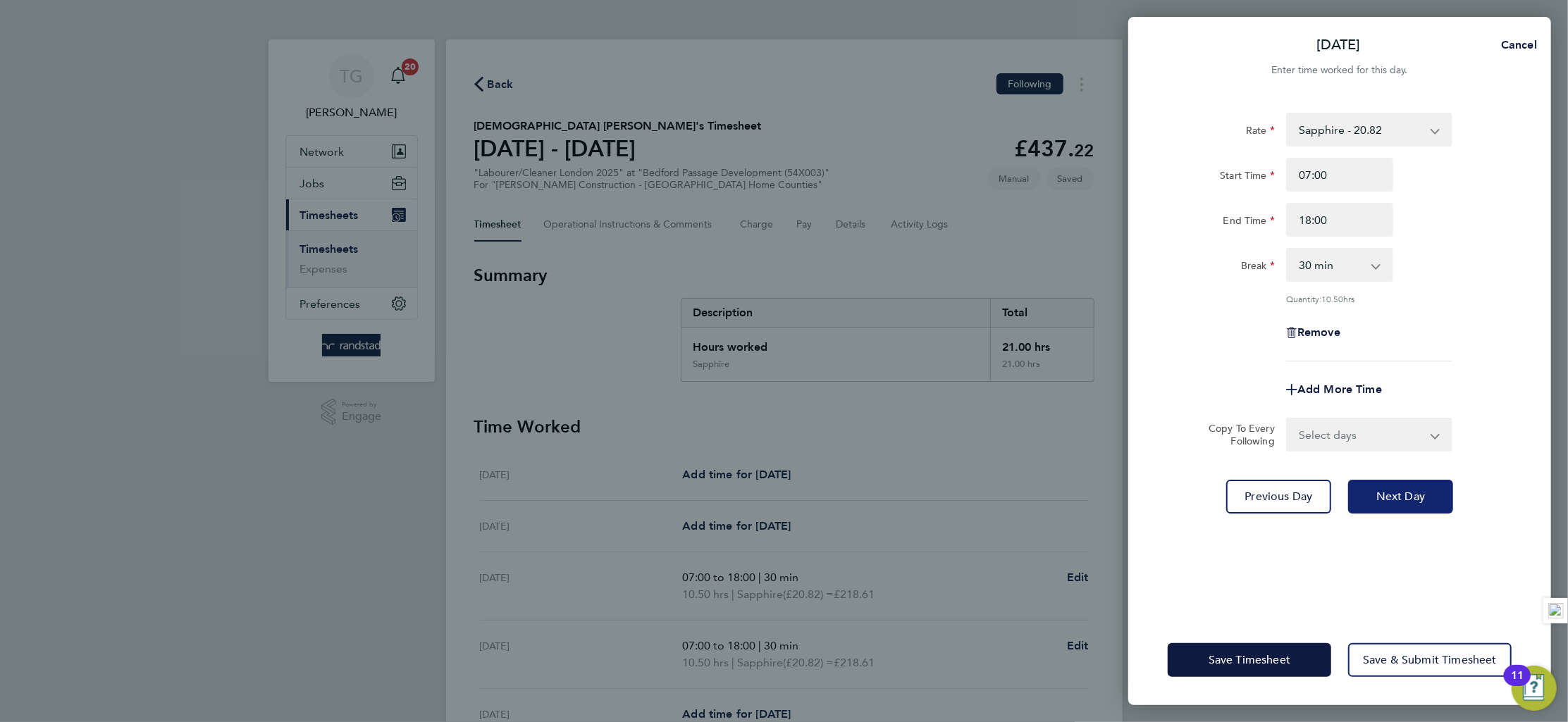
click at [1384, 481] on button "Next Day" at bounding box center [1401, 496] width 105 height 34
select select "30"
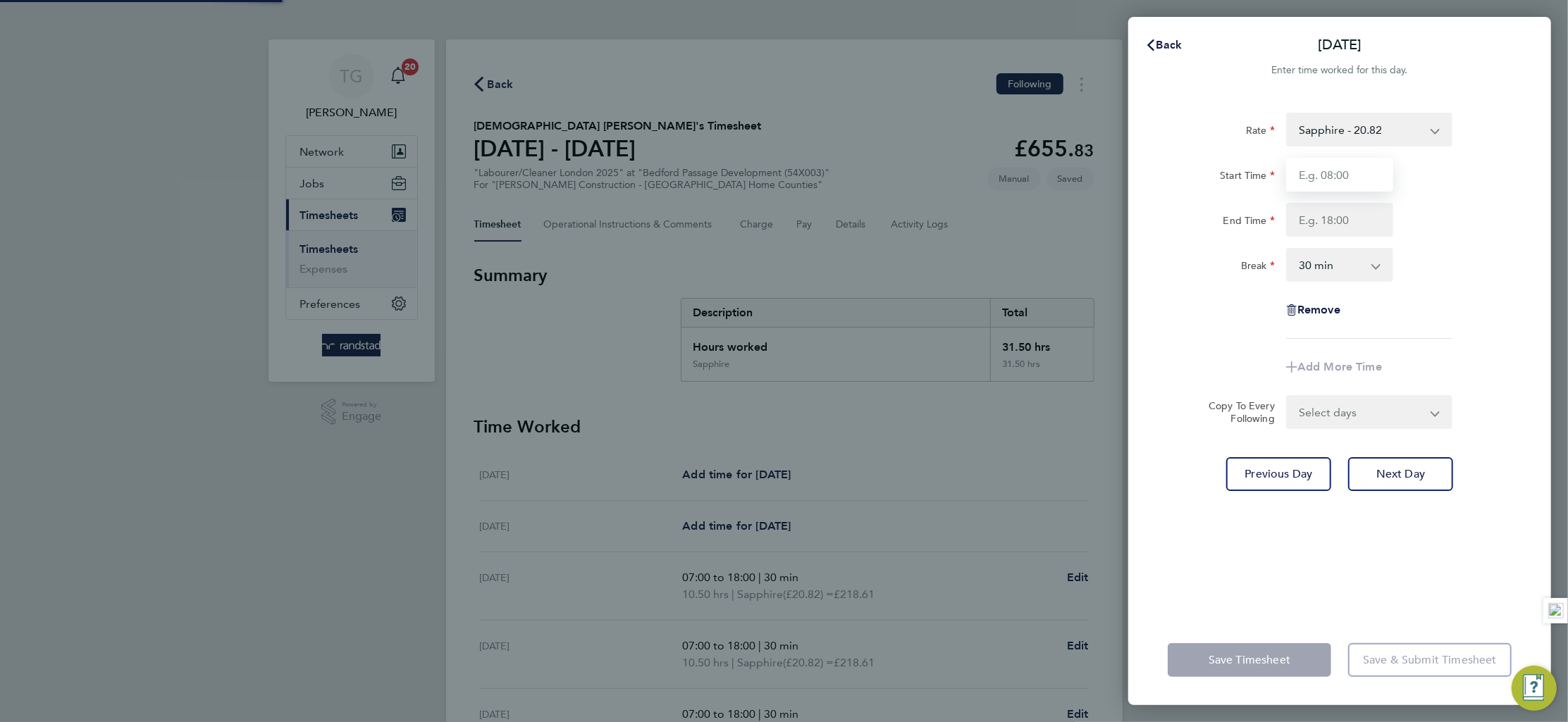
click at [1342, 176] on input "Start Time" at bounding box center [1339, 175] width 107 height 34
type input "07:00"
click at [1355, 221] on input "End Time" at bounding box center [1339, 220] width 107 height 34
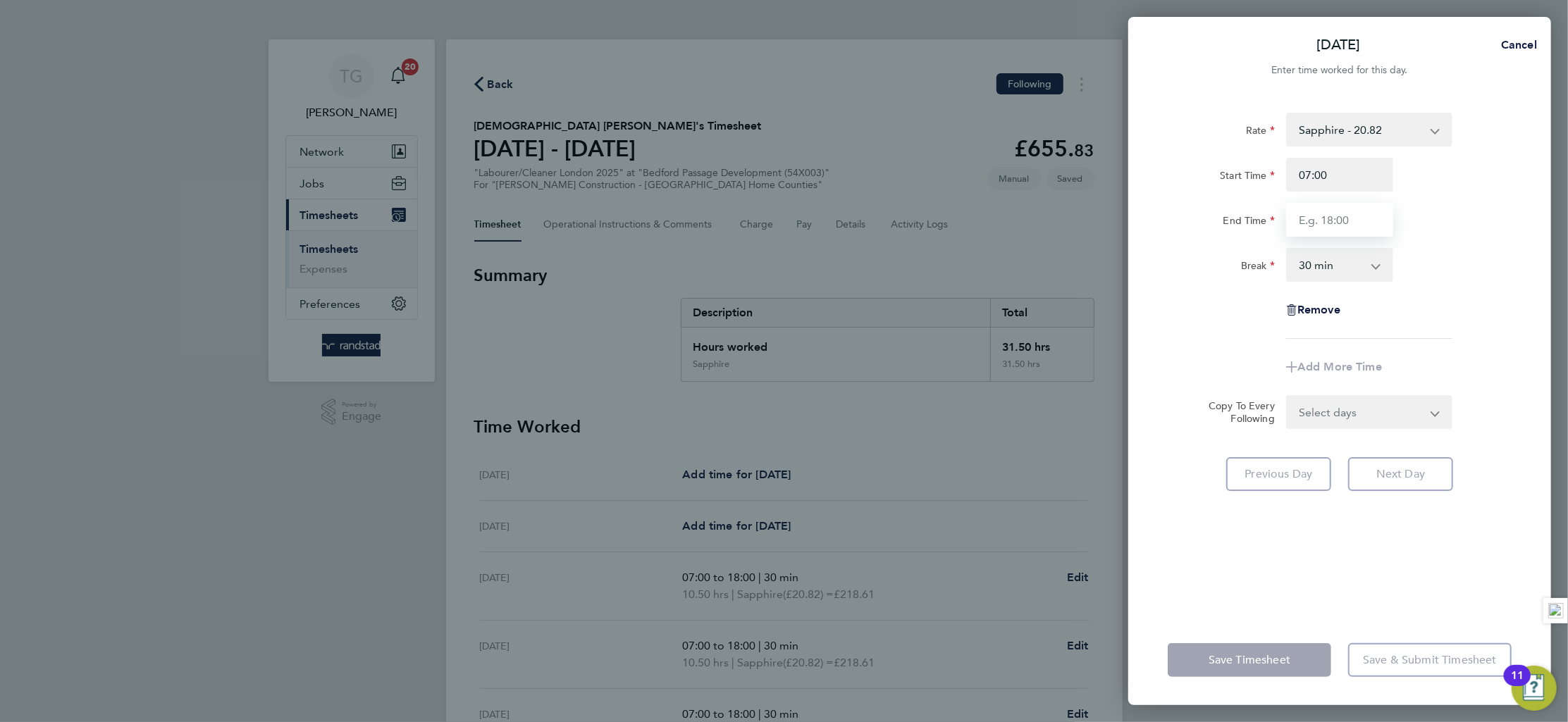
type input "18:00"
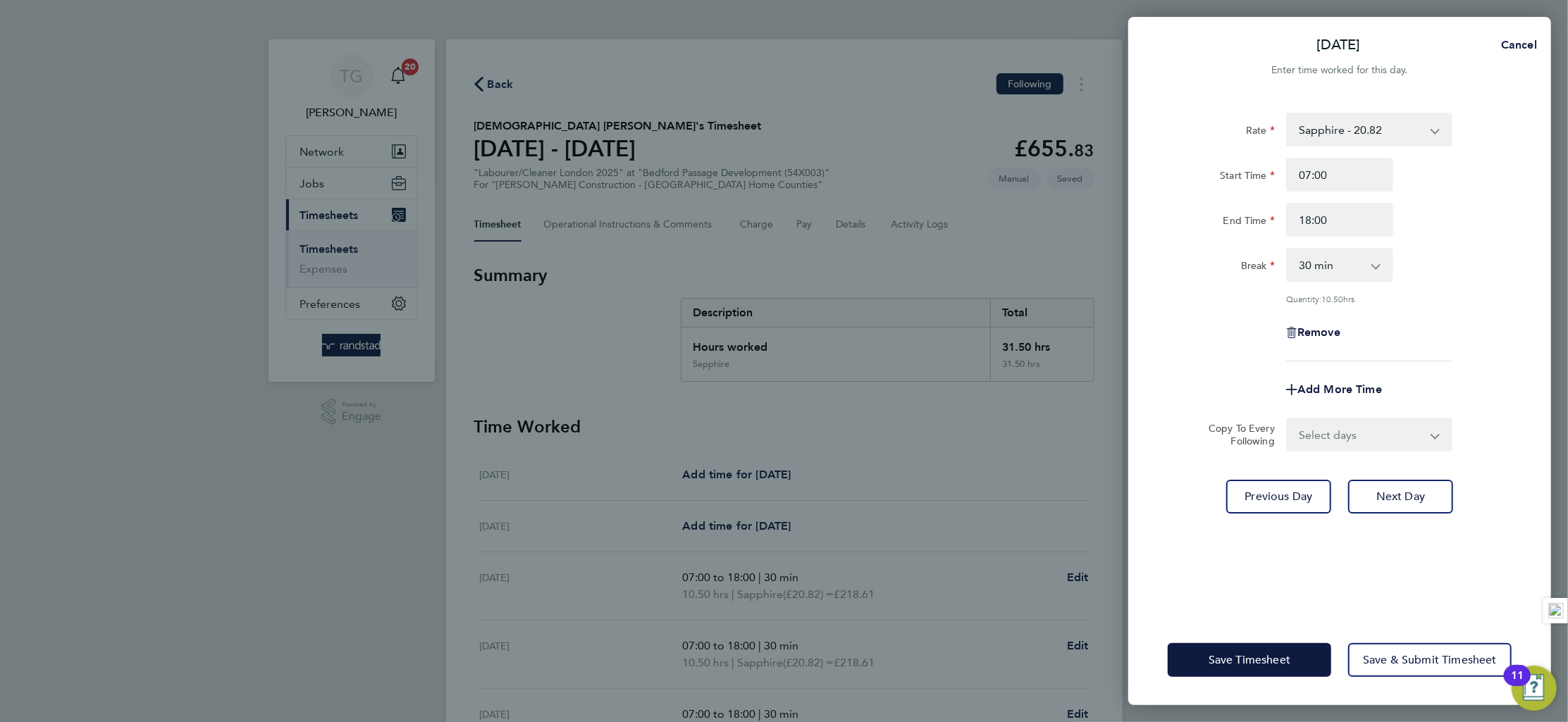
click at [1501, 262] on div "Break 0 min 15 min 30 min 45 min 60 min 75 min 90 min" at bounding box center [1340, 265] width 355 height 34
click at [1385, 494] on span "Next Day" at bounding box center [1401, 496] width 49 height 14
select select "30"
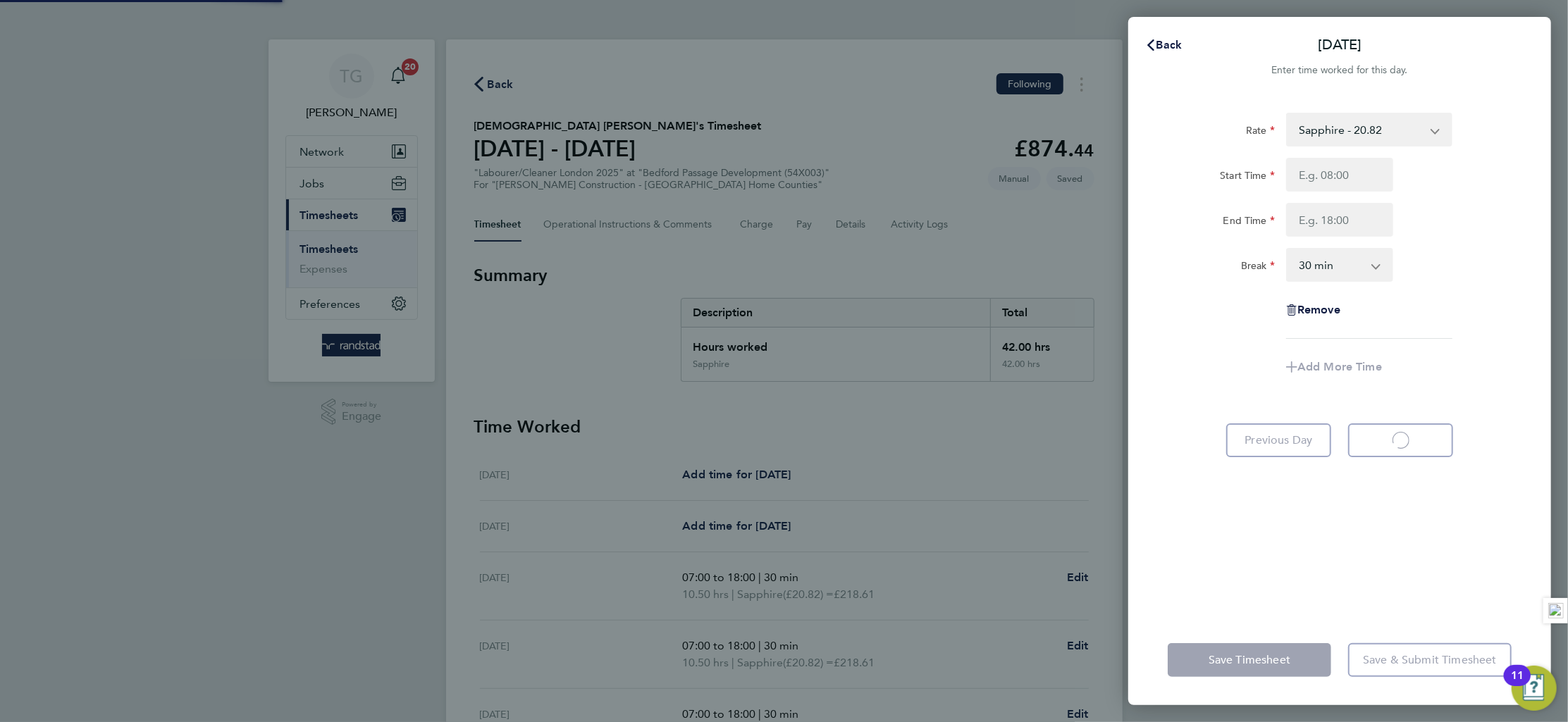
select select "30"
click at [1346, 175] on input "Start Time" at bounding box center [1339, 175] width 107 height 34
type input "07:00"
click at [1346, 217] on input "End Time" at bounding box center [1339, 220] width 107 height 34
type input "18:00"
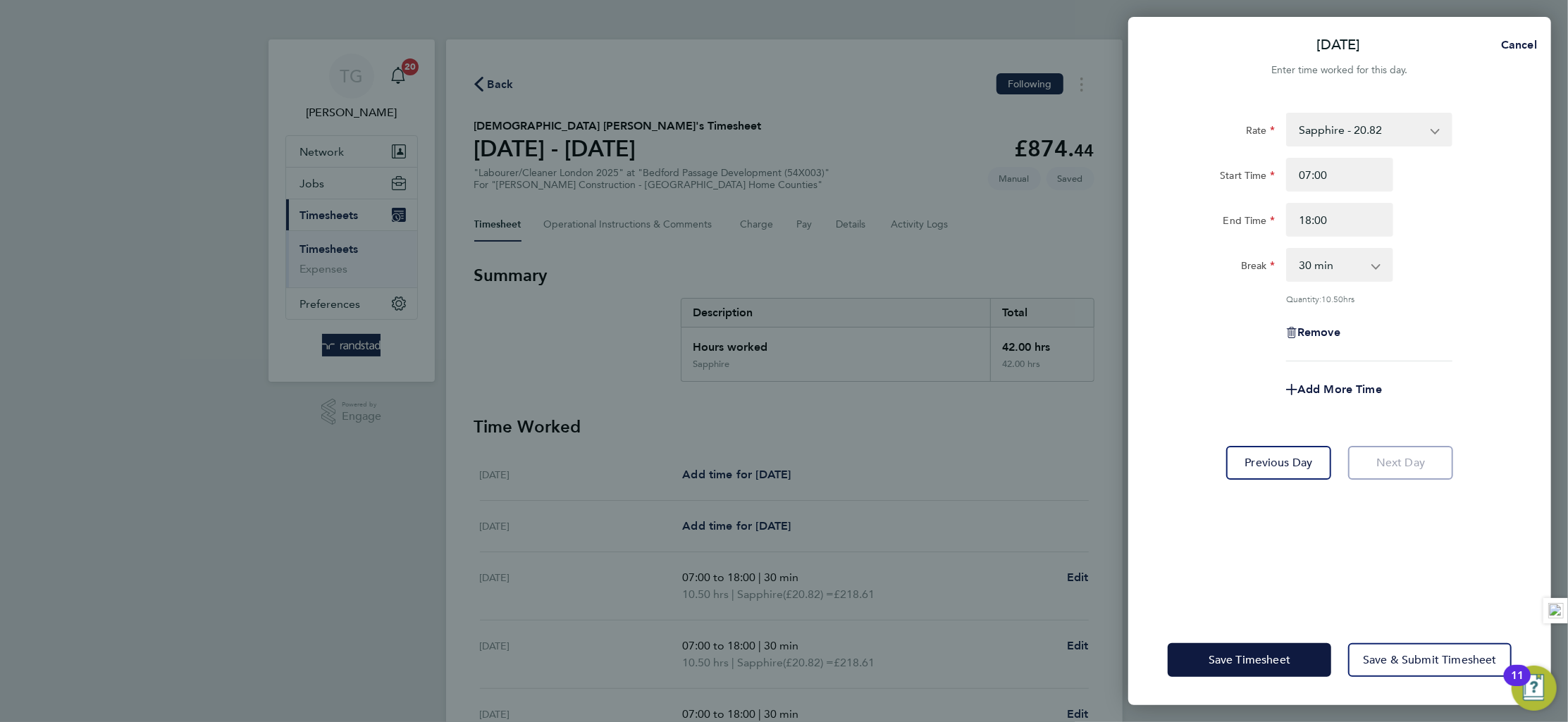
click at [1492, 256] on div "Break 0 min 15 min 30 min 45 min 60 min 75 min 90 min" at bounding box center [1340, 265] width 355 height 34
click at [1410, 673] on button "Save & Submit Timesheet" at bounding box center [1430, 660] width 163 height 34
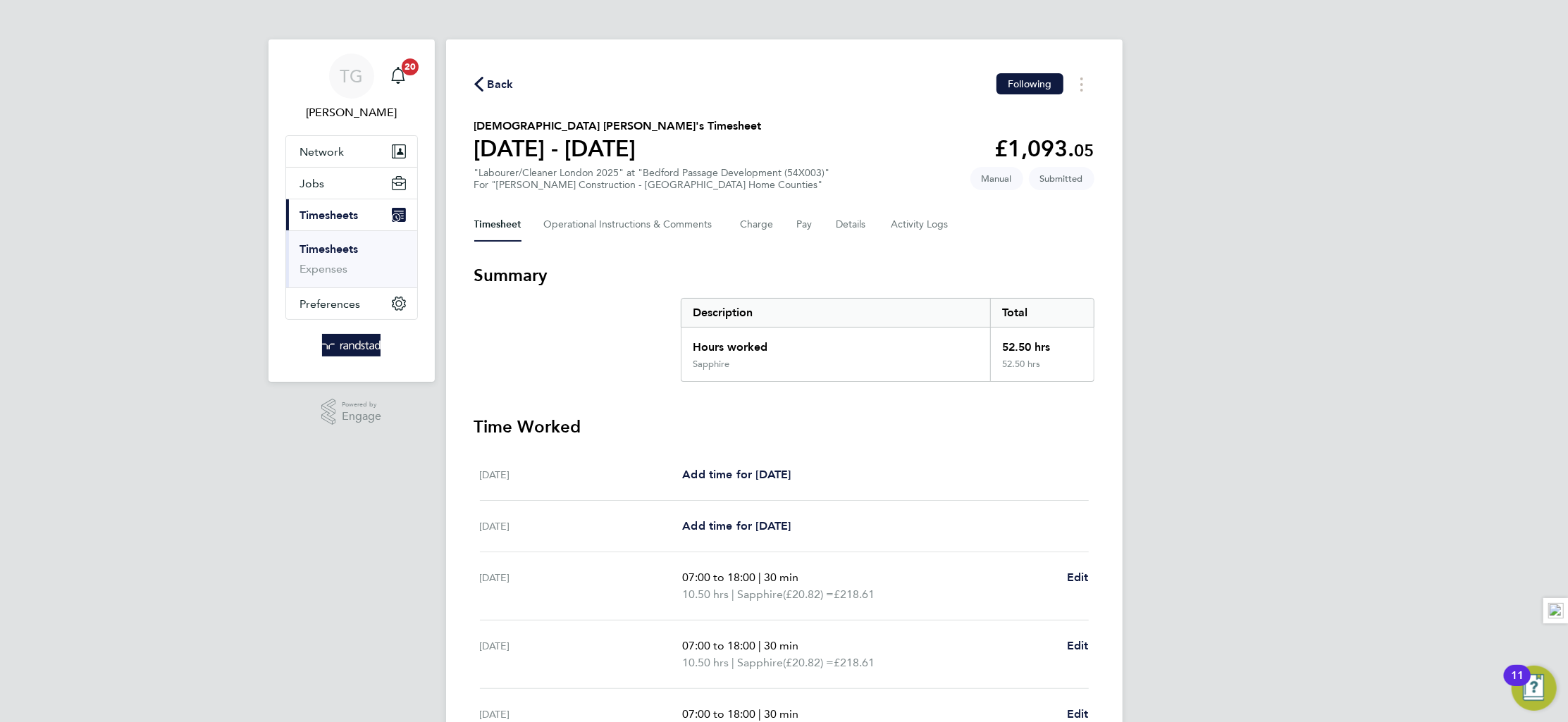
click at [340, 245] on link "Timesheets" at bounding box center [329, 249] width 58 height 13
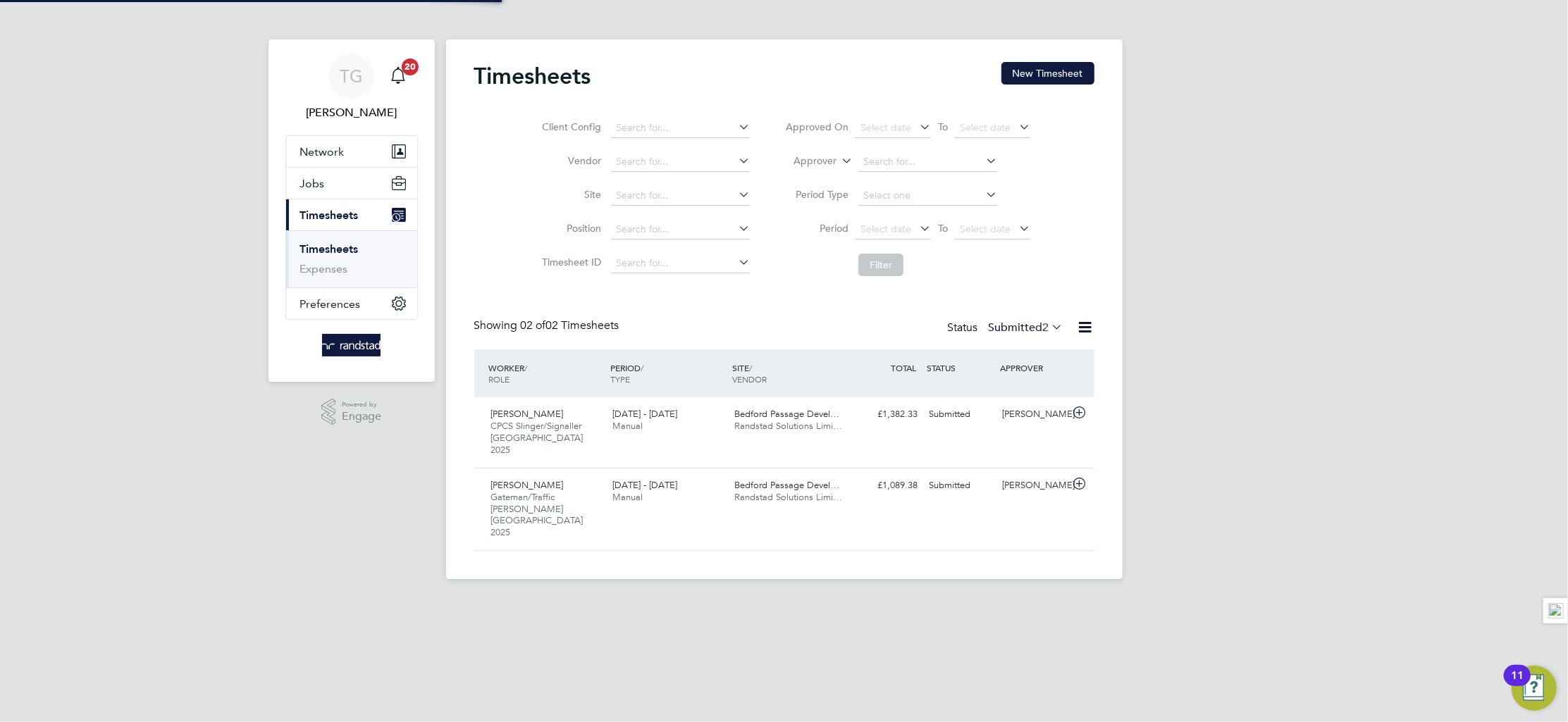
scroll to position [48, 122]
click at [1033, 76] on button "New Timesheet" at bounding box center [1048, 73] width 93 height 22
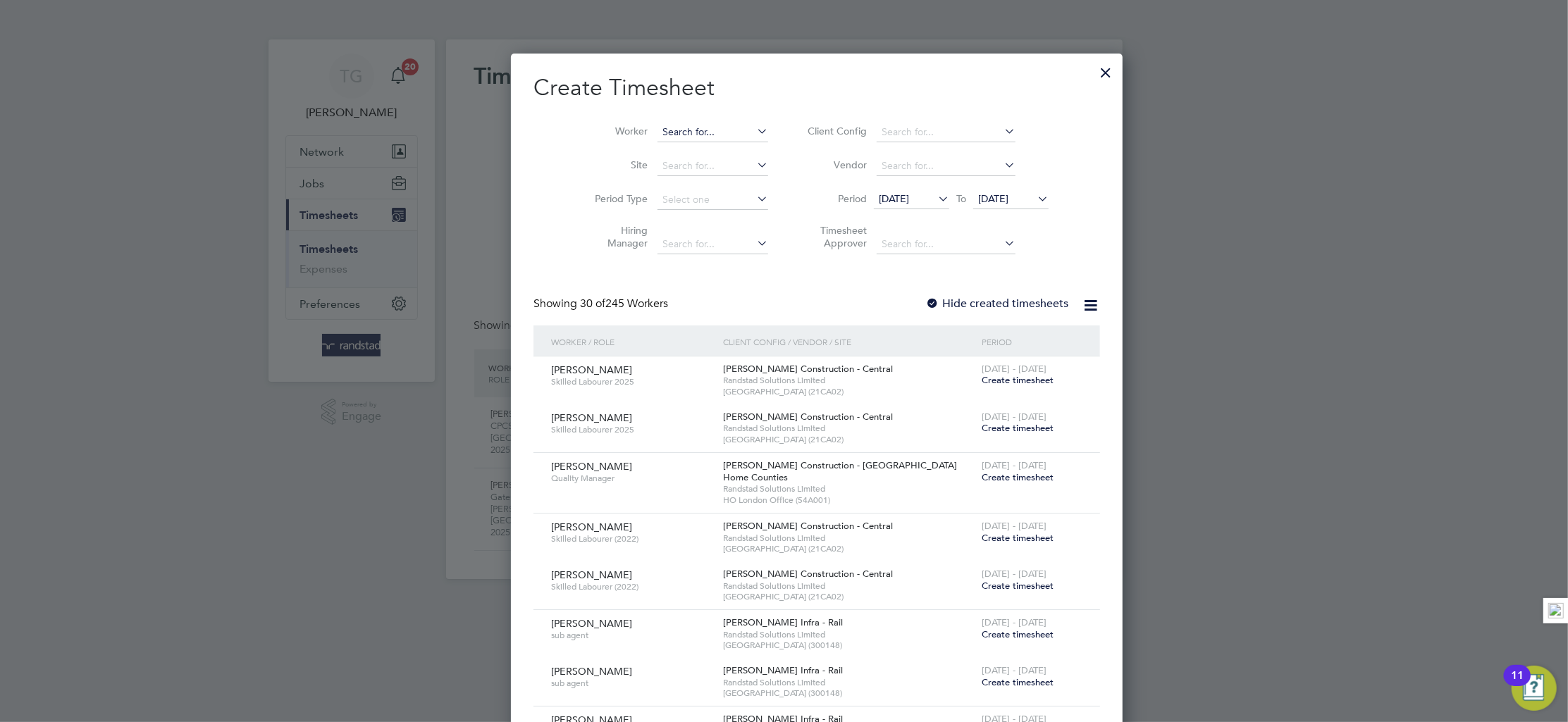
click at [658, 133] on input at bounding box center [713, 133] width 111 height 19
type input "munesu"
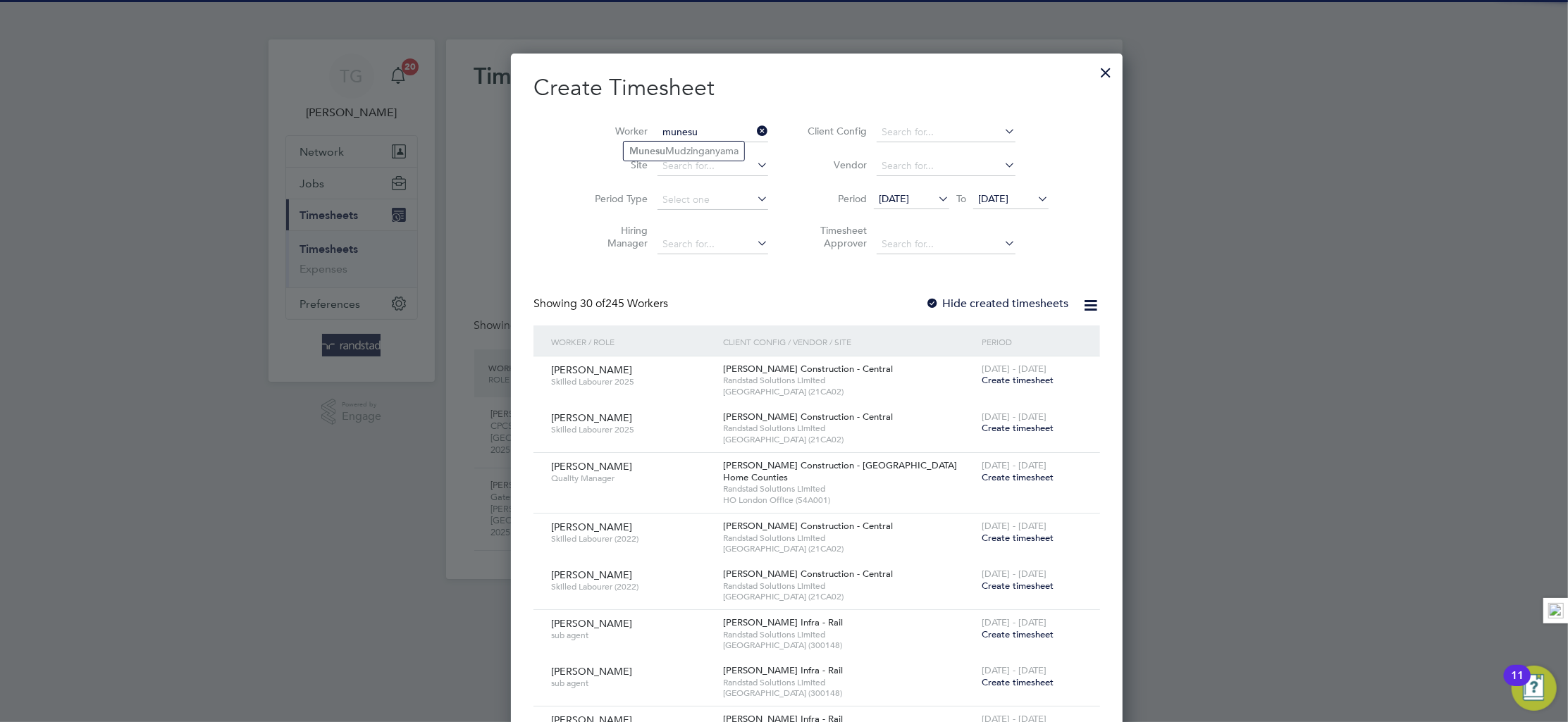
click at [689, 141] on ul "Munesu Mudzinganyama" at bounding box center [684, 151] width 122 height 20
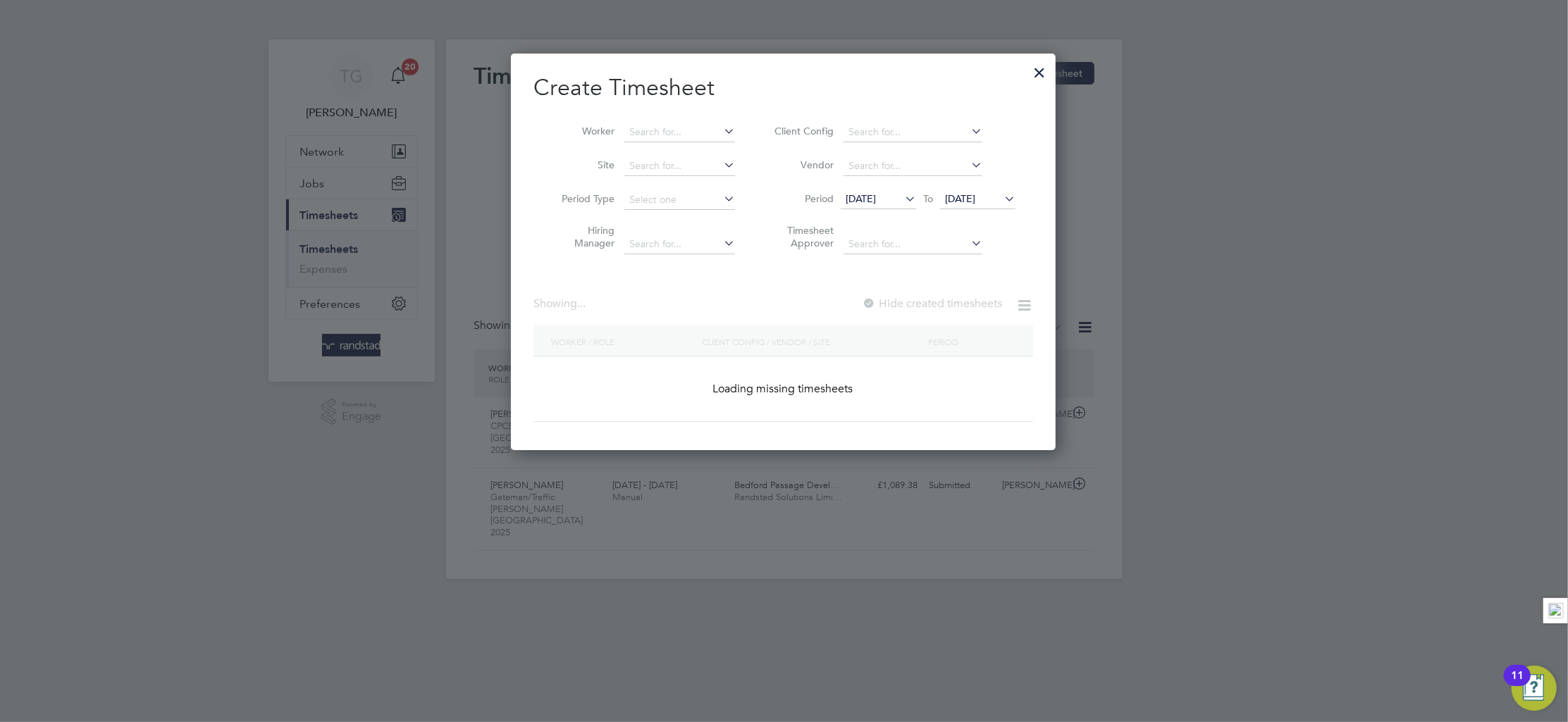
click at [685, 148] on li "Worker" at bounding box center [643, 132] width 219 height 34
click at [676, 125] on input at bounding box center [680, 133] width 111 height 19
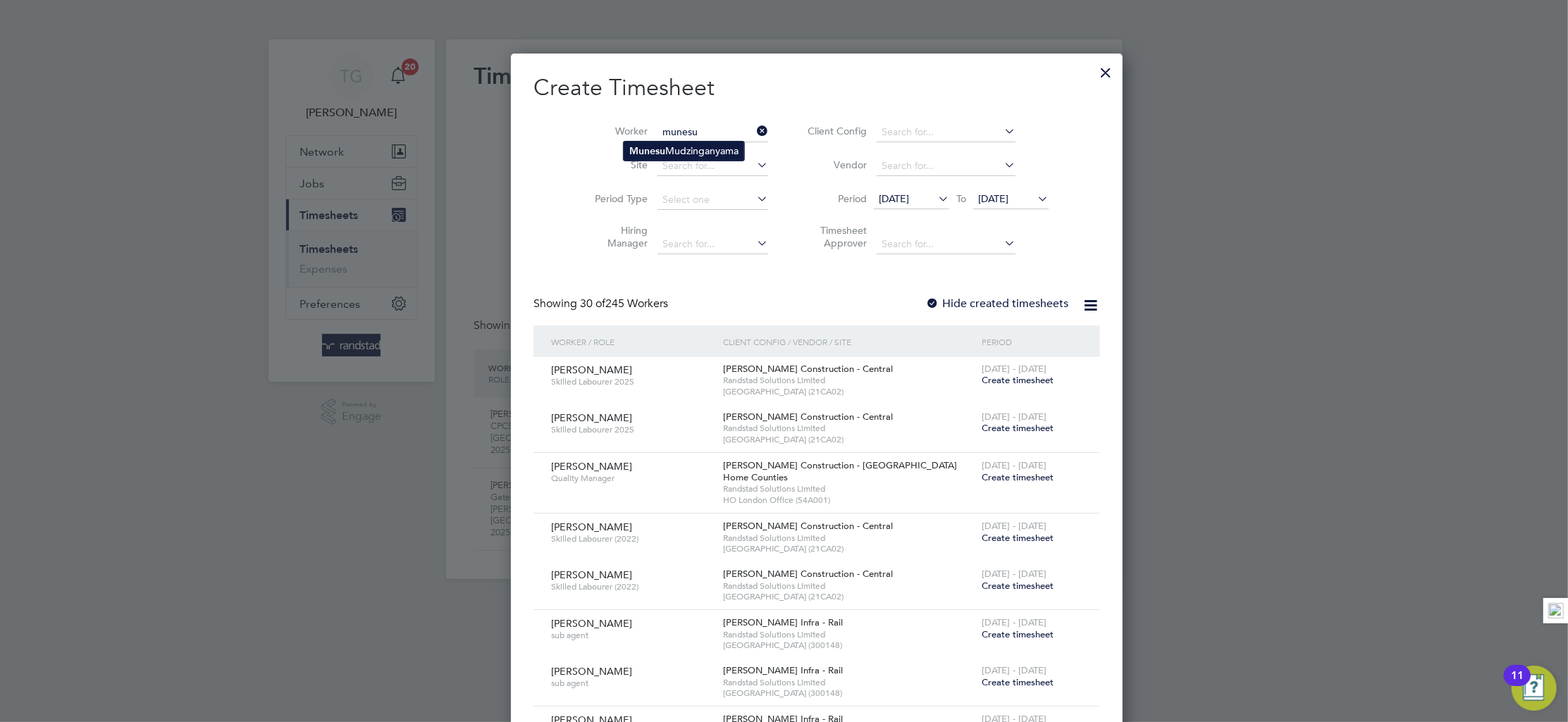
click at [703, 151] on li "Munesu Mudzinganyama" at bounding box center [684, 151] width 121 height 19
type input "Munesu Mudzinganyama"
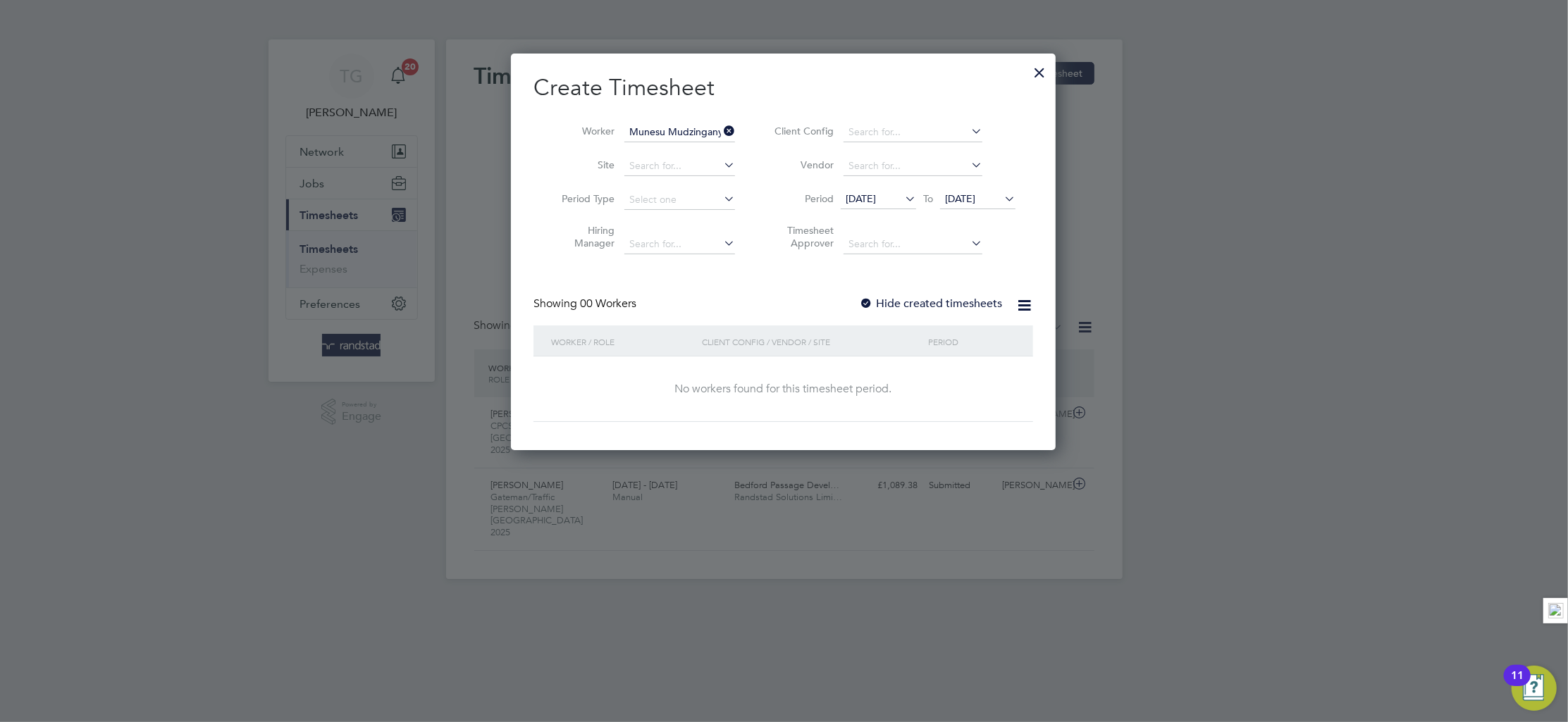
click at [867, 301] on div at bounding box center [866, 304] width 14 height 14
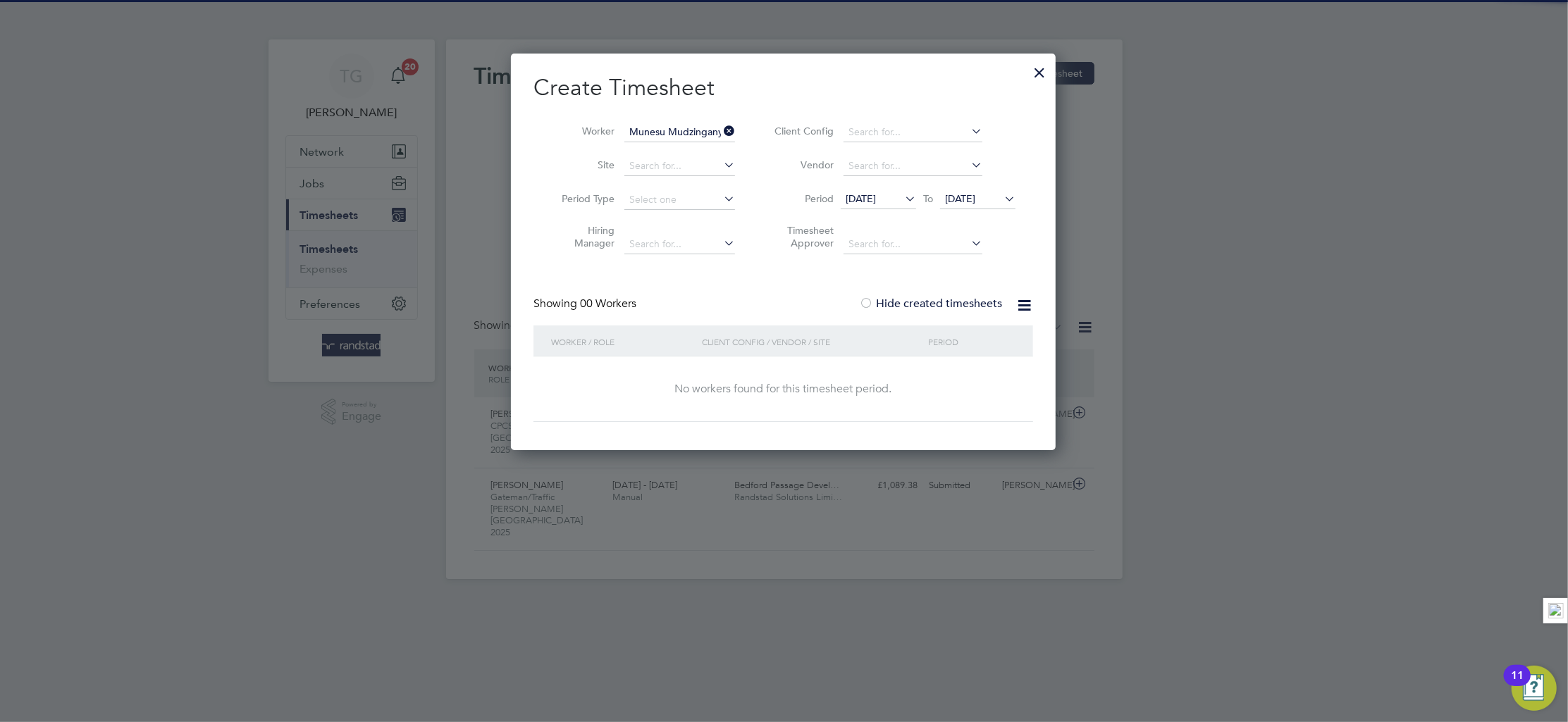
click at [1011, 184] on ul "Client Config Vendor Period [DATE] To [DATE] Timesheet Approver" at bounding box center [893, 188] width 280 height 146
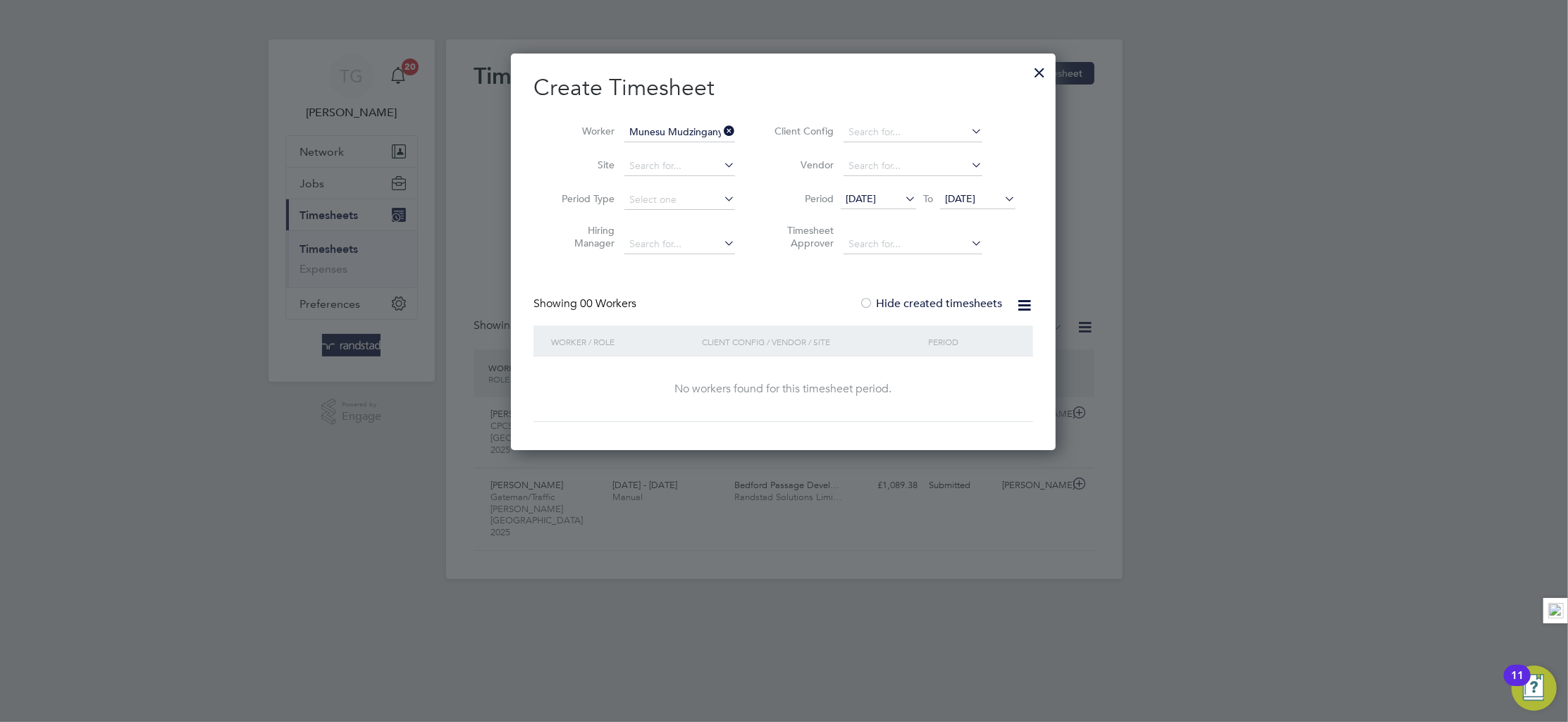
click at [976, 199] on span "[DATE]" at bounding box center [960, 199] width 30 height 13
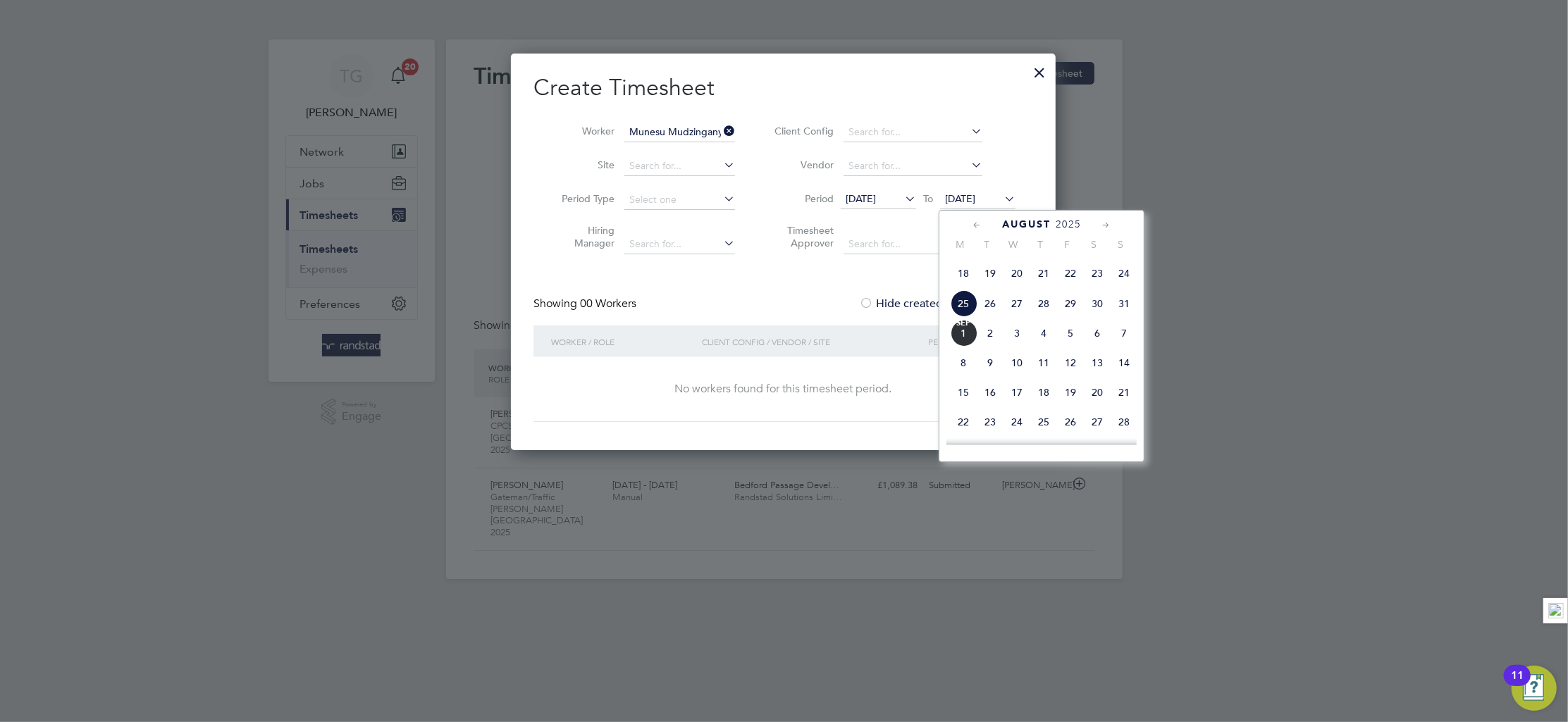
click at [1126, 346] on span "7" at bounding box center [1124, 334] width 27 height 27
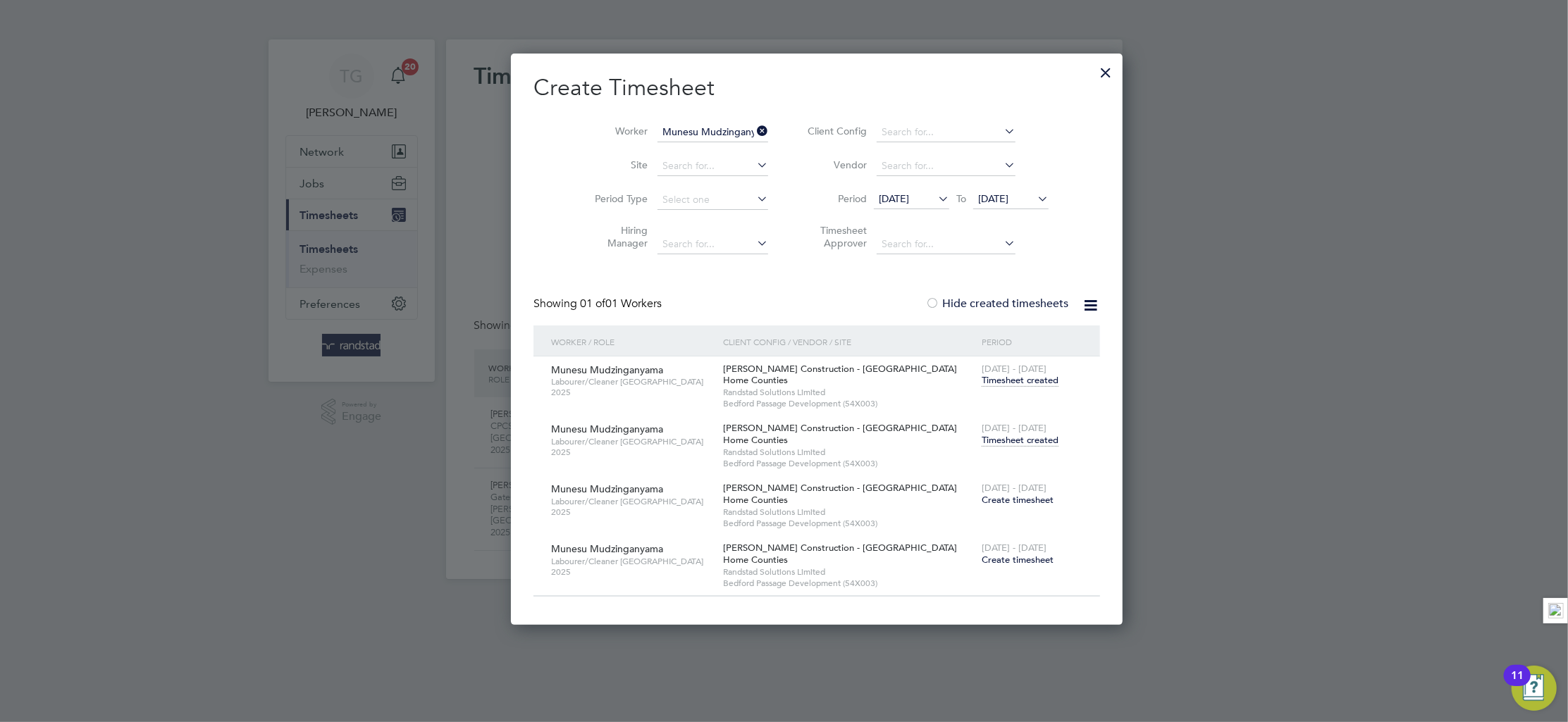
click at [982, 436] on span "Timesheet created" at bounding box center [1020, 440] width 76 height 13
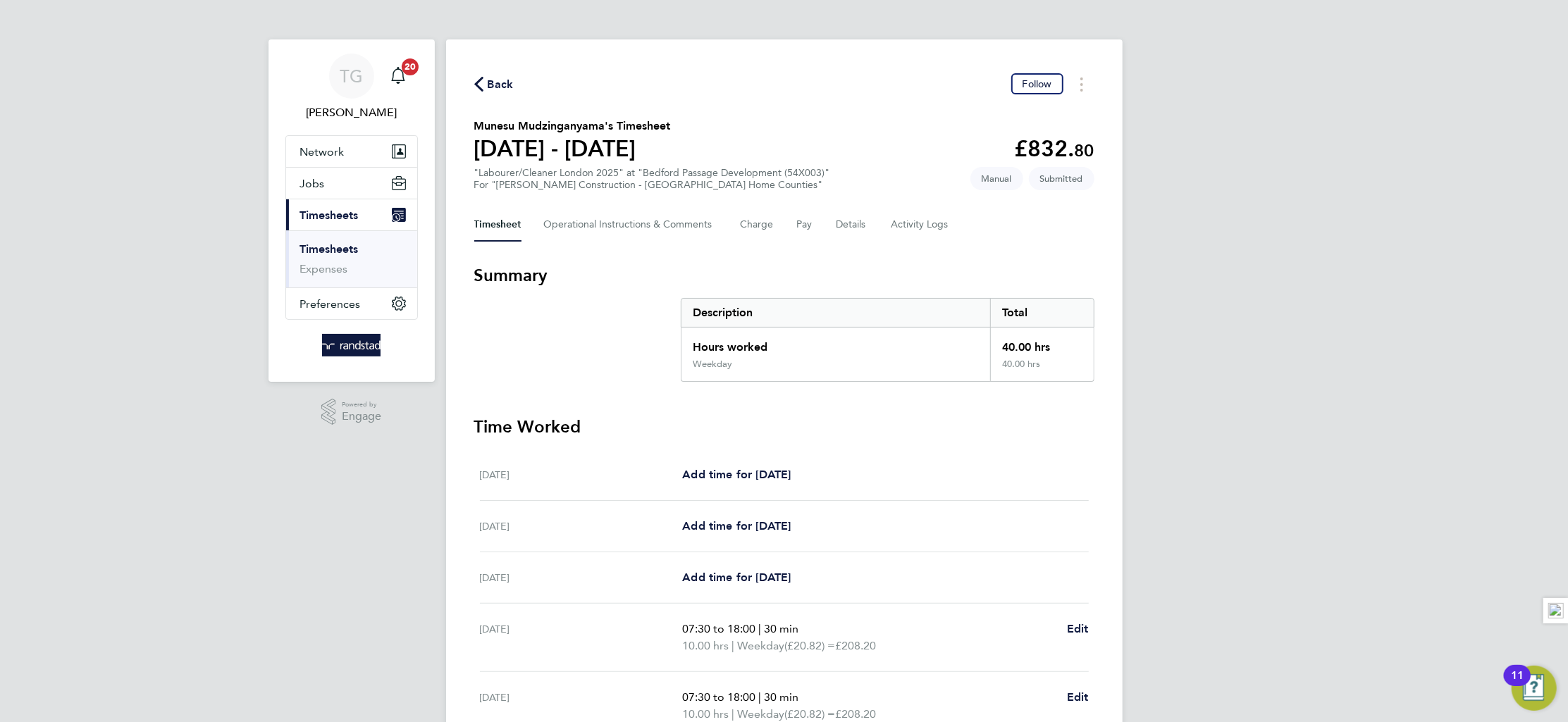
click at [352, 250] on link "Timesheets" at bounding box center [329, 249] width 58 height 13
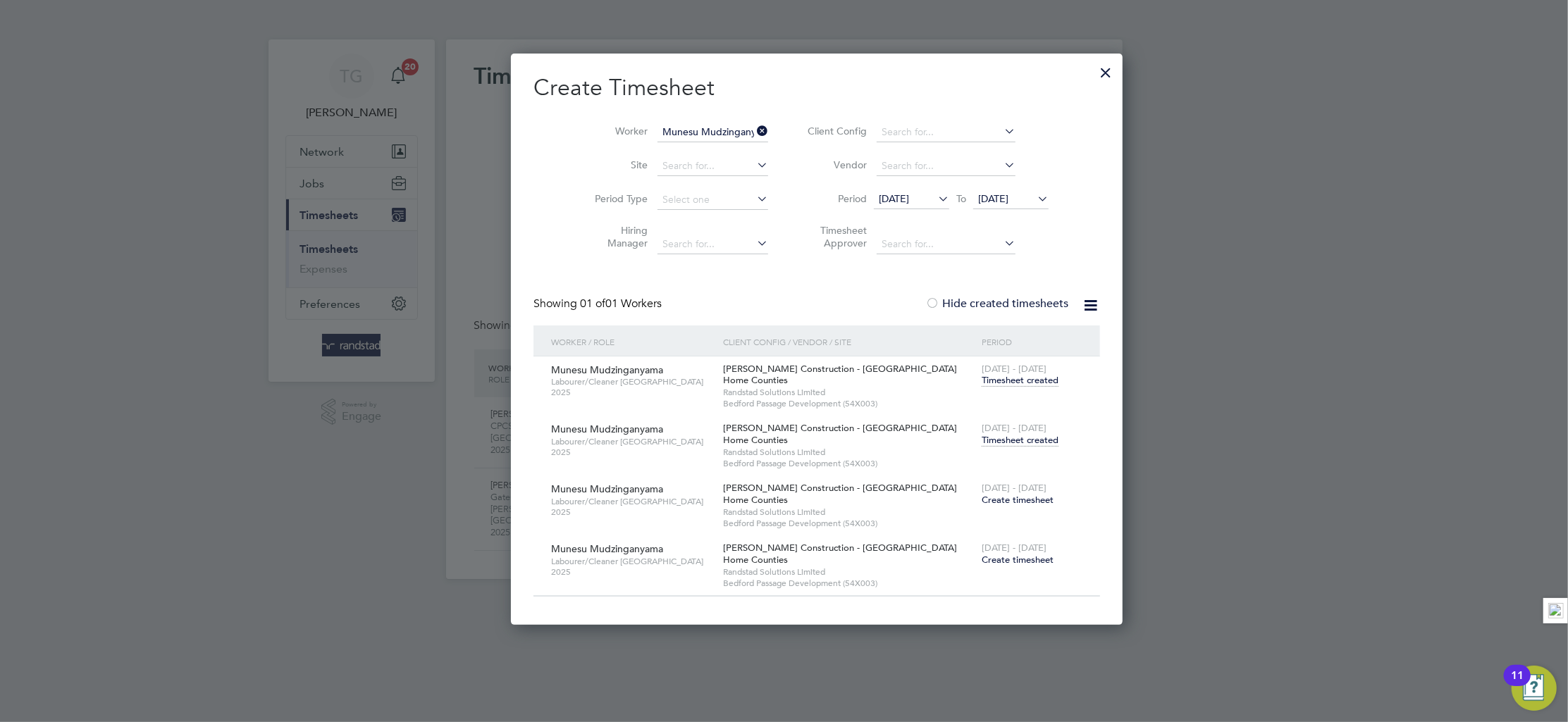
click at [754, 131] on icon at bounding box center [754, 131] width 0 height 19
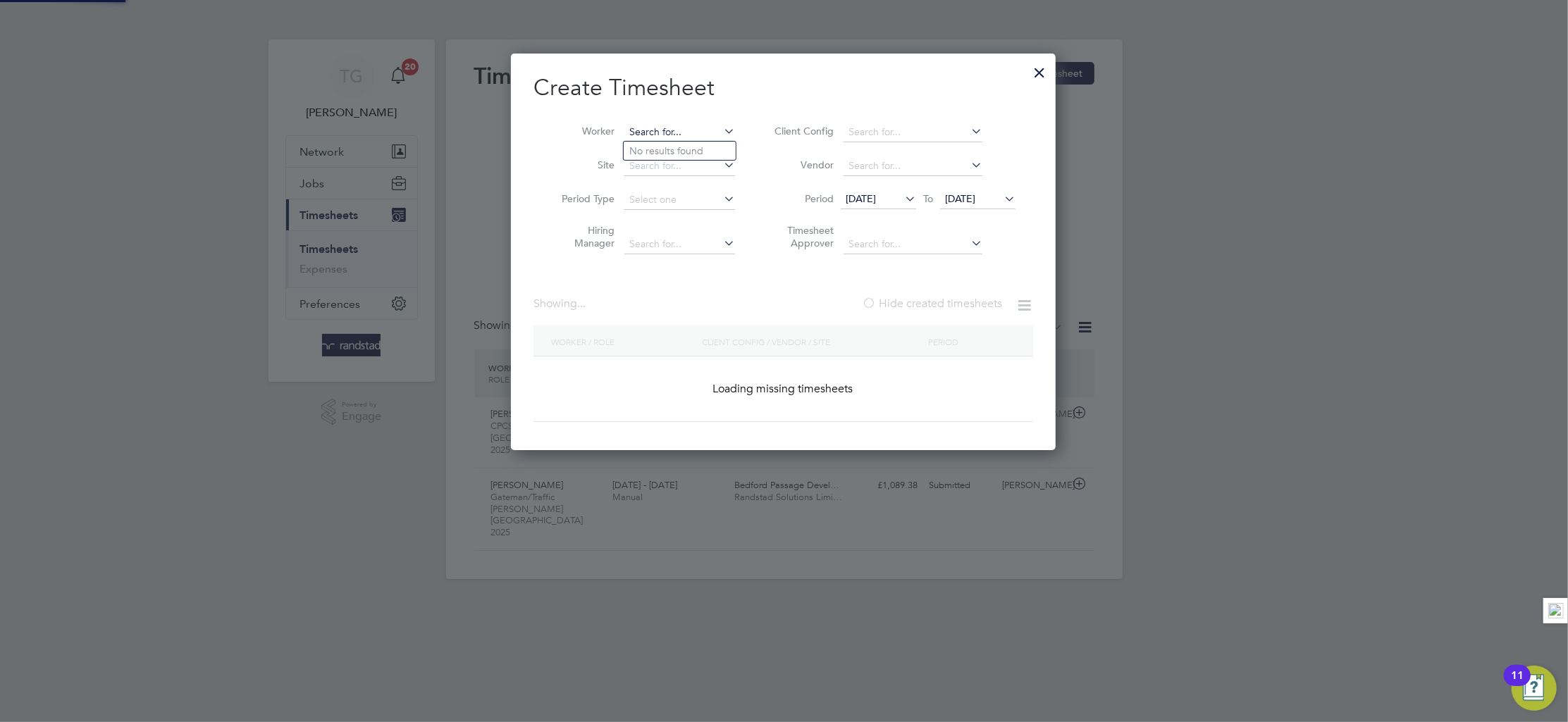
click at [697, 130] on input at bounding box center [680, 133] width 111 height 19
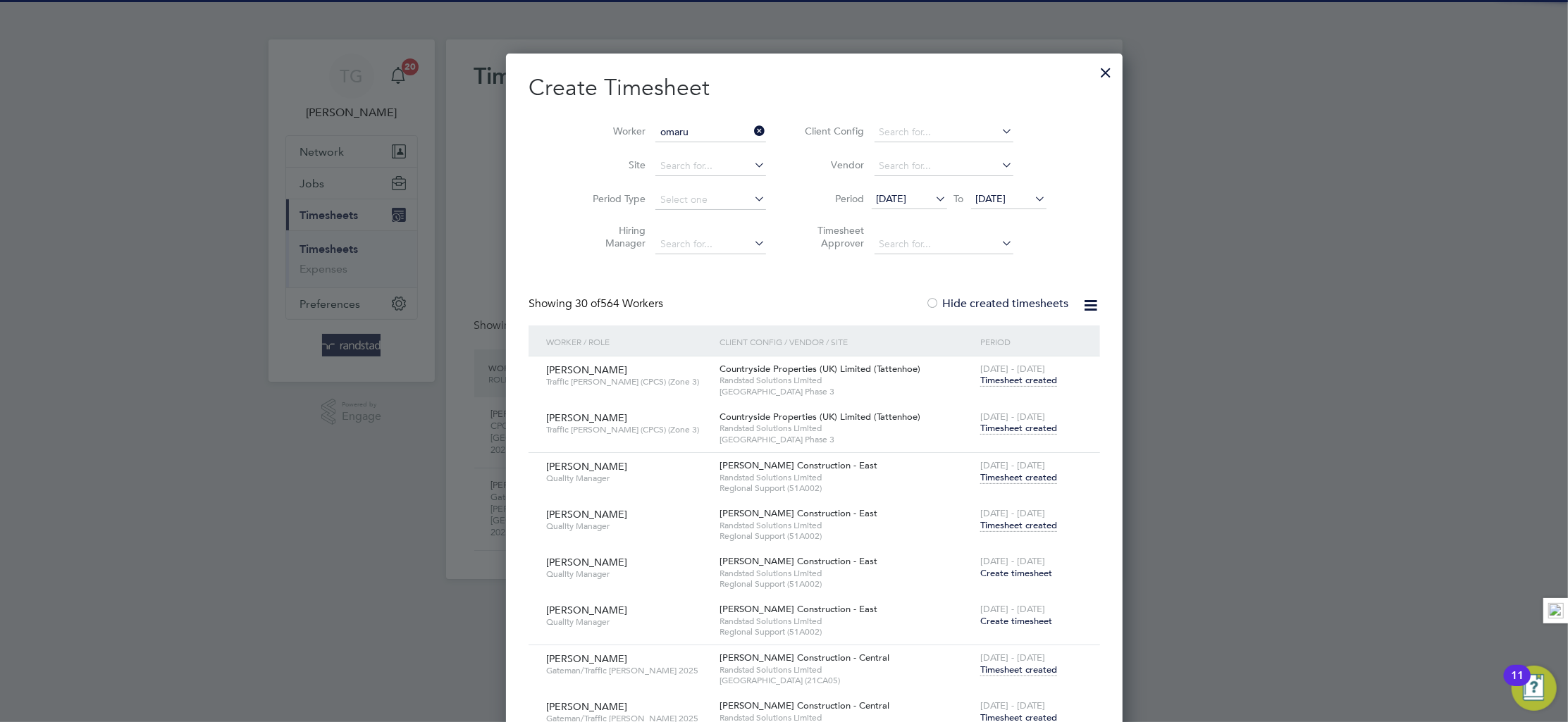
click at [696, 145] on li "[PERSON_NAME]" at bounding box center [679, 151] width 112 height 19
type input "[PERSON_NAME]"
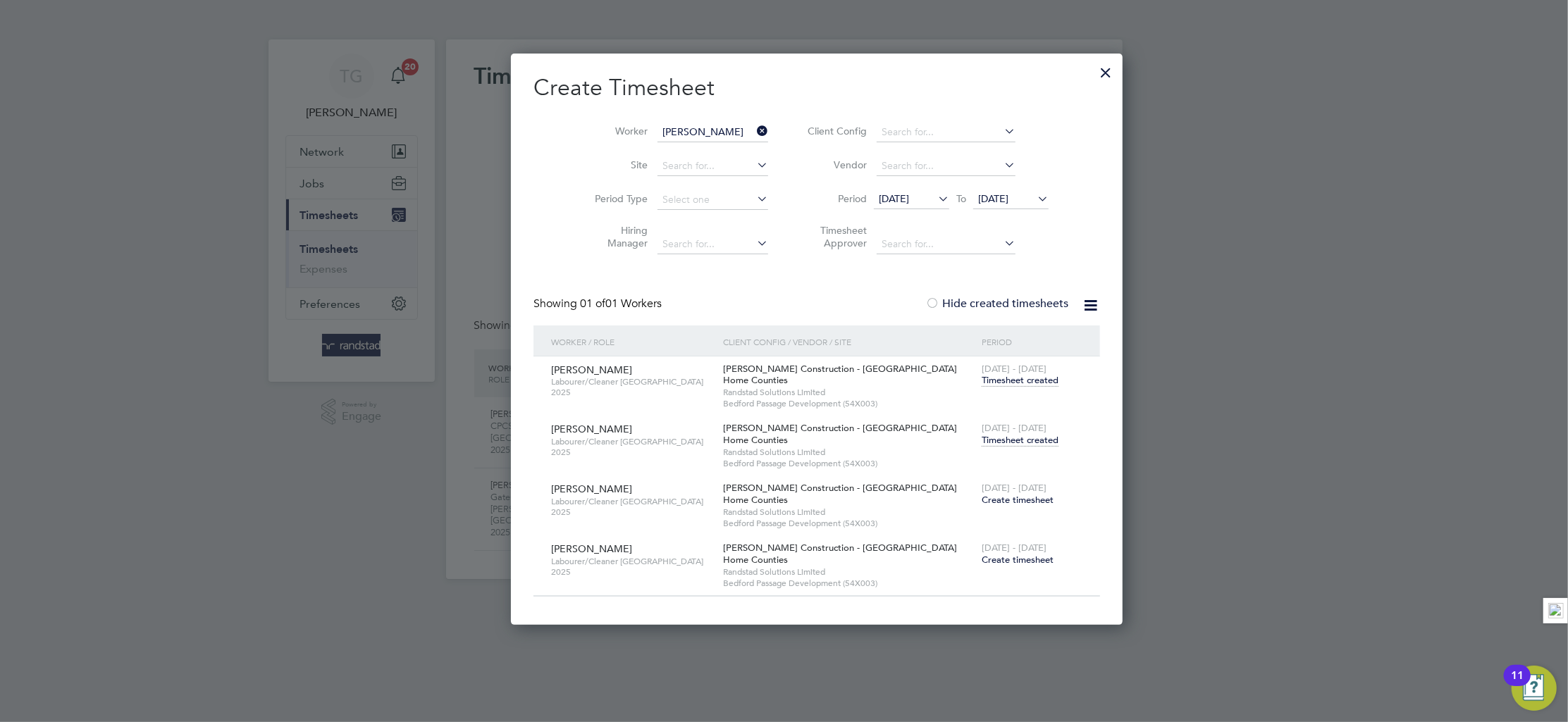
click at [982, 440] on span "Timesheet created" at bounding box center [1020, 440] width 76 height 13
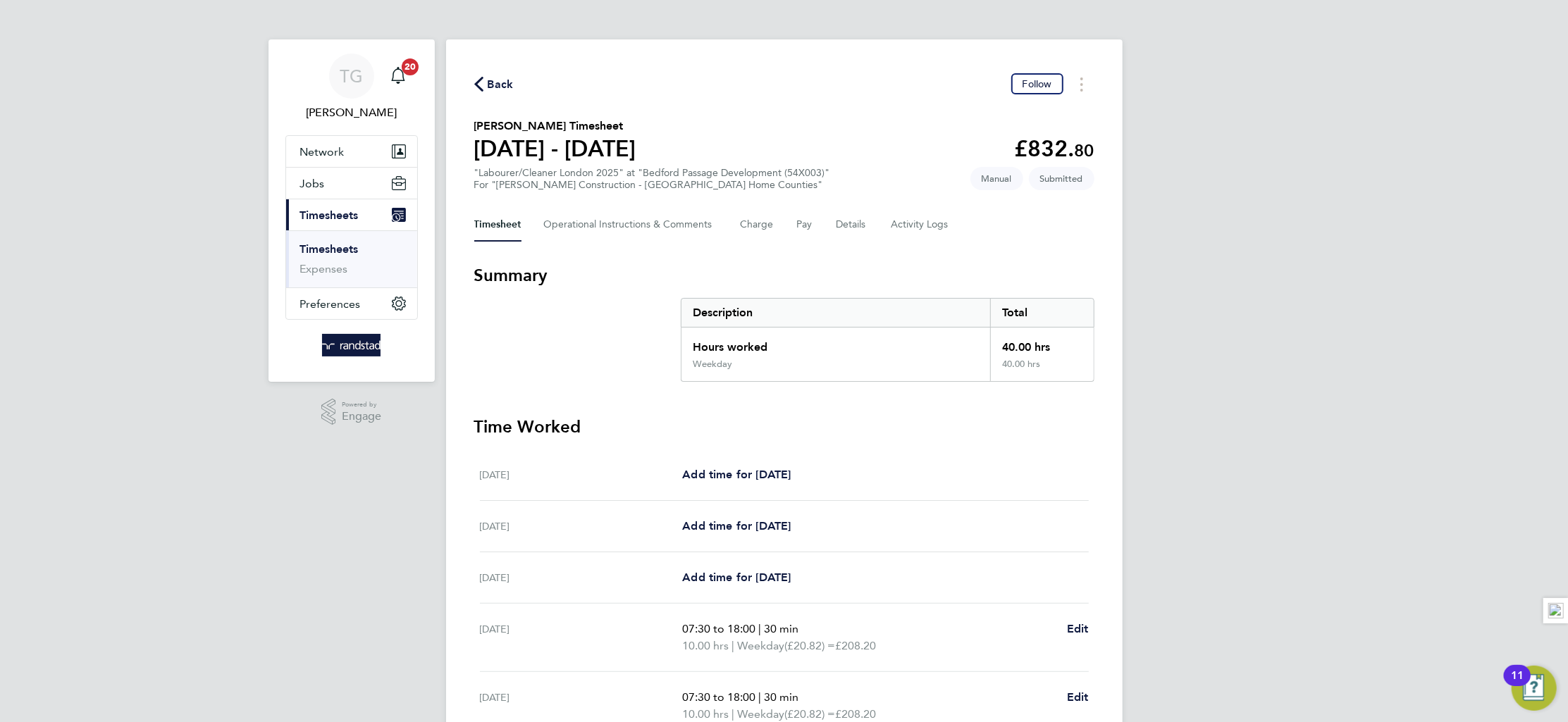
click at [333, 217] on span "Timesheets" at bounding box center [329, 215] width 58 height 13
click at [331, 208] on span "Timesheets" at bounding box center [329, 215] width 58 height 13
click at [348, 243] on span "Preferences" at bounding box center [330, 247] width 61 height 13
click at [345, 211] on span "Timesheets" at bounding box center [329, 215] width 58 height 13
click at [344, 248] on link "Timesheets" at bounding box center [329, 249] width 58 height 13
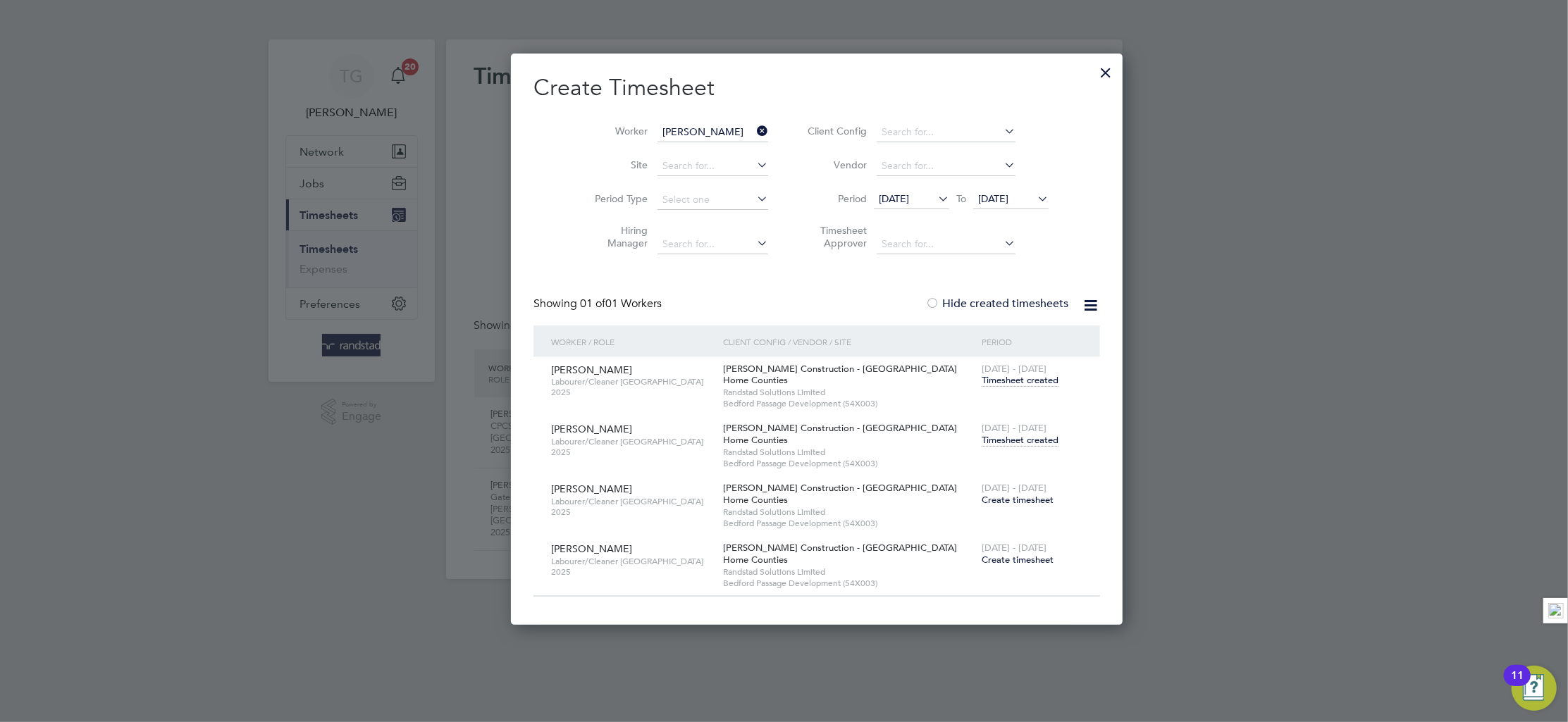
click at [754, 130] on icon at bounding box center [754, 131] width 0 height 19
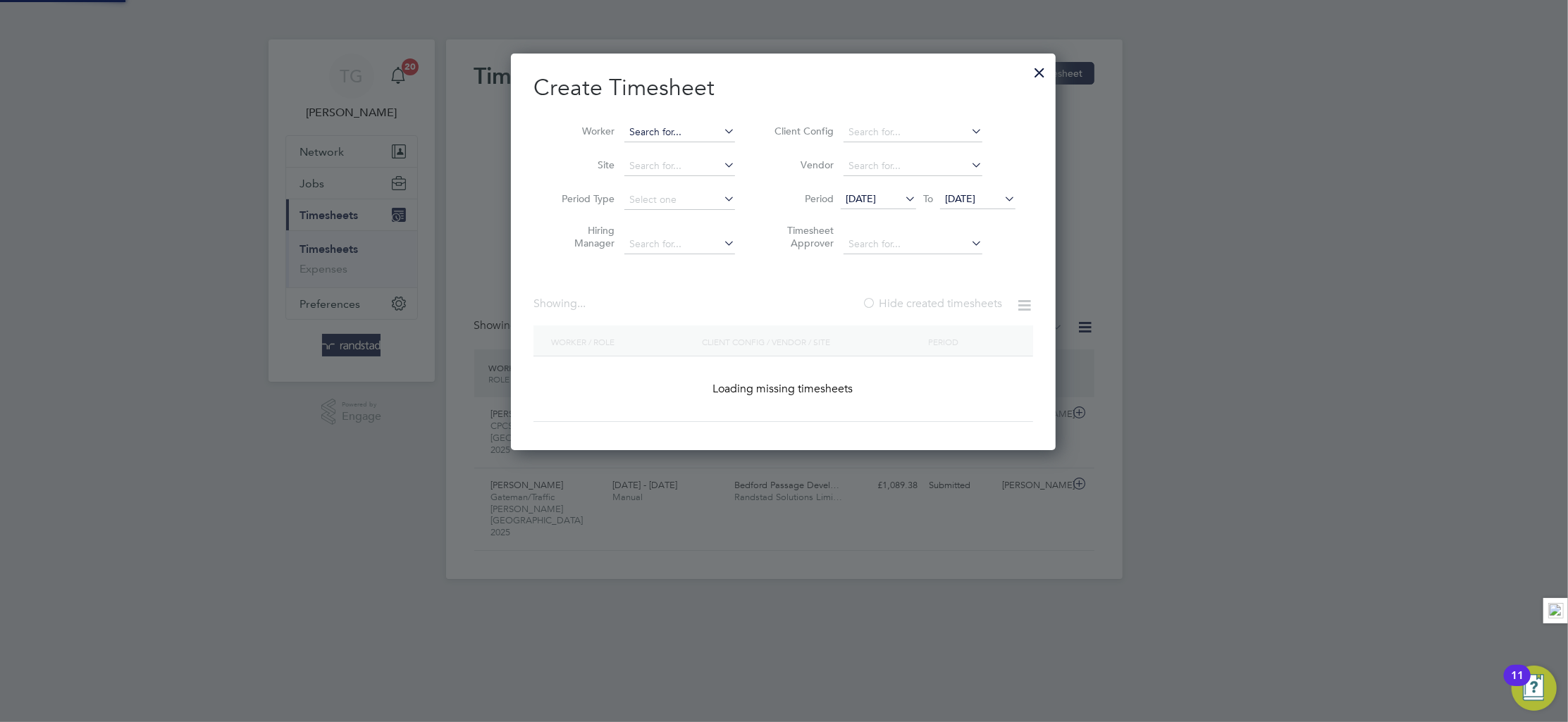
click at [685, 135] on input at bounding box center [680, 133] width 111 height 19
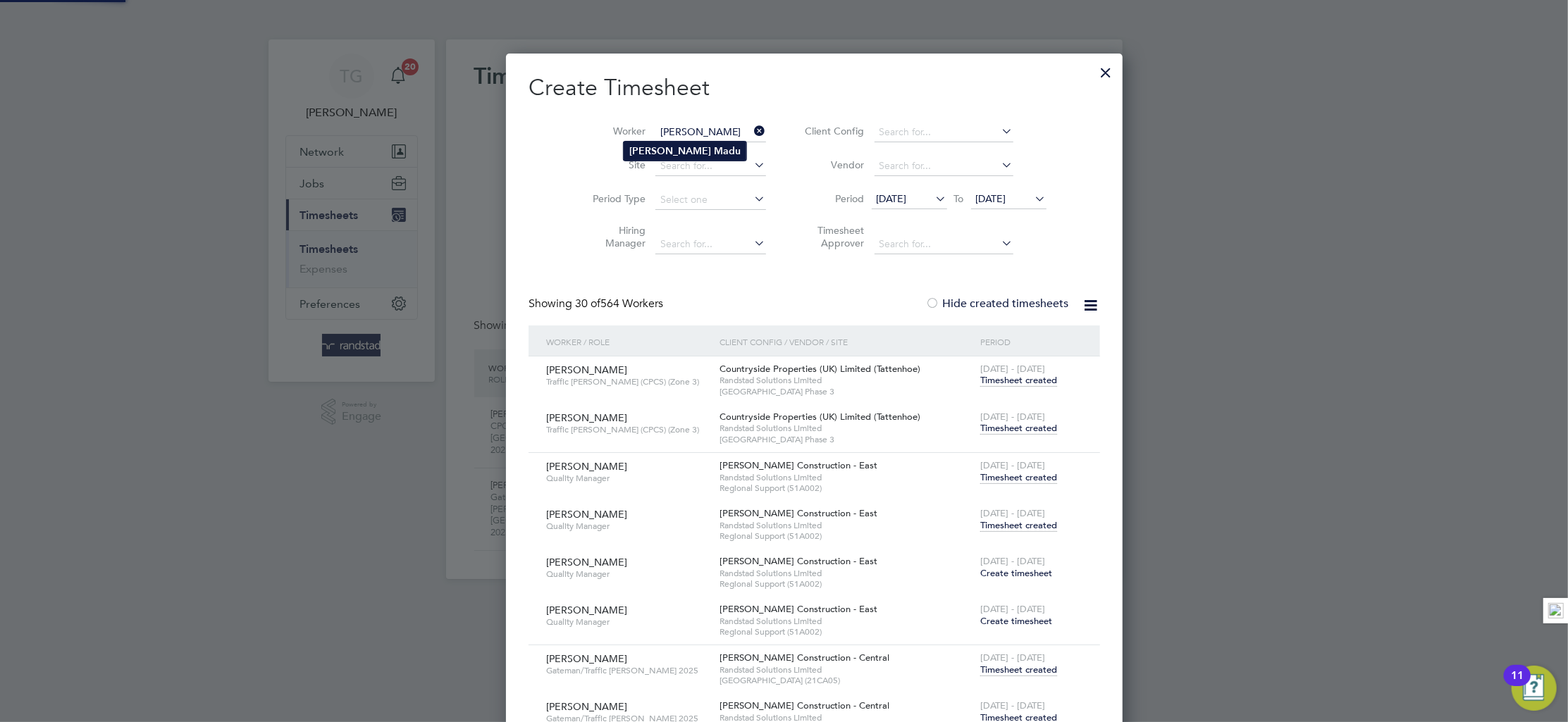
click at [692, 149] on li "[PERSON_NAME]" at bounding box center [685, 151] width 123 height 19
type input "[PERSON_NAME]"
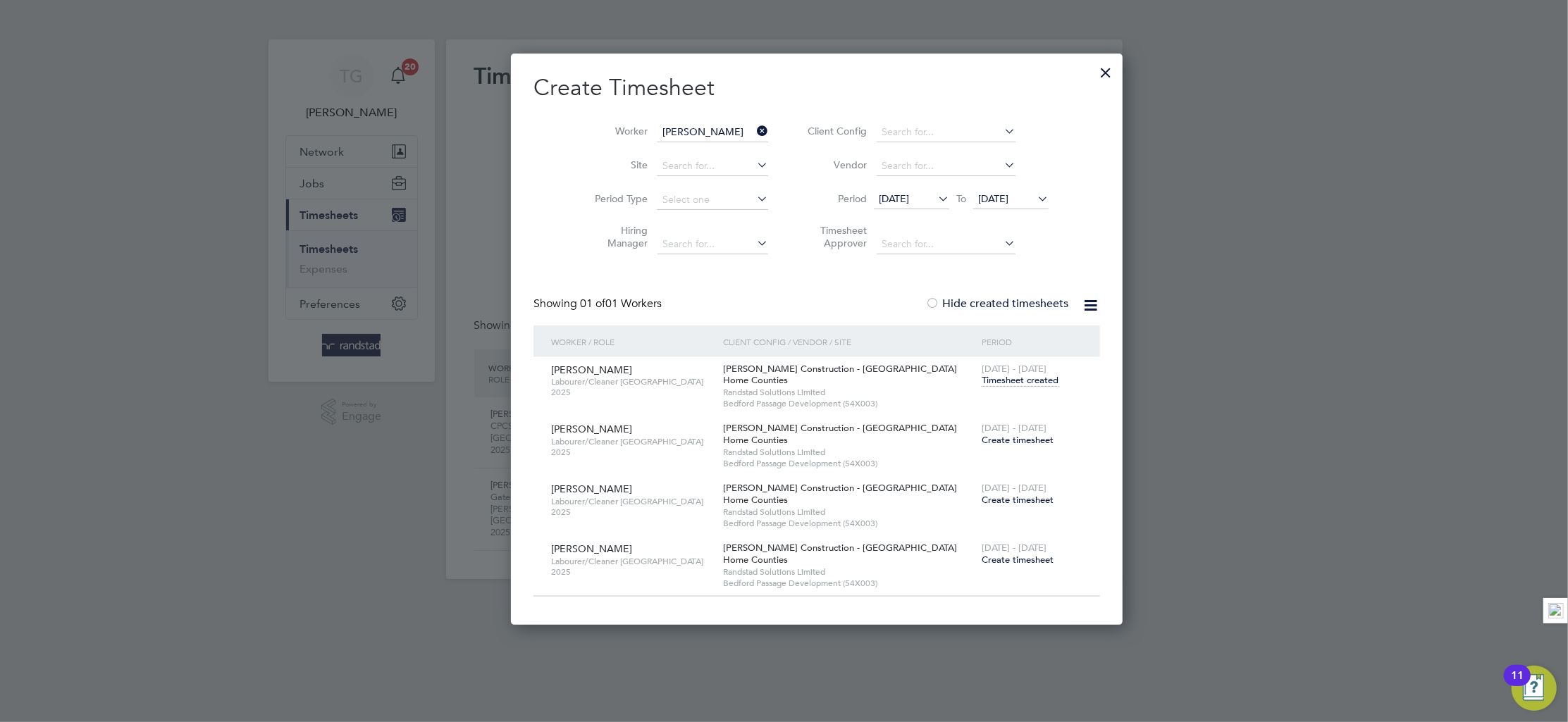
click at [982, 439] on span "Create timesheet" at bounding box center [1018, 440] width 72 height 12
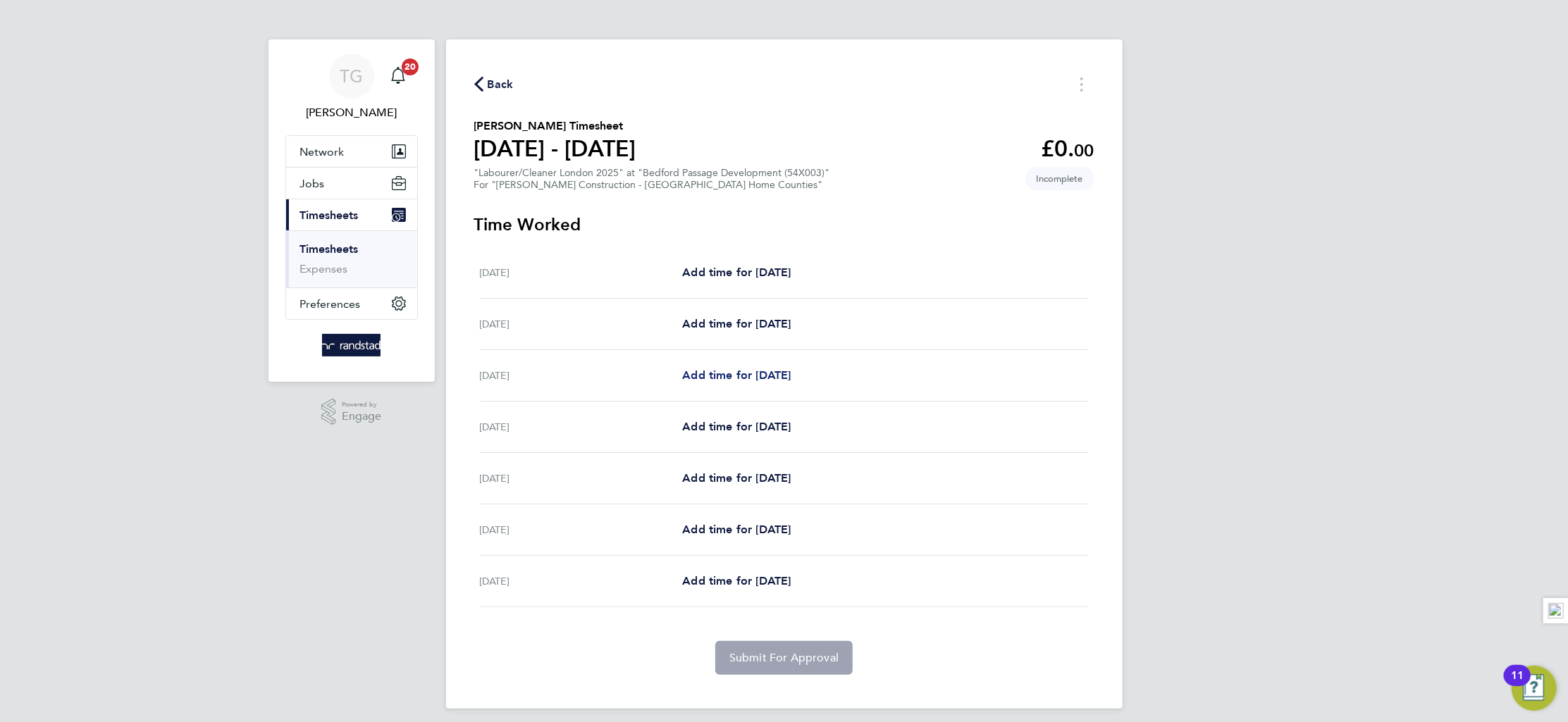
click at [730, 376] on span "Add time for [DATE]" at bounding box center [736, 376] width 109 height 13
select select "30"
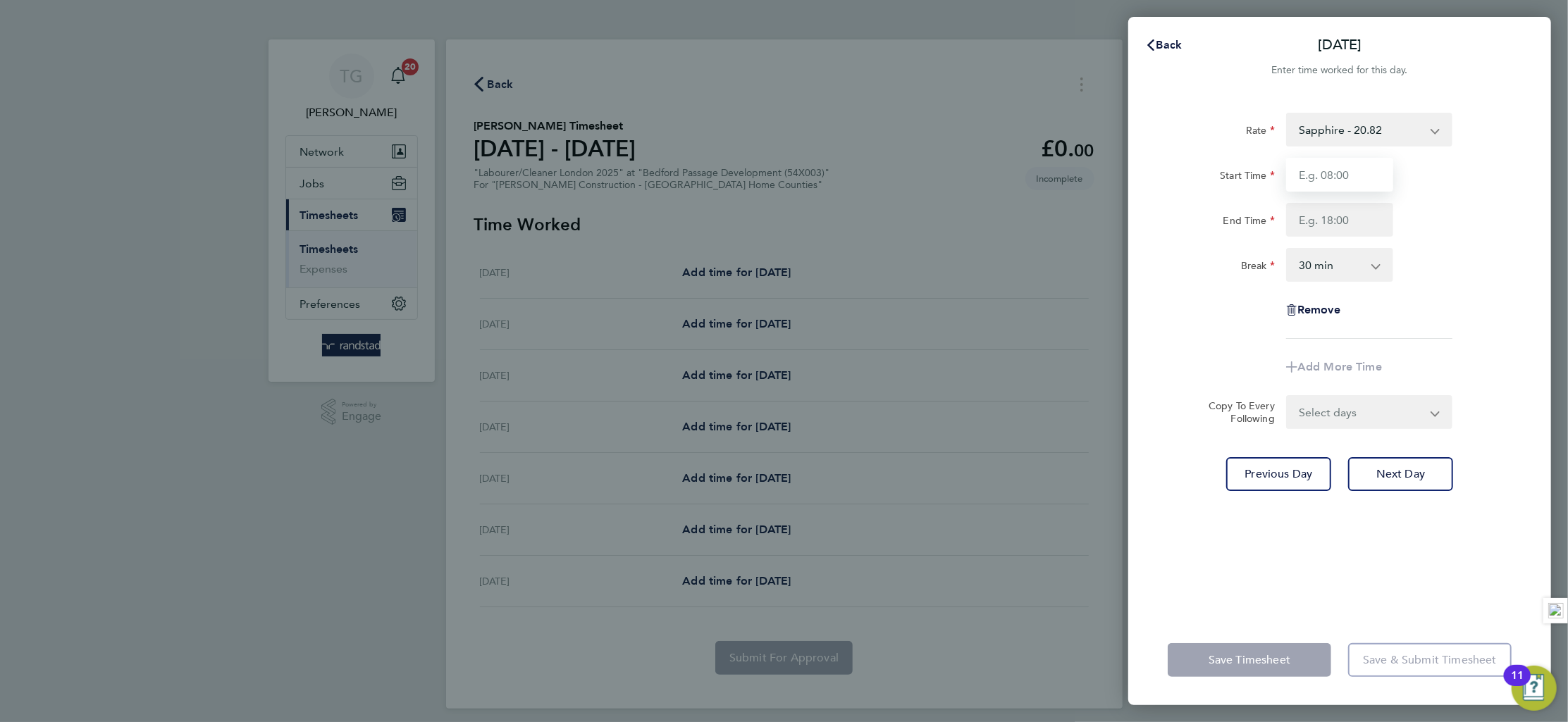
click at [1340, 171] on input "Start Time" at bounding box center [1339, 175] width 107 height 34
type input "07:00"
click at [1353, 223] on input "End Time" at bounding box center [1339, 220] width 107 height 34
type input "18:00"
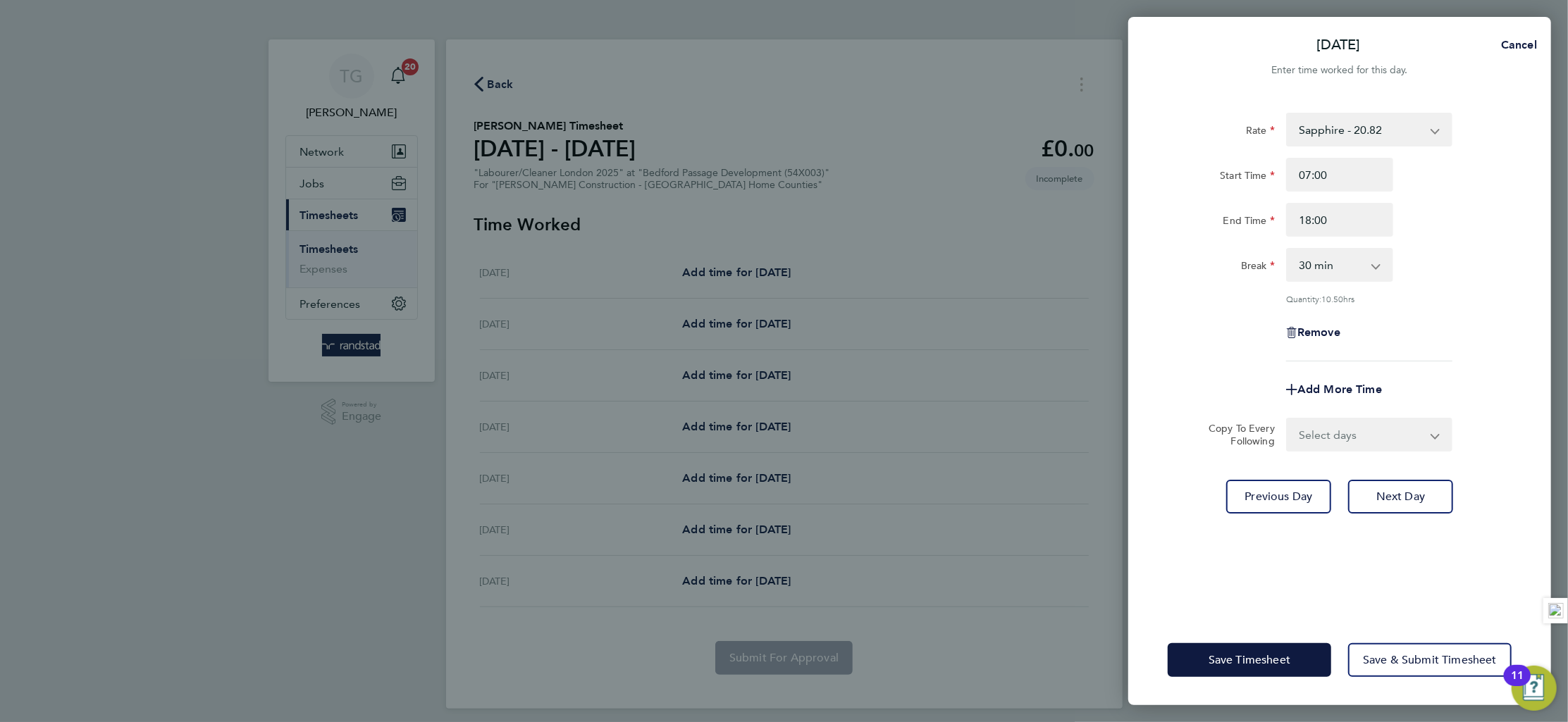
click at [1477, 278] on div "Break 0 min 15 min 30 min 45 min 60 min 75 min 90 min" at bounding box center [1340, 265] width 355 height 34
drag, startPoint x: 1388, startPoint y: 496, endPoint x: 1393, endPoint y: 487, distance: 10.3
click at [1389, 496] on span "Next Day" at bounding box center [1401, 496] width 49 height 14
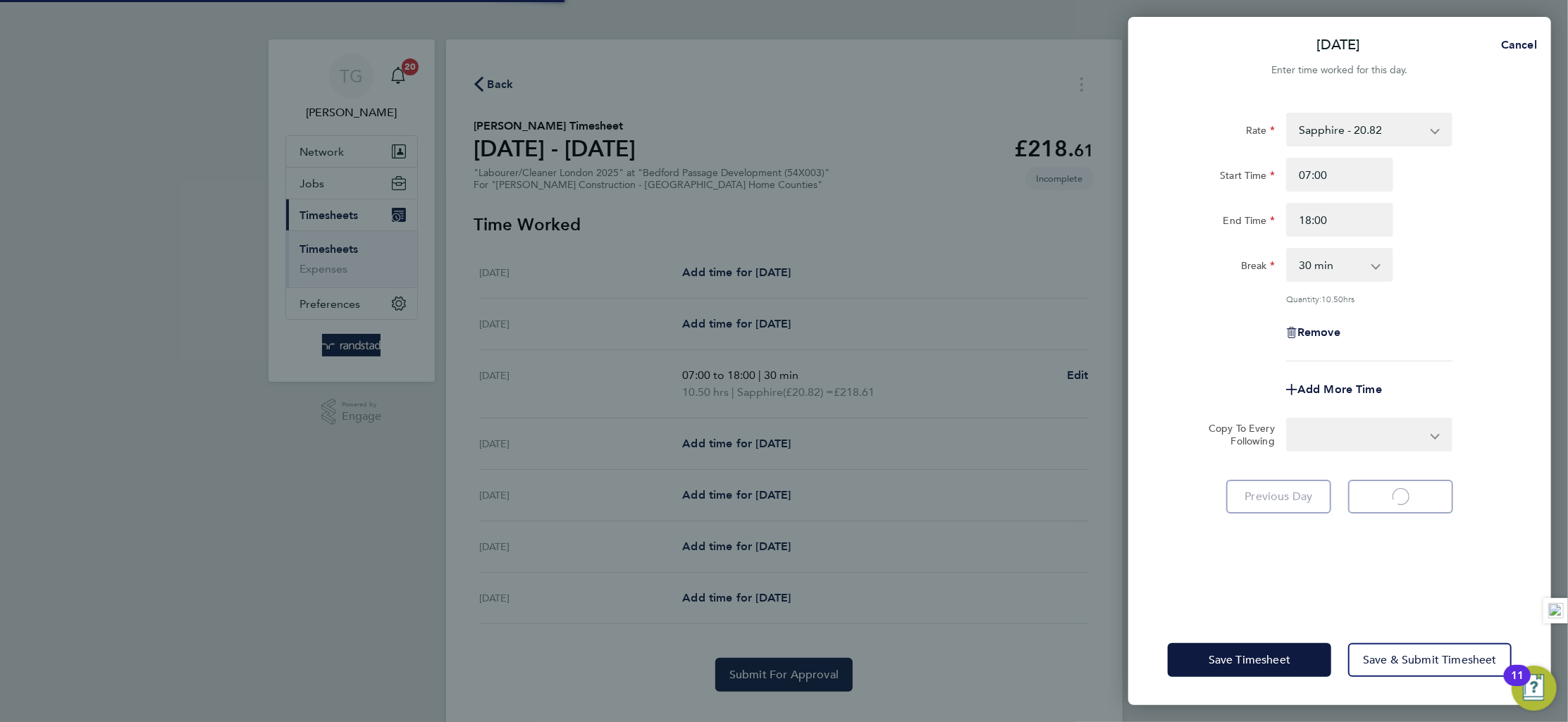
select select "30"
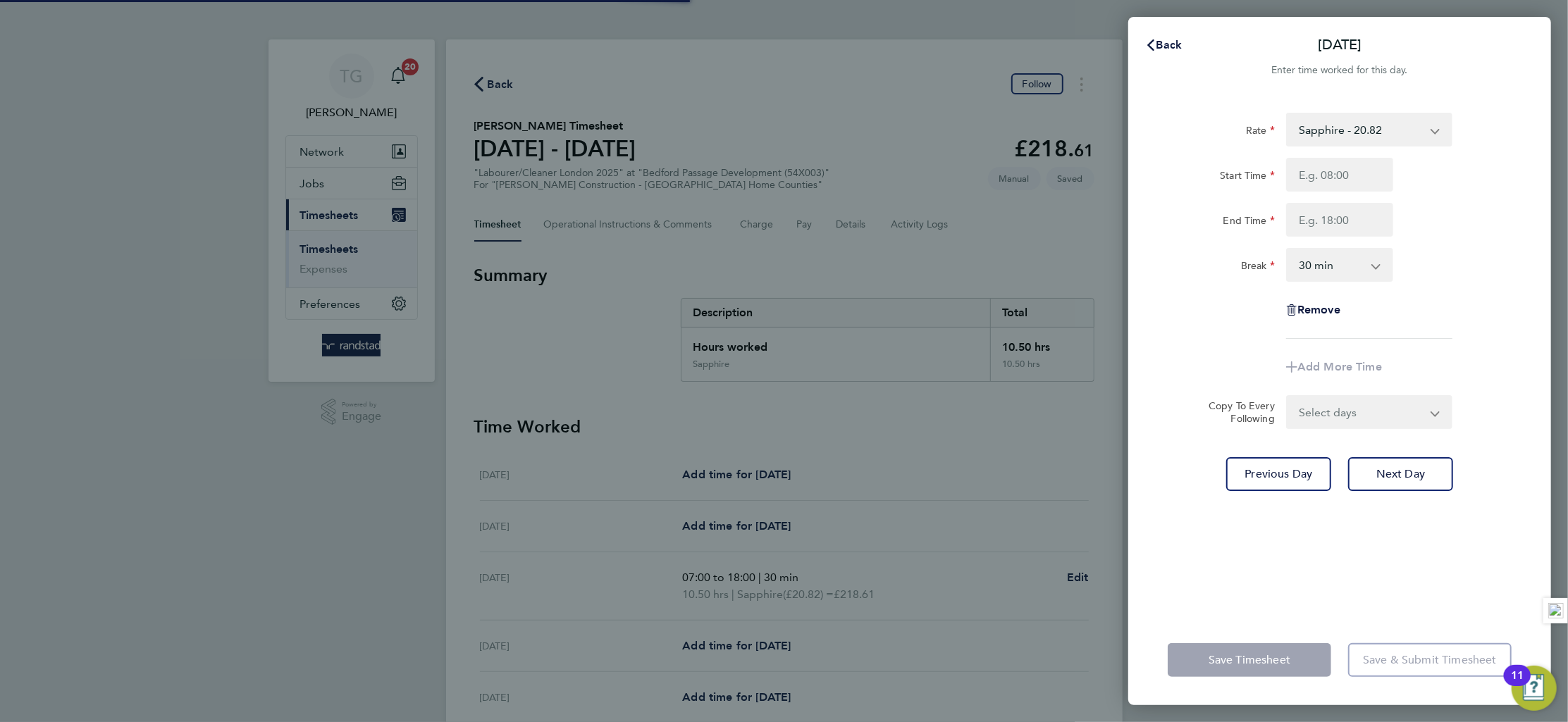
click at [1339, 178] on input "Start Time" at bounding box center [1339, 175] width 107 height 34
type input "07:00"
click at [1352, 228] on input "End Time" at bounding box center [1339, 220] width 107 height 34
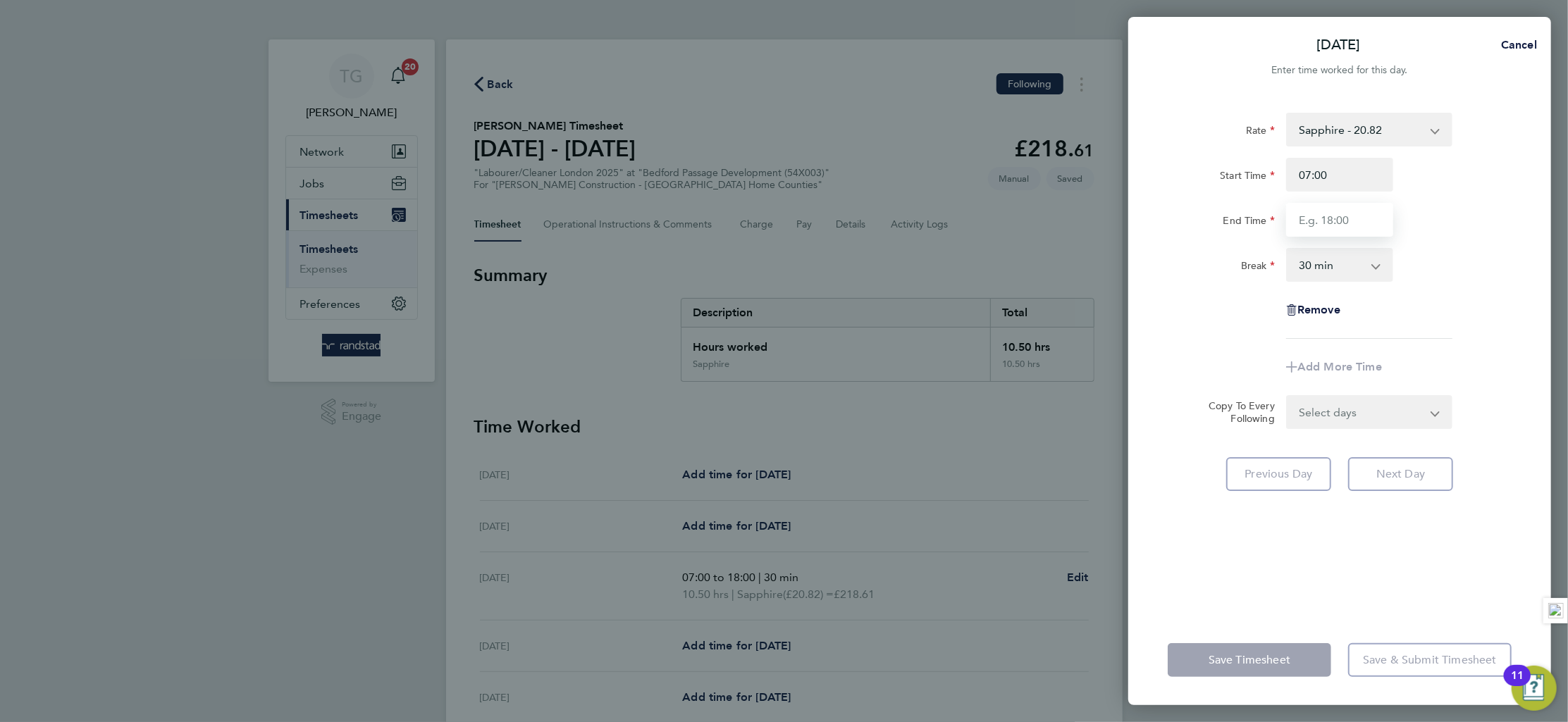
type input "18:00"
drag, startPoint x: 1487, startPoint y: 277, endPoint x: 1465, endPoint y: 412, distance: 136.8
click at [1486, 278] on div "Break 0 min 15 min 30 min 45 min 60 min 75 min 90 min" at bounding box center [1340, 265] width 355 height 34
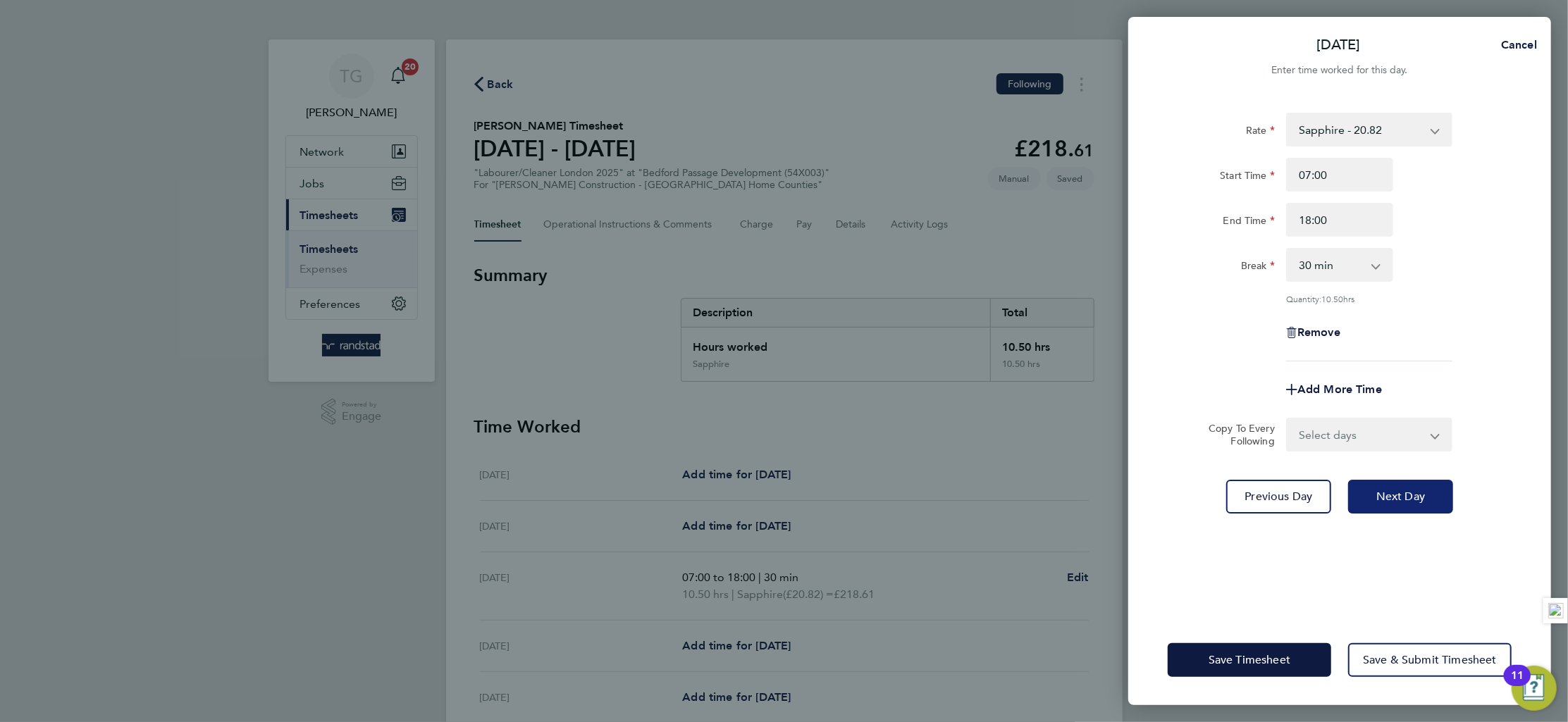
click at [1405, 506] on button "Next Day" at bounding box center [1401, 496] width 105 height 34
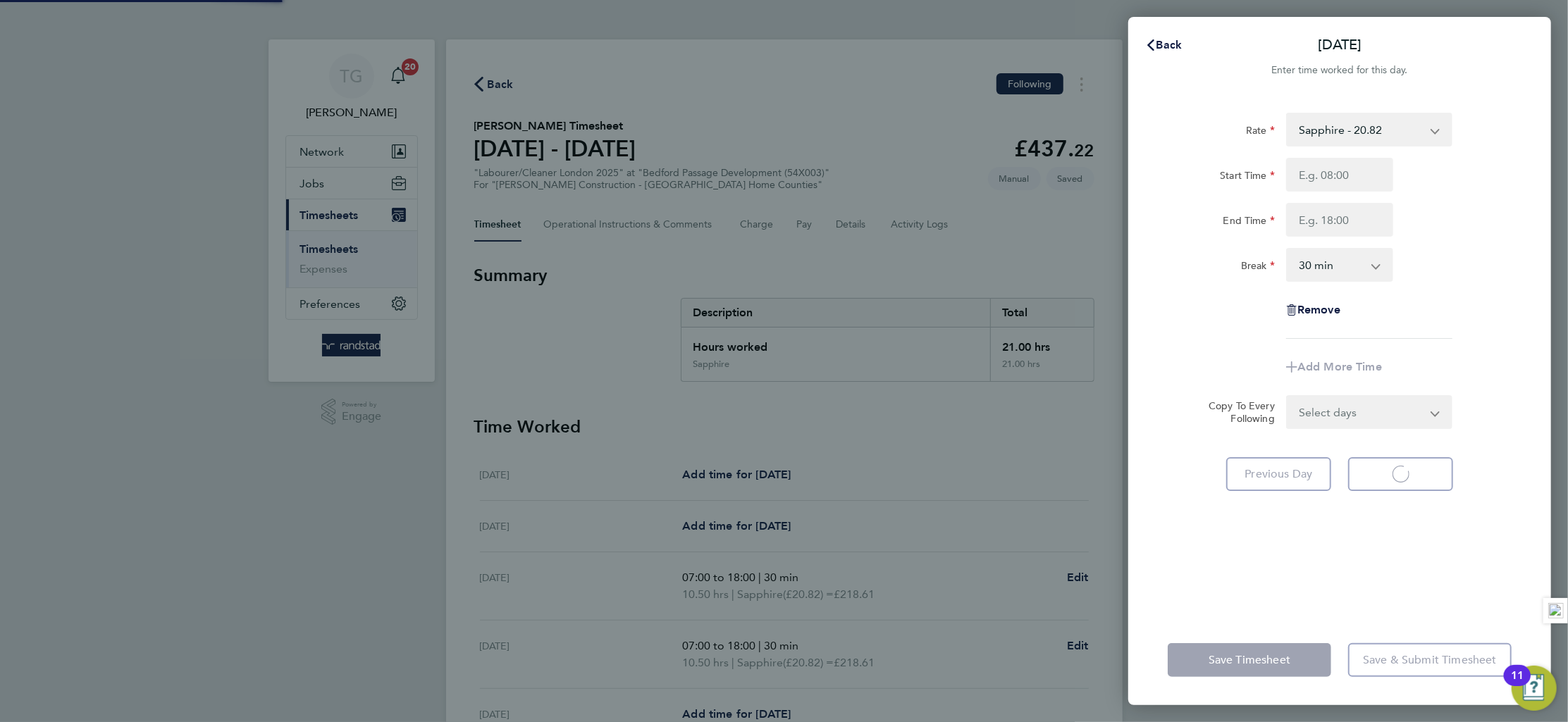
select select "30"
click at [1354, 179] on input "Start Time" at bounding box center [1339, 175] width 107 height 34
type input "07:00"
click at [1359, 220] on input "End Time" at bounding box center [1339, 220] width 107 height 34
type input "18:00"
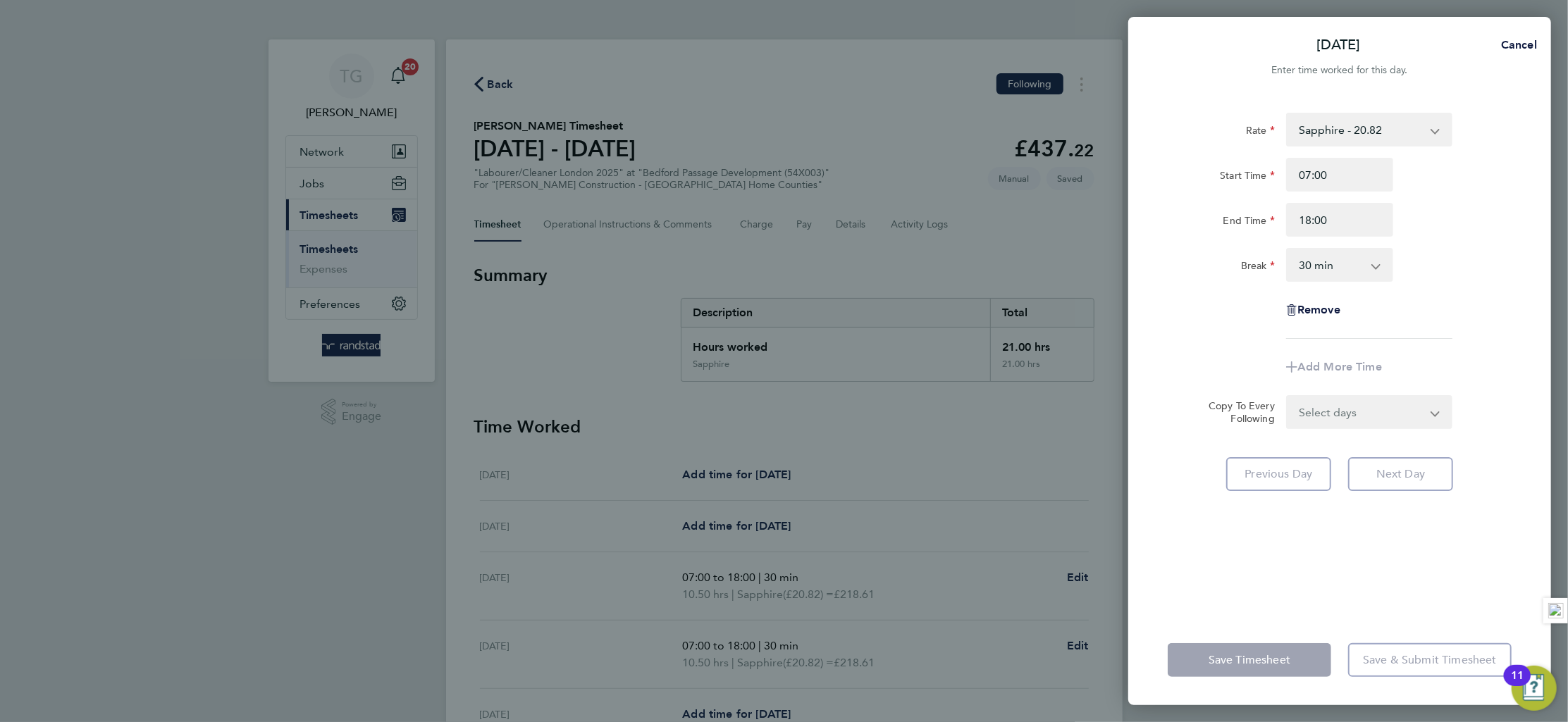
drag, startPoint x: 1519, startPoint y: 233, endPoint x: 1506, endPoint y: 286, distance: 54.6
click at [1513, 241] on div "Rate Sapphire - 20.82 Start Time 07:00 End Time 18:00 Break 0 min 15 min 30 min…" at bounding box center [1340, 355] width 423 height 520
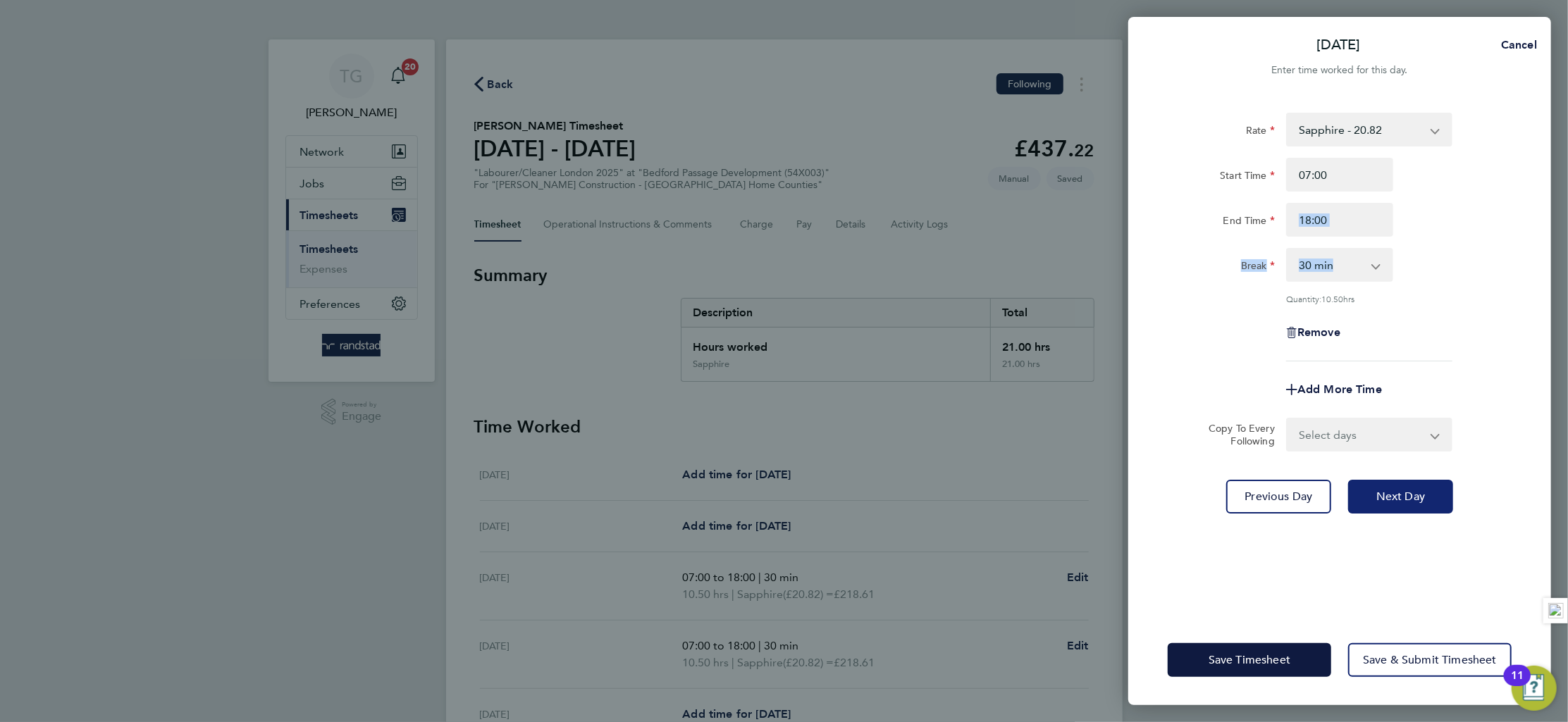
click at [1410, 494] on span "Next Day" at bounding box center [1401, 496] width 49 height 14
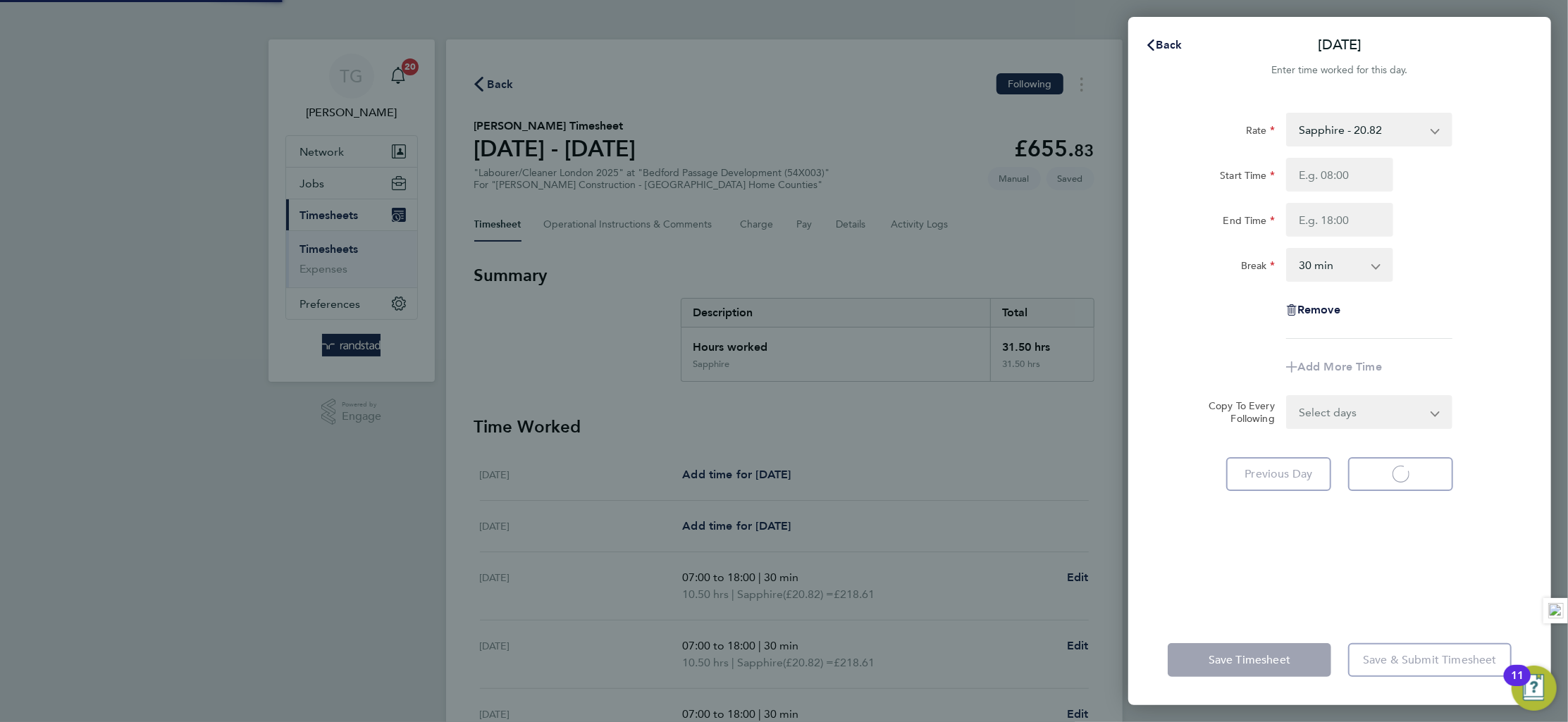
select select "30"
click at [1360, 179] on input "Start Time" at bounding box center [1339, 175] width 107 height 34
type input "07:00"
click at [1360, 221] on input "End Time" at bounding box center [1339, 220] width 107 height 34
type input "18:00"
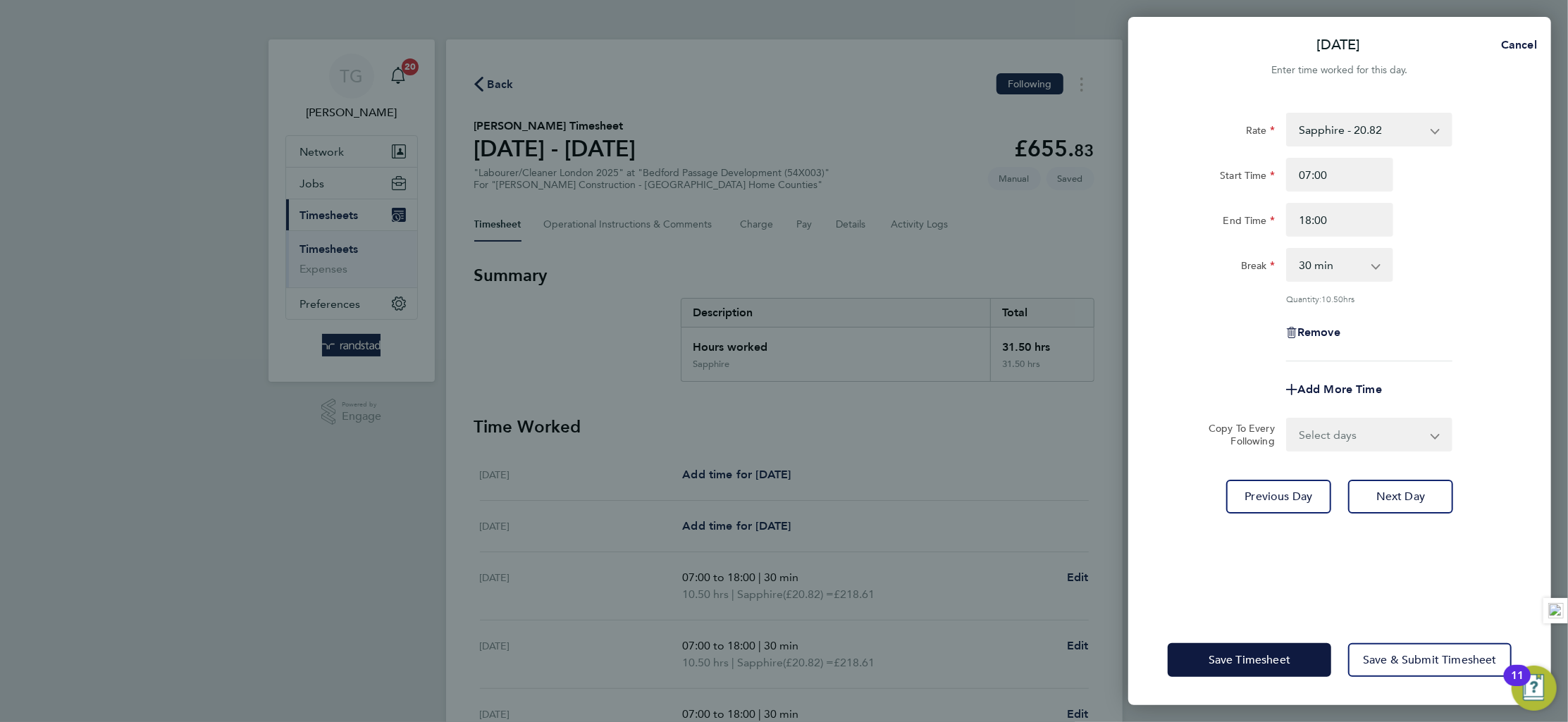
drag, startPoint x: 1509, startPoint y: 240, endPoint x: 1492, endPoint y: 376, distance: 137.1
click at [1506, 240] on div "Rate Sapphire - 20.82 Start Time 07:00 End Time 18:00 Break 0 min 15 min 30 min…" at bounding box center [1339, 237] width 344 height 249
click at [1395, 490] on span "Next Day" at bounding box center [1401, 496] width 49 height 14
select select "30"
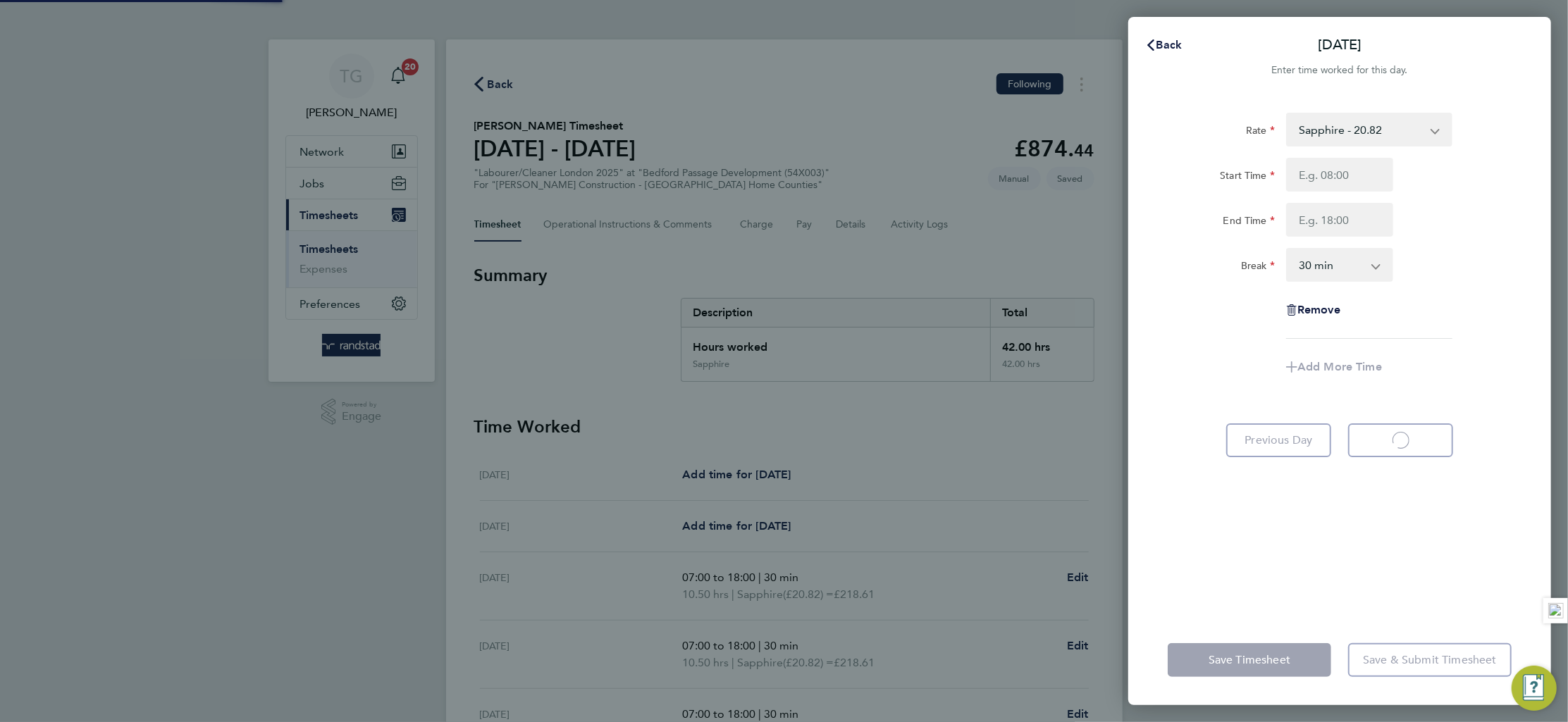
select select "30"
type input "07:00"
click at [1348, 220] on input "End Time" at bounding box center [1339, 220] width 107 height 34
type input "18:00"
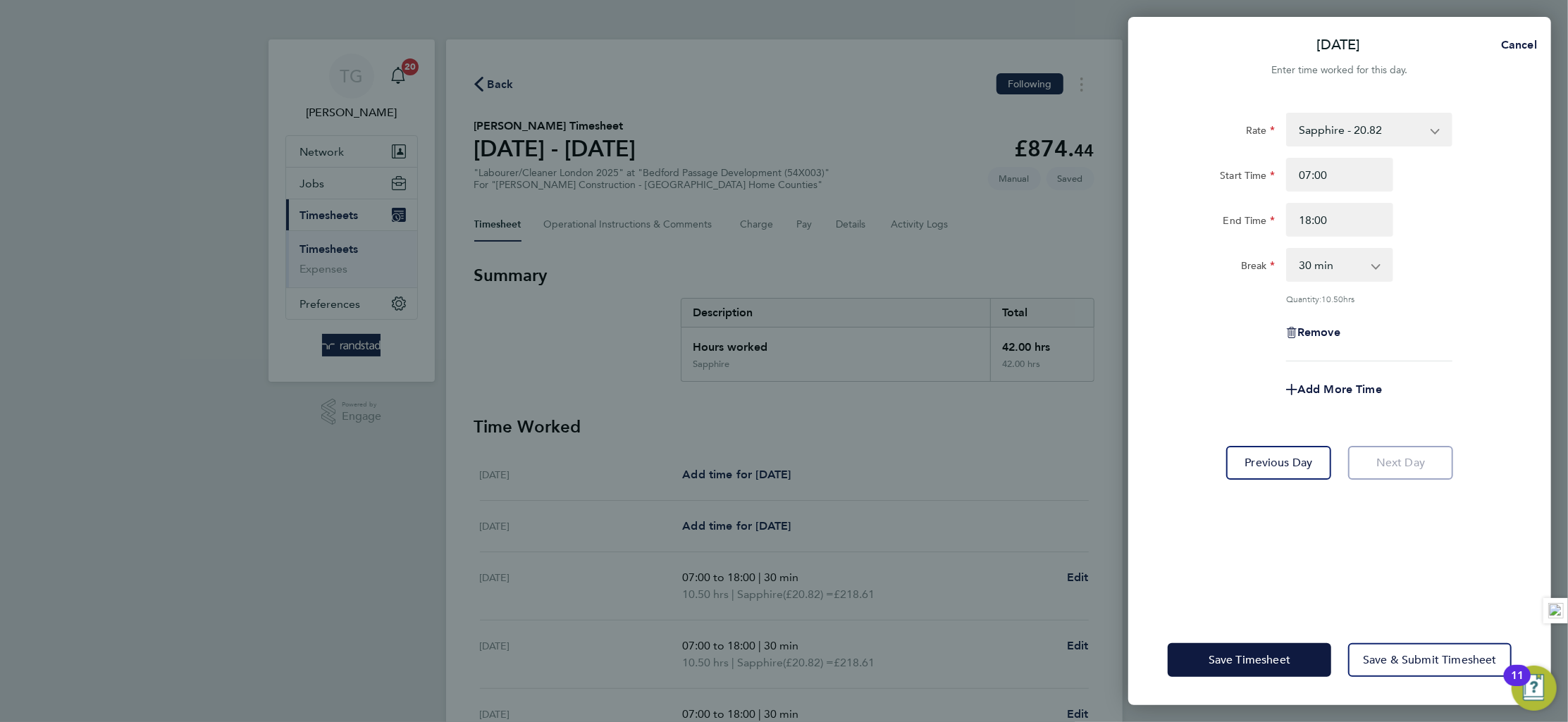
click at [1483, 248] on div "Break 0 min 15 min 30 min 45 min 60 min 75 min 90 min" at bounding box center [1340, 265] width 355 height 34
click at [1431, 653] on span "Save & Submit Timesheet" at bounding box center [1430, 660] width 134 height 14
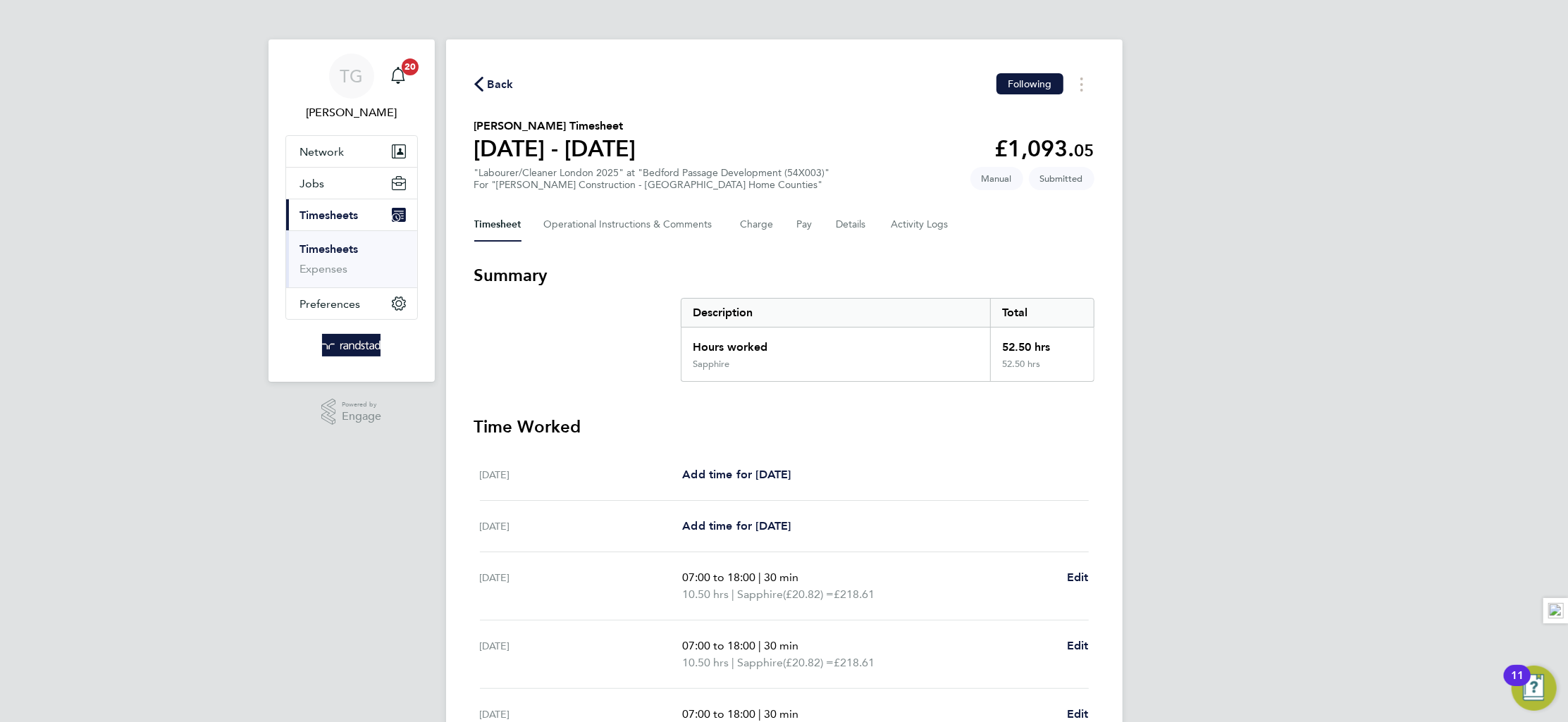
click at [343, 248] on link "Timesheets" at bounding box center [329, 249] width 58 height 13
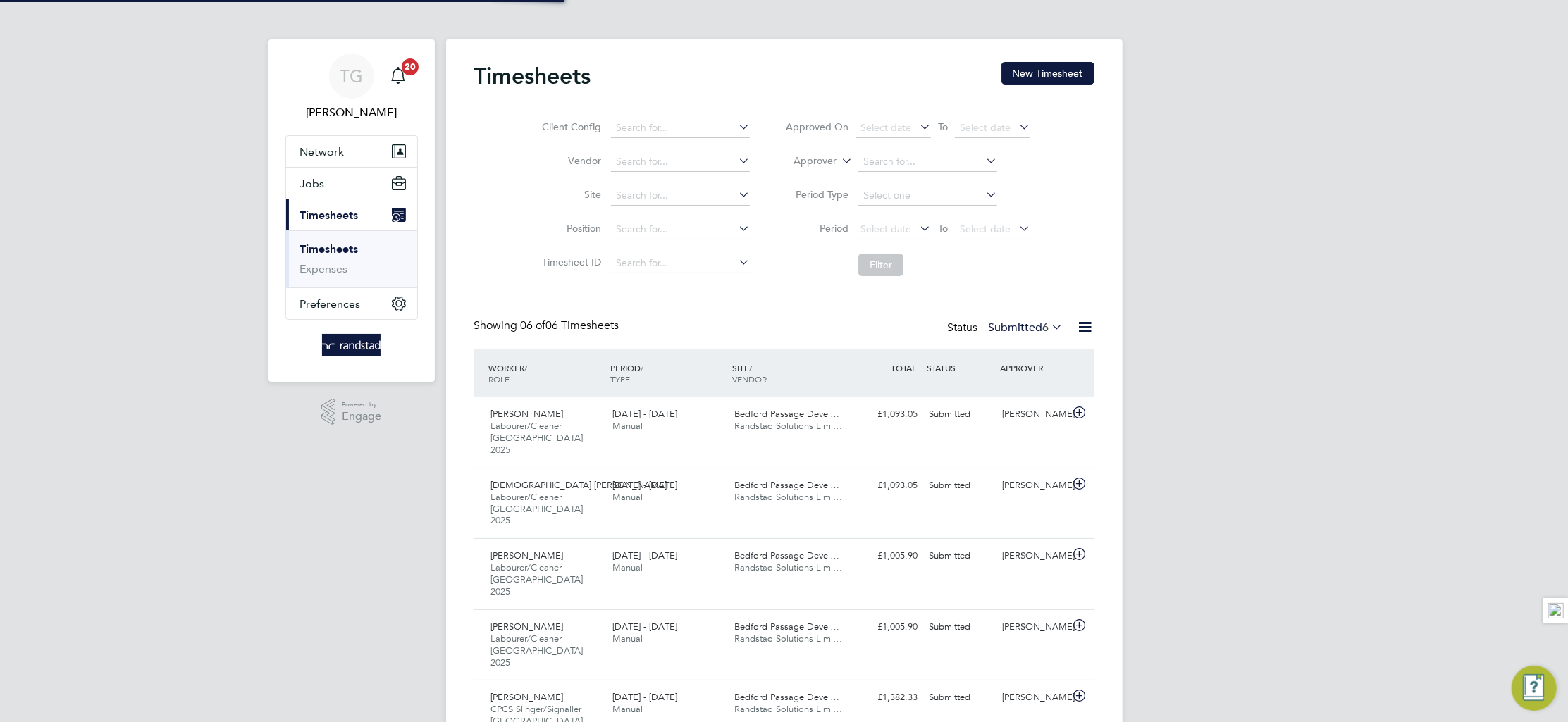
scroll to position [48, 122]
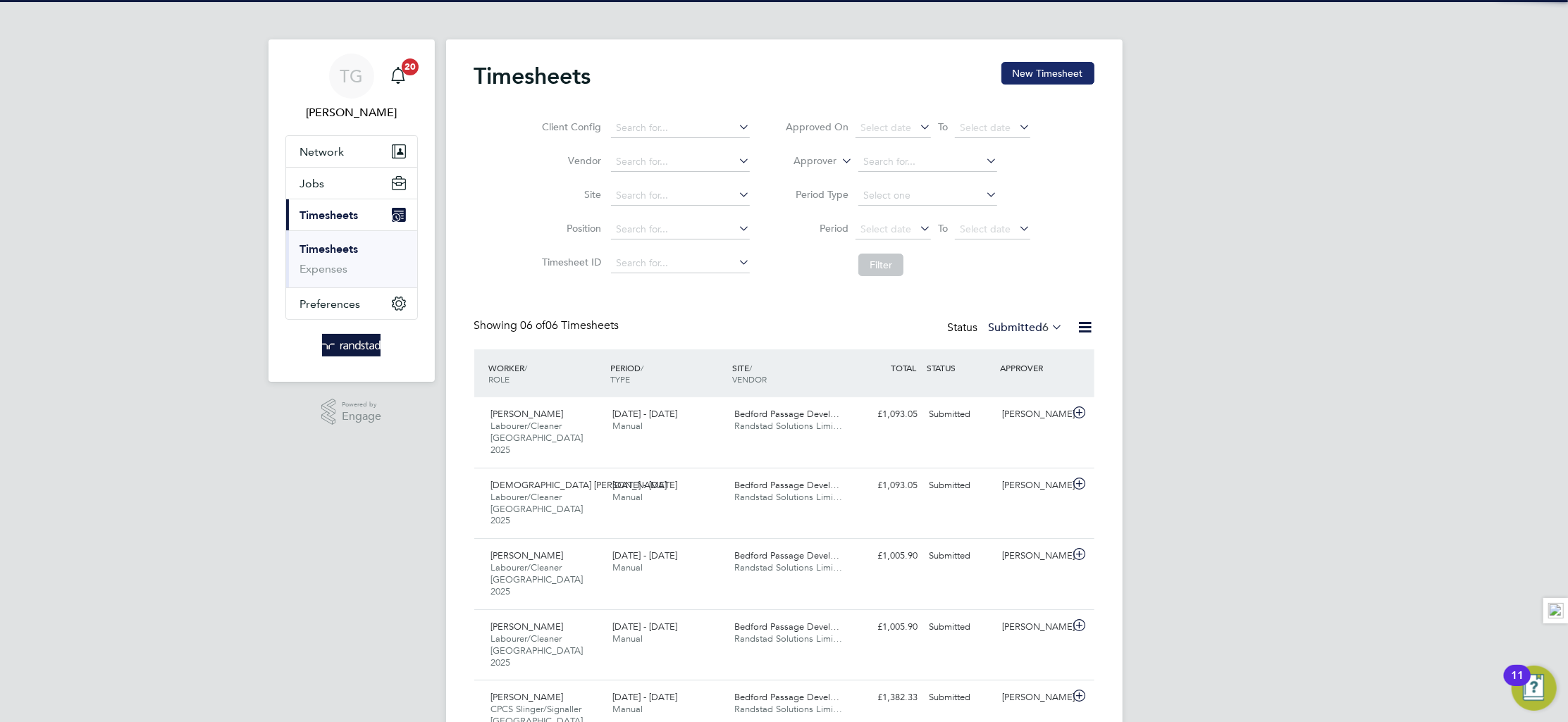
click at [1039, 83] on button "New Timesheet" at bounding box center [1048, 73] width 93 height 22
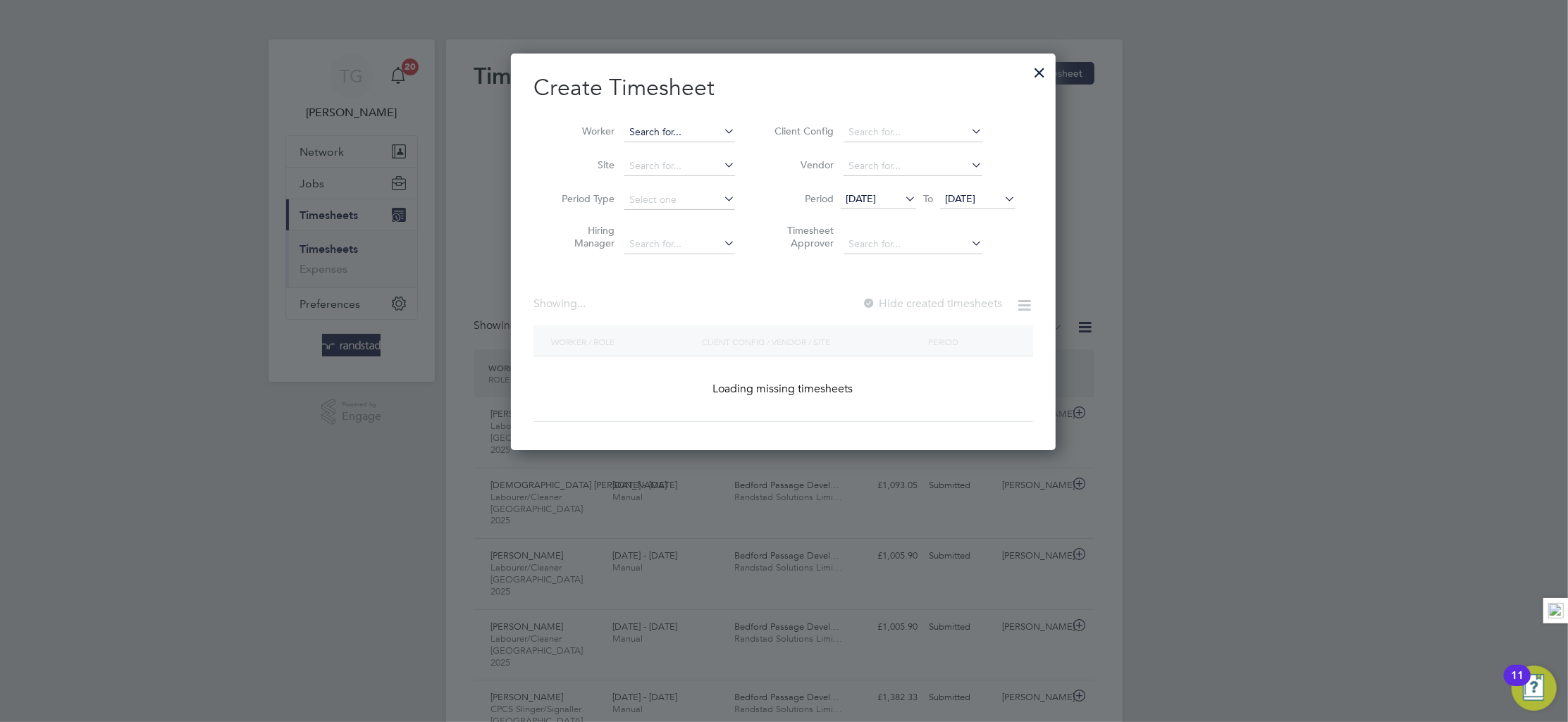
click at [667, 129] on input at bounding box center [680, 133] width 111 height 19
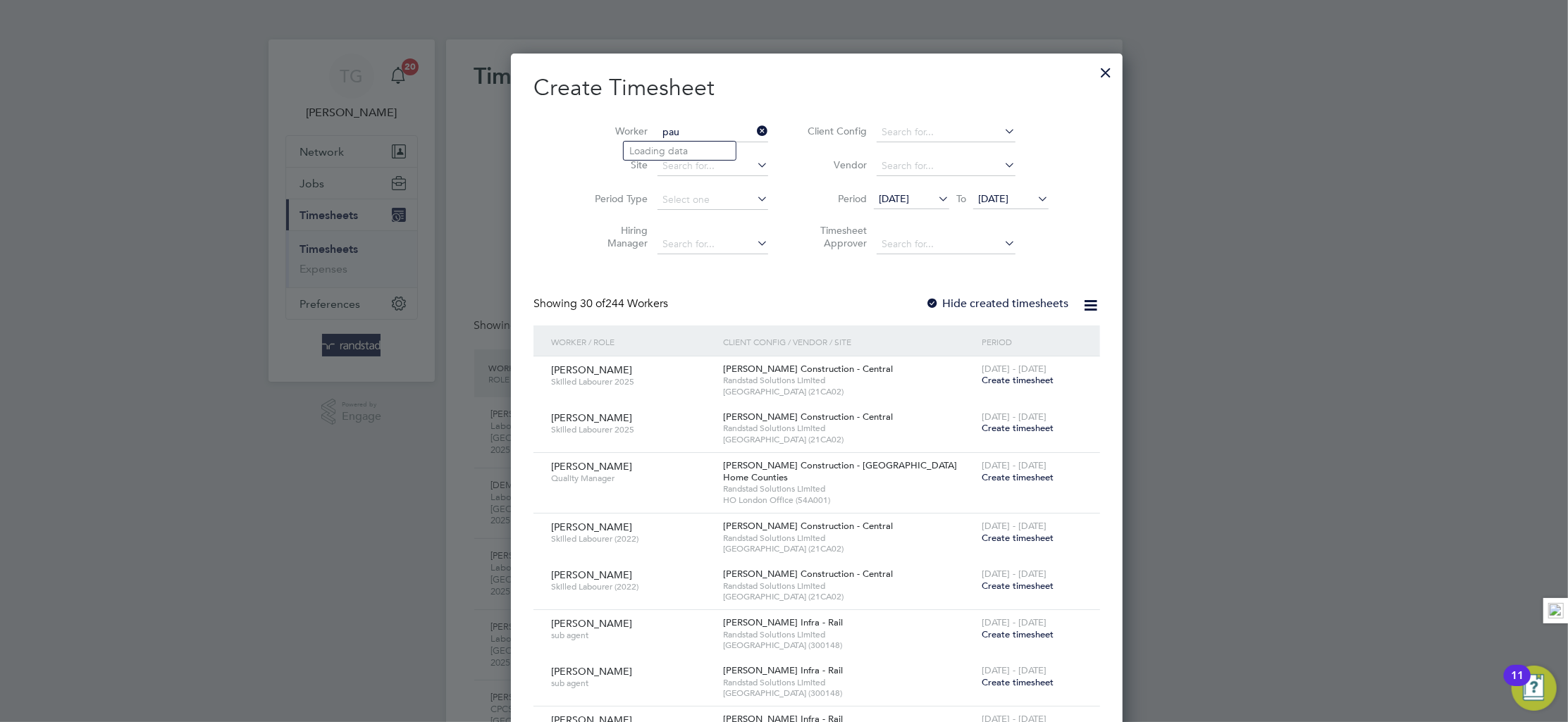
scroll to position [2365, 545]
click at [688, 151] on li "[PERSON_NAME]" at bounding box center [712, 151] width 178 height 19
type input "[PERSON_NAME]"
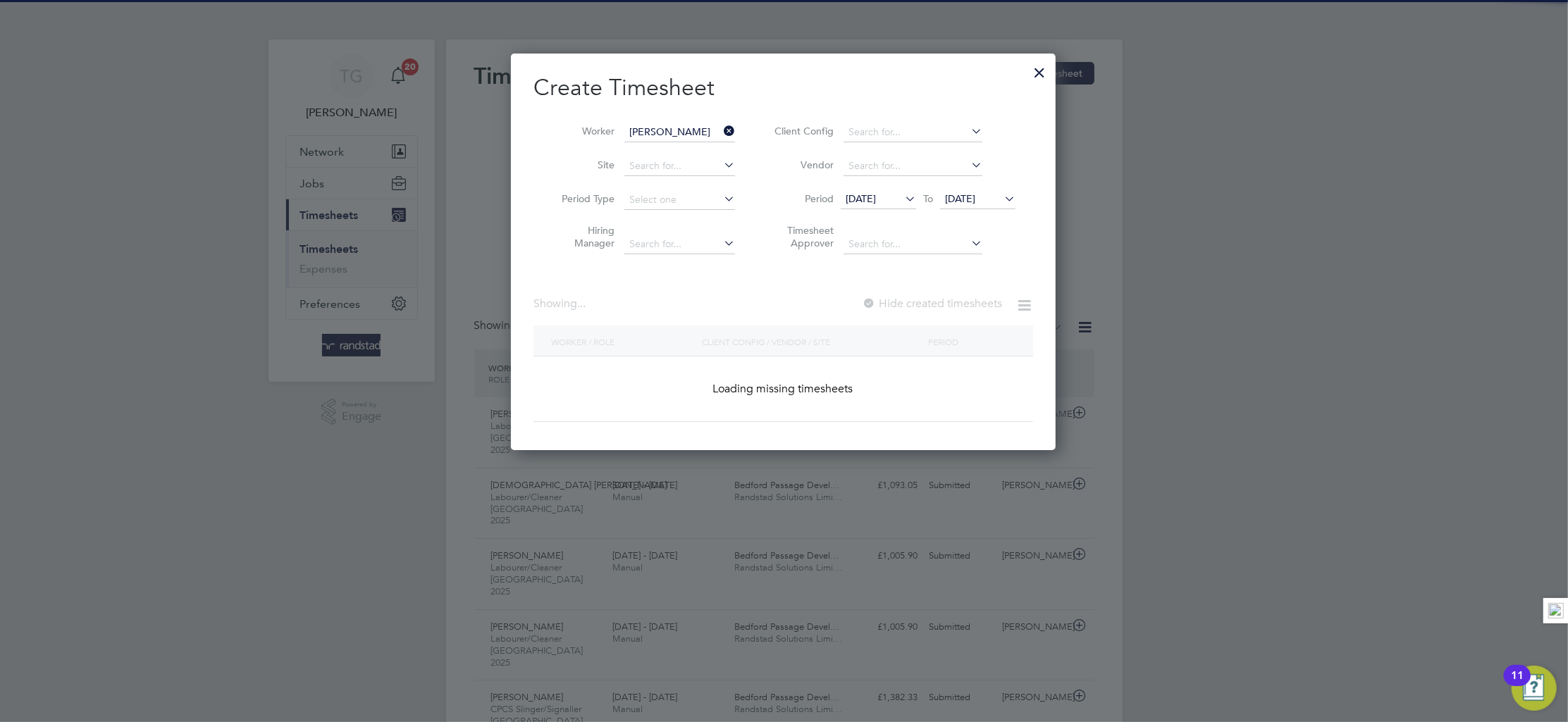
scroll to position [398, 545]
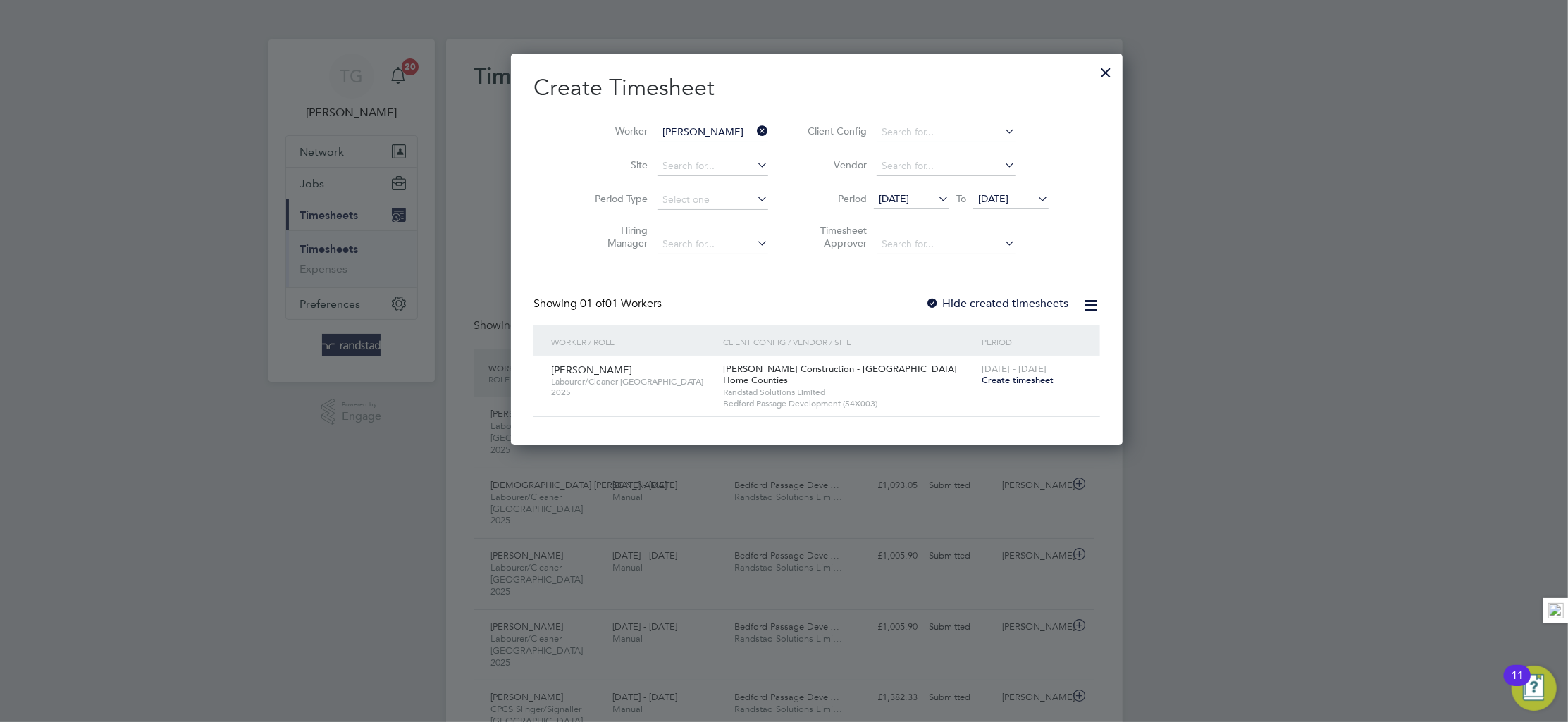
click at [946, 297] on div "Hide created timesheets" at bounding box center [999, 304] width 146 height 15
click at [931, 309] on label "Hide created timesheets" at bounding box center [997, 304] width 143 height 14
click at [997, 205] on span "[DATE]" at bounding box center [1011, 199] width 76 height 19
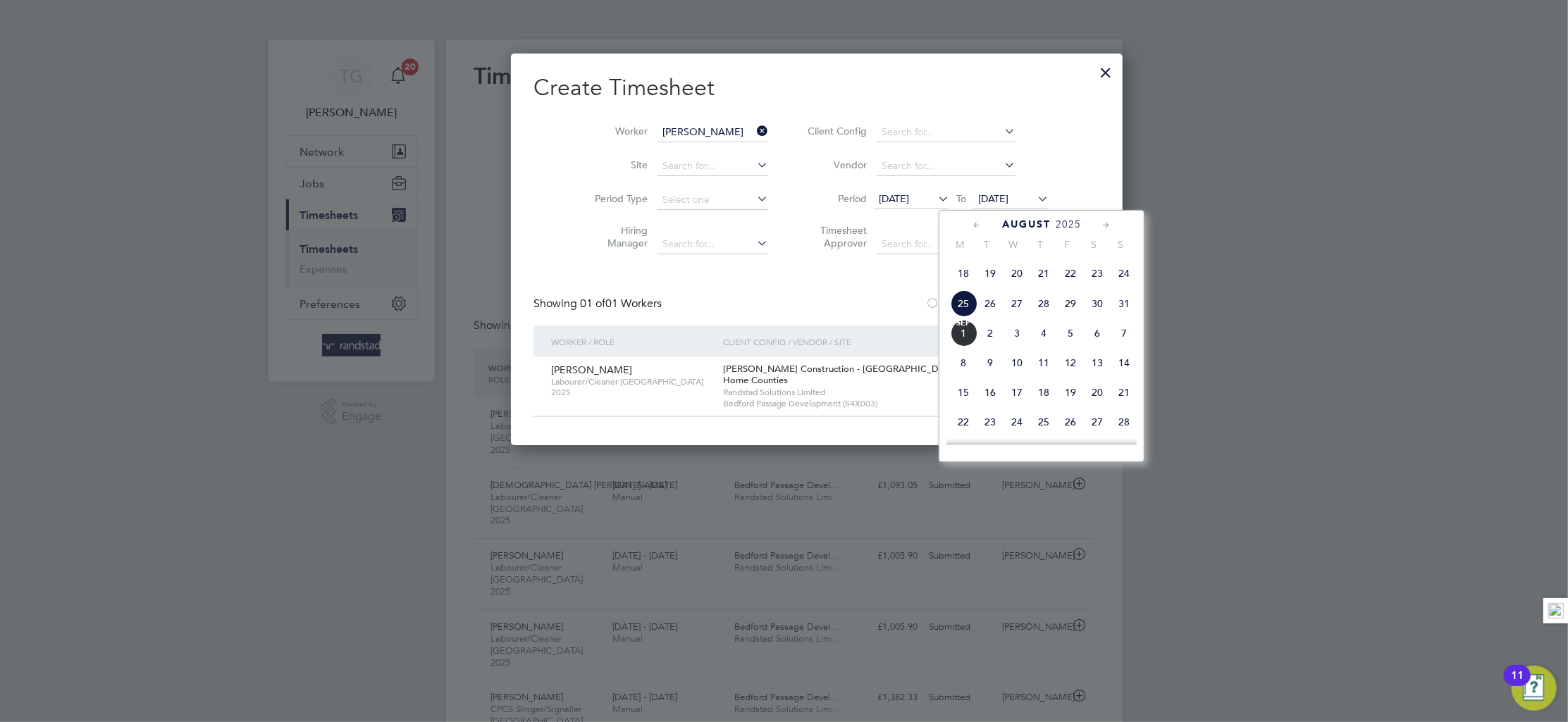
click at [1123, 317] on span "31" at bounding box center [1124, 304] width 27 height 27
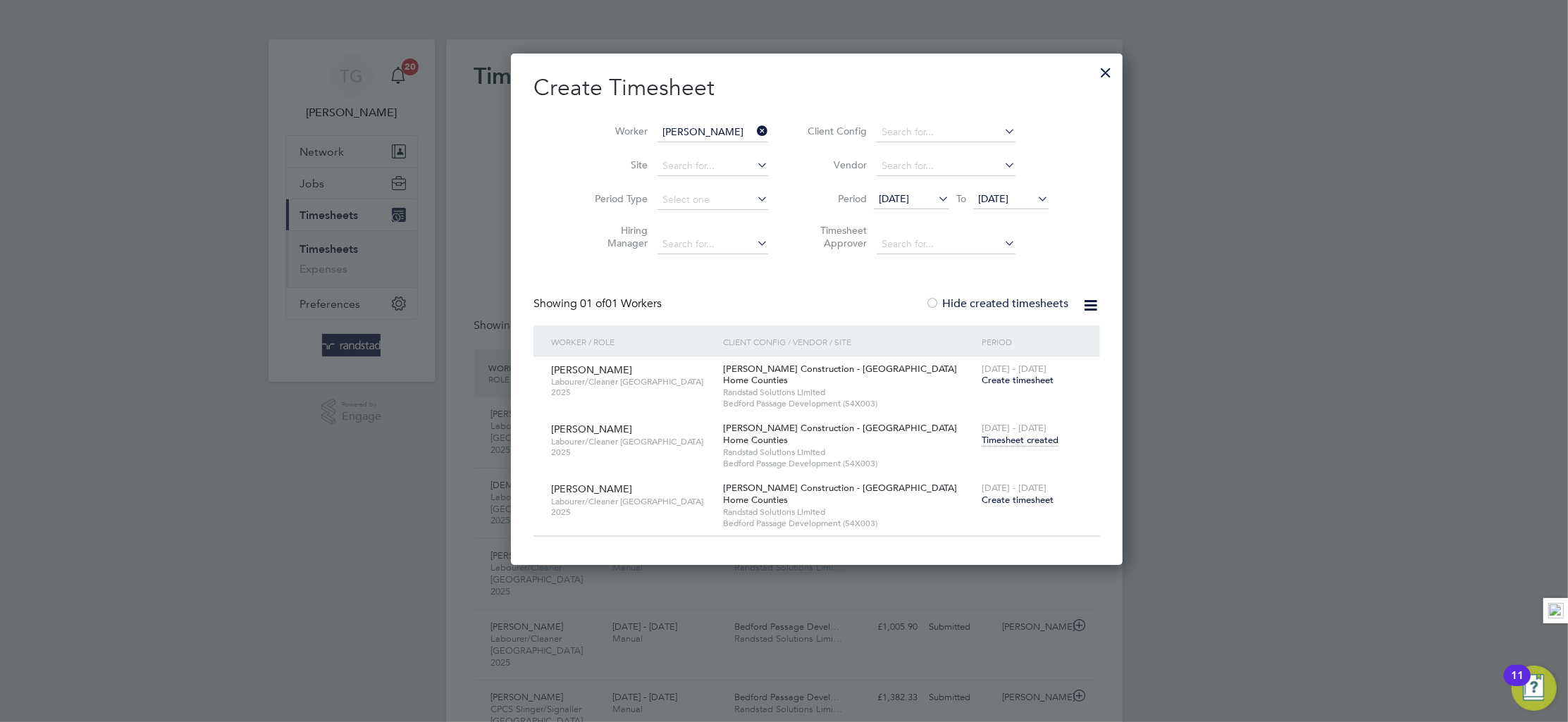
click at [982, 442] on span "Timesheet created" at bounding box center [1020, 440] width 76 height 13
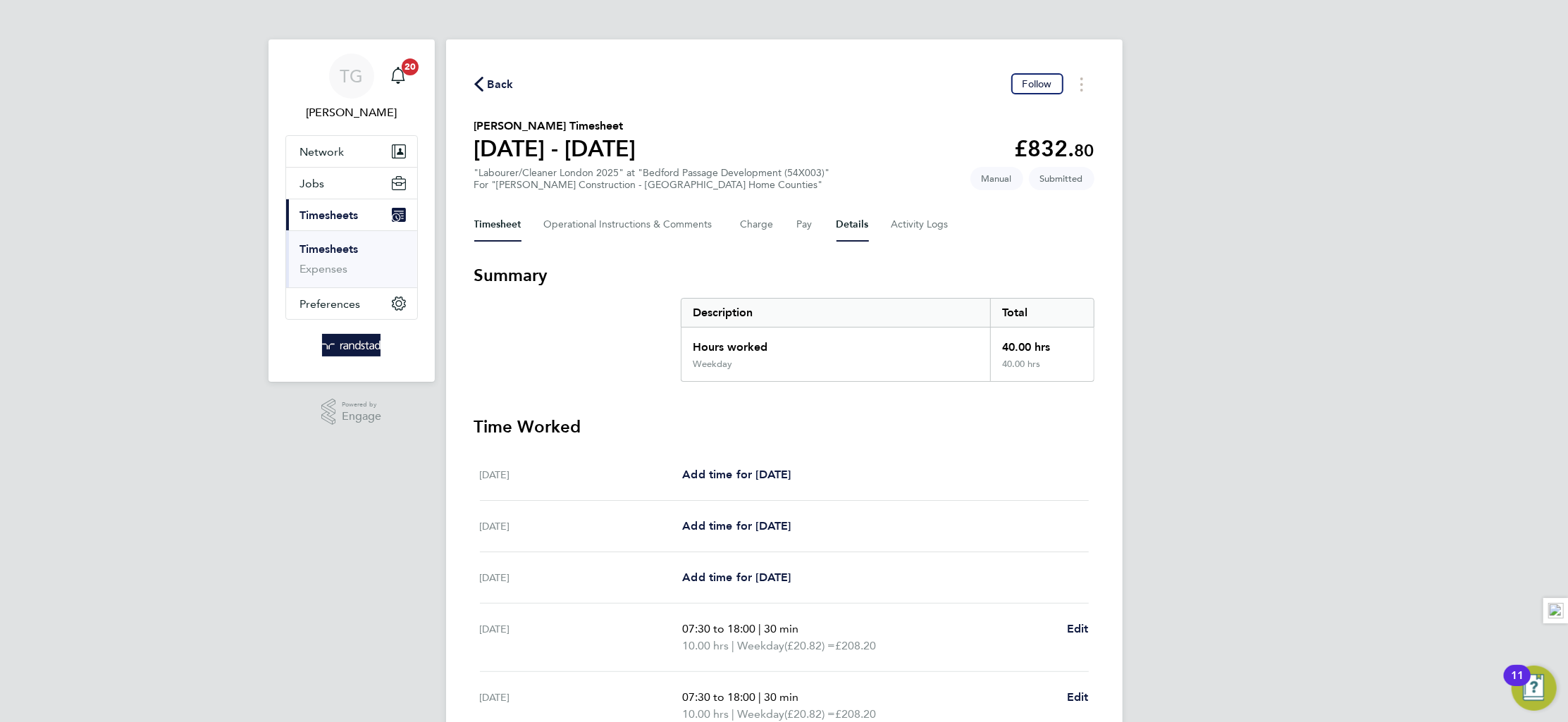
click at [847, 225] on button "Details" at bounding box center [853, 224] width 32 height 34
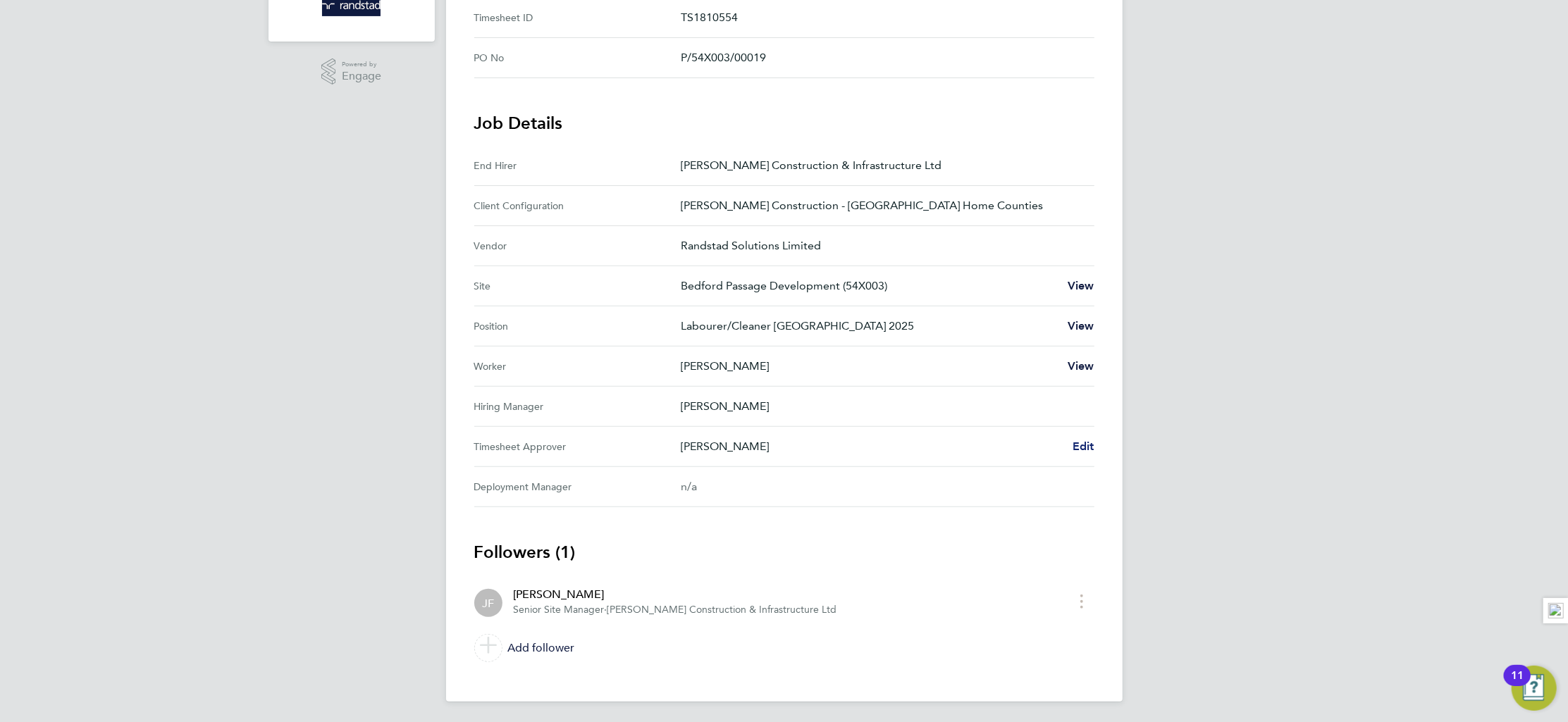
click at [1081, 445] on span "Edit" at bounding box center [1083, 446] width 22 height 13
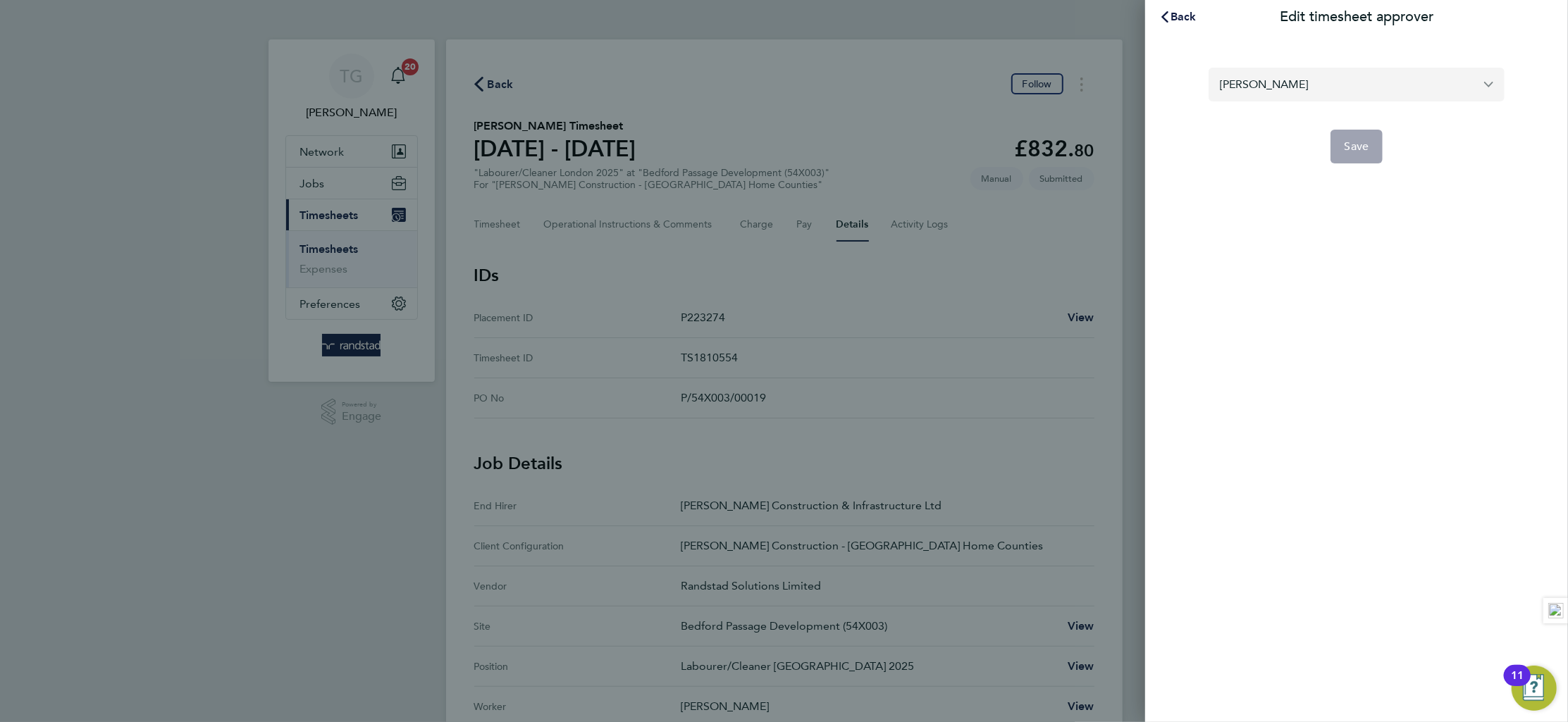
click at [1291, 71] on input "[PERSON_NAME]" at bounding box center [1357, 84] width 296 height 33
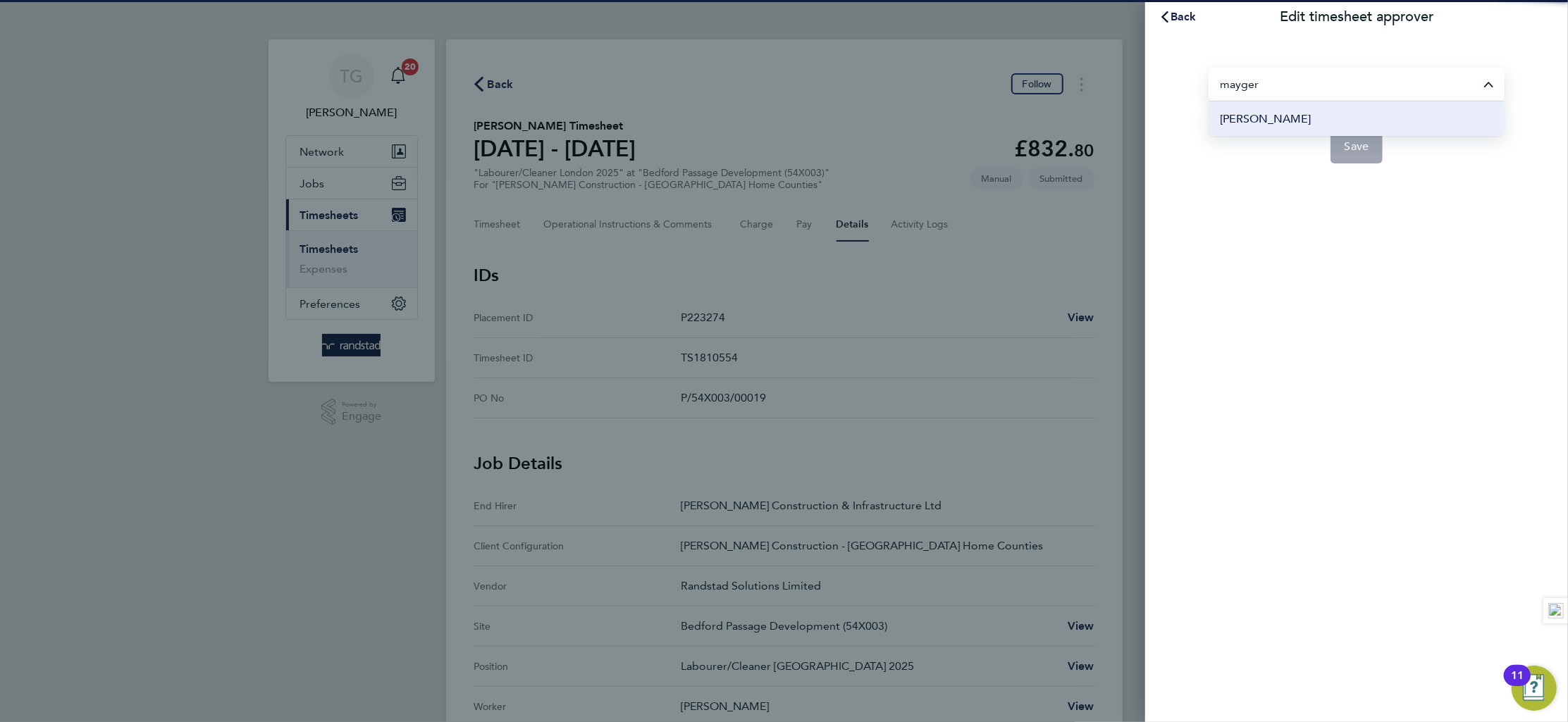
click at [1276, 120] on span "[PERSON_NAME]" at bounding box center [1265, 119] width 91 height 17
type input "[PERSON_NAME]"
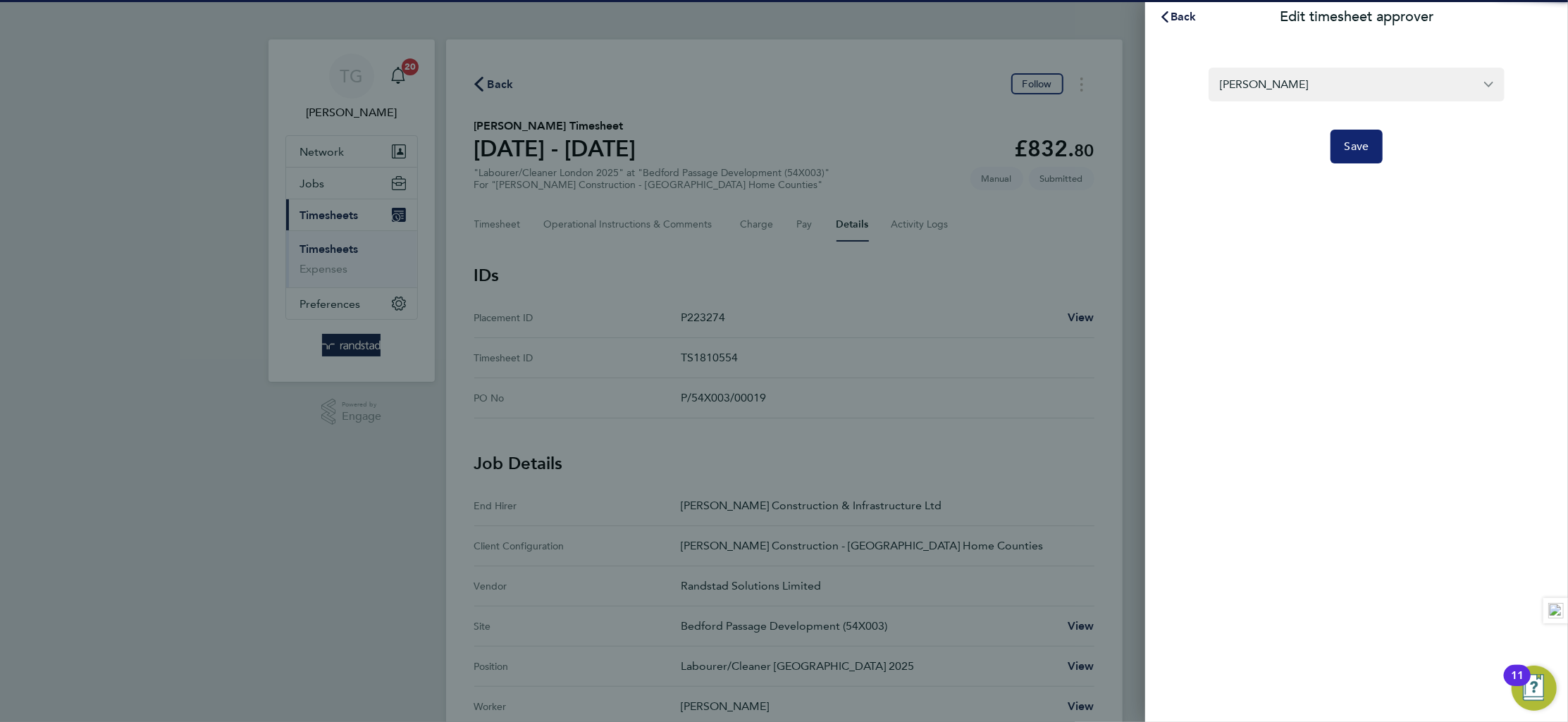
click at [1368, 158] on button "Save" at bounding box center [1357, 146] width 52 height 34
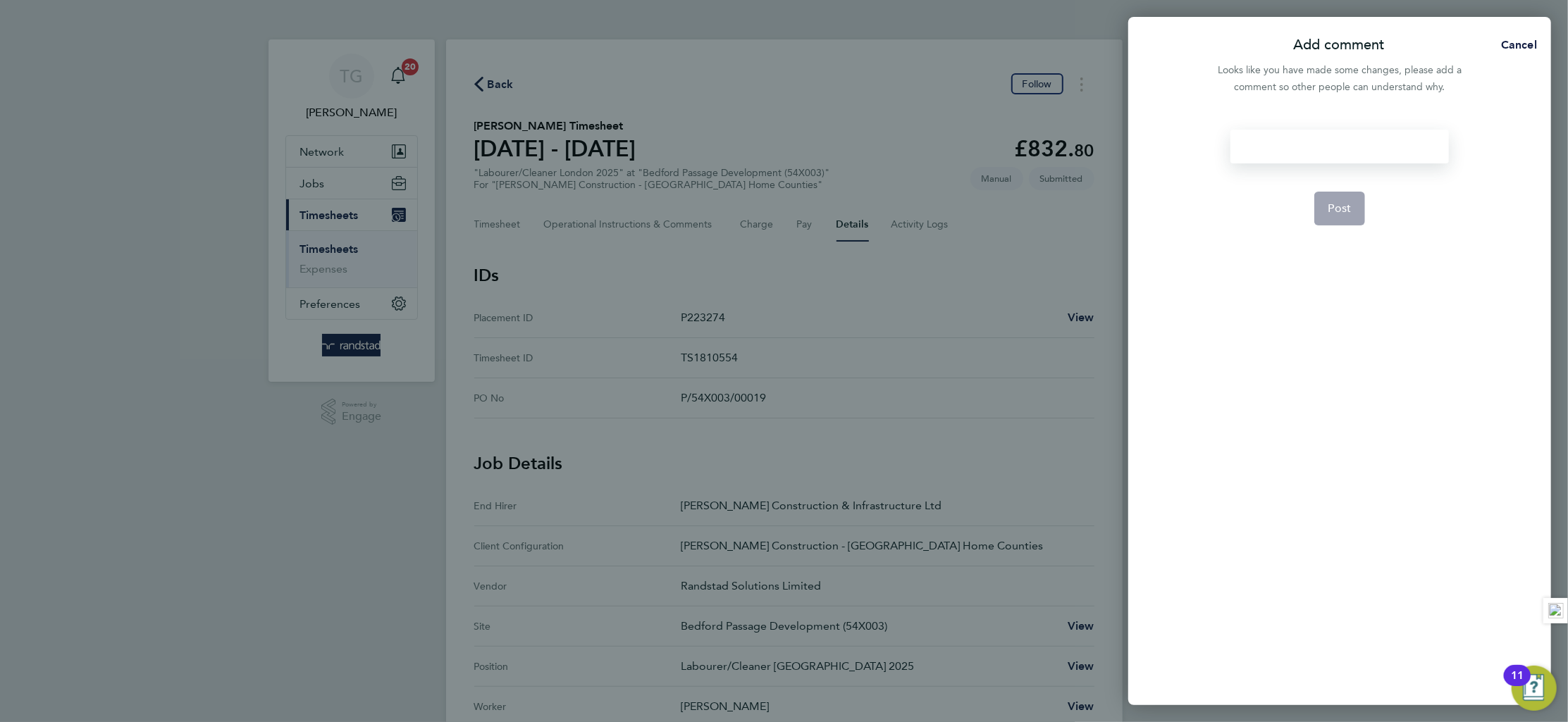
click at [1342, 152] on div at bounding box center [1339, 146] width 217 height 34
click at [1332, 162] on div at bounding box center [1339, 146] width 217 height 34
click at [1345, 218] on button "Post" at bounding box center [1340, 208] width 52 height 34
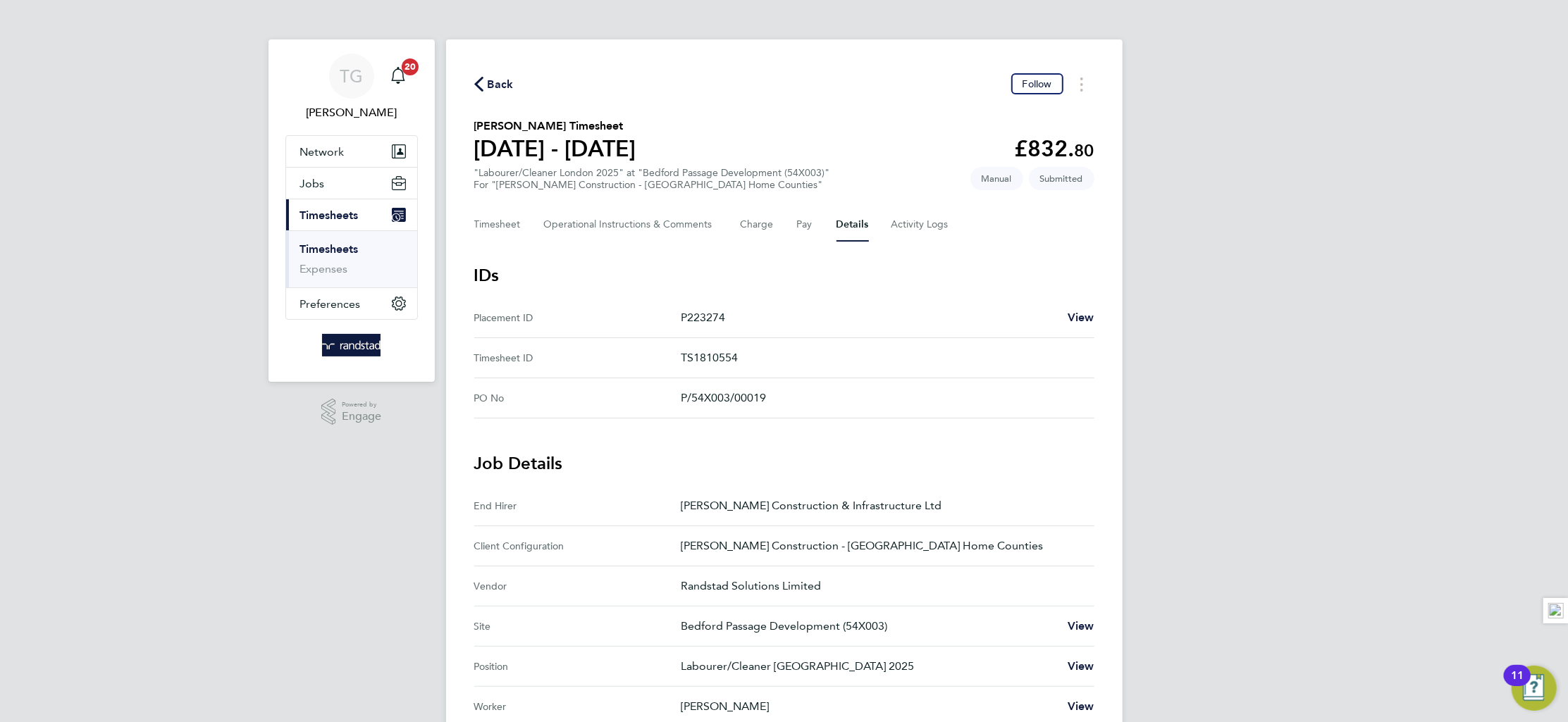
click at [346, 246] on link "Timesheets" at bounding box center [329, 249] width 58 height 13
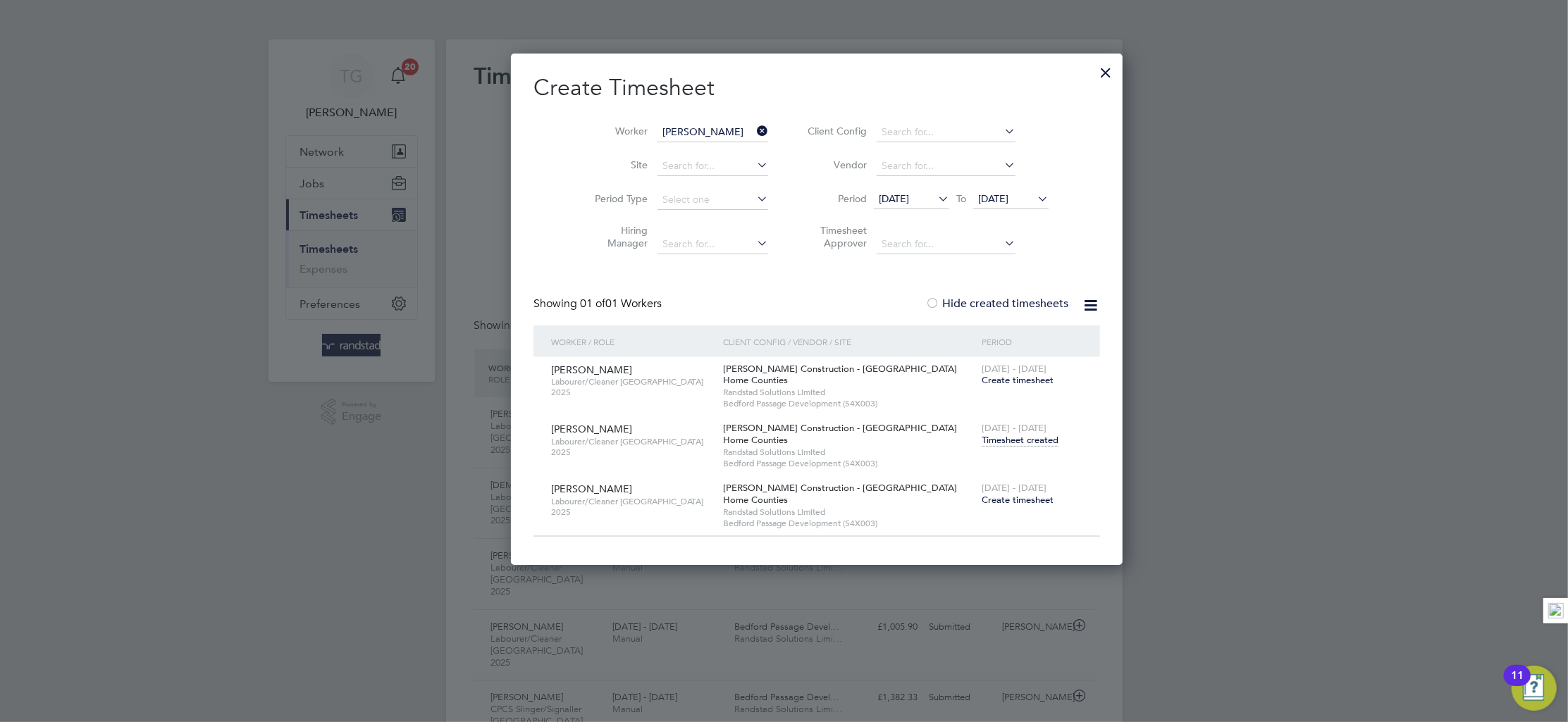
click at [754, 128] on icon at bounding box center [754, 131] width 0 height 19
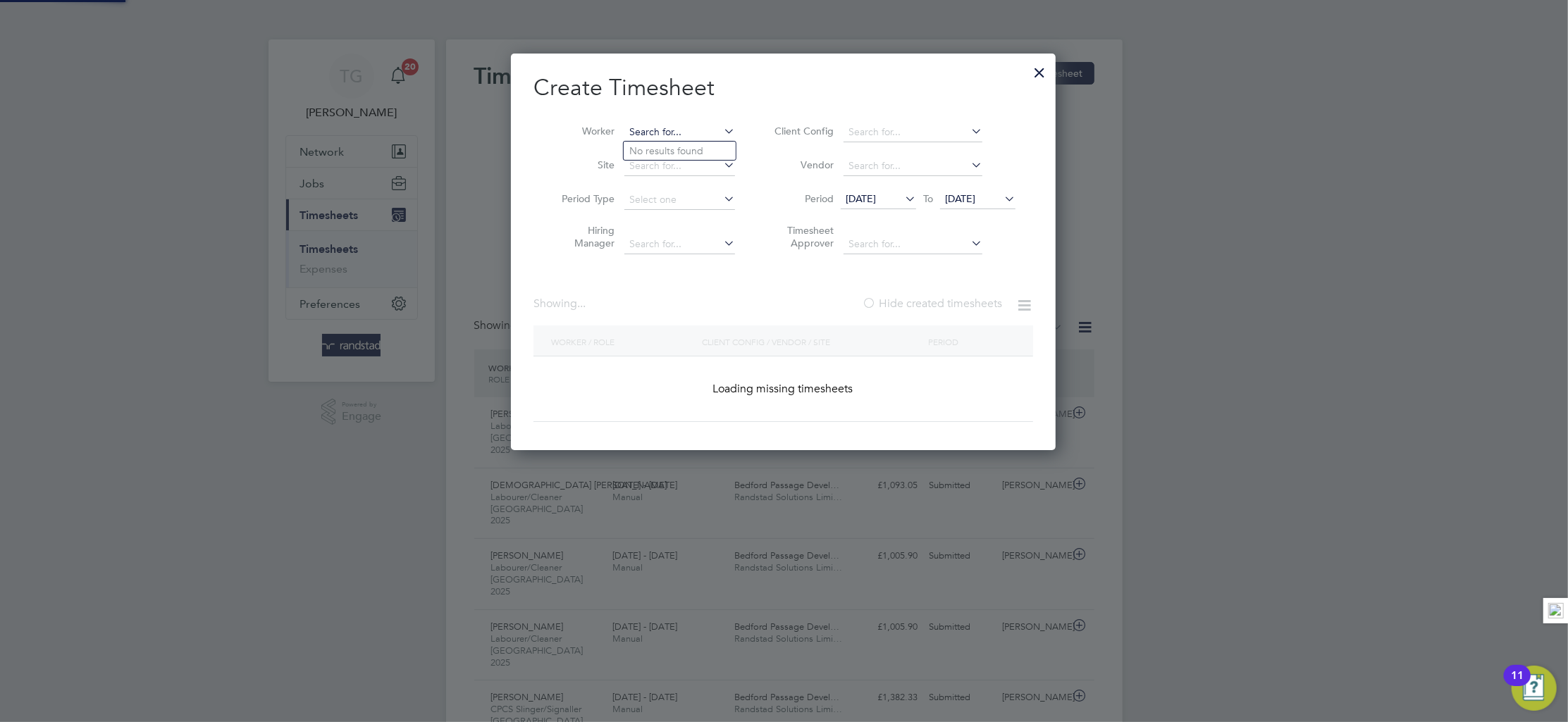
click at [683, 130] on input at bounding box center [680, 133] width 111 height 19
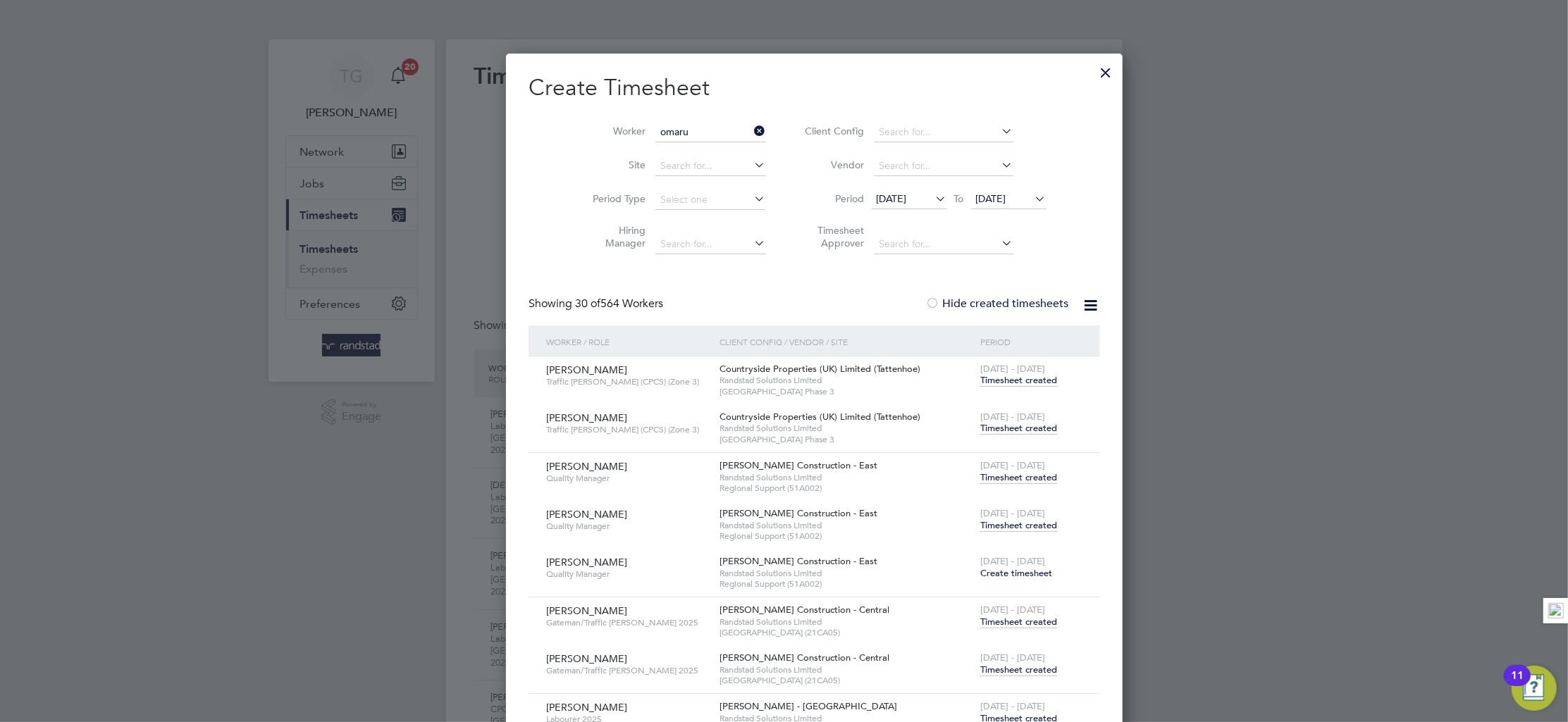
click at [664, 148] on li "[PERSON_NAME]" at bounding box center [679, 151] width 112 height 19
type input "[PERSON_NAME]"
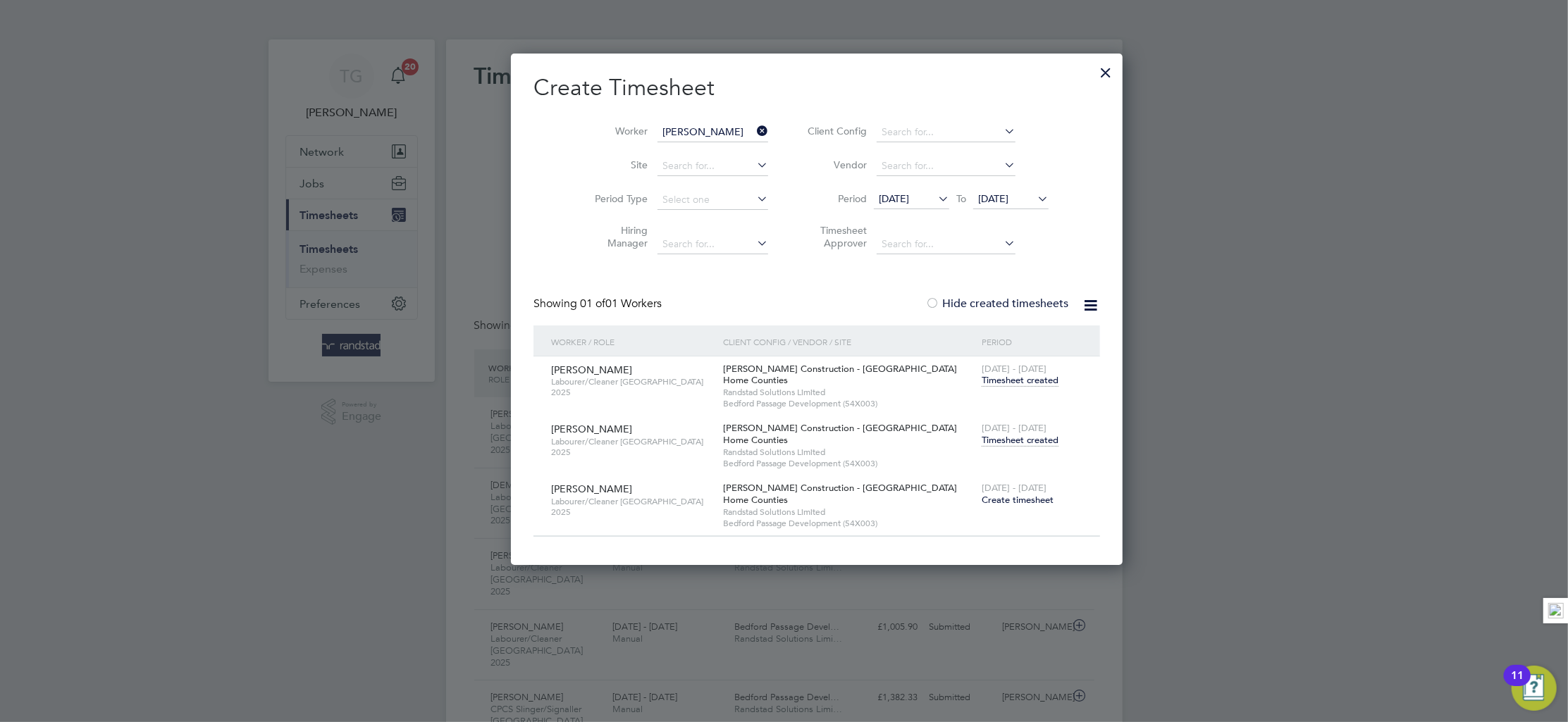
click at [982, 442] on span "Timesheet created" at bounding box center [1020, 440] width 76 height 13
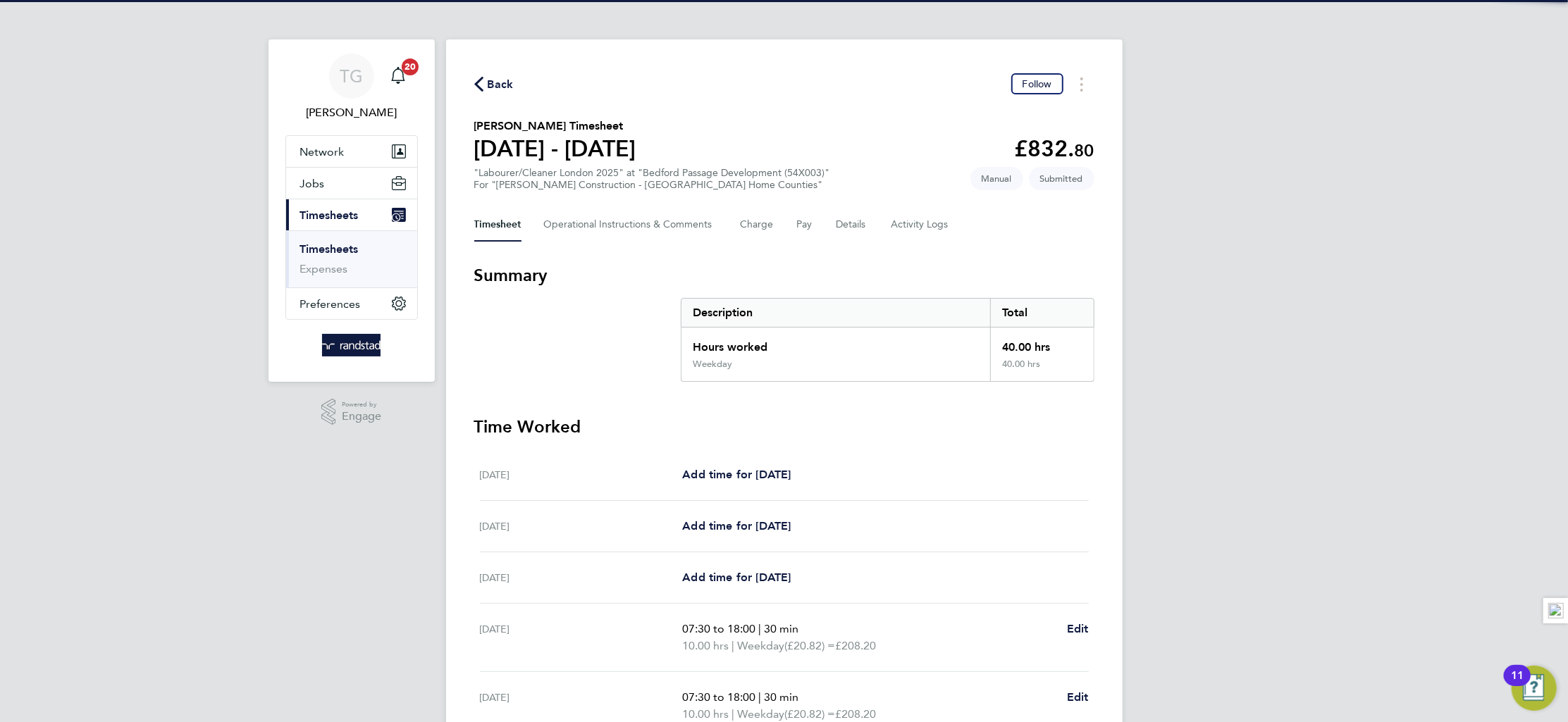
click at [869, 222] on div "Timesheet Operational Instructions & Comments Charge Pay Details Activity Logs" at bounding box center [784, 224] width 620 height 34
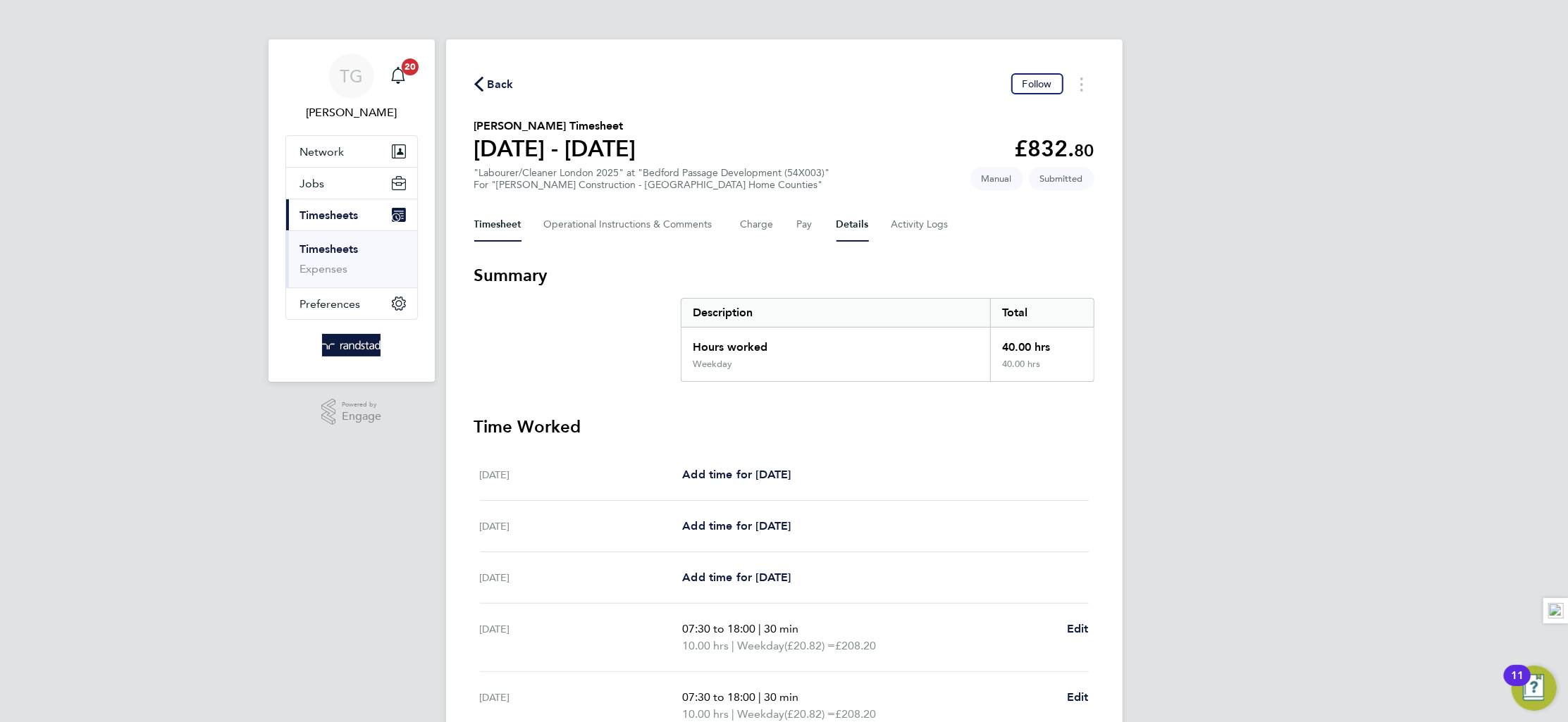
click at [853, 223] on button "Details" at bounding box center [853, 224] width 32 height 34
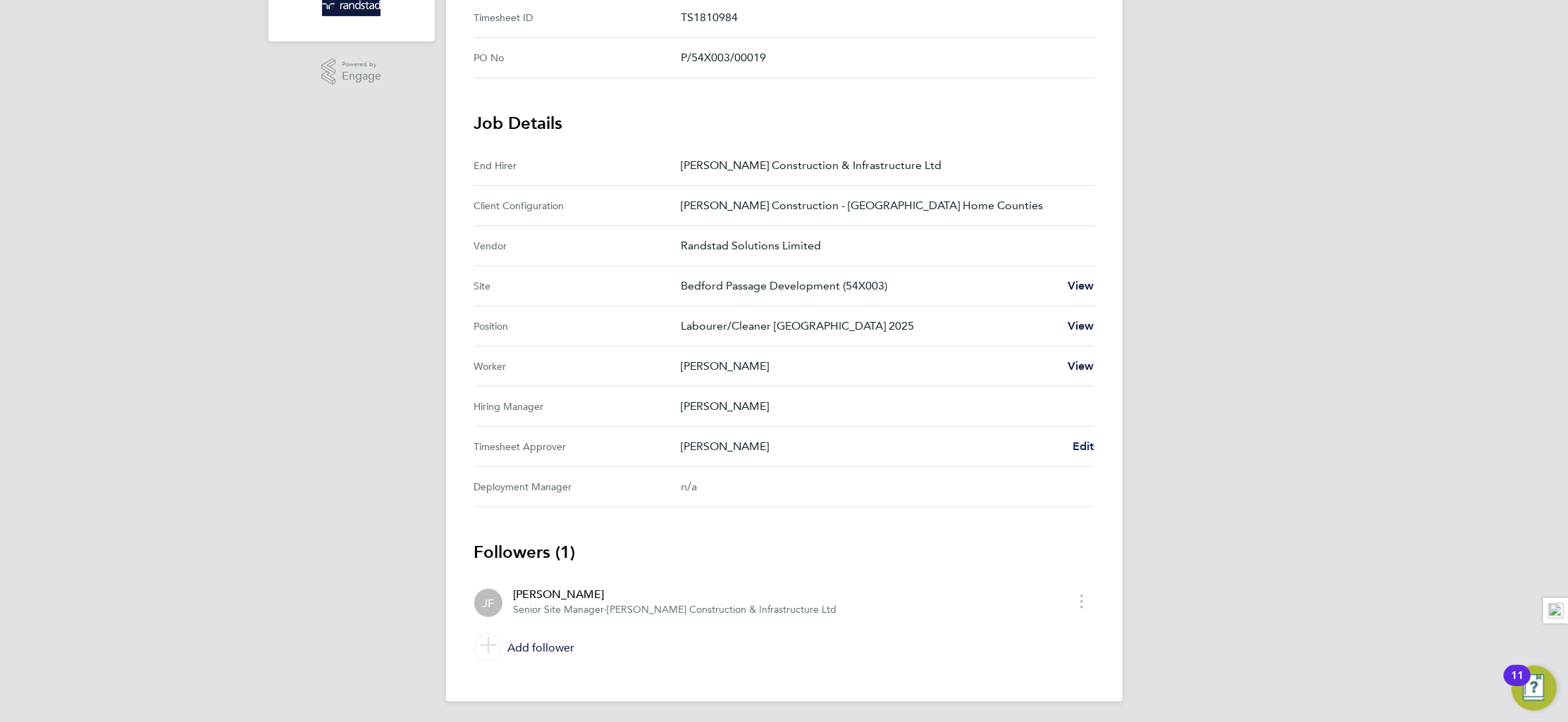
click at [1079, 442] on span "Edit" at bounding box center [1083, 446] width 22 height 13
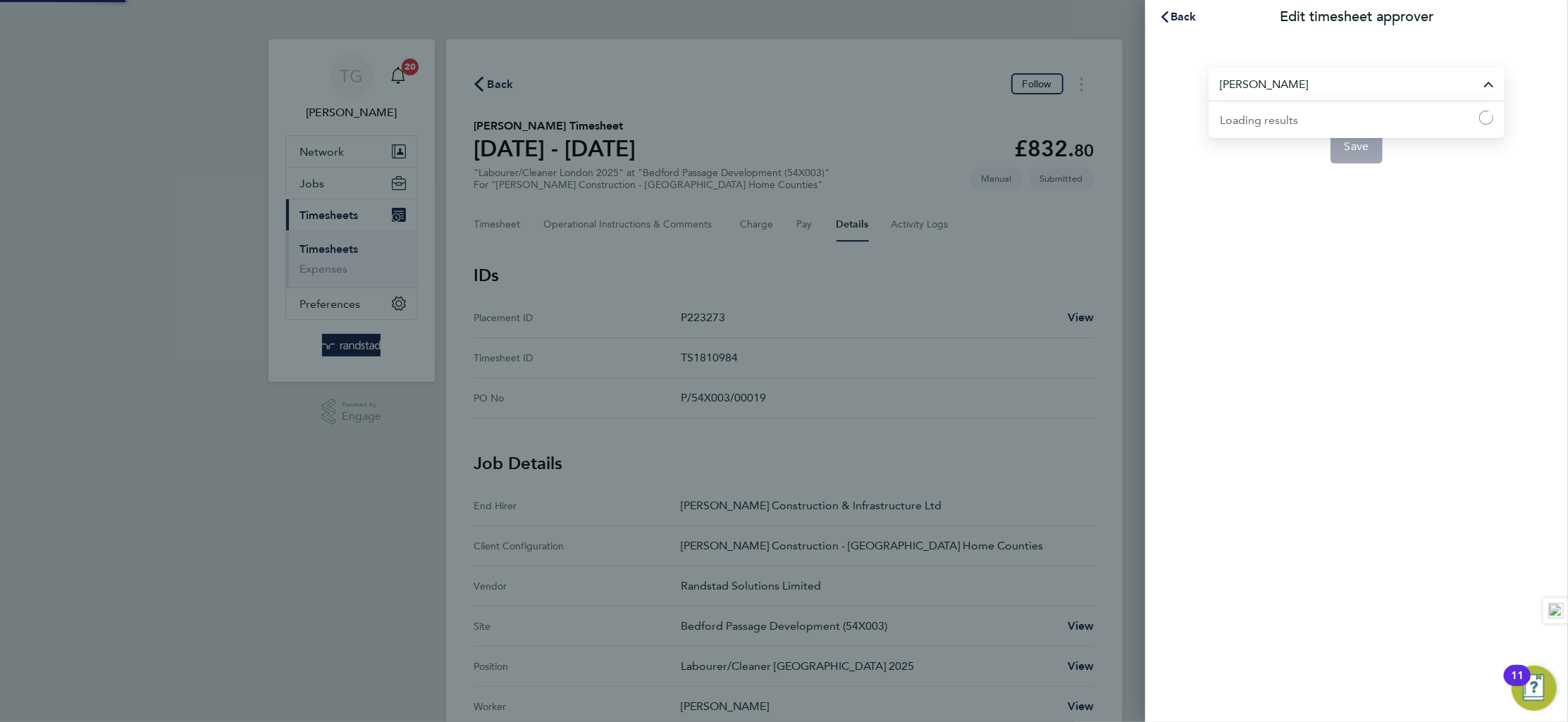
drag, startPoint x: 1304, startPoint y: 76, endPoint x: 1309, endPoint y: 86, distance: 11.2
click at [1304, 79] on input "[PERSON_NAME]" at bounding box center [1357, 84] width 296 height 33
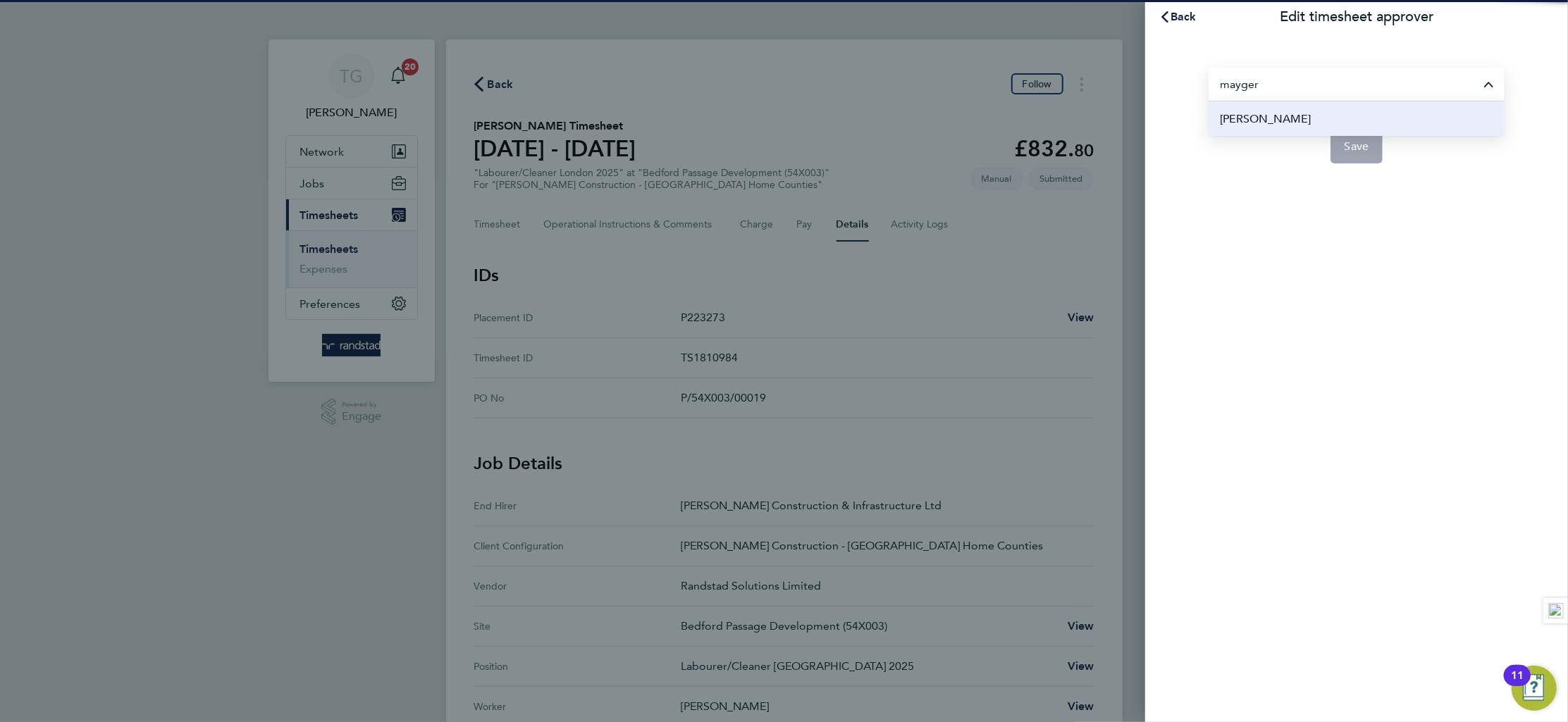
click at [1288, 122] on span "[PERSON_NAME]" at bounding box center [1265, 119] width 91 height 17
type input "[PERSON_NAME]"
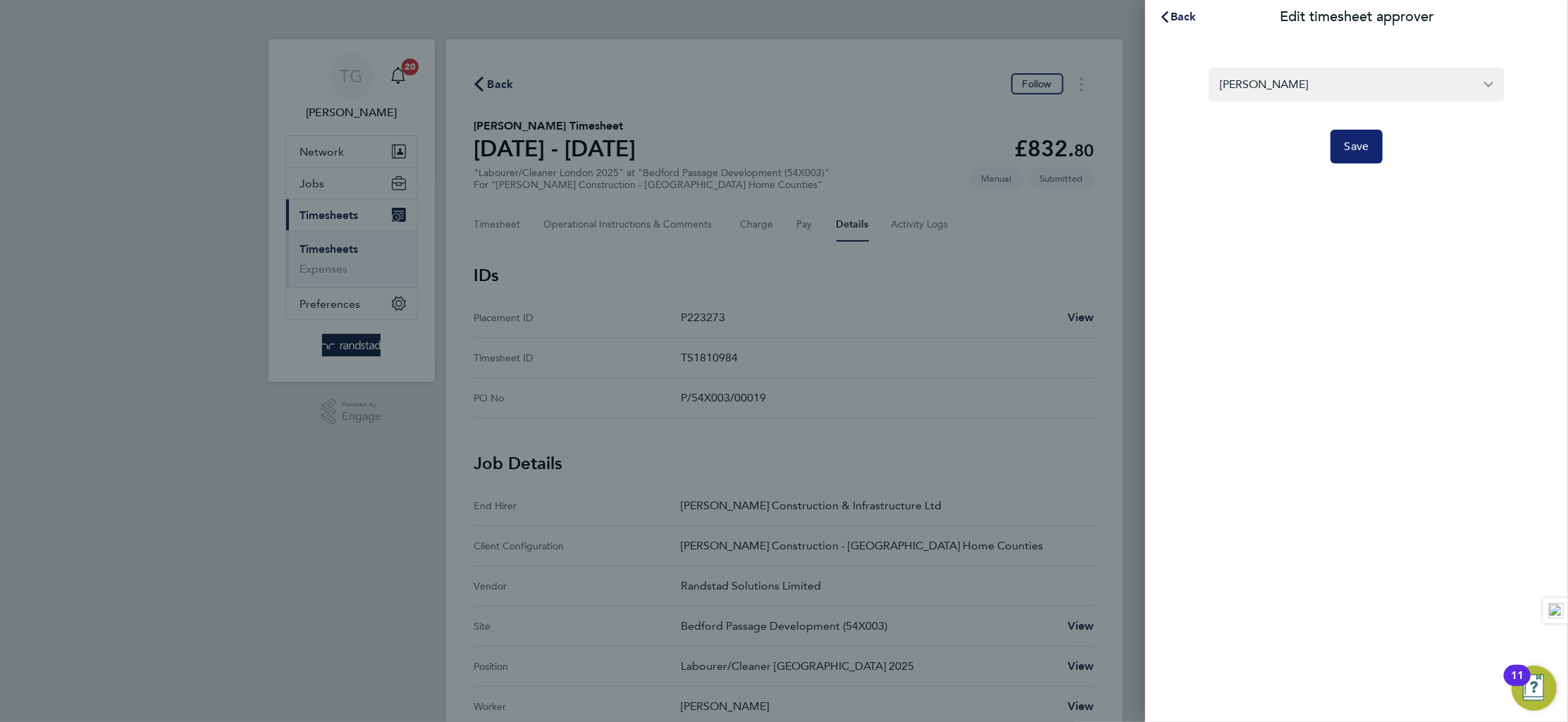
click at [1357, 142] on span "Save" at bounding box center [1357, 146] width 25 height 14
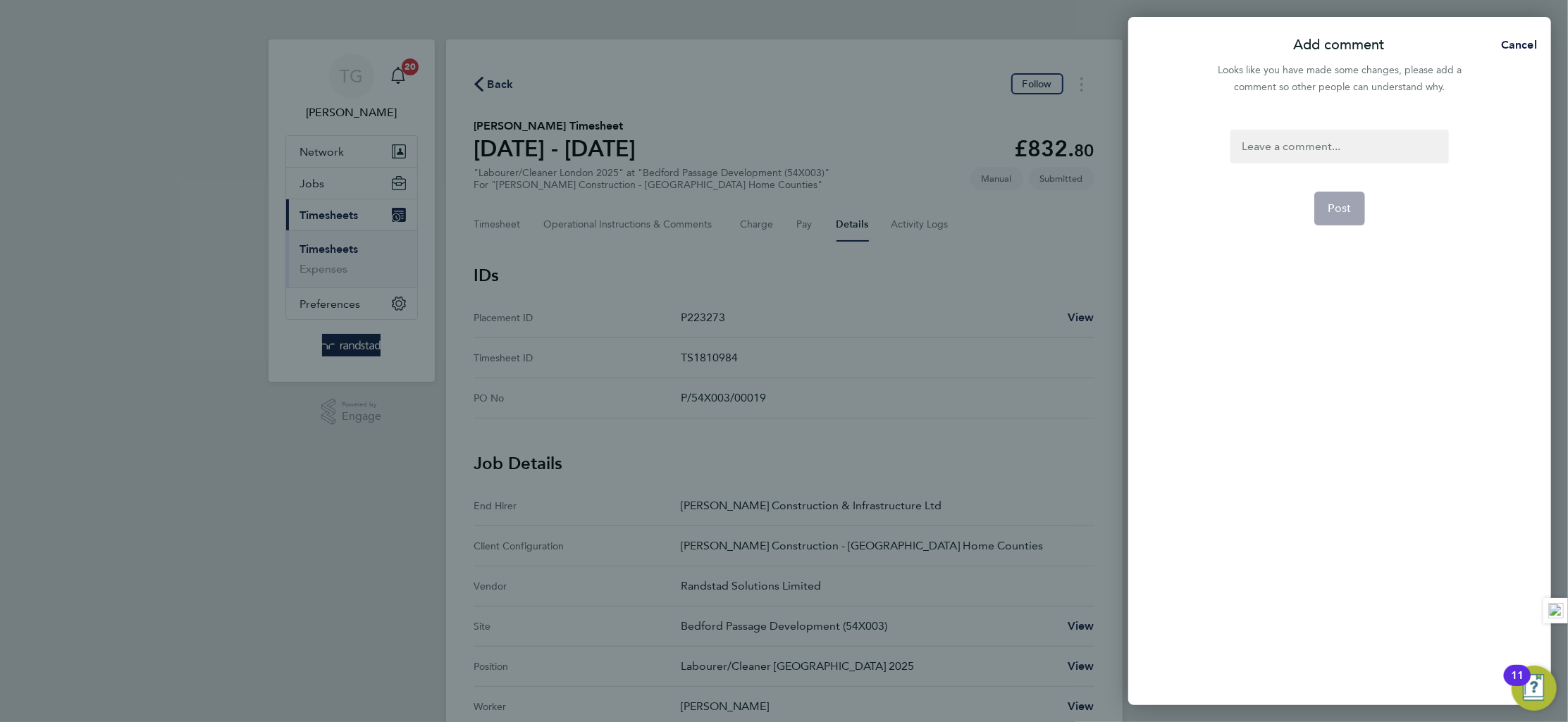
click at [1316, 143] on div at bounding box center [1339, 146] width 217 height 34
click at [1348, 211] on span "Post" at bounding box center [1340, 208] width 23 height 14
